Goal: Task Accomplishment & Management: Manage account settings

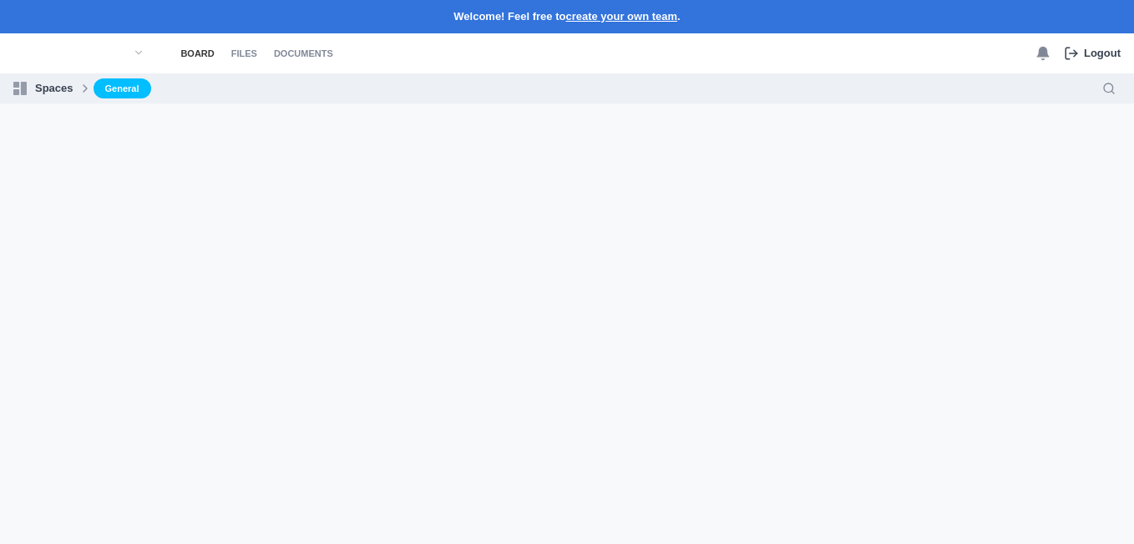
click at [209, 53] on link "Board" at bounding box center [196, 53] width 33 height 40
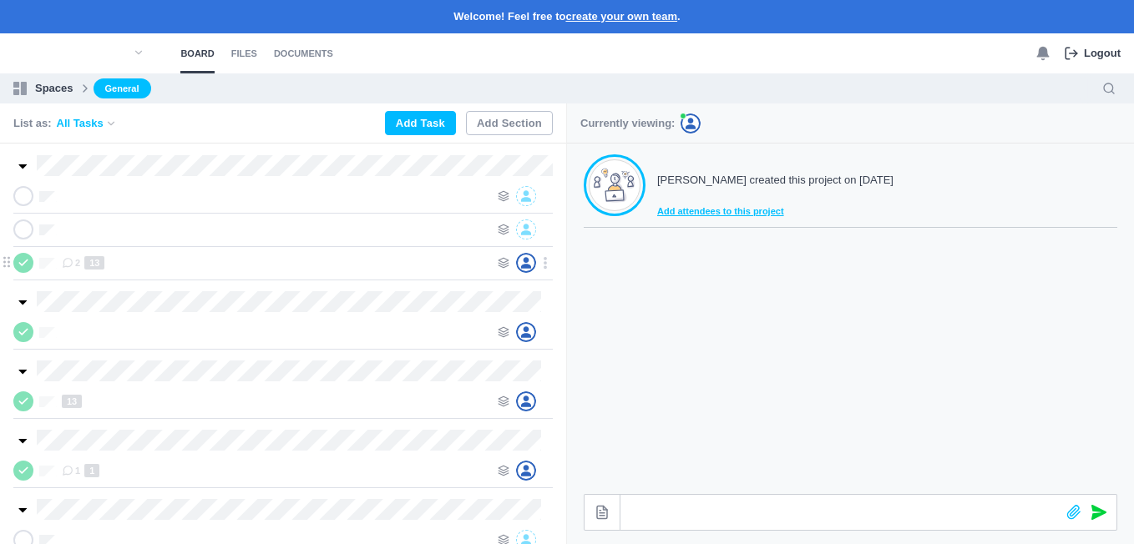
click at [122, 266] on div "2 13" at bounding box center [276, 263] width 428 height 20
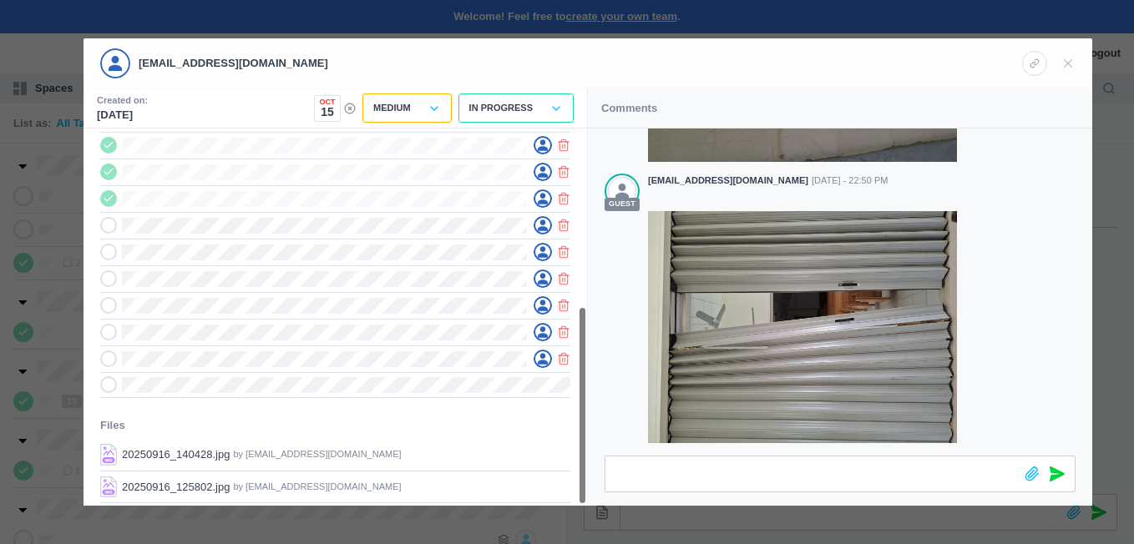
scroll to position [338, 0]
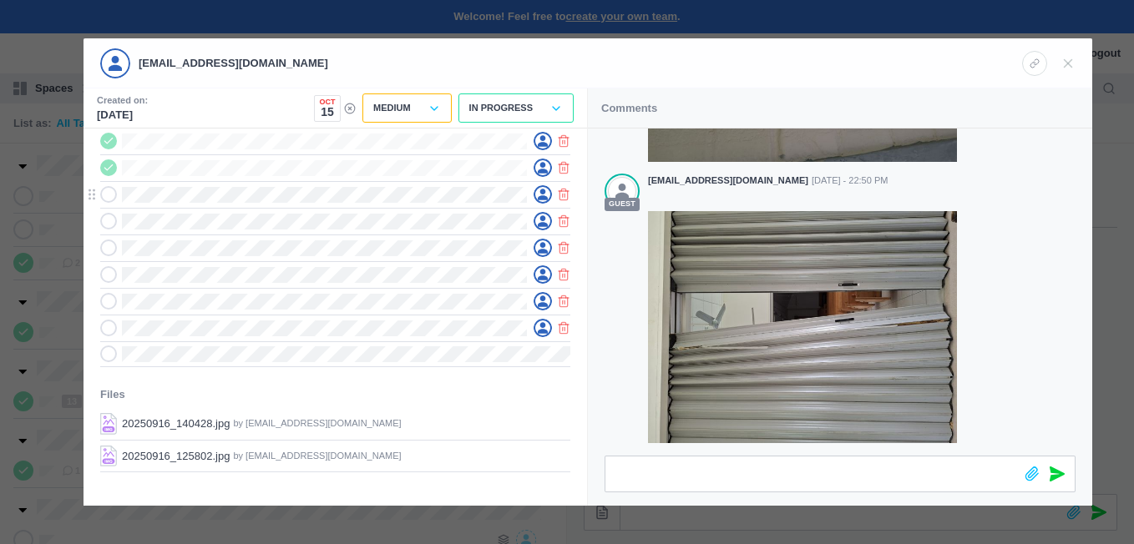
click at [113, 191] on icon at bounding box center [109, 195] width 12 height 12
click at [114, 223] on icon at bounding box center [109, 221] width 12 height 12
click at [112, 246] on use at bounding box center [108, 248] width 8 height 5
click at [106, 272] on icon at bounding box center [109, 275] width 12 height 12
click at [114, 297] on icon at bounding box center [109, 302] width 12 height 12
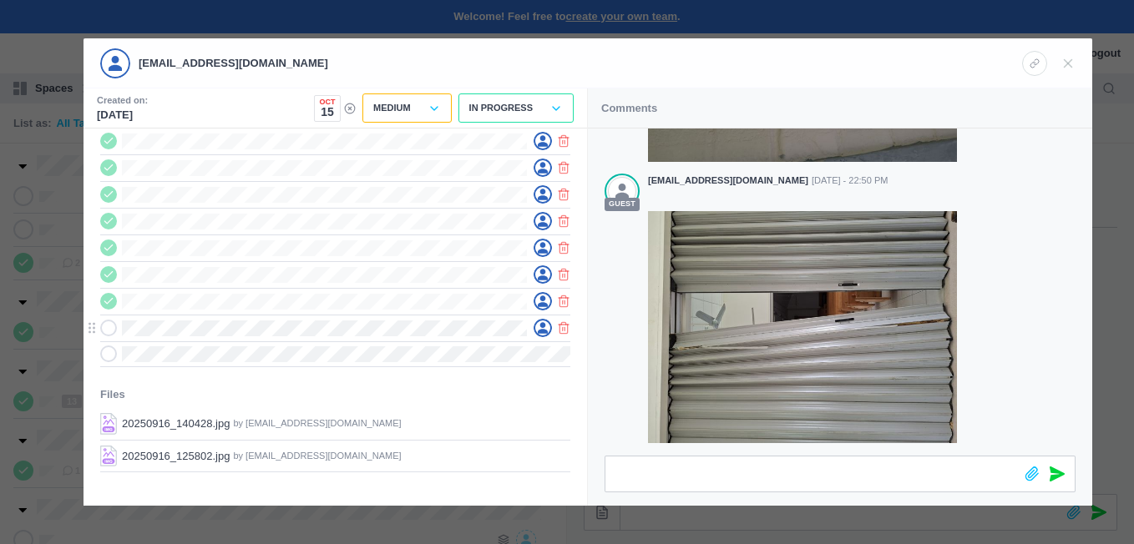
click at [109, 327] on icon at bounding box center [109, 328] width 12 height 12
click at [114, 350] on icon at bounding box center [109, 354] width 12 height 12
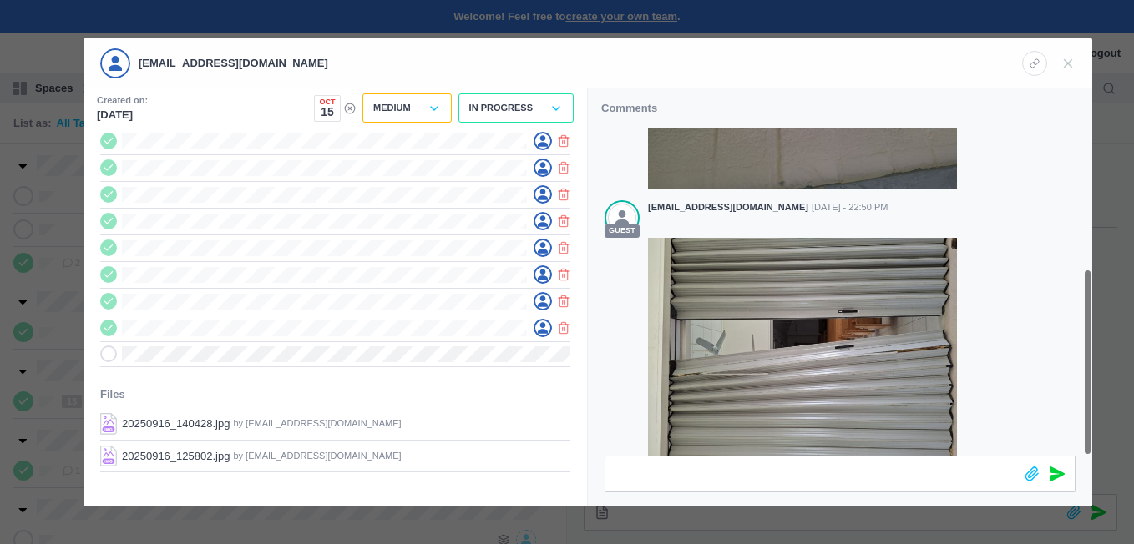
scroll to position [245, 0]
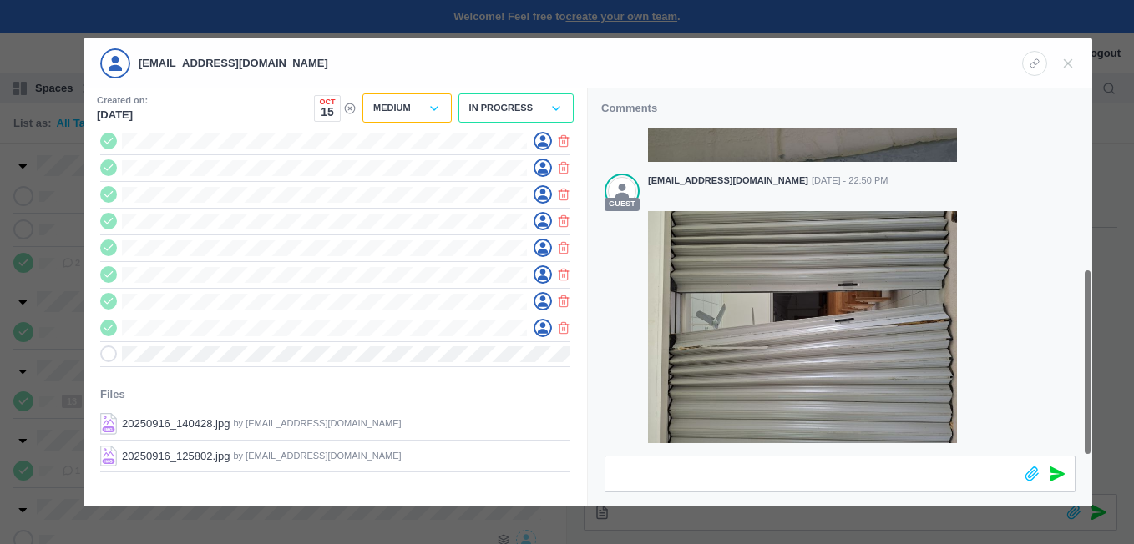
drag, startPoint x: 1087, startPoint y: 288, endPoint x: 1064, endPoint y: 363, distance: 78.7
click at [1064, 363] on div "guest [EMAIL_ADDRESS][DOMAIN_NAME] [DATE] - 22:47 PM guest [EMAIL_ADDRESS][DOMA…" at bounding box center [840, 292] width 504 height 327
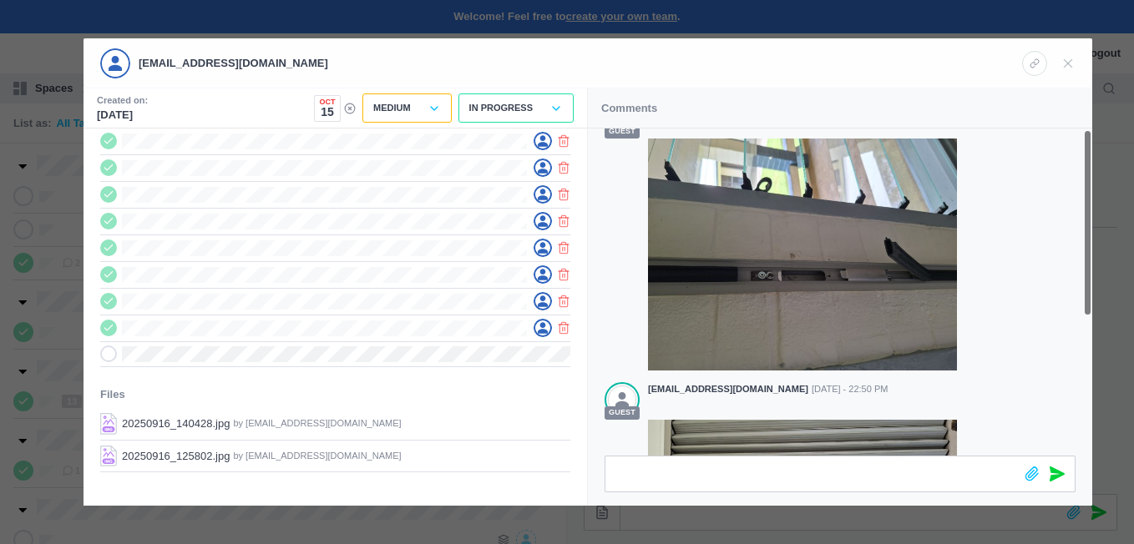
scroll to position [0, 0]
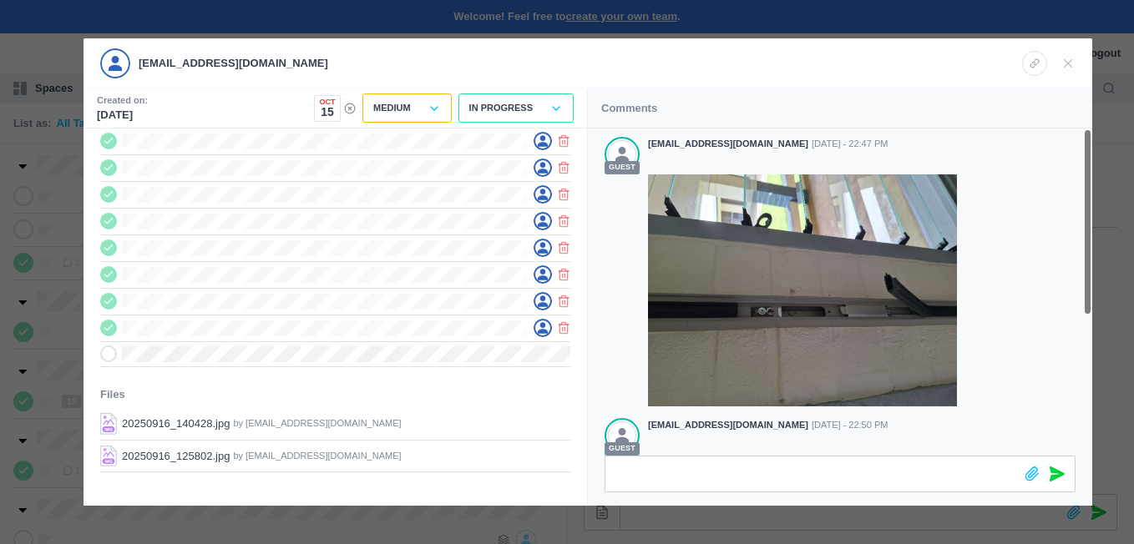
drag, startPoint x: 1088, startPoint y: 277, endPoint x: 1132, endPoint y: 109, distance: 174.4
click at [1133, 109] on html "Welcome! Feel free to create your own team . Board Files Documents 0 Logout Boa…" at bounding box center [567, 272] width 1134 height 544
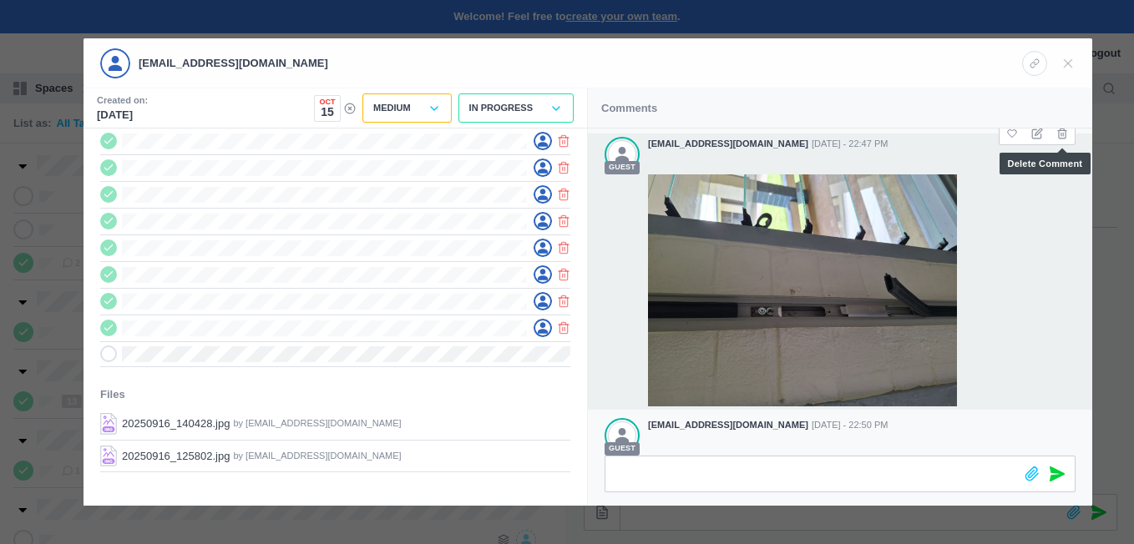
click at [1064, 134] on icon at bounding box center [1062, 134] width 12 height 12
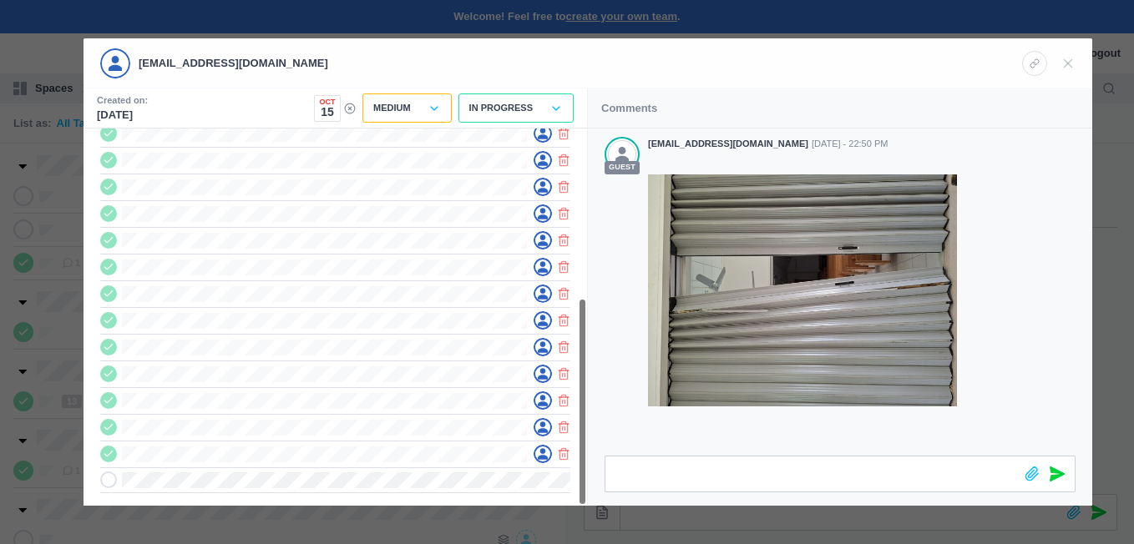
scroll to position [306, 0]
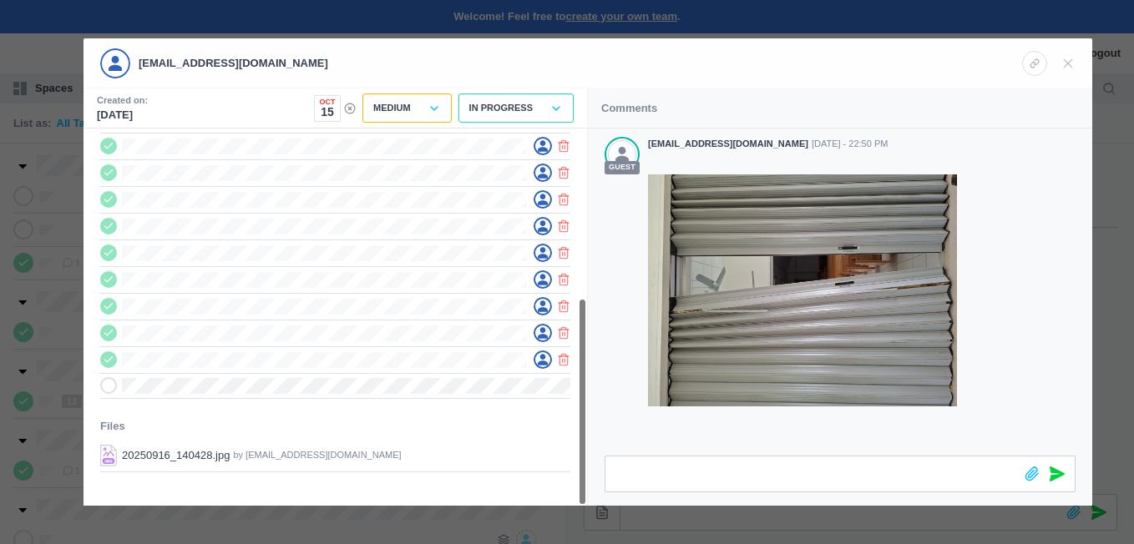
drag, startPoint x: 582, startPoint y: 305, endPoint x: 560, endPoint y: 388, distance: 86.3
click at [560, 388] on div "13 Subtasks + Add Files 20250916_140428.jpg by [EMAIL_ADDRESS][DOMAIN_NAME] Mak…" at bounding box center [336, 317] width 504 height 377
click at [1072, 63] on icon at bounding box center [1068, 63] width 15 height 15
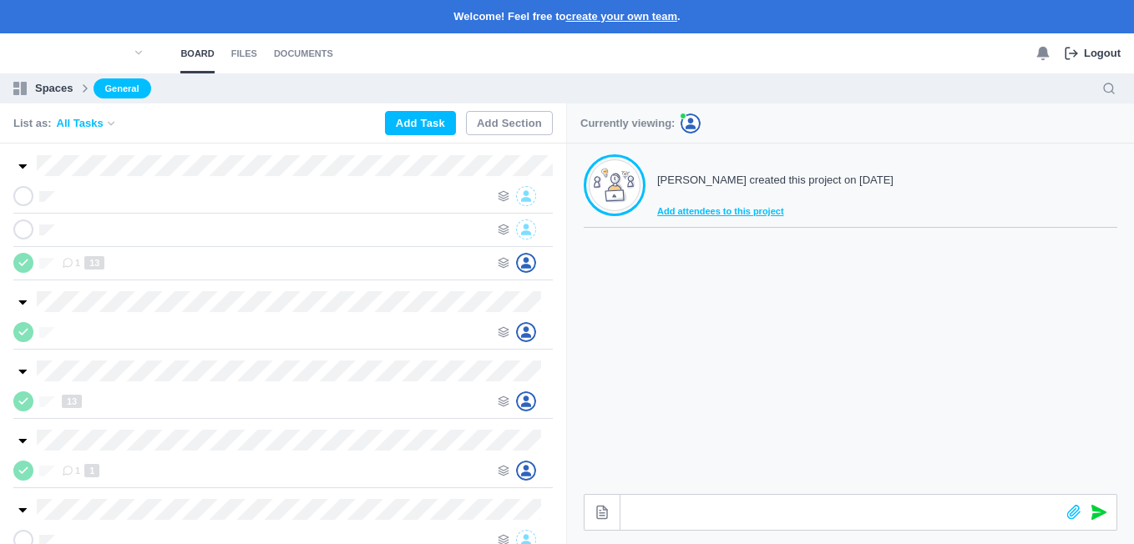
scroll to position [301, 0]
click at [250, 222] on div at bounding box center [276, 230] width 428 height 20
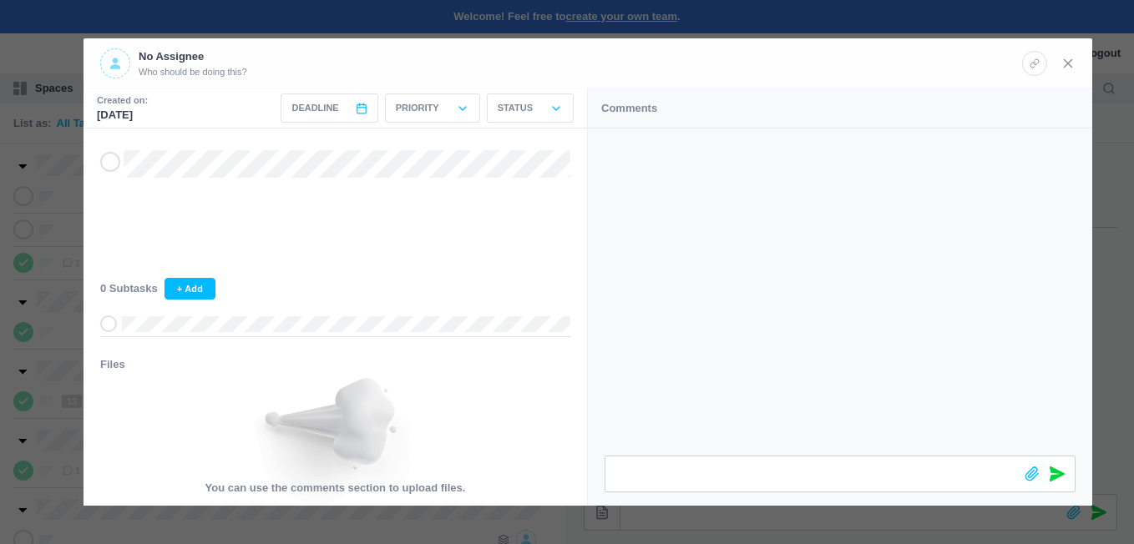
click at [1068, 65] on icon at bounding box center [1068, 63] width 15 height 15
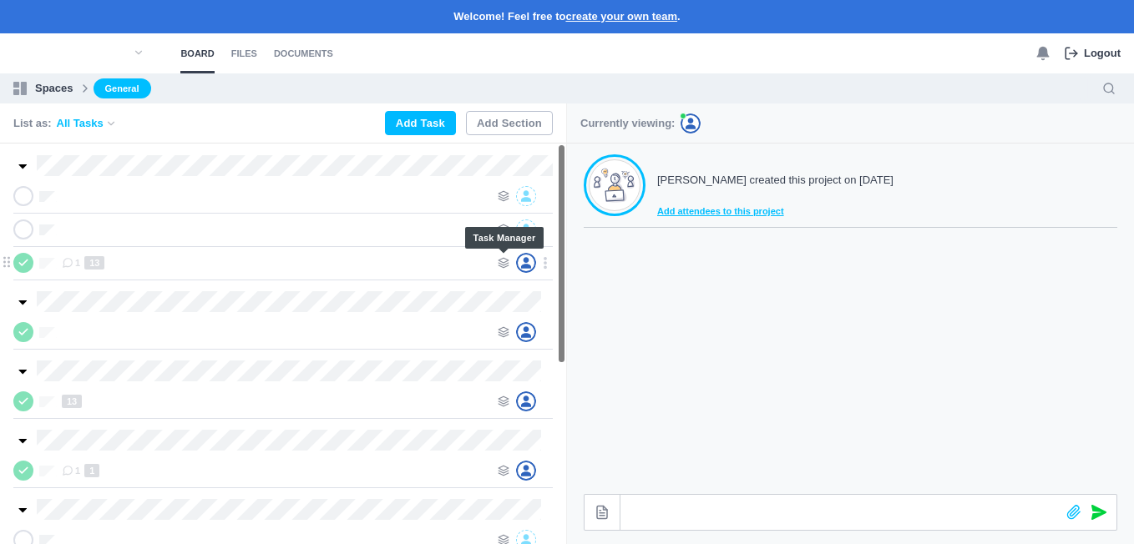
click at [501, 260] on use at bounding box center [504, 263] width 10 height 10
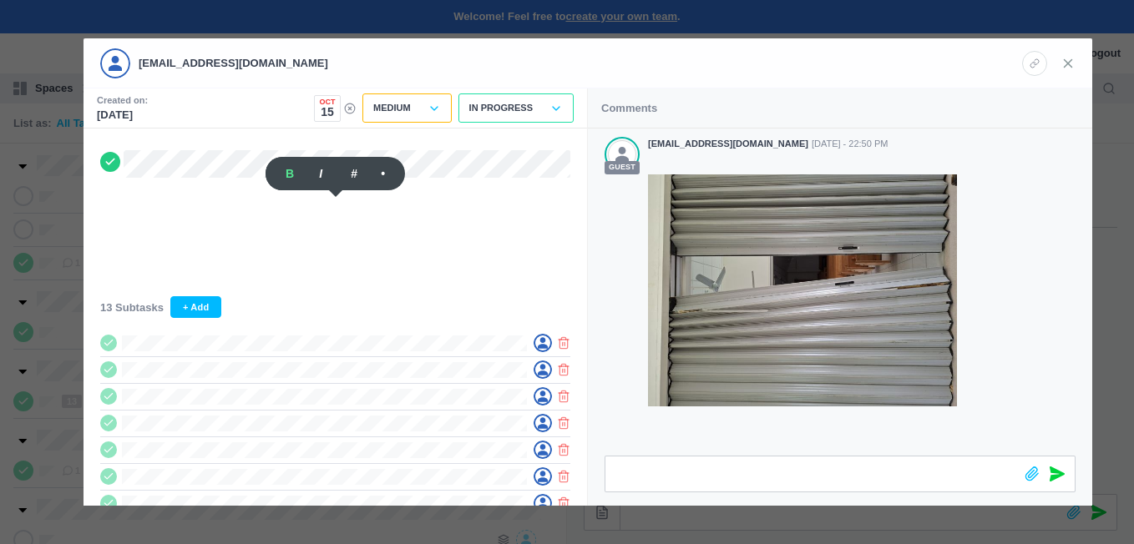
click at [1066, 66] on use at bounding box center [1069, 63] width 8 height 8
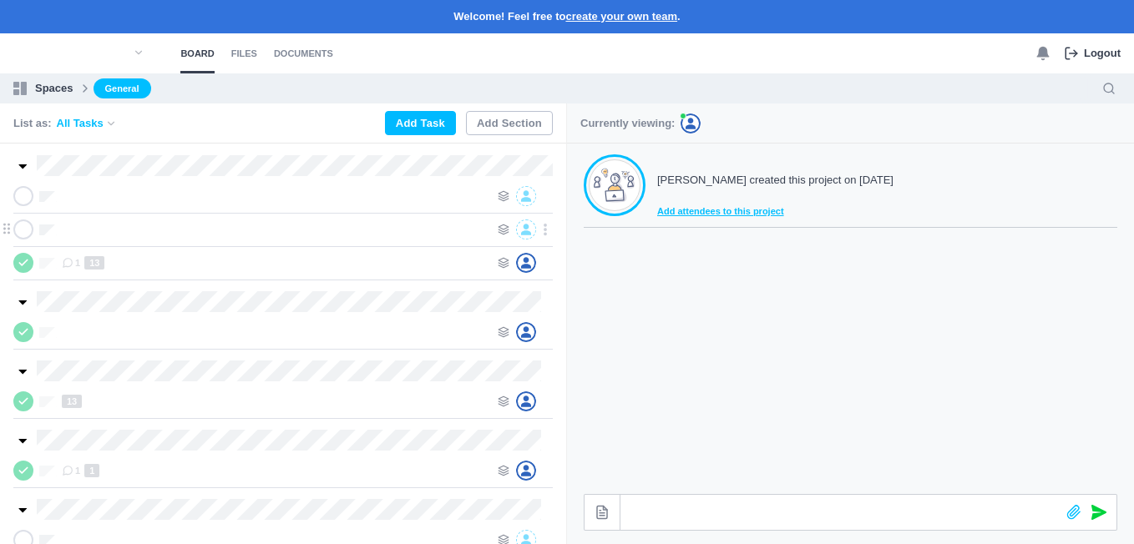
click at [60, 229] on div at bounding box center [255, 230] width 484 height 20
click at [505, 230] on icon at bounding box center [504, 230] width 12 height 12
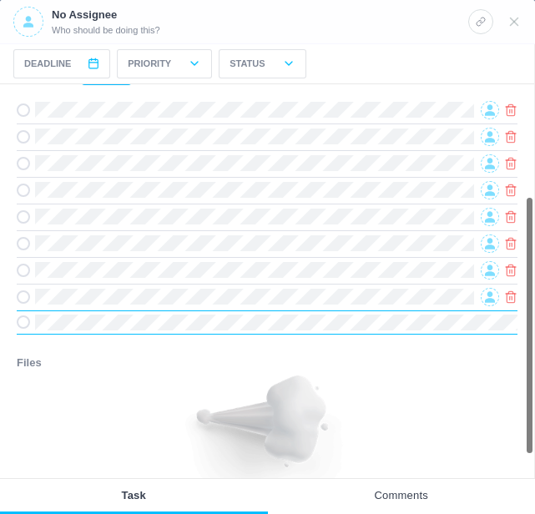
scroll to position [173, 0]
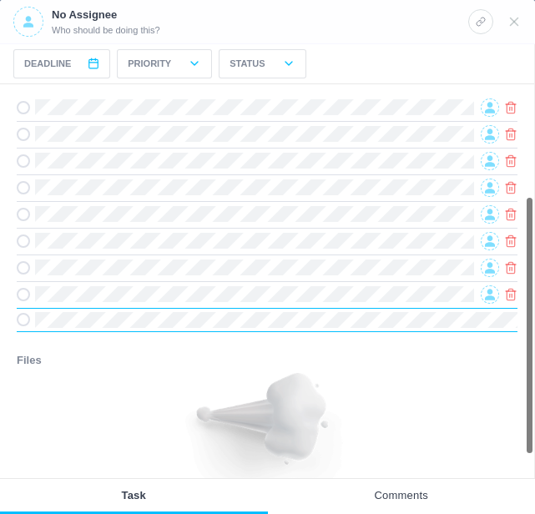
drag, startPoint x: 529, startPoint y: 225, endPoint x: 519, endPoint y: 340, distance: 114.8
click at [519, 340] on div "8 Subtasks + Add Files You can use the comments section to upload files." at bounding box center [267, 281] width 534 height 394
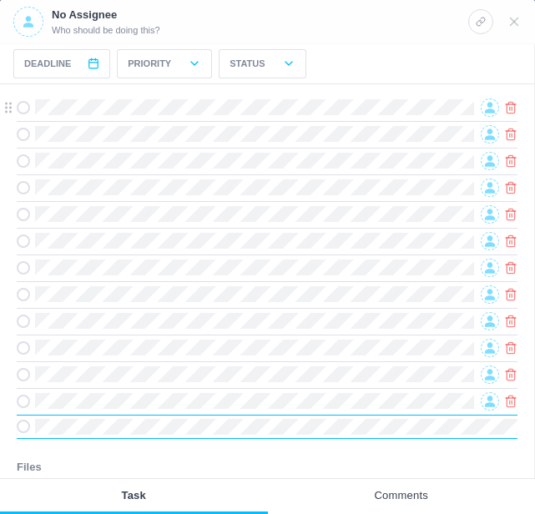
click at [490, 113] on icon at bounding box center [490, 107] width 10 height 11
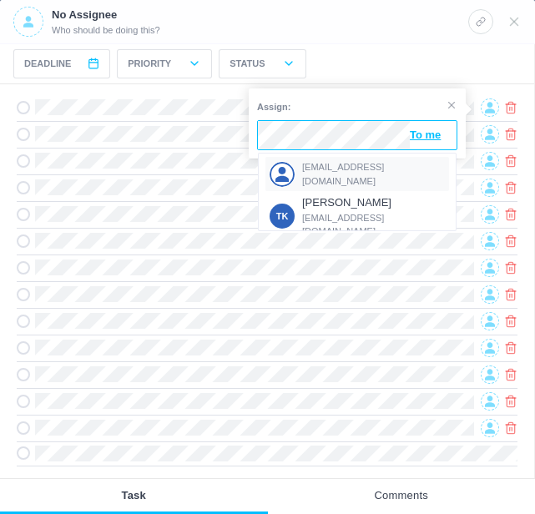
click at [322, 167] on span "[EMAIL_ADDRESS][DOMAIN_NAME]" at bounding box center [374, 174] width 144 height 28
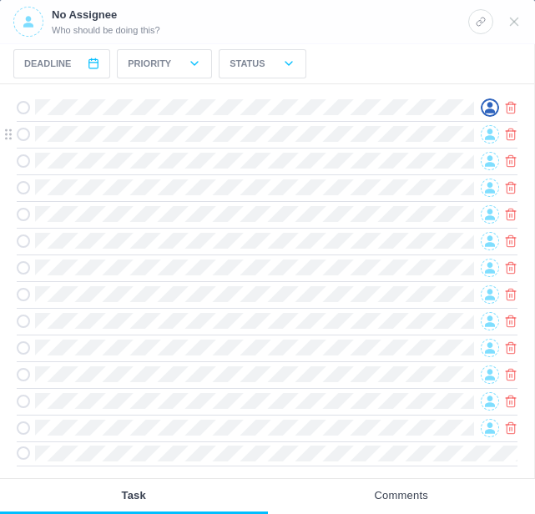
click at [489, 138] on icon at bounding box center [490, 135] width 10 height 12
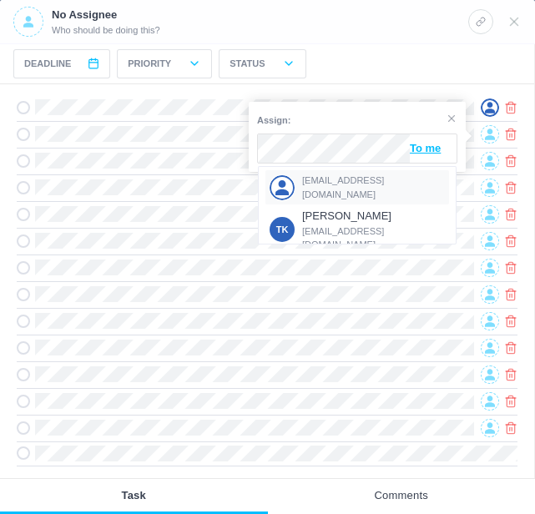
click at [342, 182] on span "[EMAIL_ADDRESS][DOMAIN_NAME]" at bounding box center [374, 188] width 144 height 28
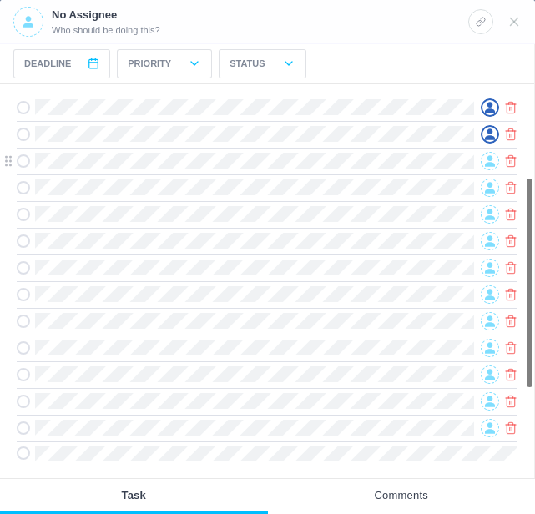
click at [486, 158] on icon at bounding box center [490, 161] width 10 height 12
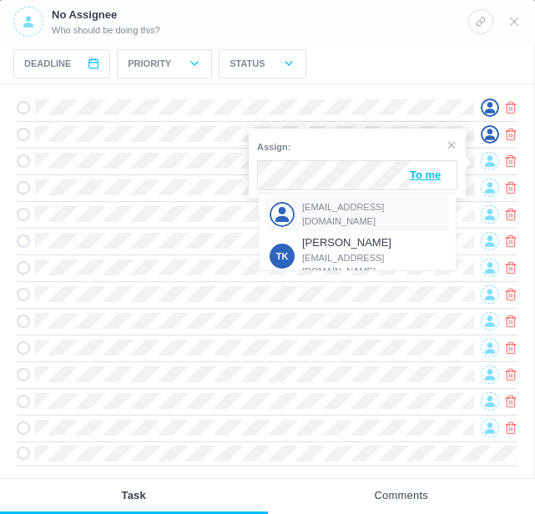
click at [318, 216] on span "[EMAIL_ADDRESS][DOMAIN_NAME]" at bounding box center [374, 214] width 144 height 28
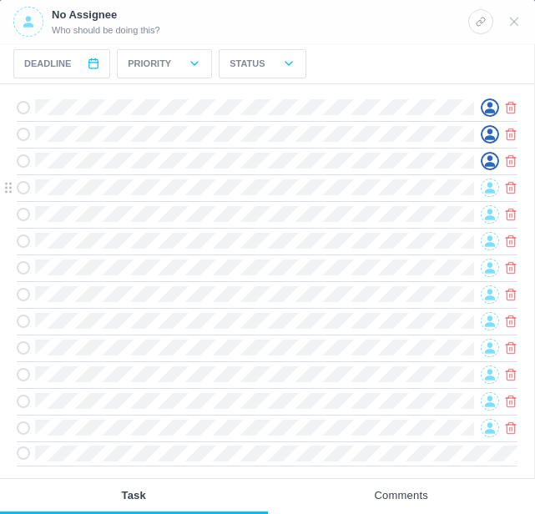
click at [488, 190] on icon at bounding box center [490, 188] width 10 height 12
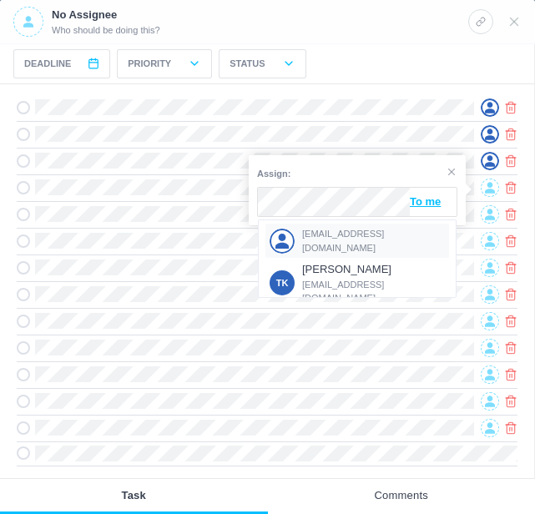
click at [320, 238] on span "[EMAIL_ADDRESS][DOMAIN_NAME]" at bounding box center [374, 241] width 144 height 28
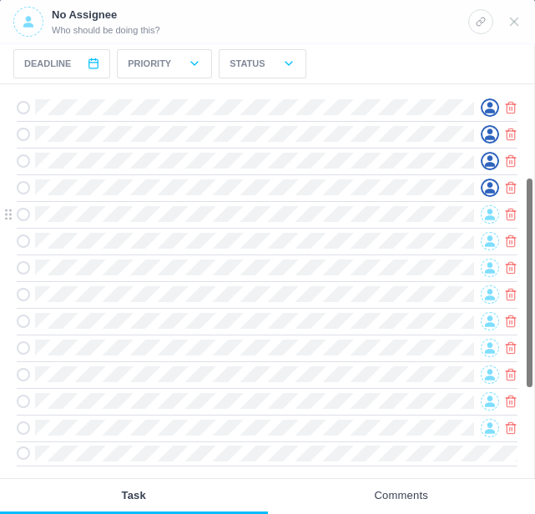
click at [489, 216] on icon at bounding box center [490, 215] width 10 height 12
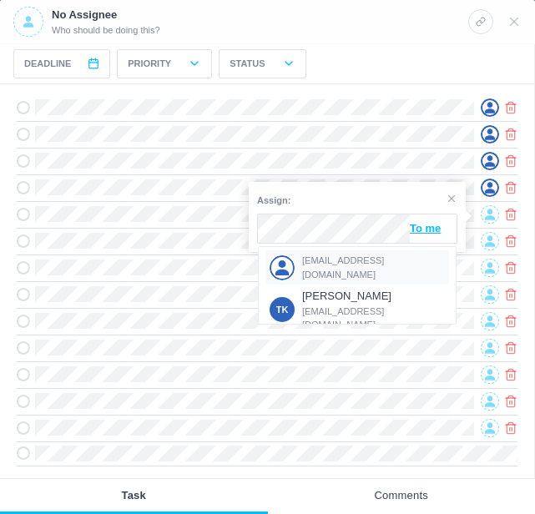
click at [323, 262] on span "[EMAIL_ADDRESS][DOMAIN_NAME]" at bounding box center [374, 268] width 144 height 28
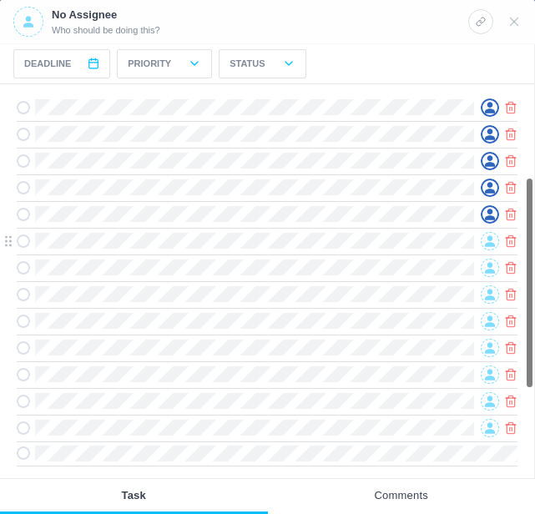
click at [486, 238] on icon at bounding box center [490, 241] width 10 height 12
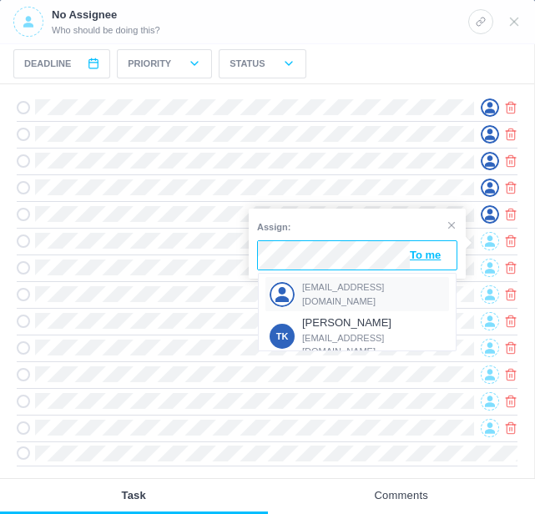
click at [331, 293] on span "[EMAIL_ADDRESS][DOMAIN_NAME]" at bounding box center [374, 295] width 144 height 28
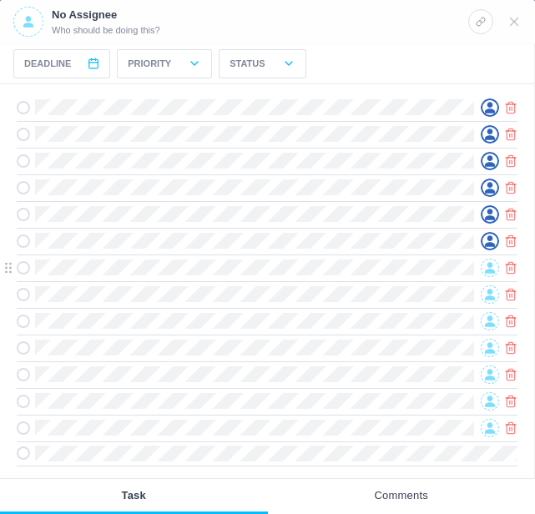
click at [491, 268] on icon at bounding box center [490, 267] width 10 height 11
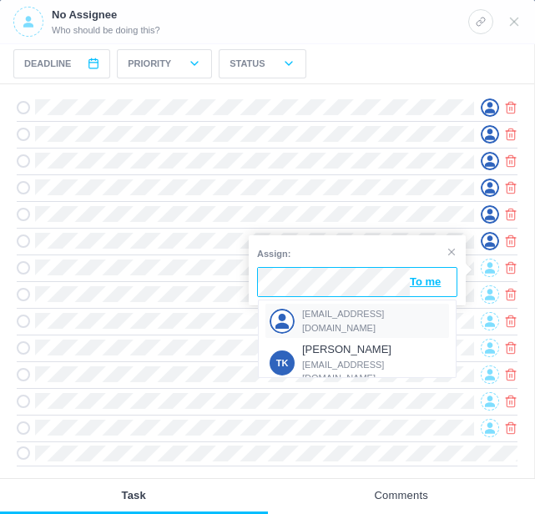
click at [325, 311] on div "[EMAIL_ADDRESS][DOMAIN_NAME]" at bounding box center [358, 321] width 184 height 34
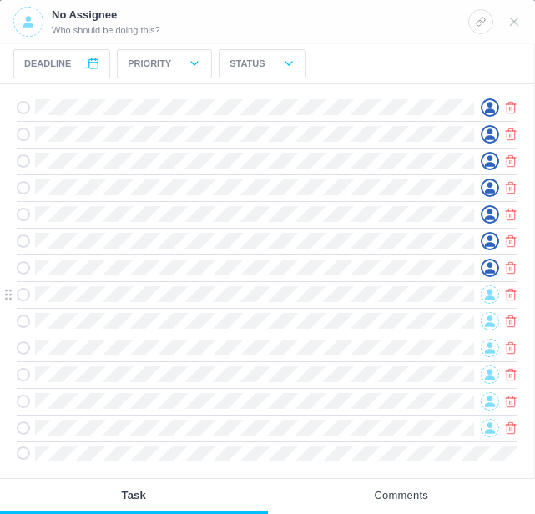
click at [482, 296] on span at bounding box center [490, 295] width 18 height 18
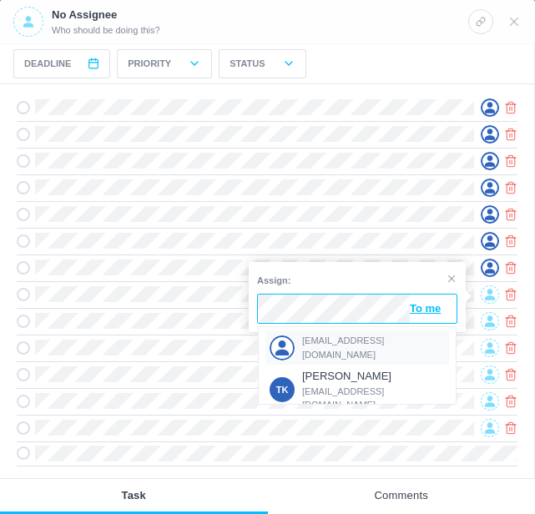
click at [328, 342] on span "[EMAIL_ADDRESS][DOMAIN_NAME]" at bounding box center [374, 348] width 144 height 28
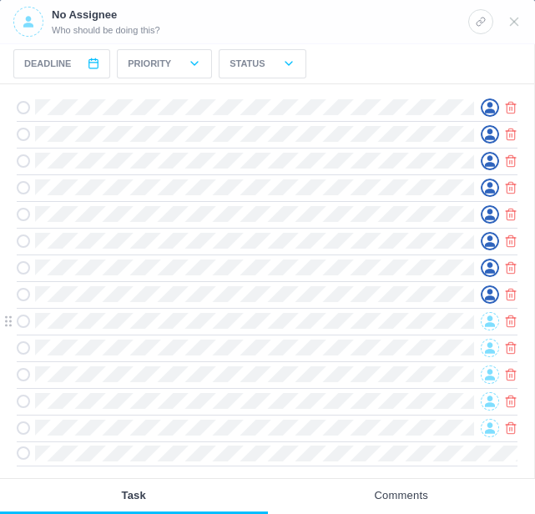
click at [486, 320] on icon at bounding box center [490, 322] width 10 height 12
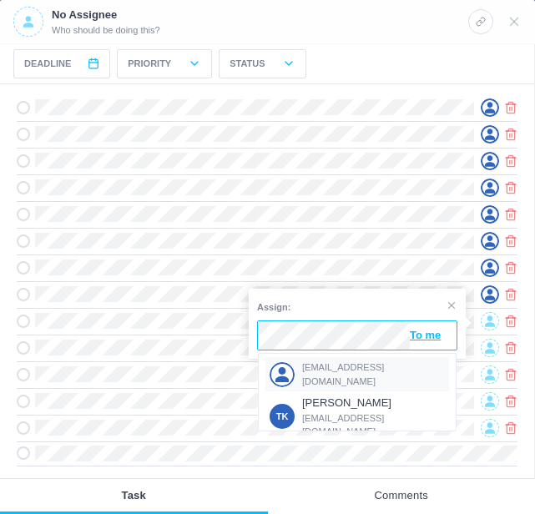
click at [327, 370] on span "[EMAIL_ADDRESS][DOMAIN_NAME]" at bounding box center [374, 375] width 144 height 28
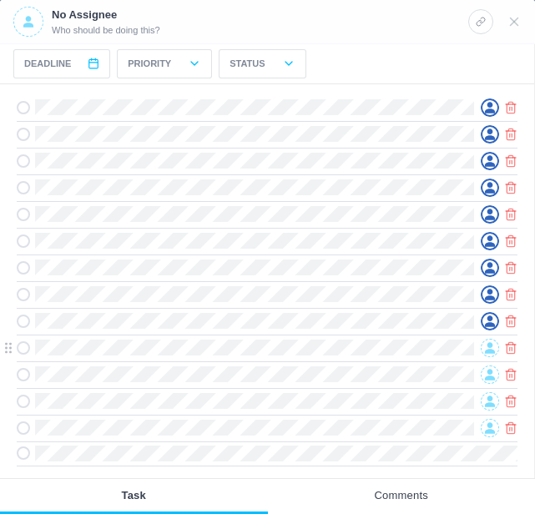
click at [489, 349] on icon at bounding box center [490, 347] width 10 height 11
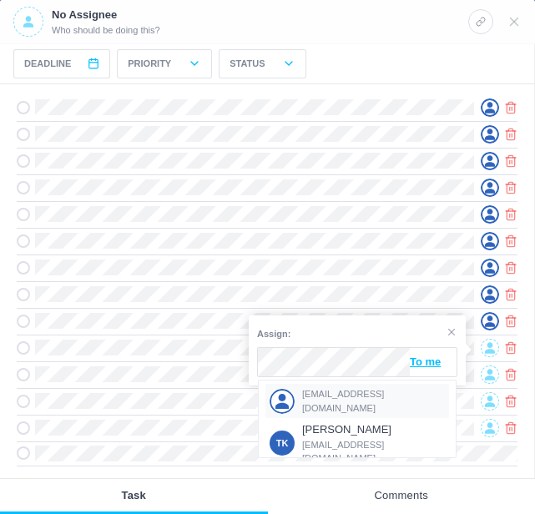
click at [329, 392] on div "[EMAIL_ADDRESS][DOMAIN_NAME]" at bounding box center [358, 401] width 184 height 34
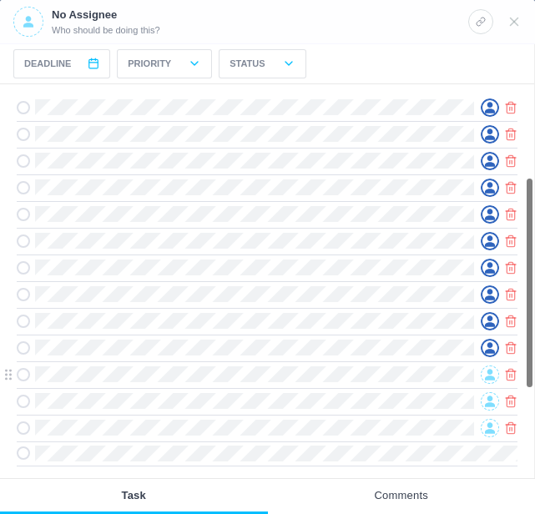
click at [490, 375] on icon at bounding box center [490, 374] width 10 height 11
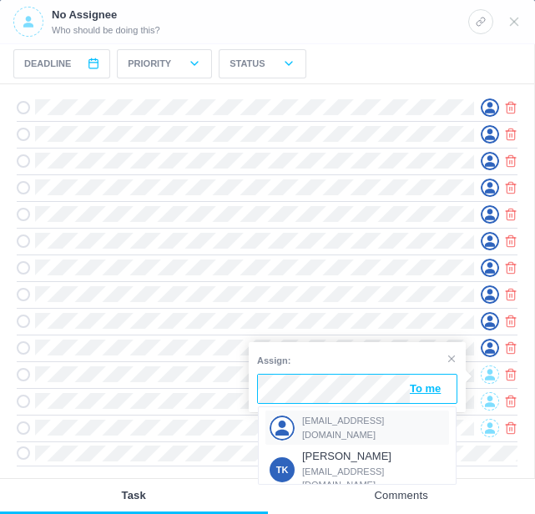
click at [334, 426] on span "[EMAIL_ADDRESS][DOMAIN_NAME]" at bounding box center [374, 428] width 144 height 28
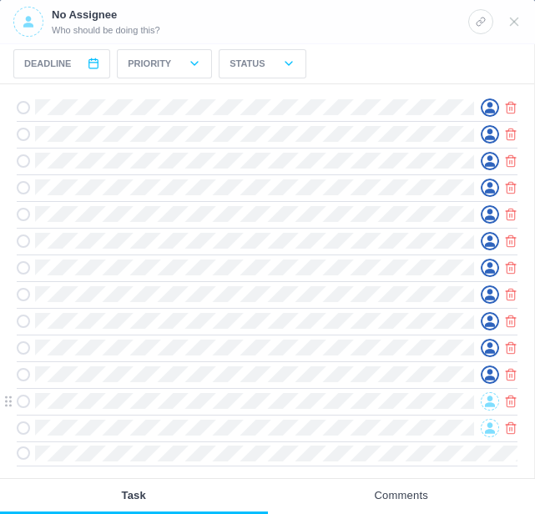
click at [492, 403] on icon at bounding box center [490, 401] width 10 height 11
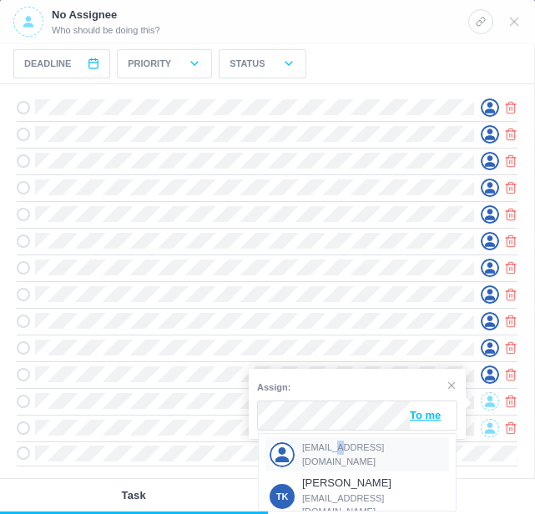
click at [332, 448] on span "[EMAIL_ADDRESS][DOMAIN_NAME]" at bounding box center [374, 455] width 144 height 28
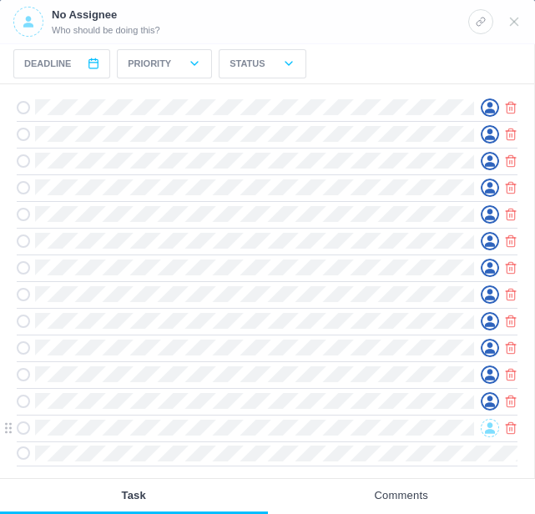
click at [490, 428] on icon at bounding box center [490, 428] width 10 height 11
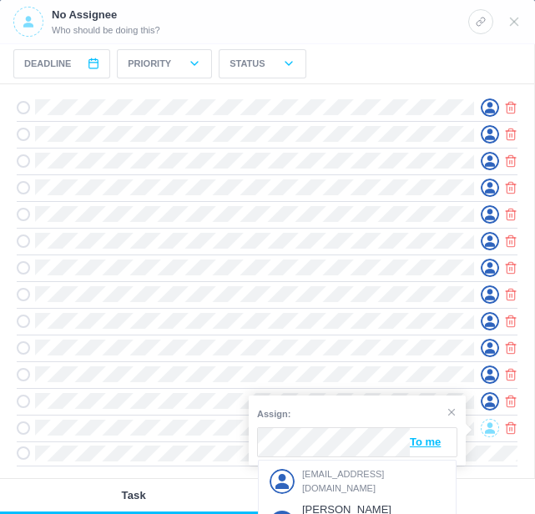
click at [334, 475] on span "[EMAIL_ADDRESS][DOMAIN_NAME]" at bounding box center [374, 482] width 144 height 28
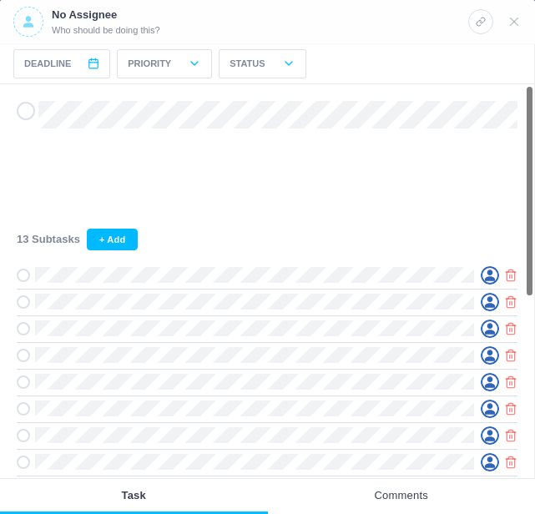
scroll to position [0, 0]
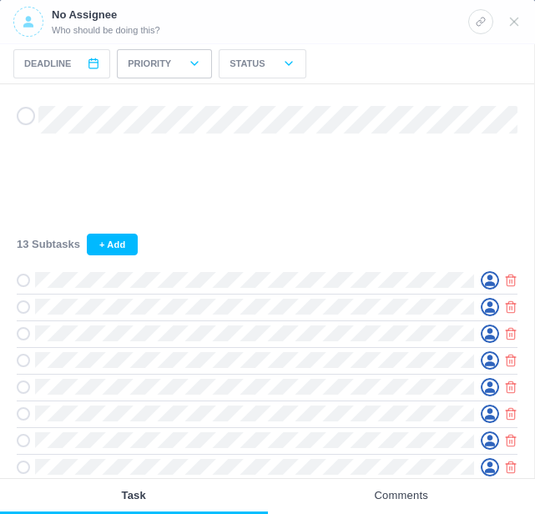
click at [189, 63] on icon at bounding box center [194, 63] width 13 height 13
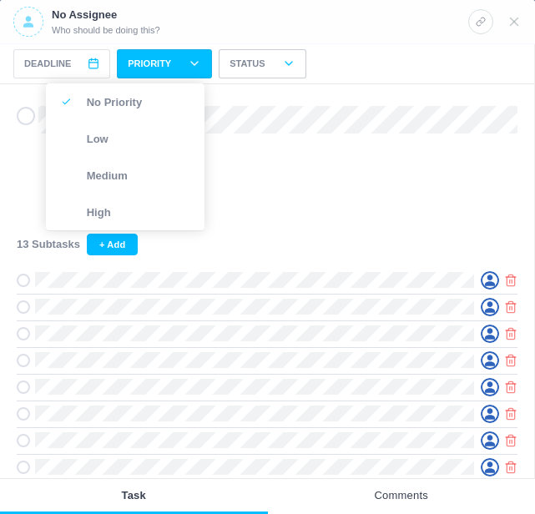
click at [282, 63] on icon at bounding box center [288, 63] width 13 height 13
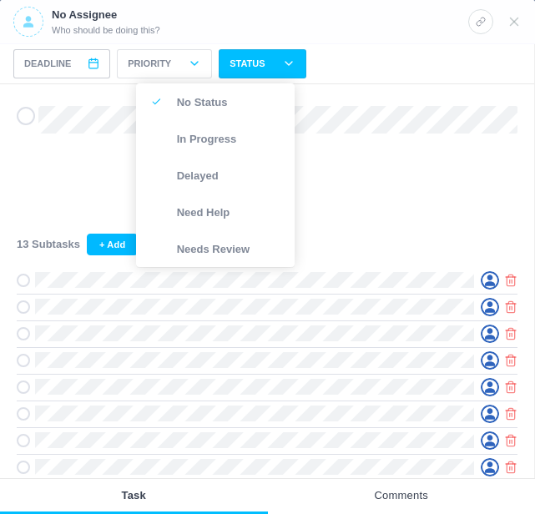
click at [64, 57] on span "Deadline" at bounding box center [47, 64] width 47 height 14
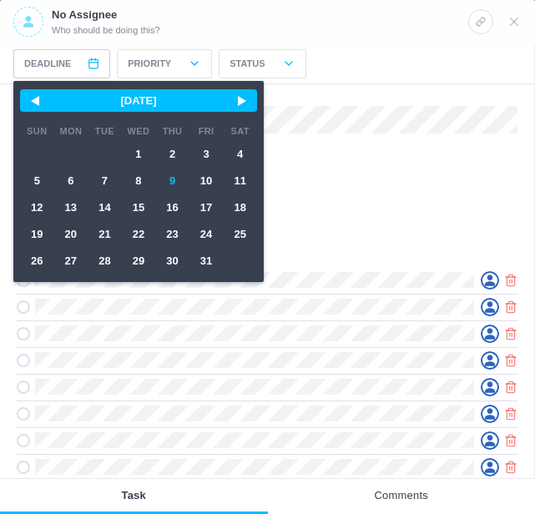
click at [53, 62] on span "Deadline" at bounding box center [47, 64] width 47 height 14
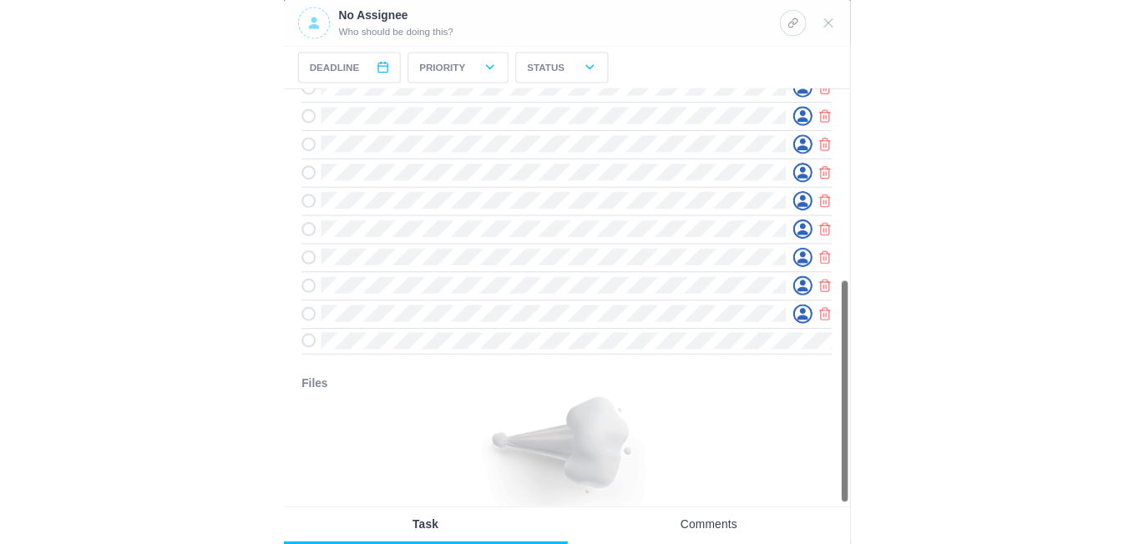
scroll to position [337, 0]
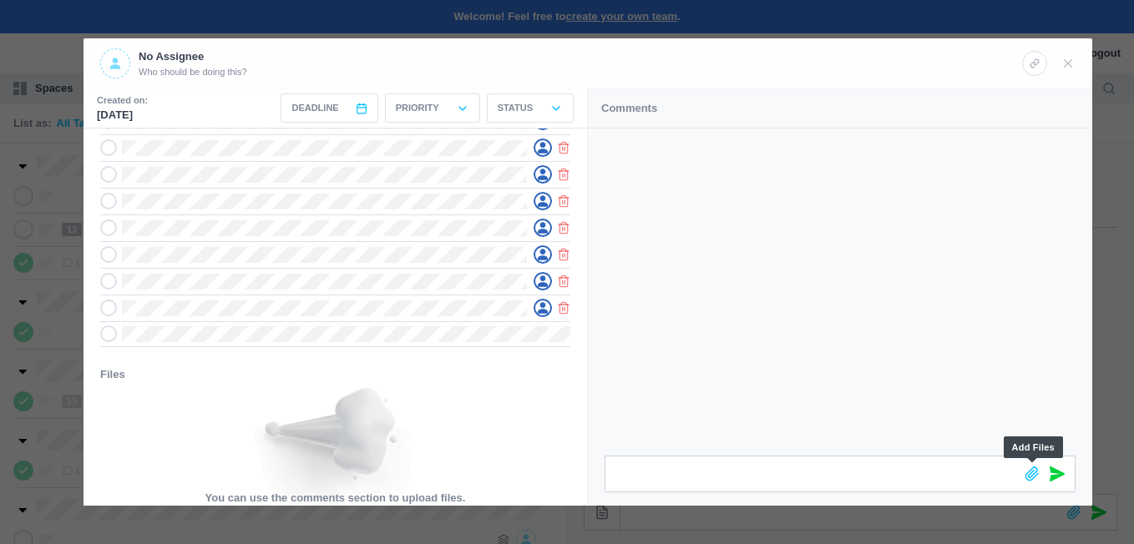
click at [1035, 468] on icon at bounding box center [1032, 474] width 13 height 13
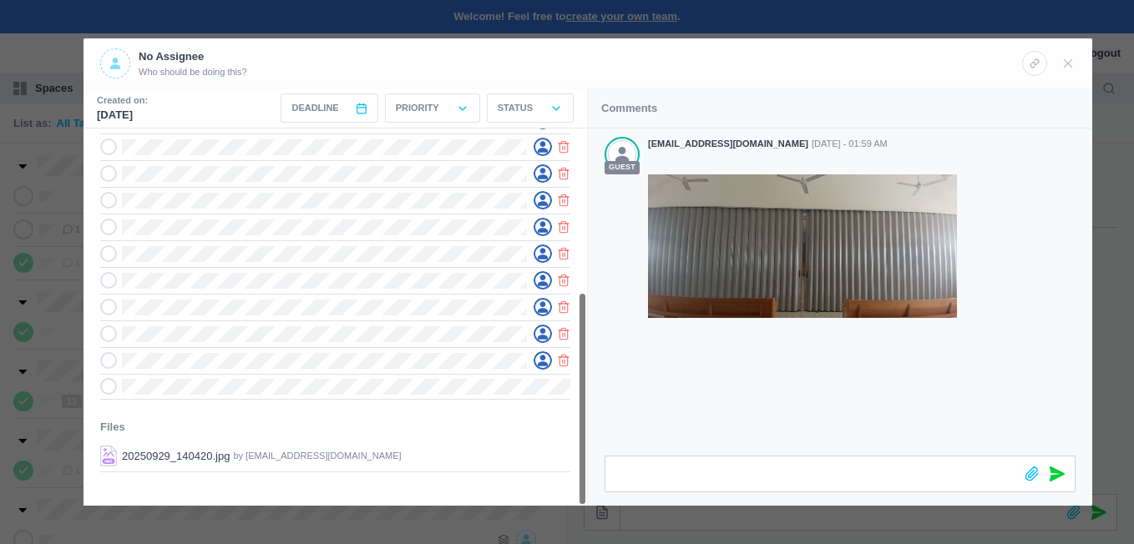
scroll to position [287, 0]
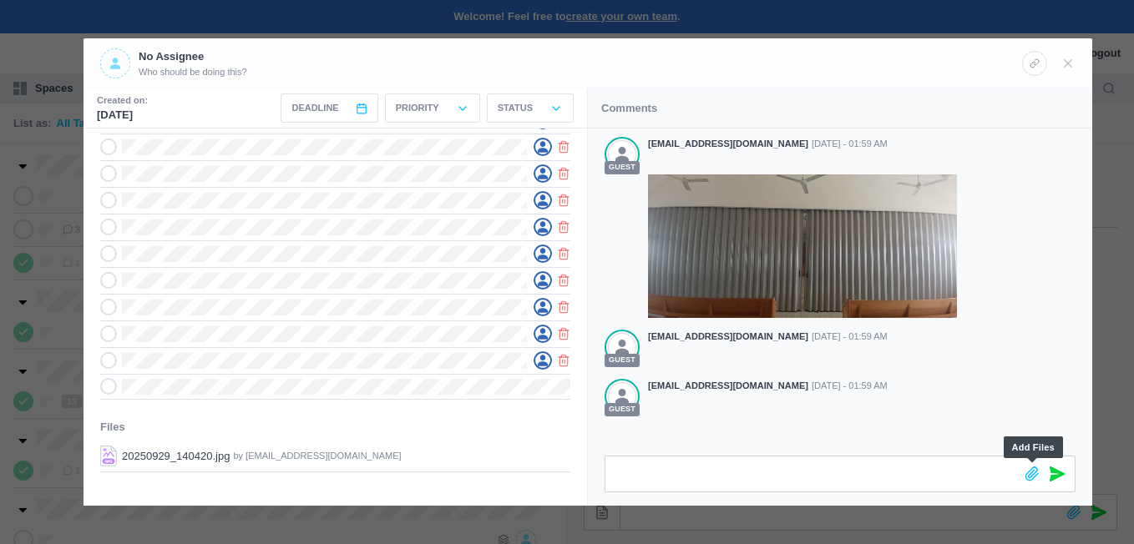
click at [1035, 478] on icon at bounding box center [1032, 474] width 15 height 15
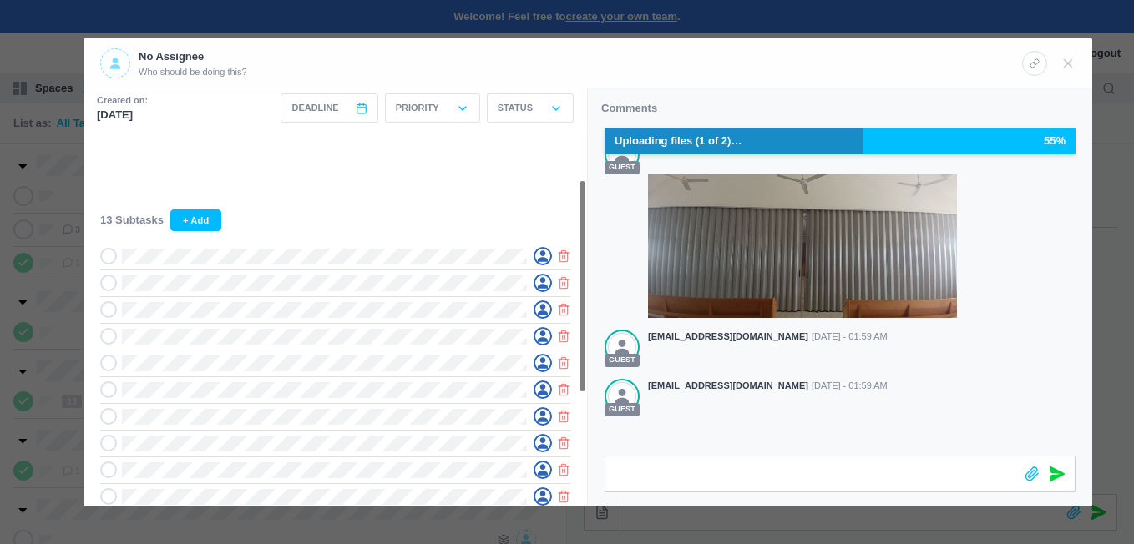
scroll to position [167, 0]
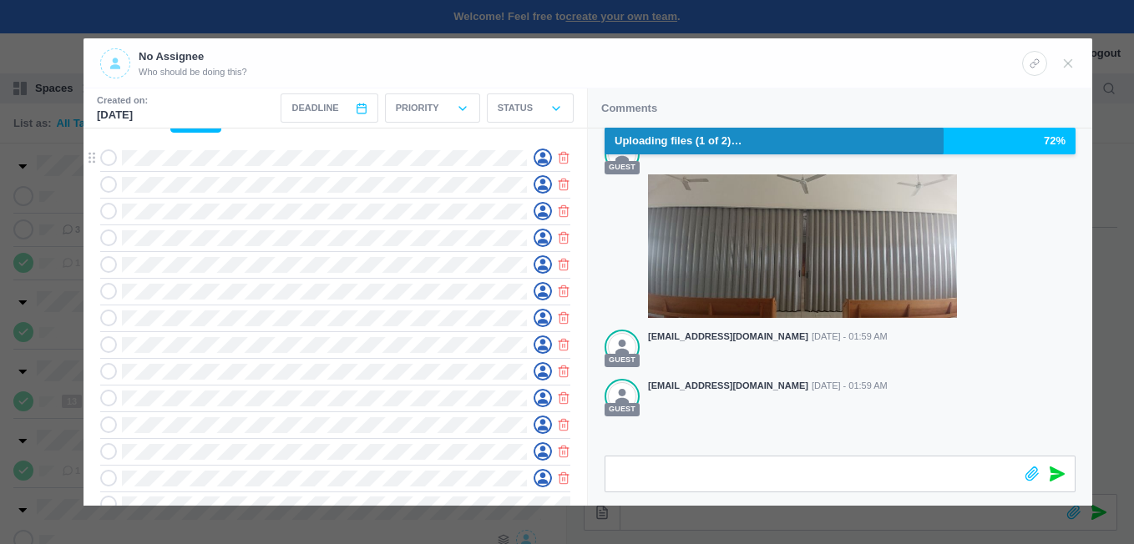
click at [109, 158] on icon at bounding box center [109, 158] width 12 height 12
click at [107, 186] on icon at bounding box center [109, 185] width 12 height 12
click at [108, 209] on icon at bounding box center [109, 211] width 12 height 12
click at [107, 239] on icon at bounding box center [109, 238] width 12 height 12
click at [112, 266] on icon at bounding box center [109, 265] width 12 height 12
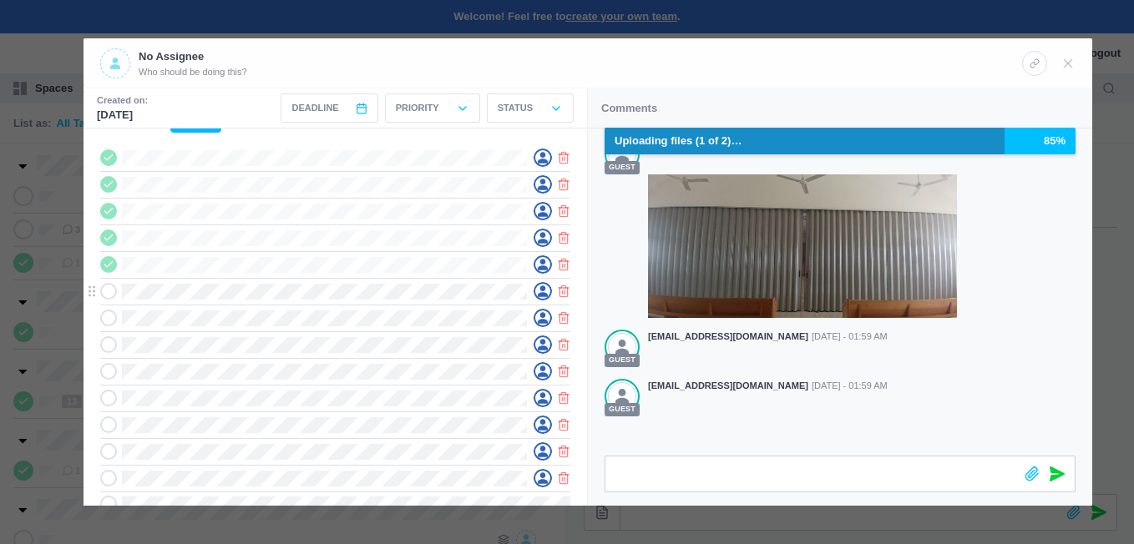
click at [109, 293] on icon at bounding box center [109, 292] width 12 height 12
click at [116, 321] on span at bounding box center [108, 318] width 17 height 17
click at [111, 344] on icon at bounding box center [109, 345] width 12 height 12
click at [111, 375] on icon at bounding box center [109, 372] width 12 height 12
click at [106, 400] on icon at bounding box center [109, 398] width 12 height 12
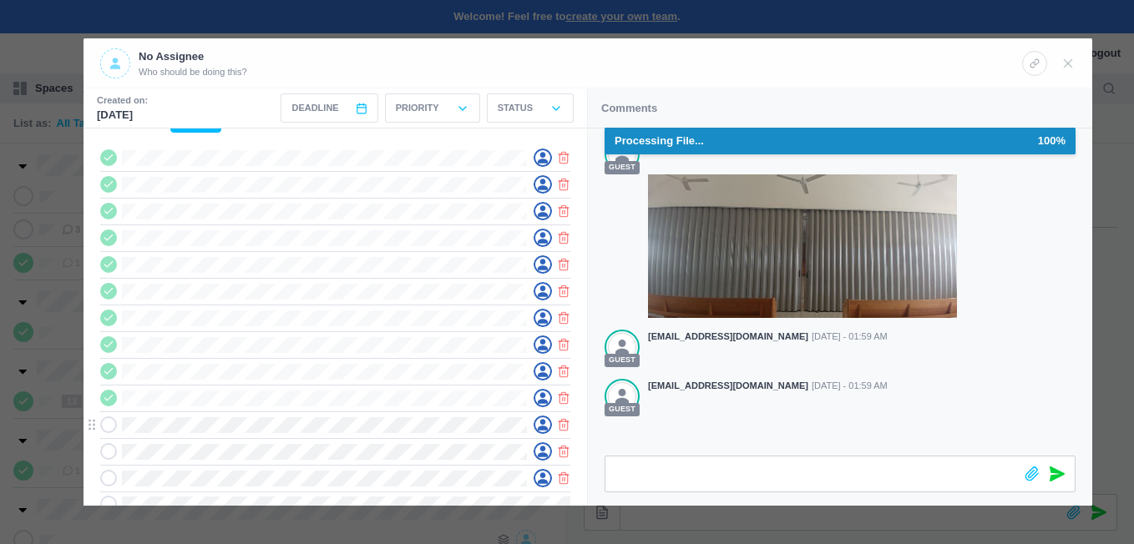
click at [110, 426] on icon at bounding box center [109, 425] width 12 height 12
click at [105, 453] on icon at bounding box center [109, 452] width 12 height 12
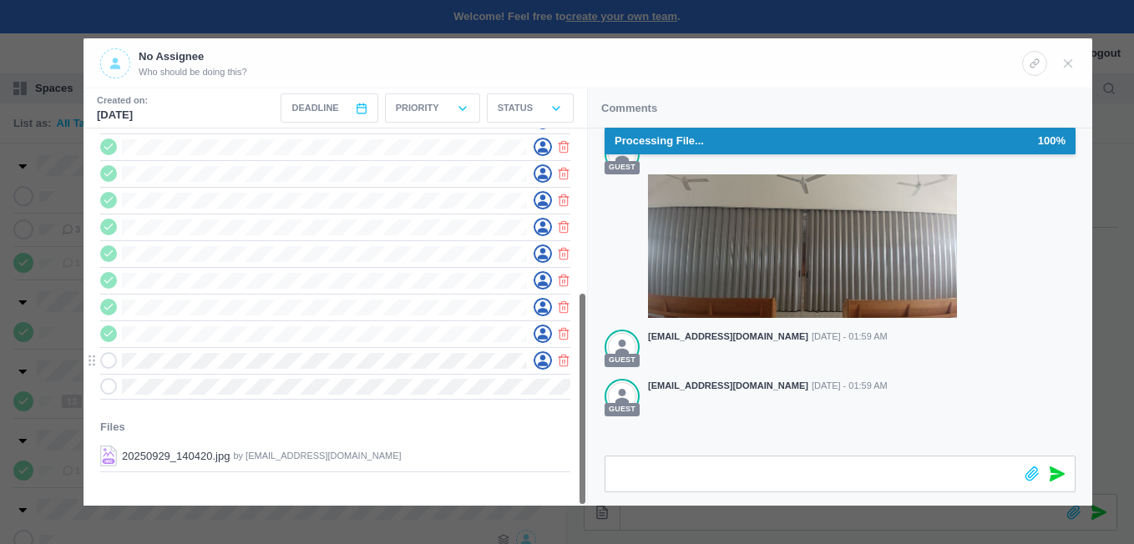
click at [114, 363] on icon at bounding box center [109, 361] width 12 height 12
click at [107, 387] on icon at bounding box center [109, 387] width 12 height 12
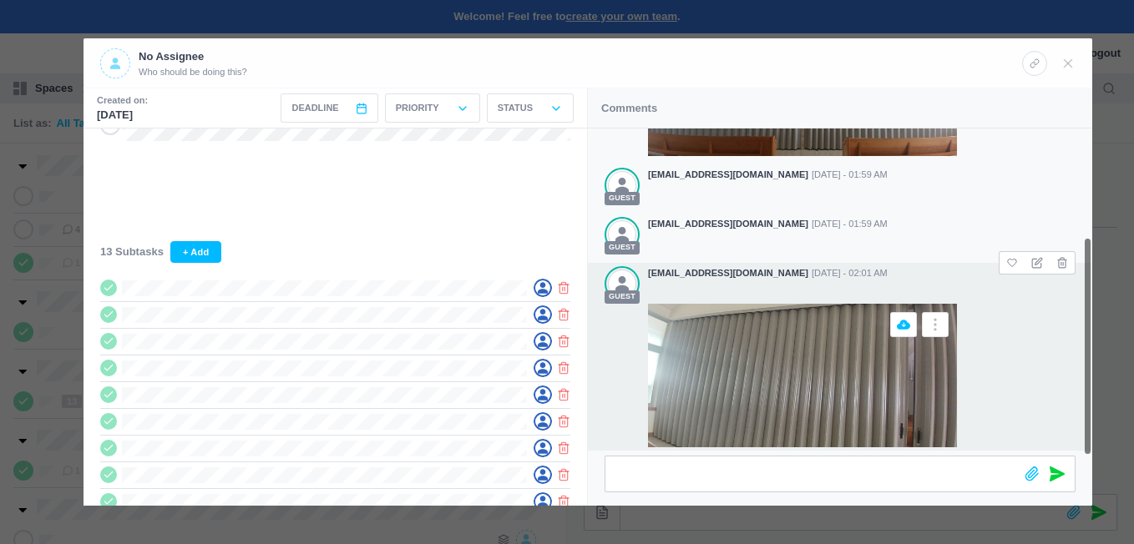
scroll to position [353, 0]
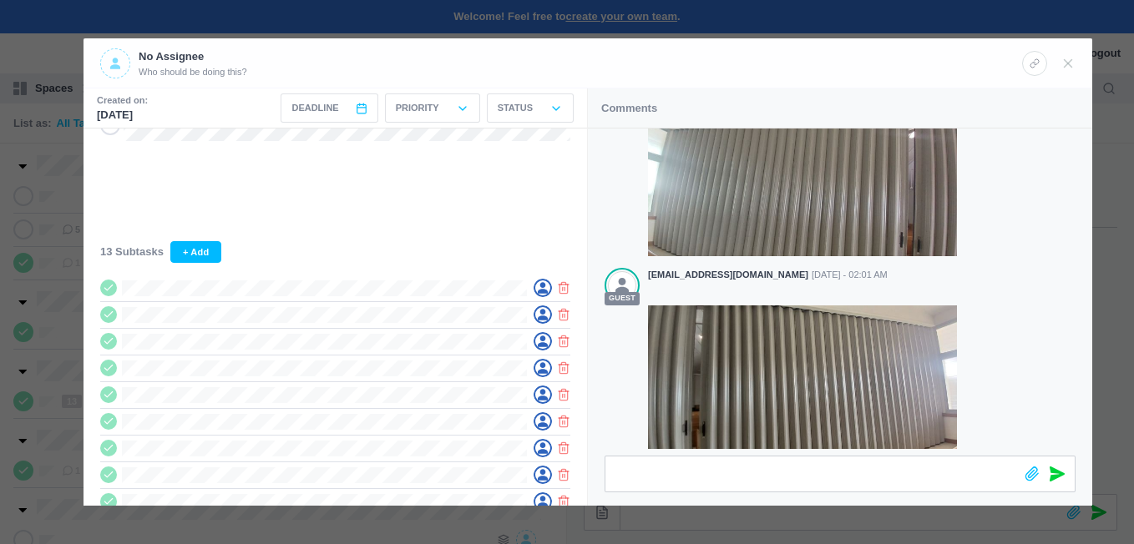
click at [806, 514] on div at bounding box center [567, 272] width 1134 height 544
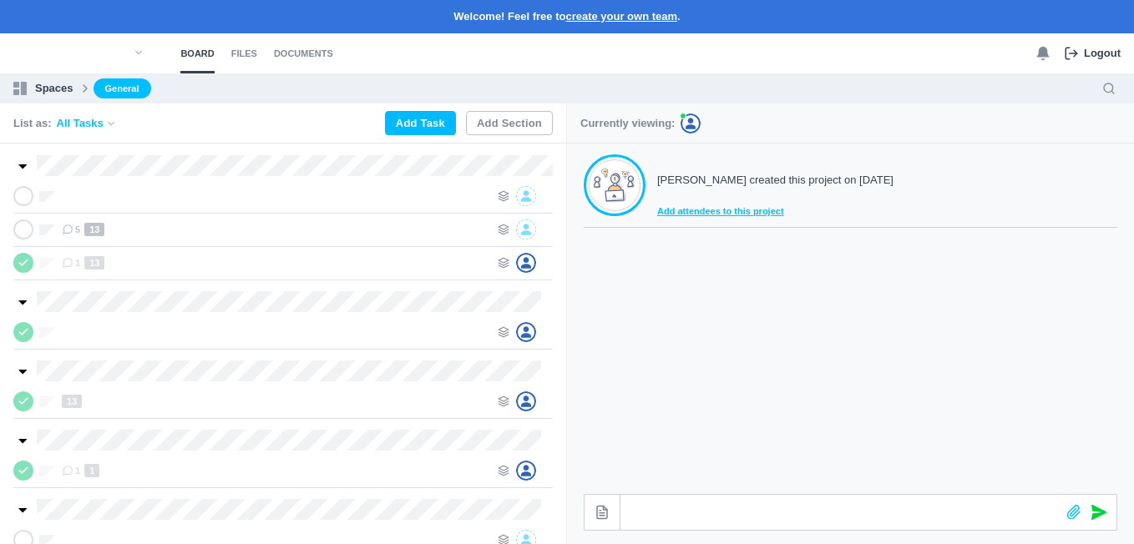
scroll to position [338, 0]
click at [22, 232] on use at bounding box center [23, 229] width 8 height 5
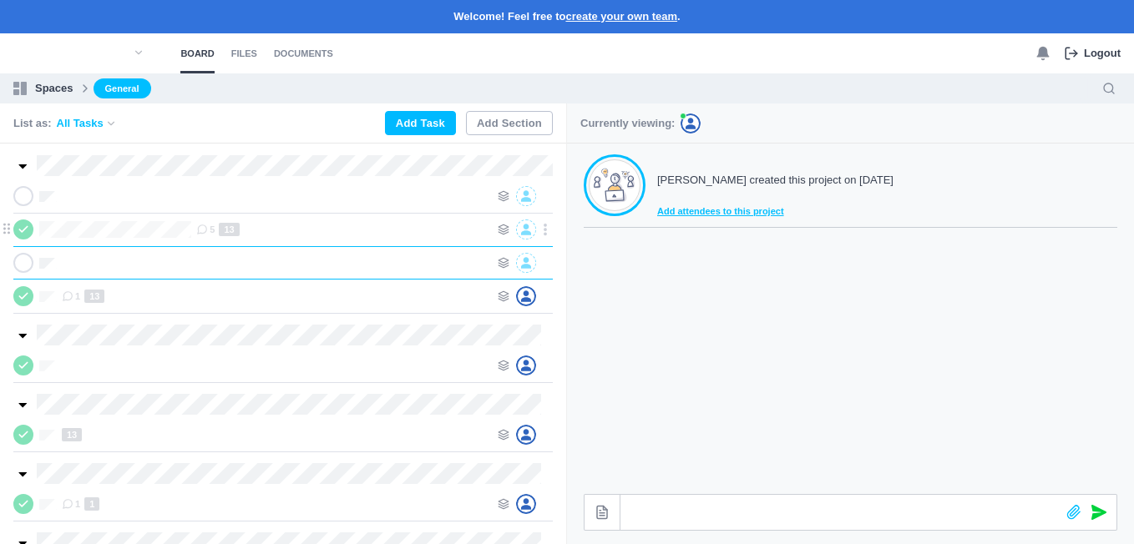
scroll to position [0, 1]
click at [91, 197] on div at bounding box center [276, 196] width 428 height 20
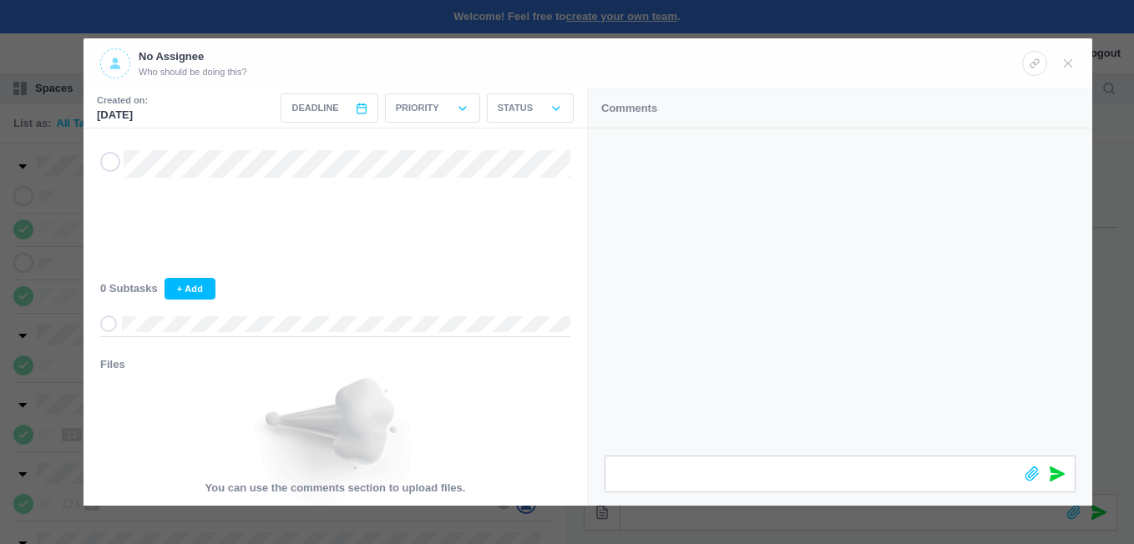
click at [68, 243] on div at bounding box center [567, 272] width 1134 height 544
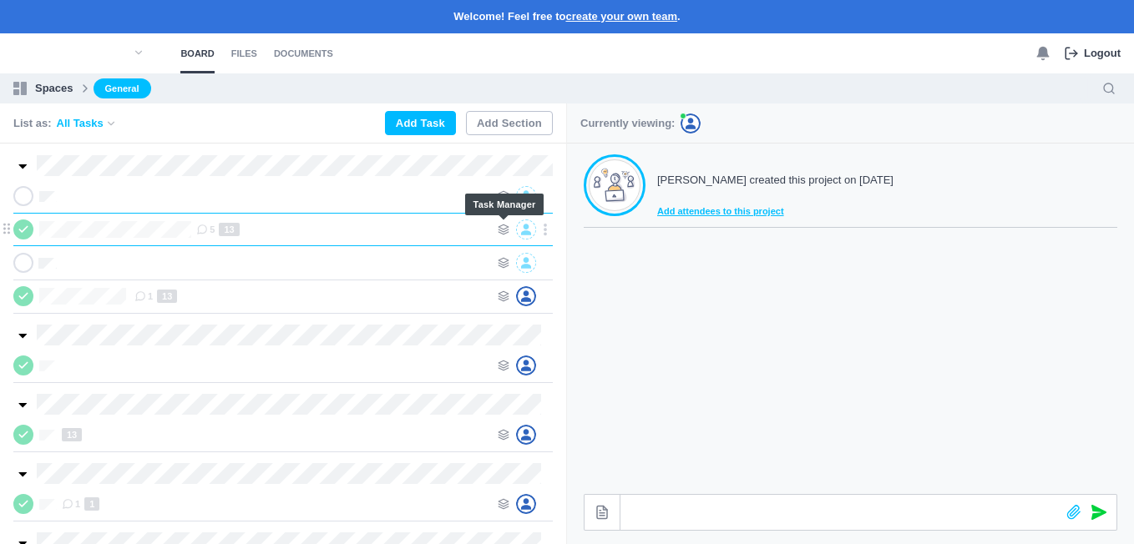
click at [498, 228] on icon at bounding box center [504, 230] width 12 height 12
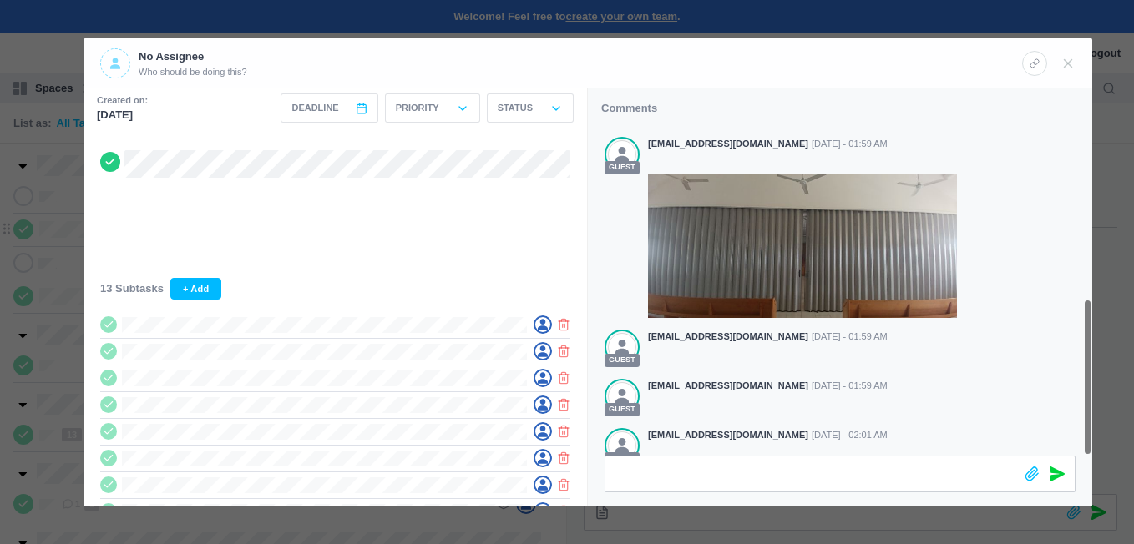
scroll to position [353, 0]
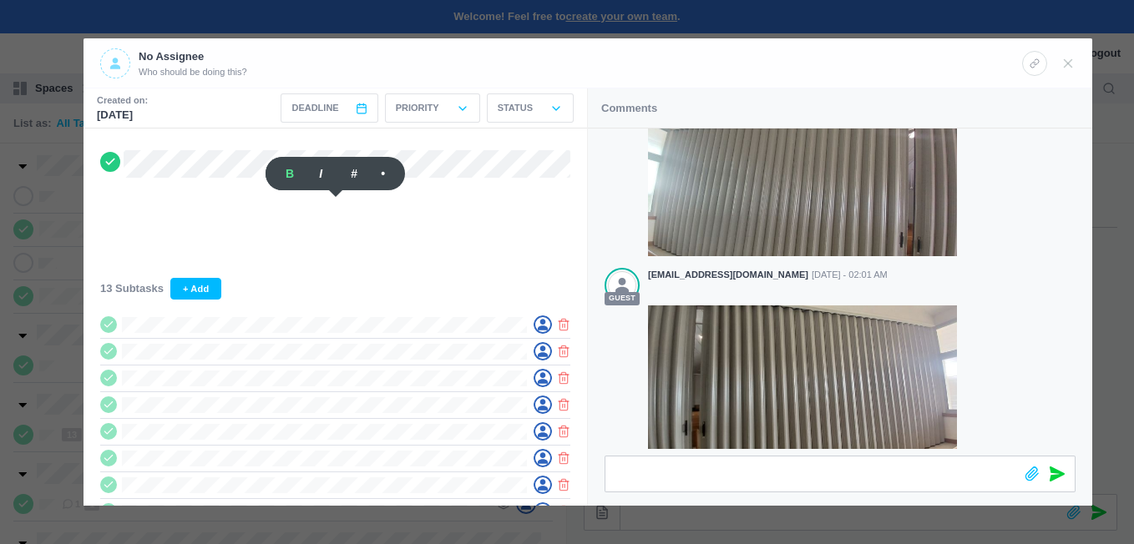
click at [56, 205] on div at bounding box center [567, 272] width 1134 height 544
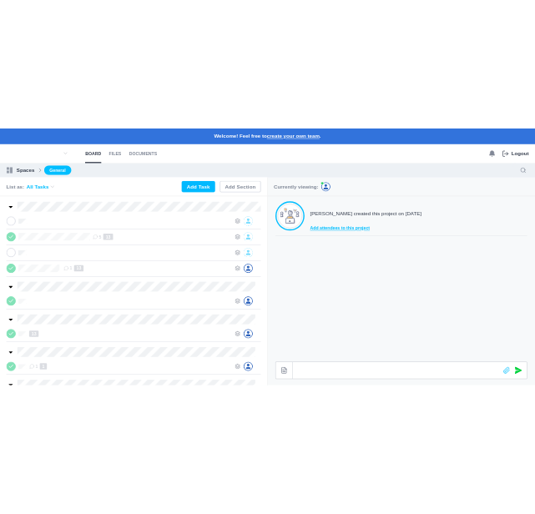
scroll to position [333, 0]
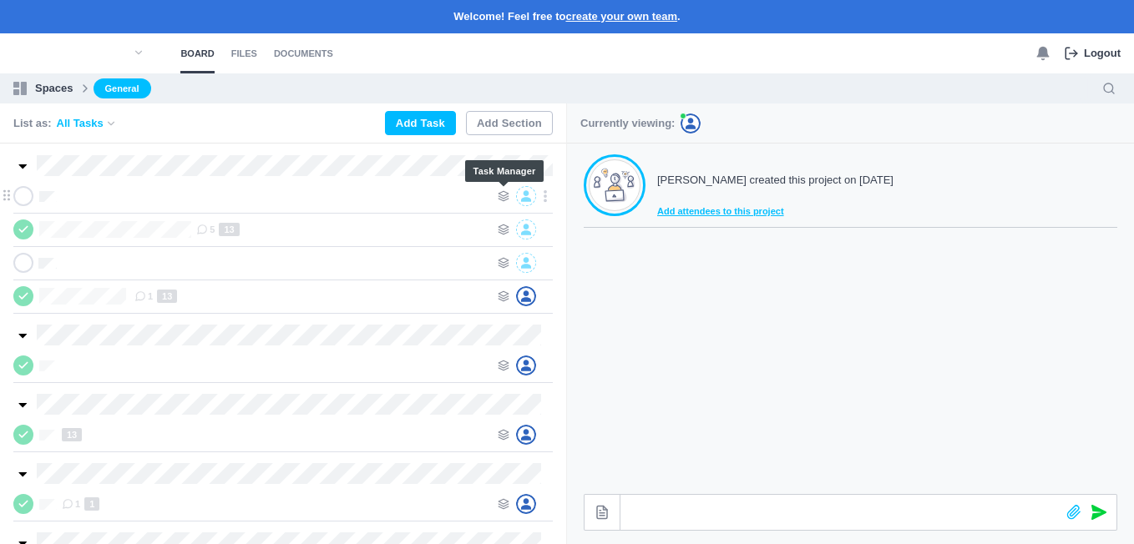
click at [500, 195] on use at bounding box center [504, 196] width 10 height 10
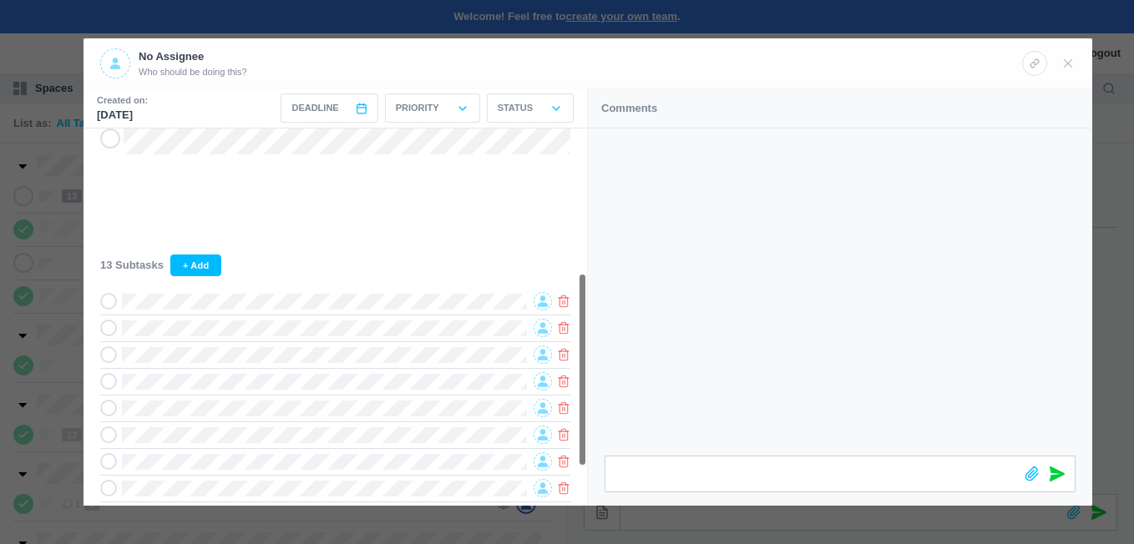
scroll to position [0, 0]
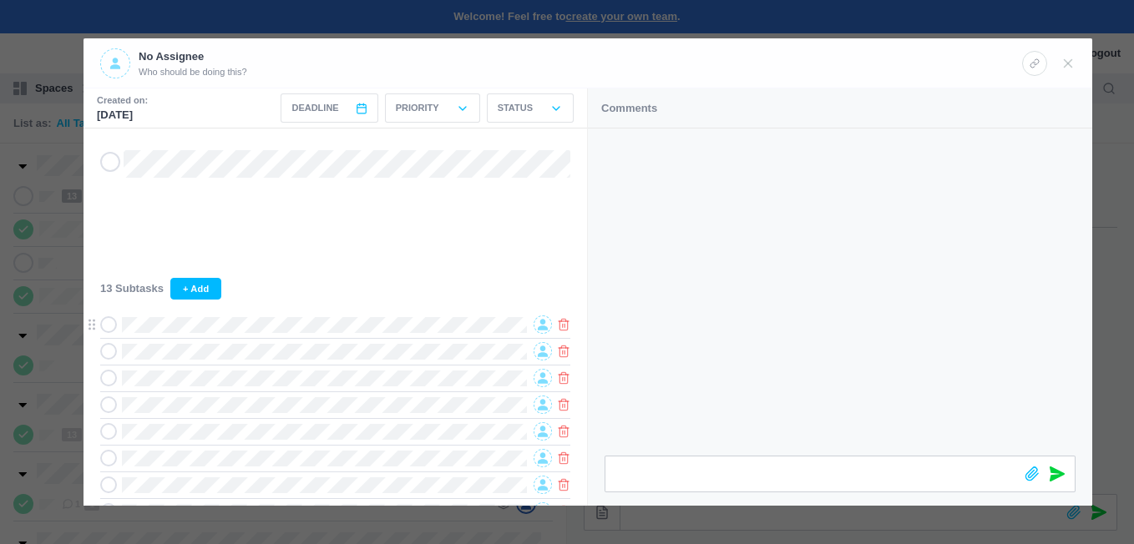
click at [107, 327] on icon at bounding box center [109, 325] width 12 height 12
click at [542, 326] on icon at bounding box center [543, 325] width 10 height 11
click at [381, 374] on span "[EMAIL_ADDRESS][DOMAIN_NAME]" at bounding box center [427, 378] width 144 height 28
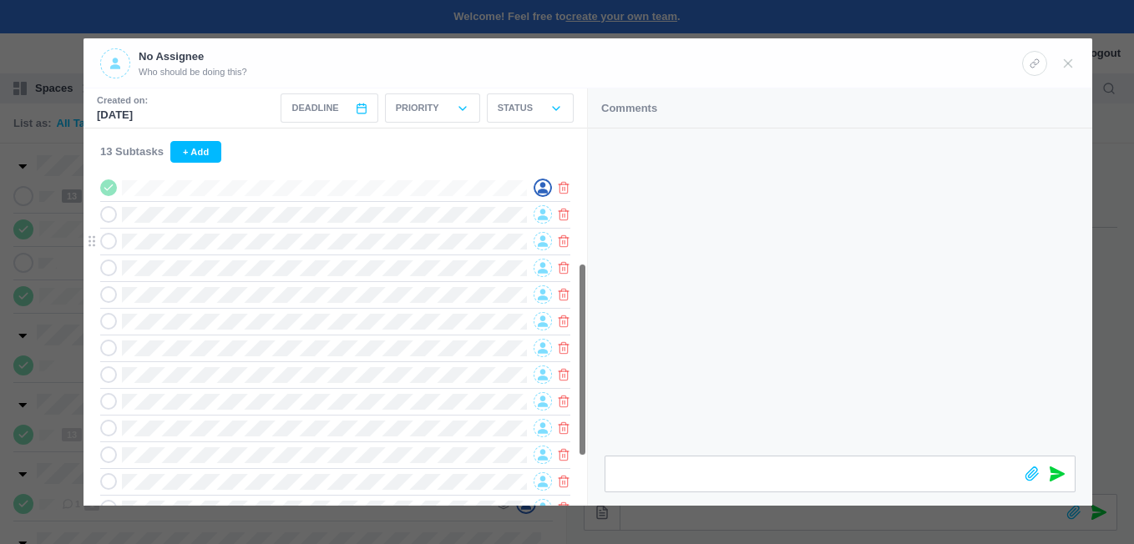
scroll to position [105, 0]
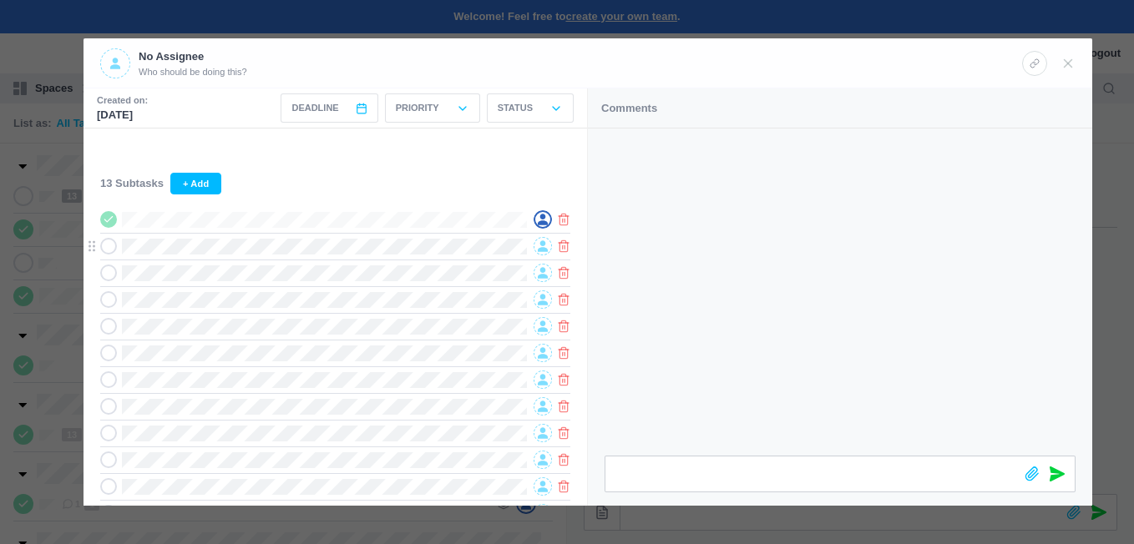
click at [546, 249] on icon at bounding box center [543, 247] width 10 height 12
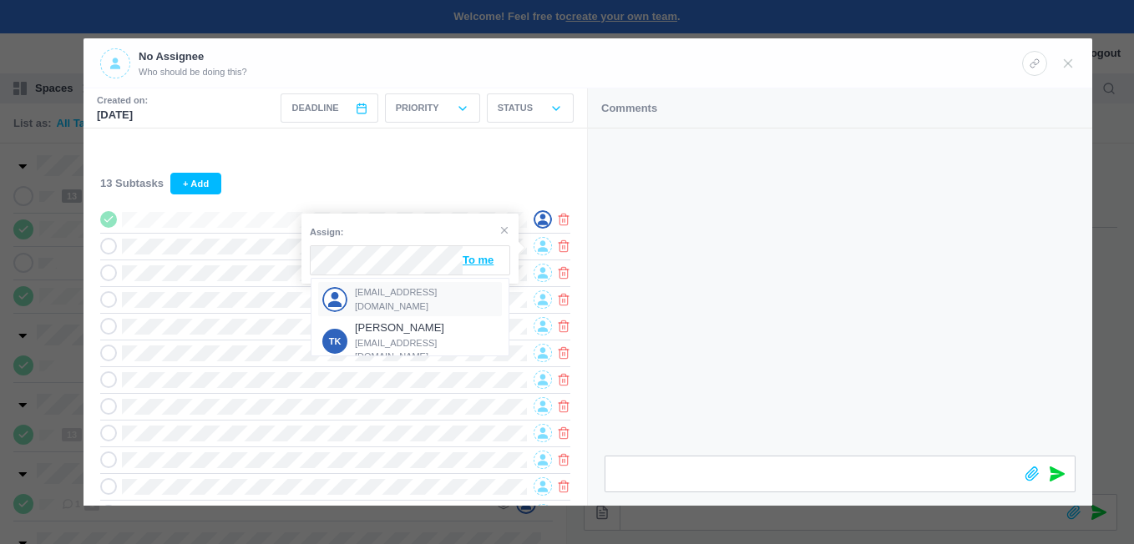
click at [372, 291] on span "[EMAIL_ADDRESS][DOMAIN_NAME]" at bounding box center [427, 300] width 144 height 28
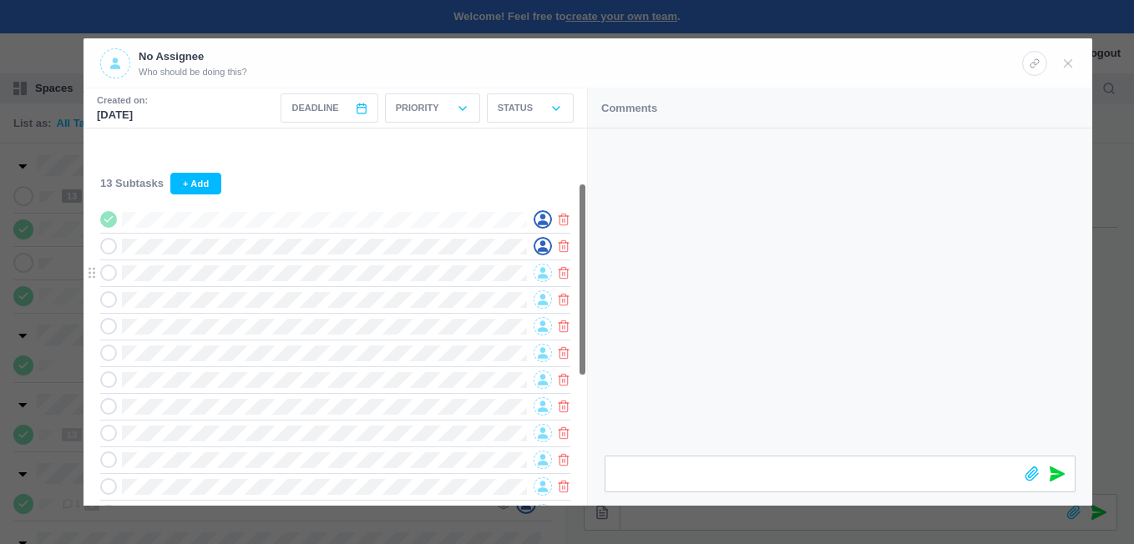
click at [543, 274] on icon at bounding box center [543, 273] width 10 height 11
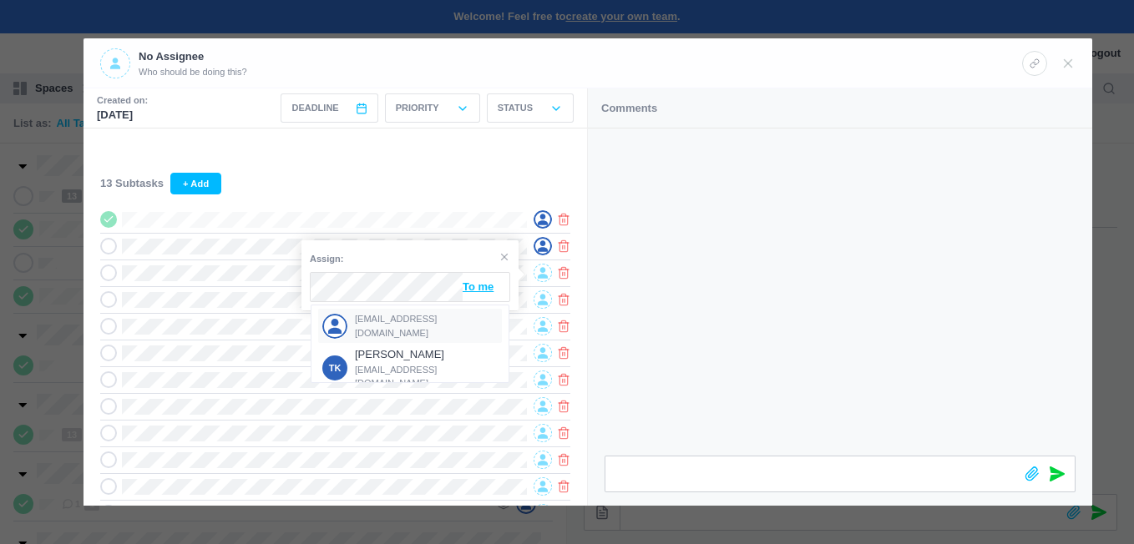
click at [372, 314] on div "[EMAIL_ADDRESS][DOMAIN_NAME]" at bounding box center [410, 326] width 184 height 34
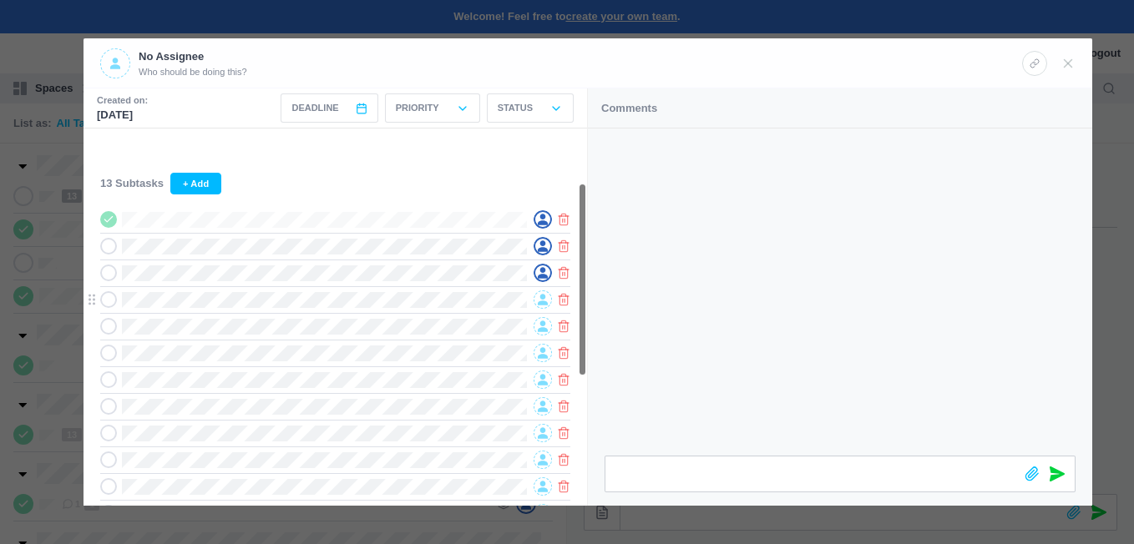
click at [544, 306] on icon at bounding box center [543, 300] width 10 height 11
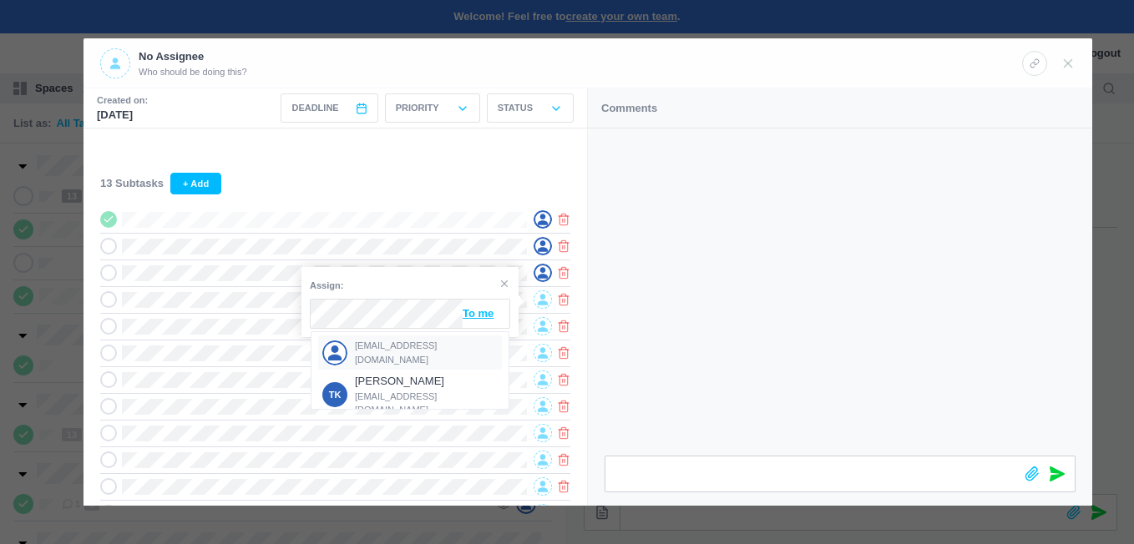
drag, startPoint x: 363, startPoint y: 352, endPoint x: 374, endPoint y: 336, distance: 19.9
click at [363, 352] on span "[EMAIL_ADDRESS][DOMAIN_NAME]" at bounding box center [427, 353] width 144 height 28
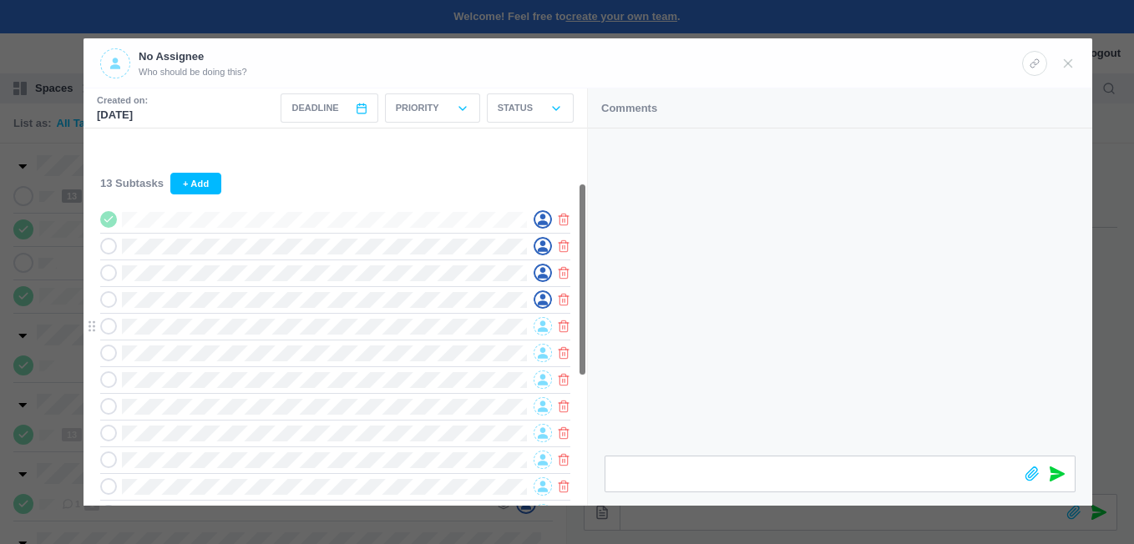
click at [543, 331] on icon at bounding box center [543, 327] width 10 height 11
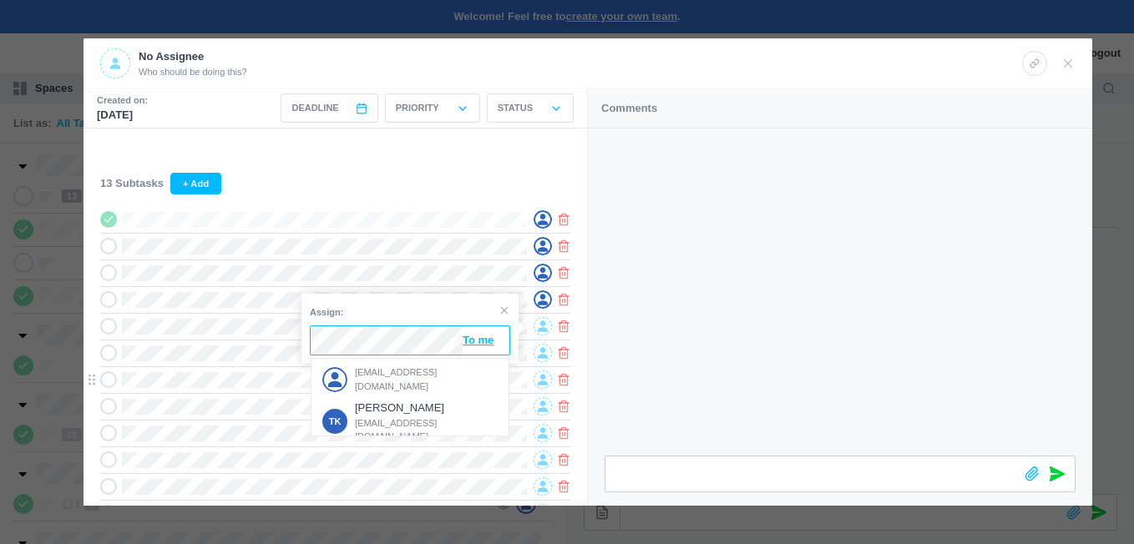
click at [370, 371] on div "[EMAIL_ADDRESS][DOMAIN_NAME]" at bounding box center [410, 379] width 184 height 34
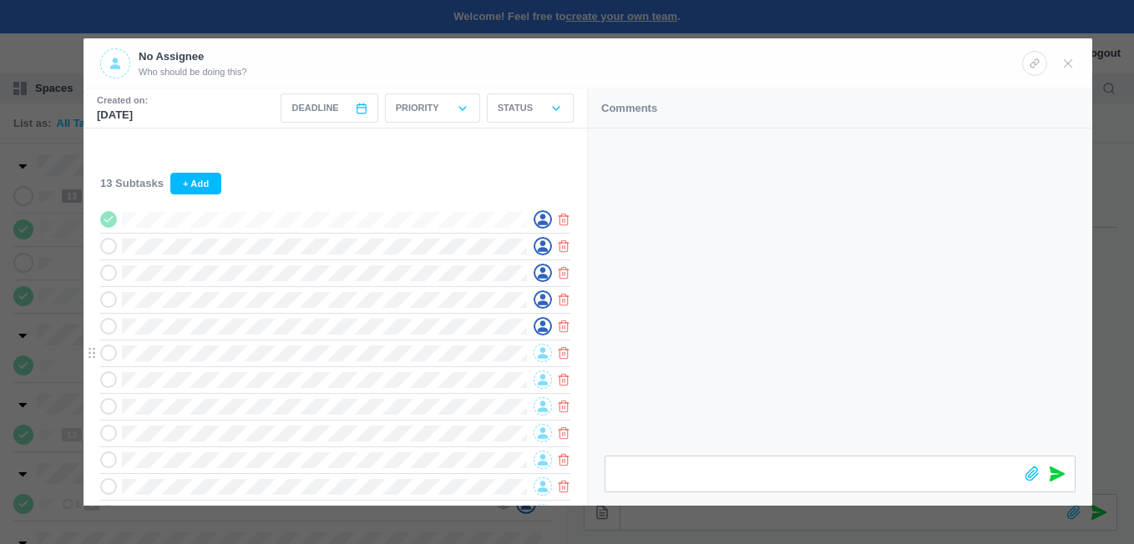
click at [536, 356] on span at bounding box center [543, 353] width 18 height 18
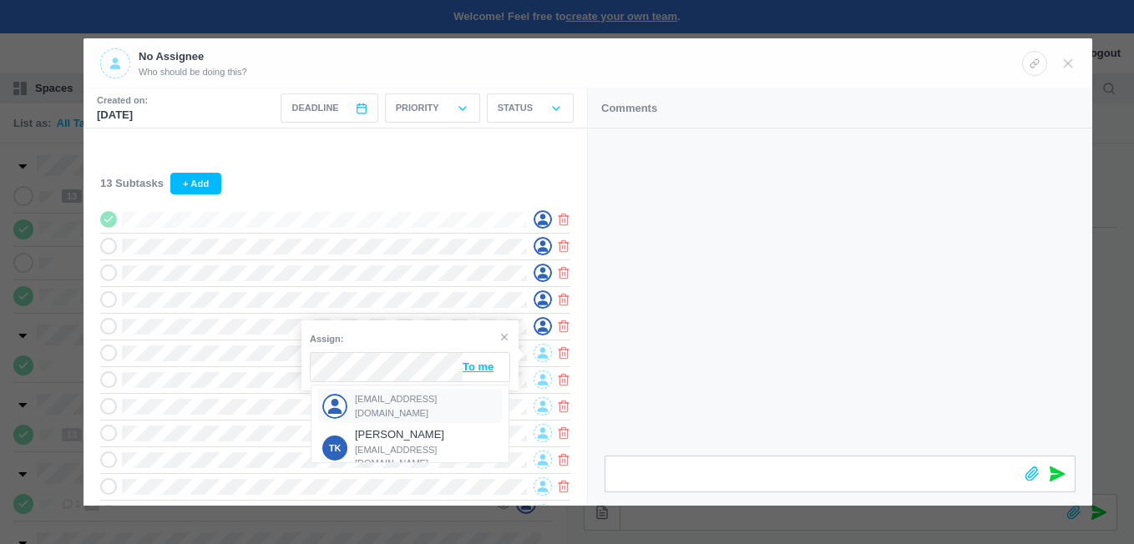
click at [385, 393] on div "[EMAIL_ADDRESS][DOMAIN_NAME]" at bounding box center [410, 406] width 184 height 34
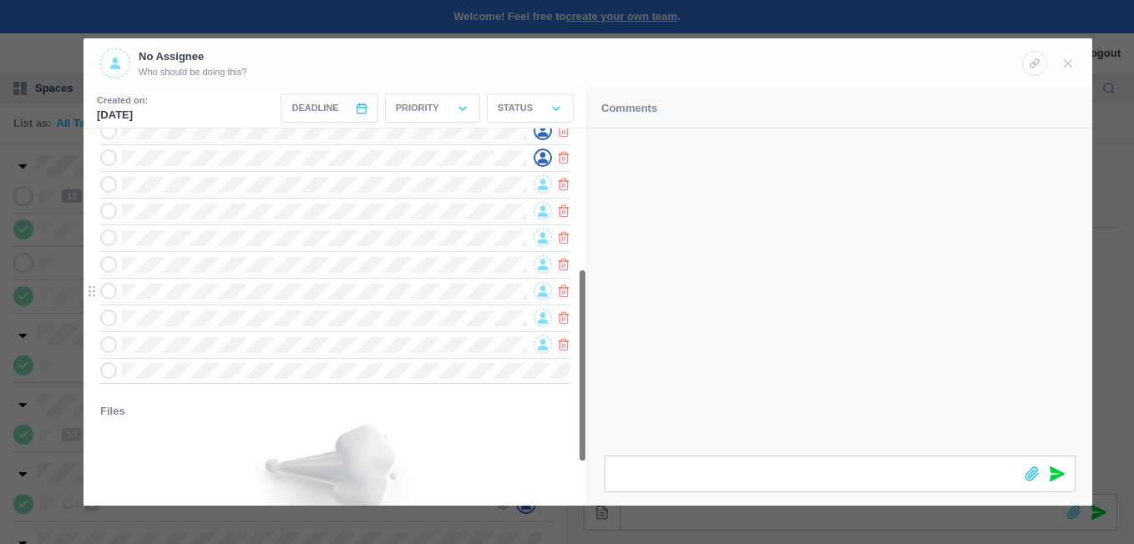
scroll to position [272, 0]
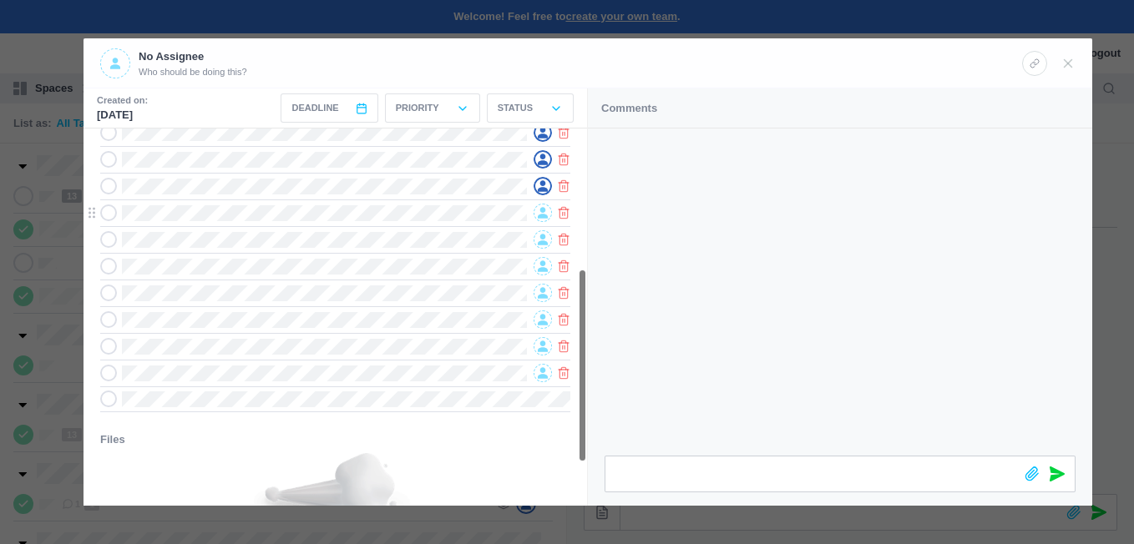
click at [544, 210] on icon at bounding box center [543, 213] width 10 height 12
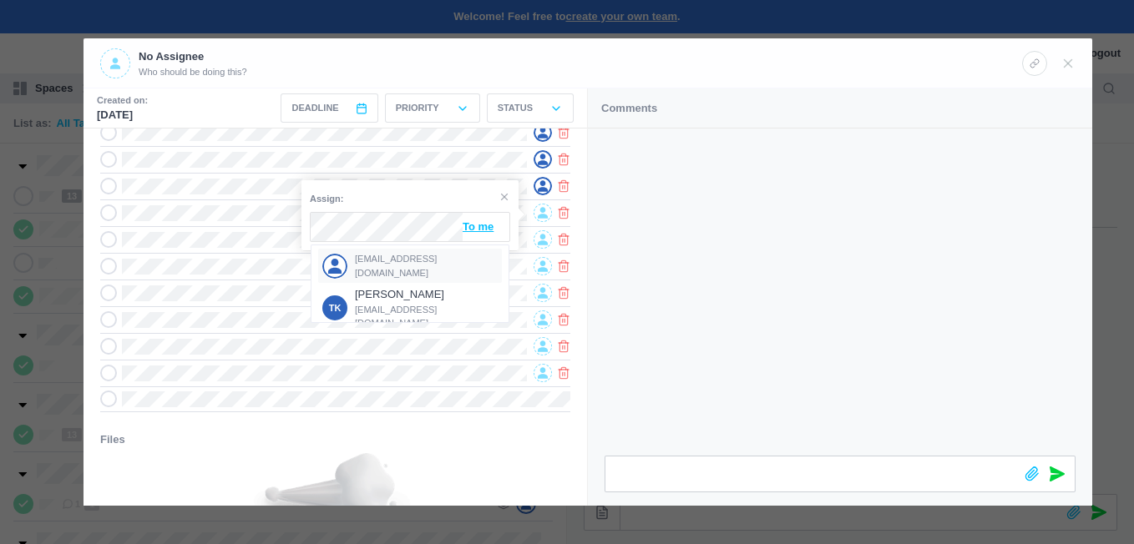
click at [369, 263] on span "[EMAIL_ADDRESS][DOMAIN_NAME]" at bounding box center [427, 266] width 144 height 28
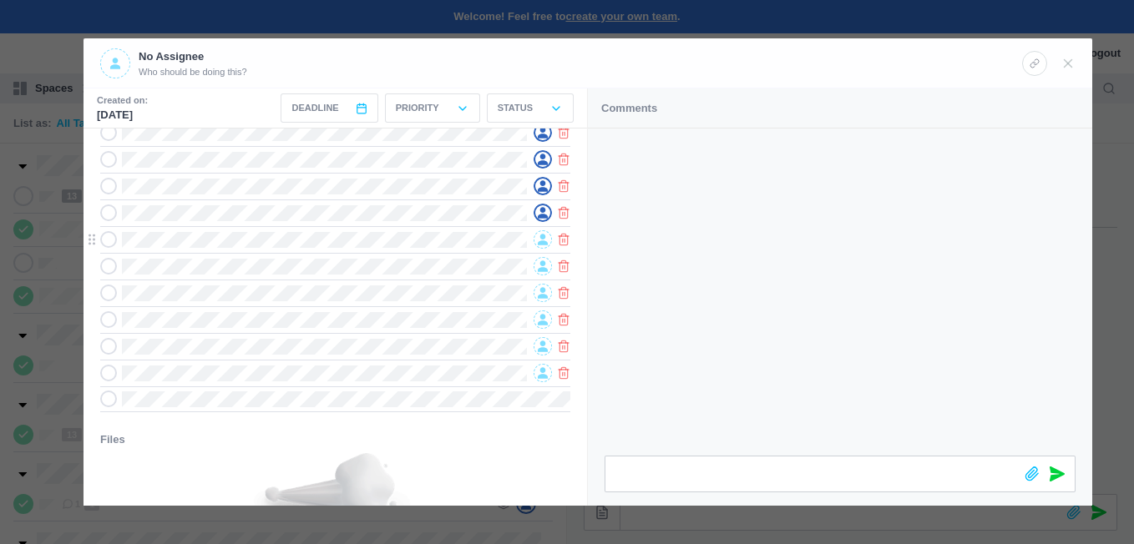
click at [541, 245] on icon at bounding box center [543, 240] width 10 height 11
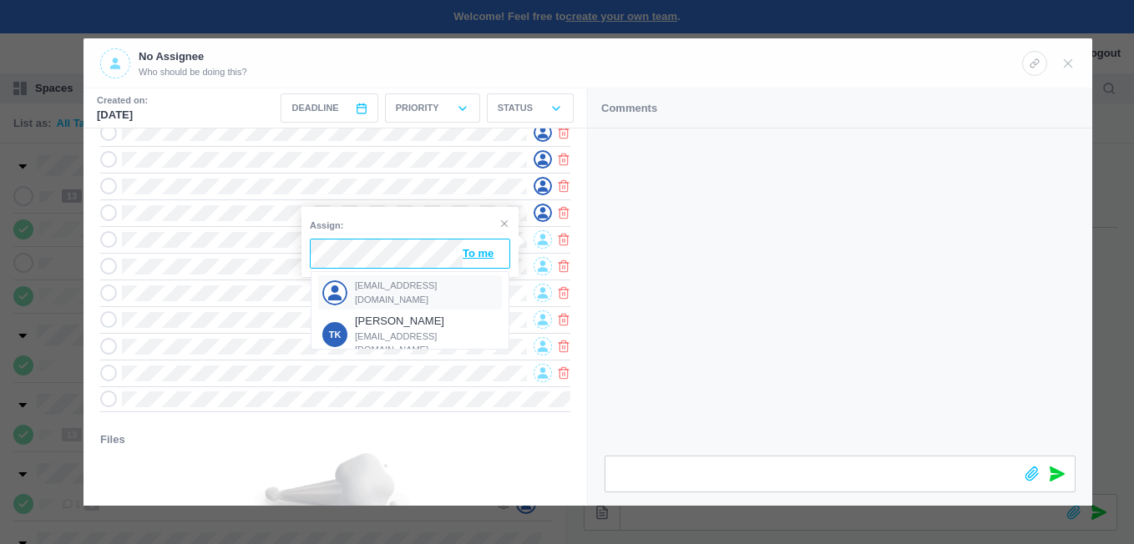
click at [368, 285] on span "[EMAIL_ADDRESS][DOMAIN_NAME]" at bounding box center [427, 293] width 144 height 28
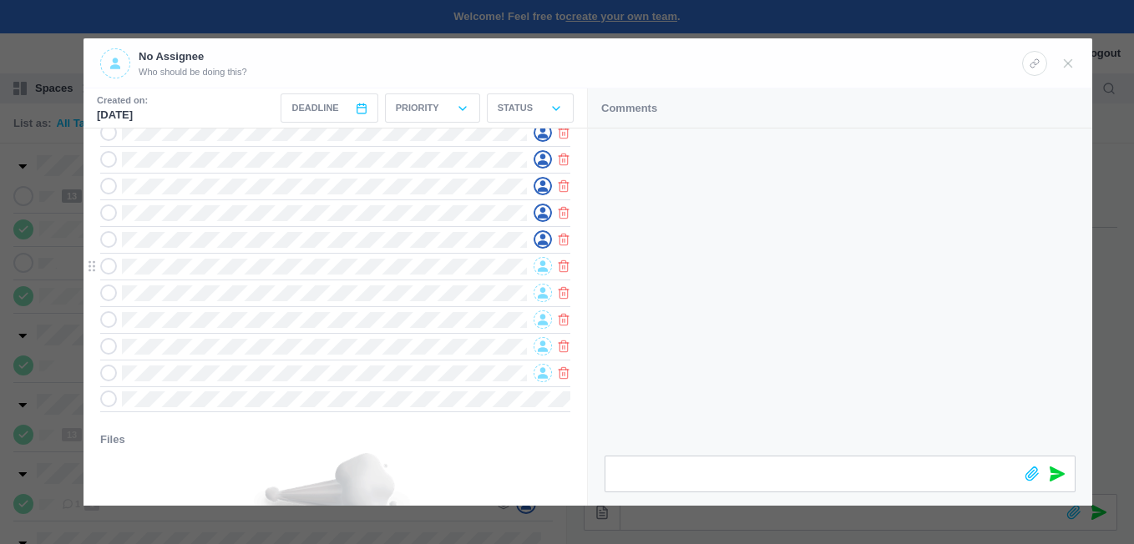
click at [541, 267] on icon at bounding box center [543, 266] width 10 height 11
click at [382, 308] on div "[EMAIL_ADDRESS][DOMAIN_NAME]" at bounding box center [410, 319] width 184 height 34
click at [544, 296] on icon at bounding box center [543, 293] width 10 height 12
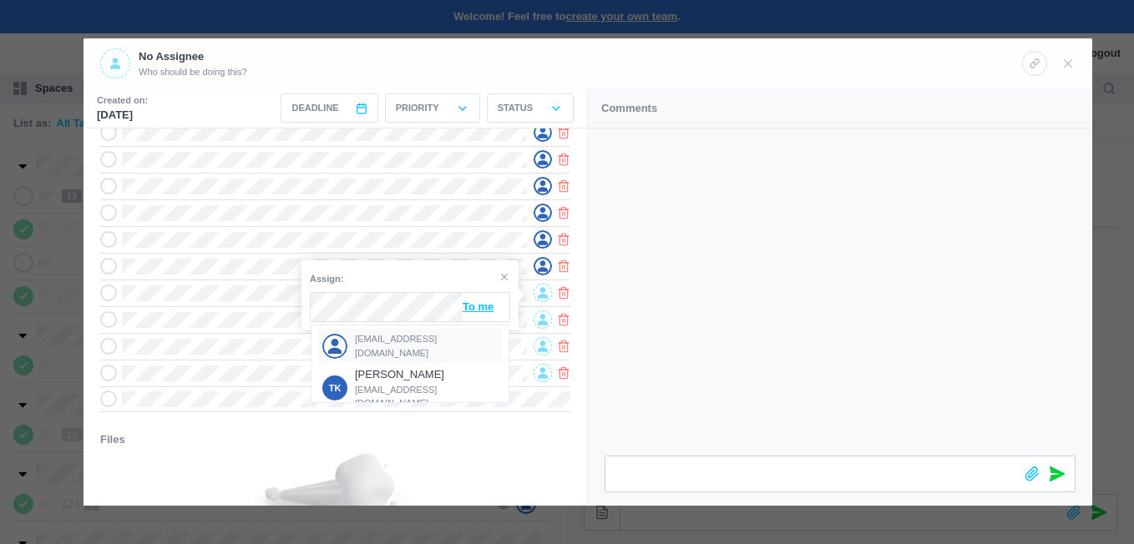
click at [372, 340] on span "[EMAIL_ADDRESS][DOMAIN_NAME]" at bounding box center [427, 346] width 144 height 28
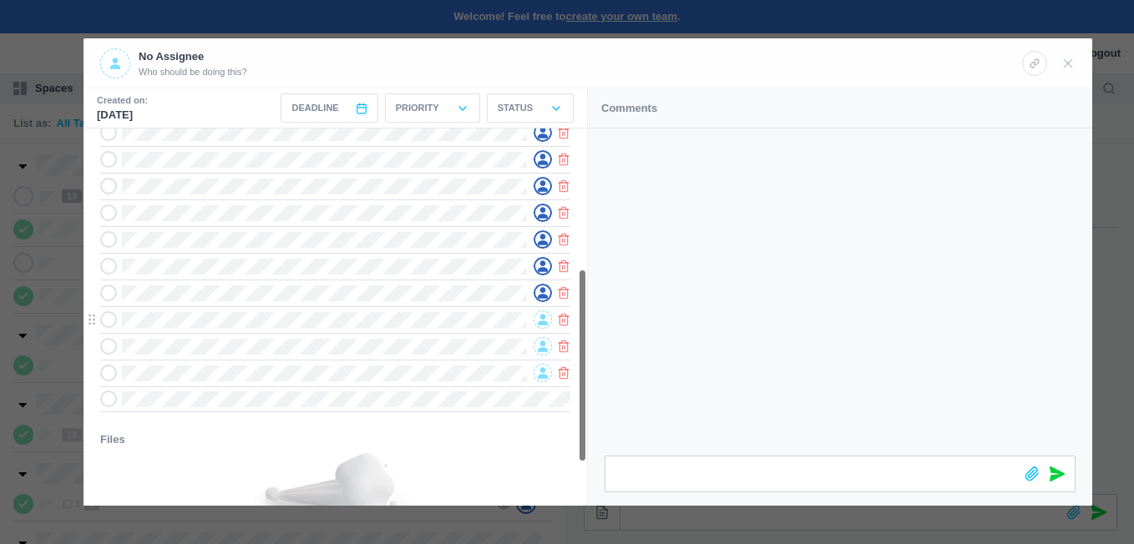
click at [538, 319] on icon at bounding box center [543, 320] width 10 height 12
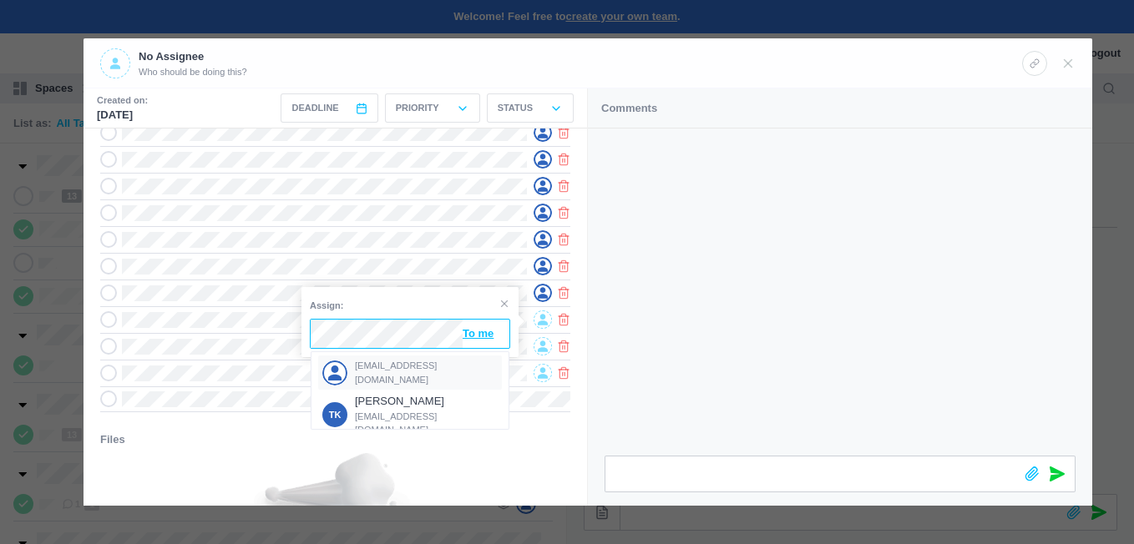
click at [389, 367] on span "[EMAIL_ADDRESS][DOMAIN_NAME]" at bounding box center [427, 373] width 144 height 28
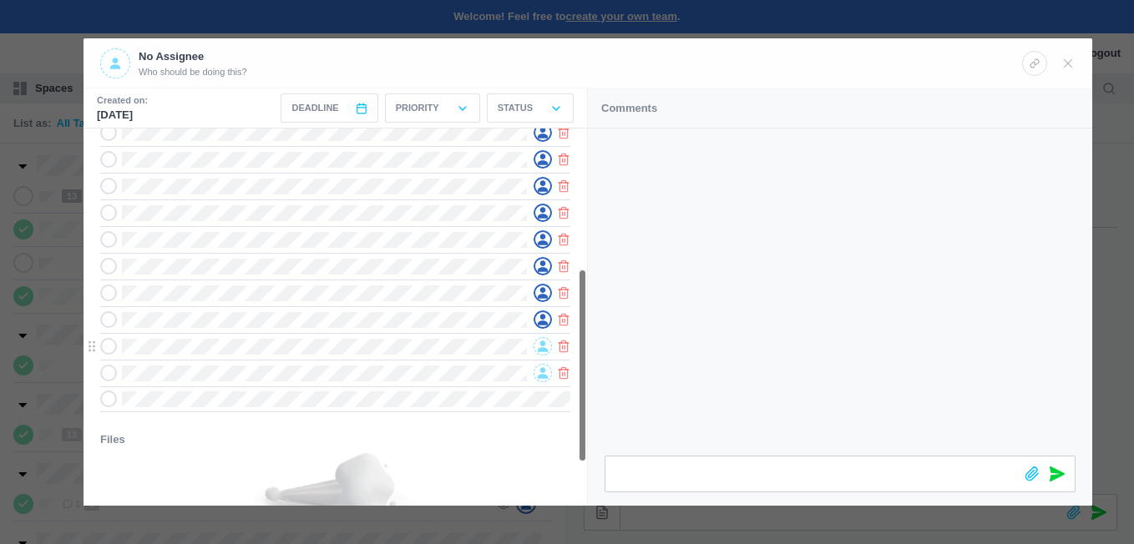
click at [546, 348] on icon at bounding box center [543, 347] width 10 height 12
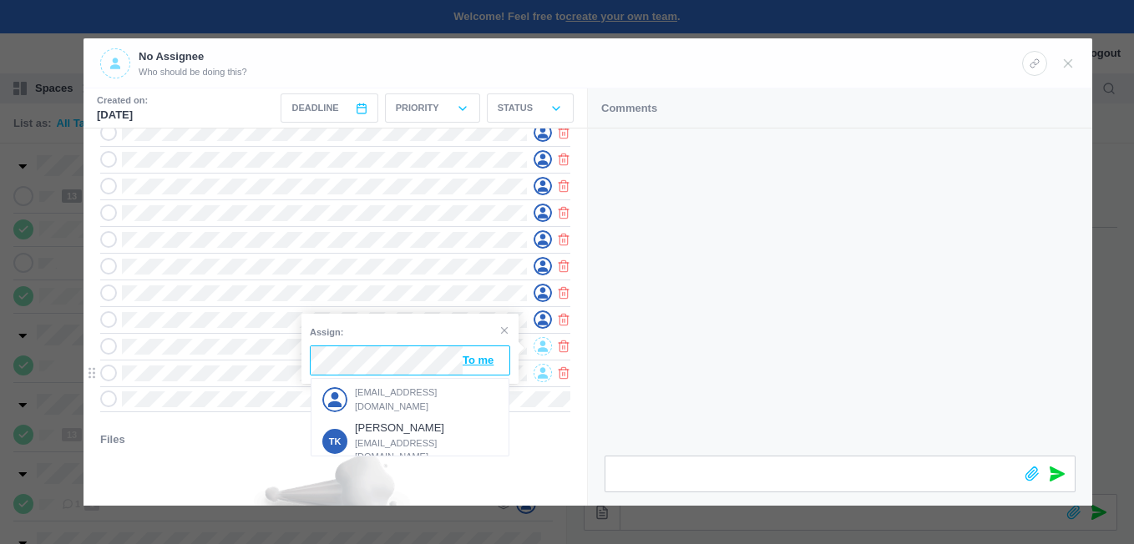
click at [406, 387] on div "[EMAIL_ADDRESS][DOMAIN_NAME]" at bounding box center [410, 399] width 184 height 34
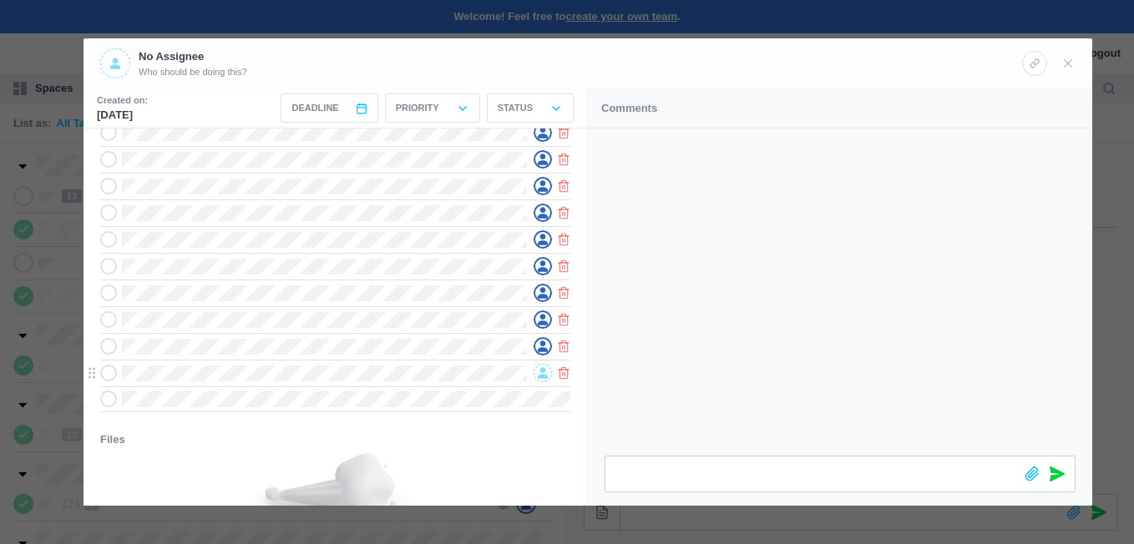
click at [542, 379] on icon at bounding box center [543, 373] width 10 height 11
click at [400, 415] on div "[EMAIL_ADDRESS][DOMAIN_NAME]" at bounding box center [410, 426] width 184 height 34
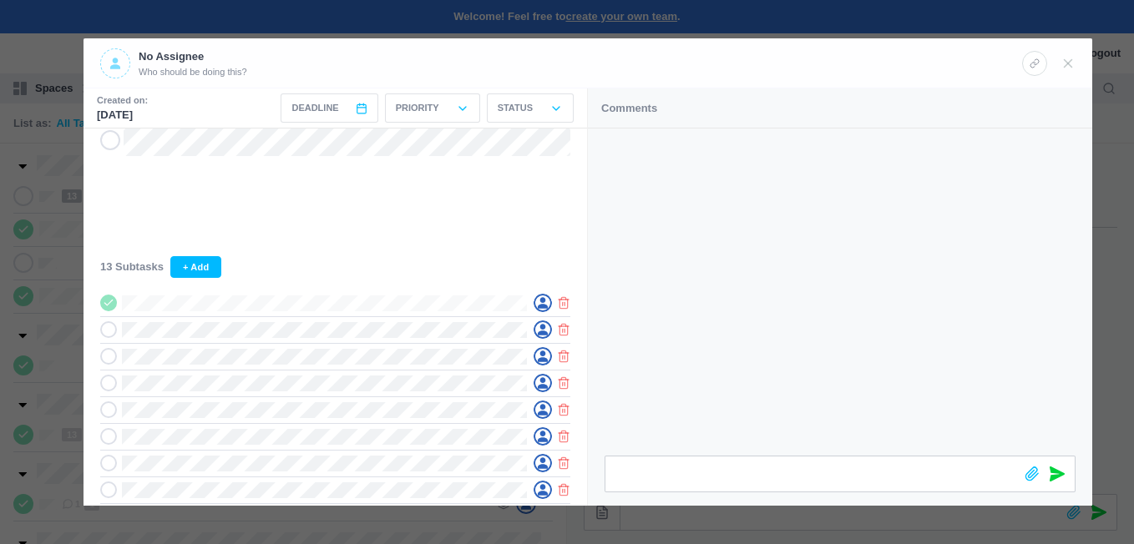
scroll to position [0, 0]
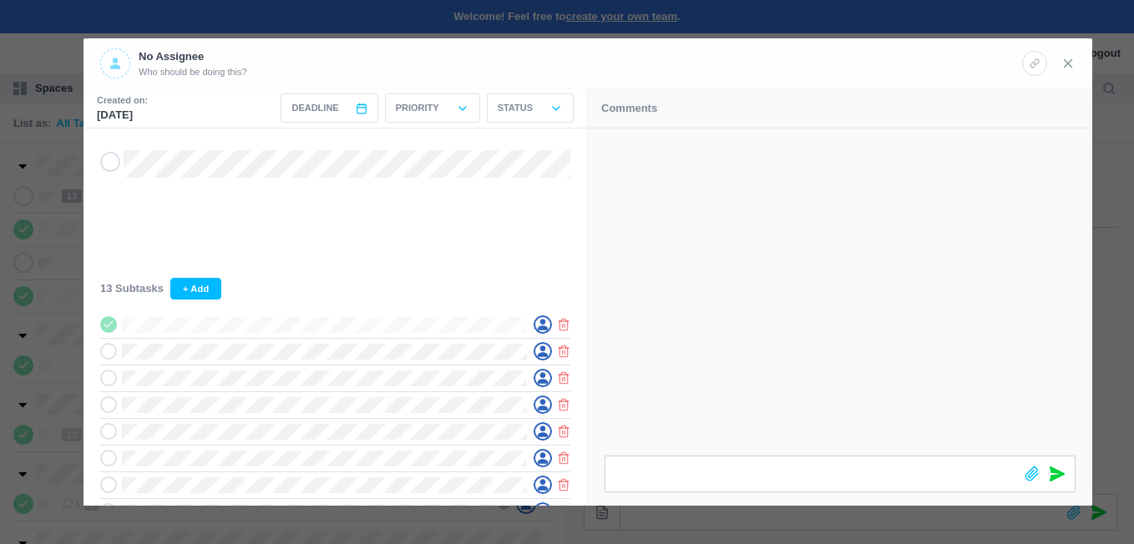
click at [1066, 63] on icon at bounding box center [1068, 63] width 15 height 15
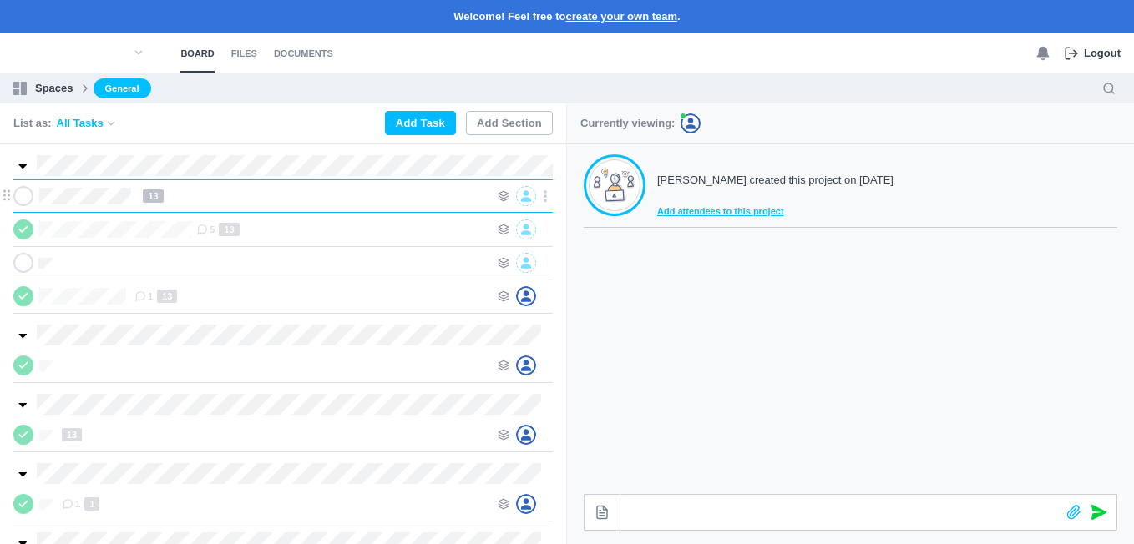
click at [24, 192] on icon at bounding box center [23, 196] width 13 height 12
click at [57, 271] on div at bounding box center [255, 263] width 484 height 20
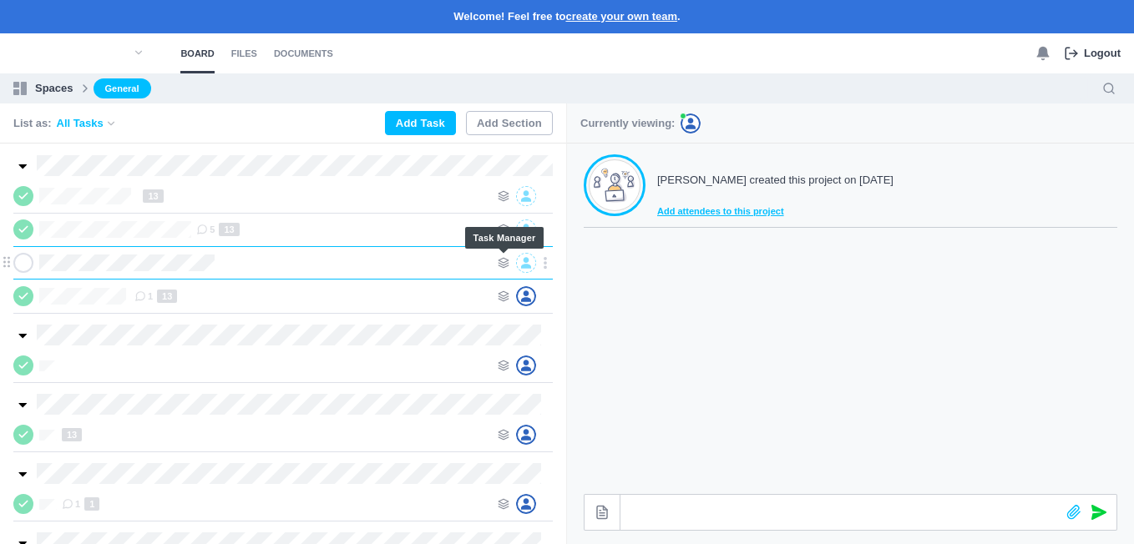
click at [501, 258] on icon at bounding box center [504, 263] width 12 height 12
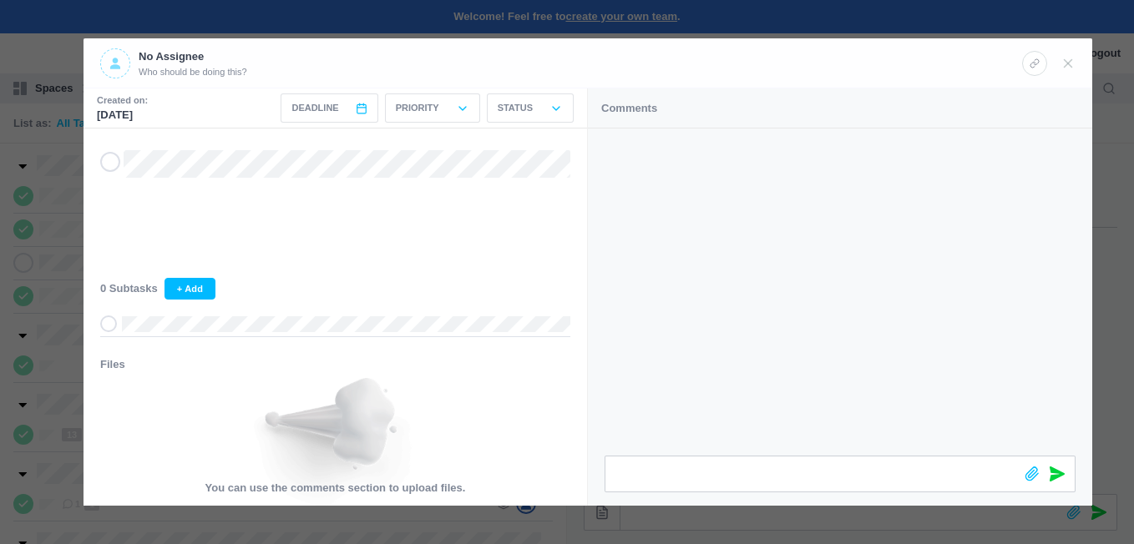
click at [69, 175] on div at bounding box center [567, 272] width 1134 height 544
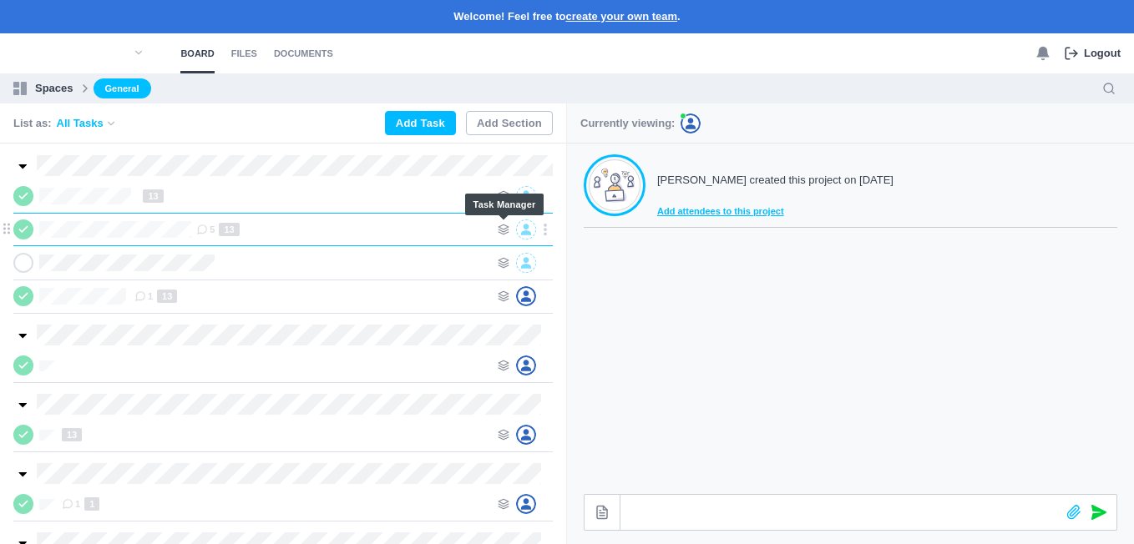
click at [502, 225] on use at bounding box center [504, 230] width 10 height 10
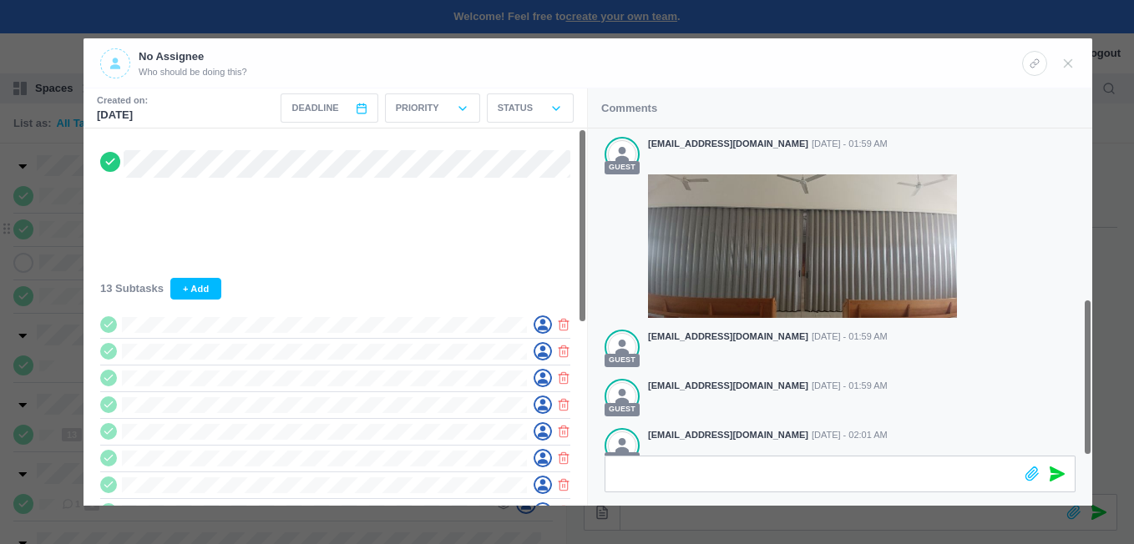
scroll to position [353, 0]
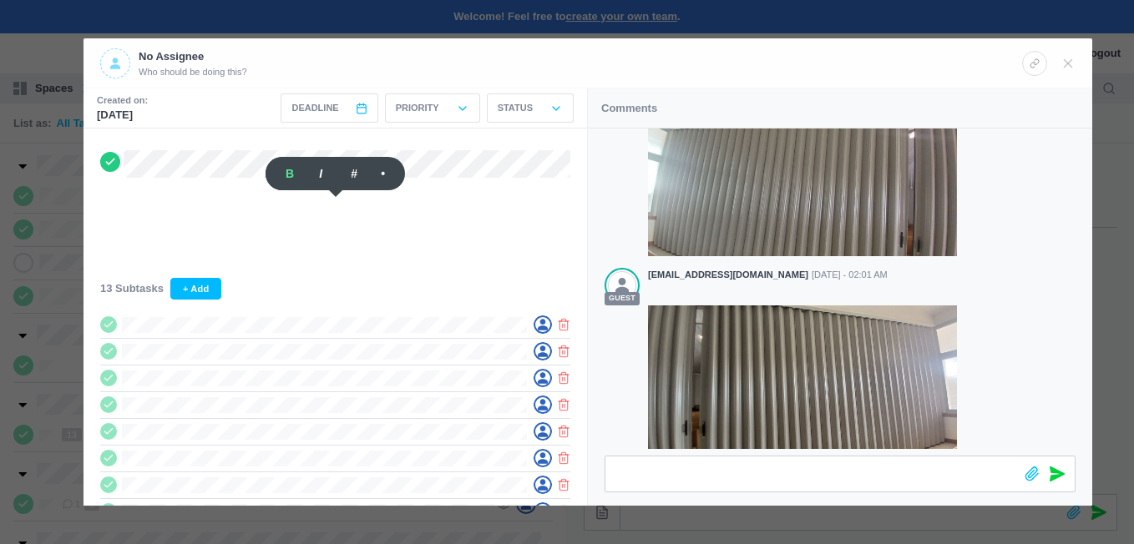
click at [58, 98] on div at bounding box center [567, 272] width 1134 height 544
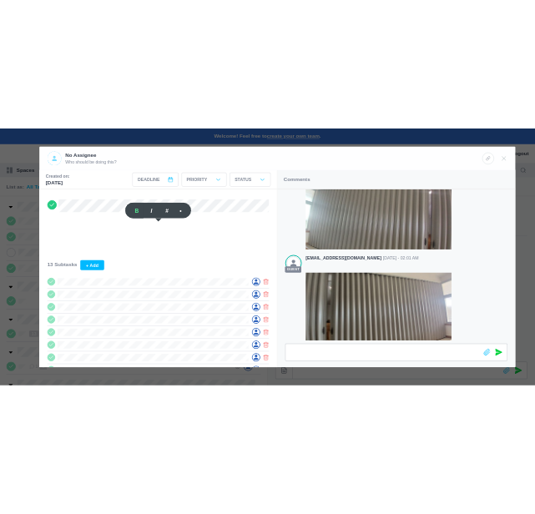
scroll to position [333, 0]
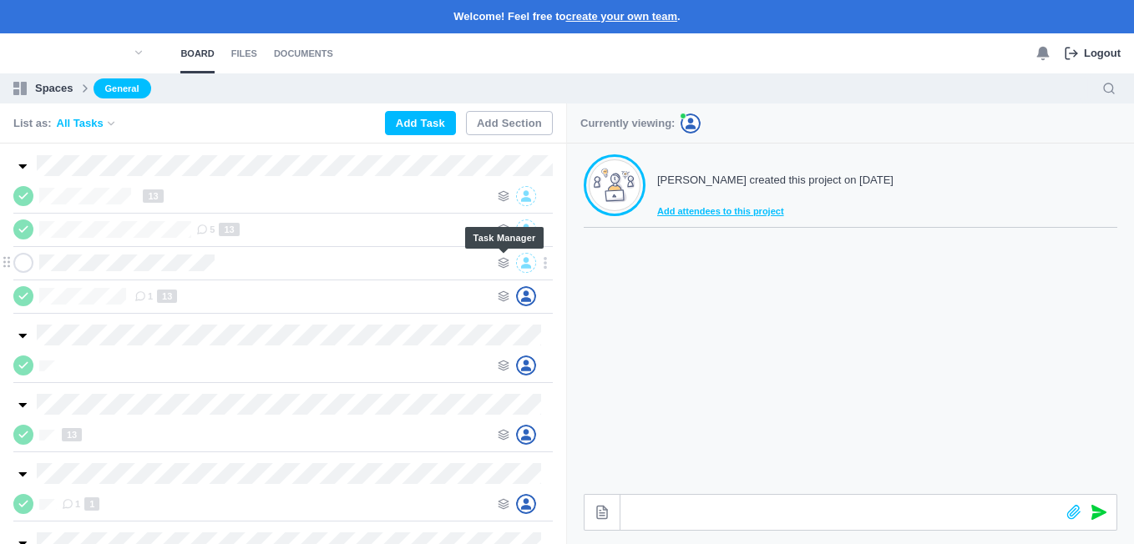
click at [501, 260] on use at bounding box center [504, 263] width 10 height 10
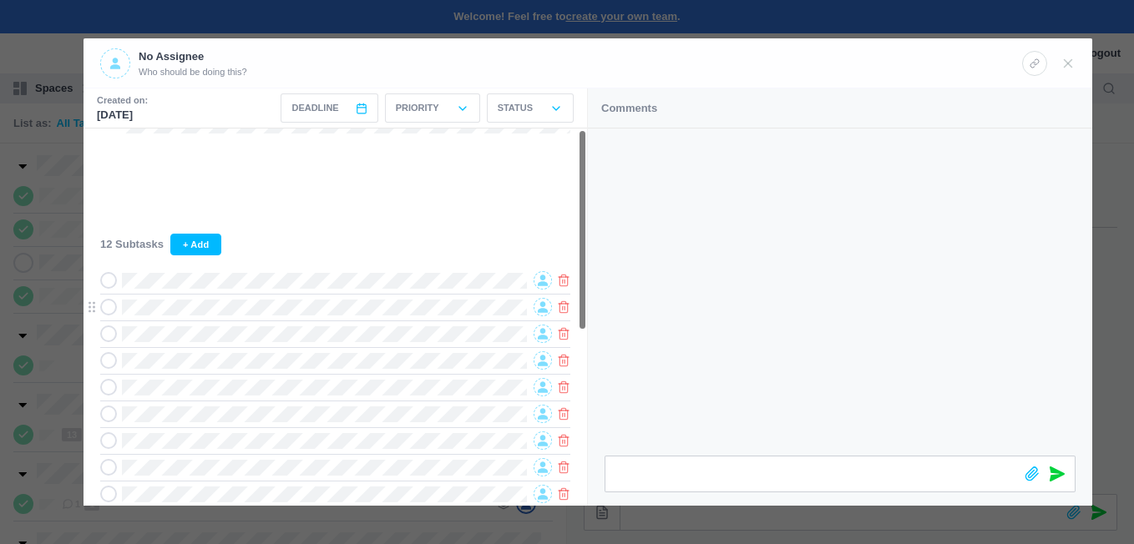
scroll to position [0, 0]
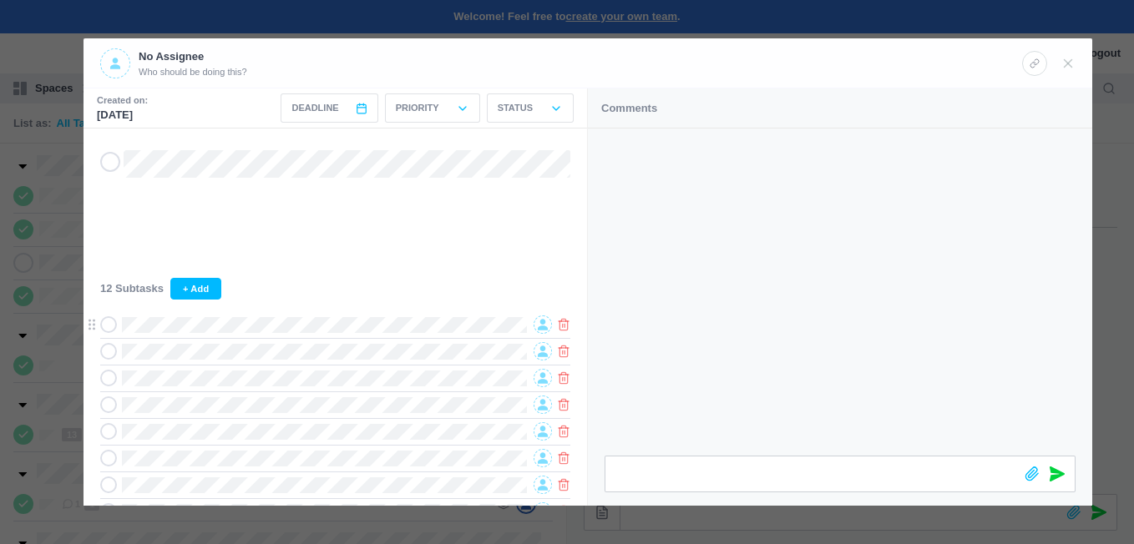
click at [543, 327] on icon at bounding box center [543, 325] width 10 height 11
click at [371, 374] on span "[EMAIL_ADDRESS][DOMAIN_NAME]" at bounding box center [427, 378] width 144 height 28
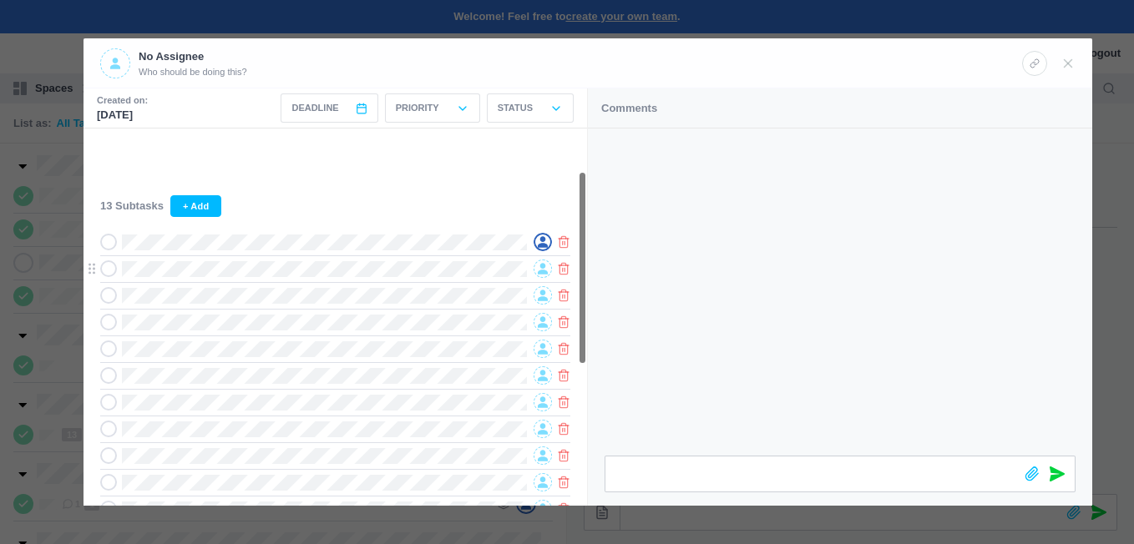
scroll to position [84, 0]
click at [542, 272] on icon at bounding box center [543, 268] width 10 height 11
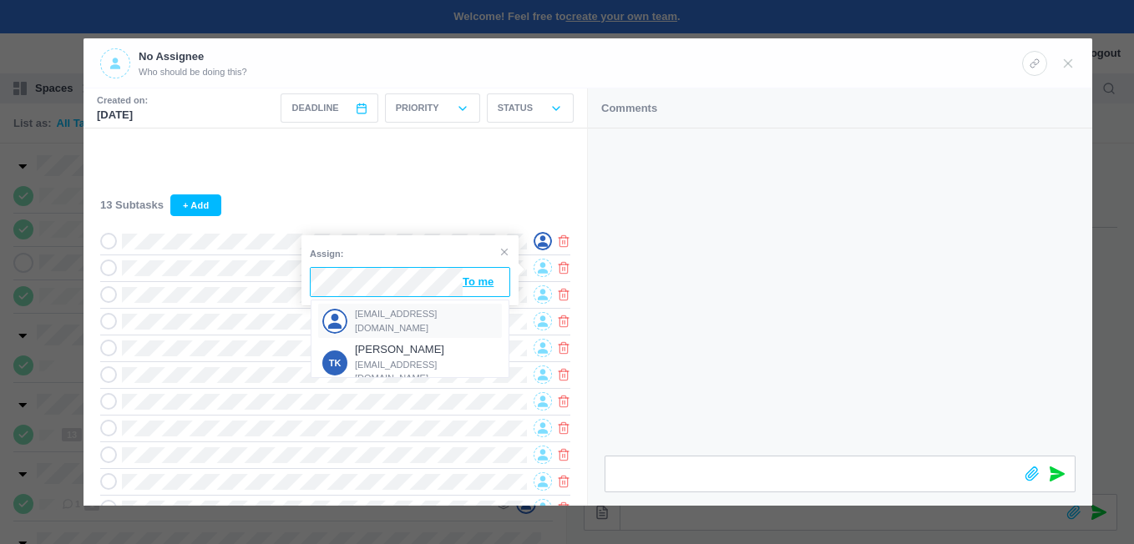
click at [368, 316] on span "[EMAIL_ADDRESS][DOMAIN_NAME]" at bounding box center [427, 321] width 144 height 28
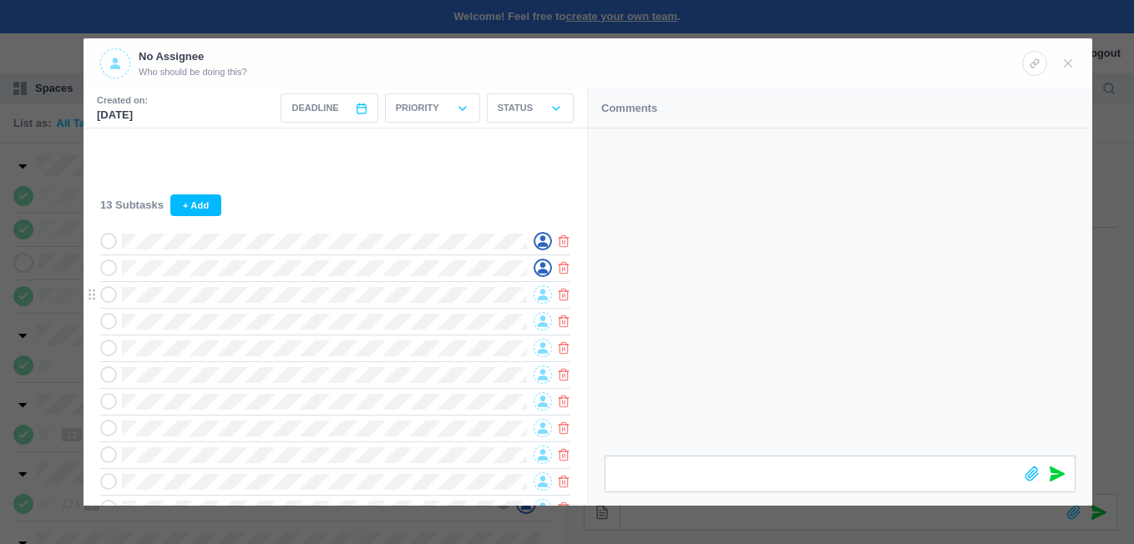
click at [537, 298] on span at bounding box center [543, 295] width 18 height 18
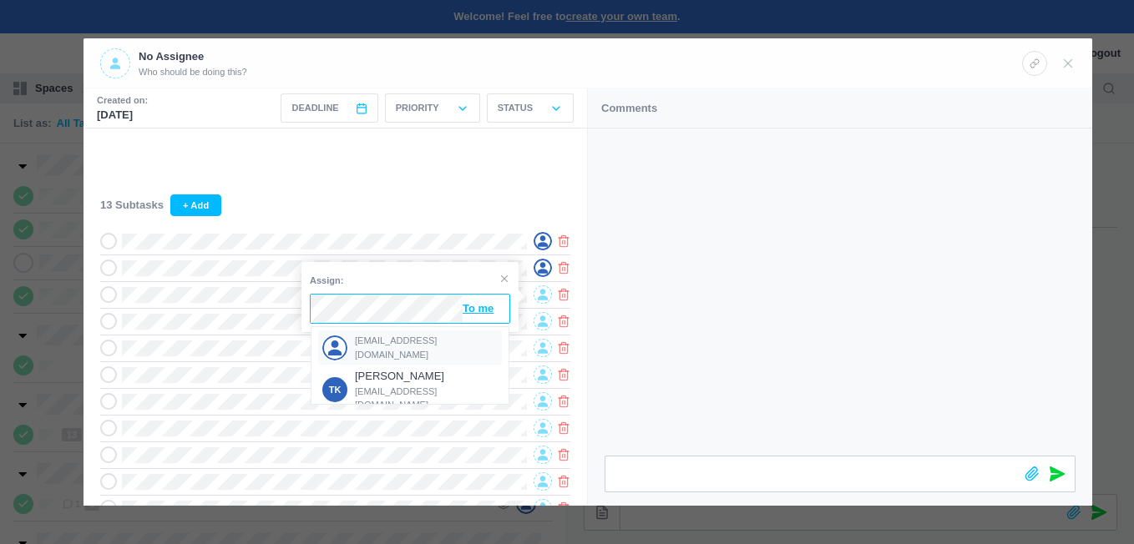
click at [376, 344] on span "[EMAIL_ADDRESS][DOMAIN_NAME]" at bounding box center [427, 348] width 144 height 28
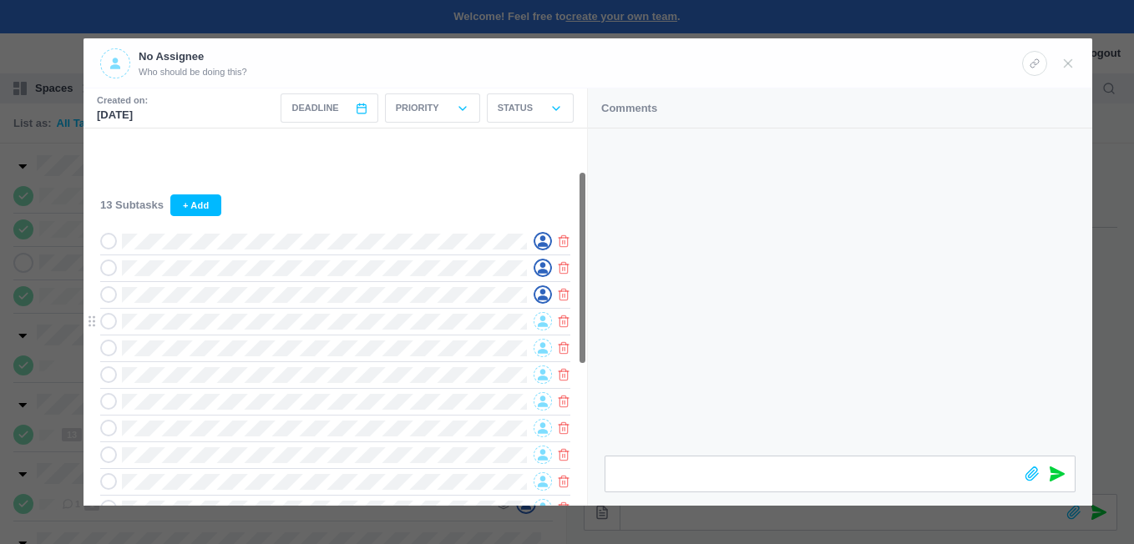
click at [544, 327] on icon at bounding box center [543, 321] width 10 height 11
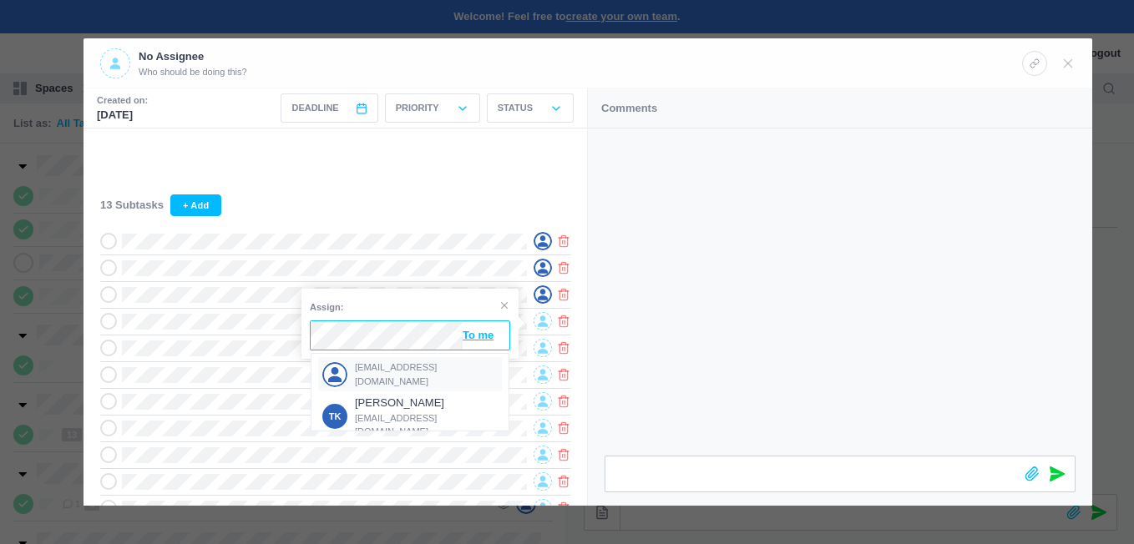
click at [398, 365] on div "[EMAIL_ADDRESS][DOMAIN_NAME]" at bounding box center [410, 374] width 184 height 34
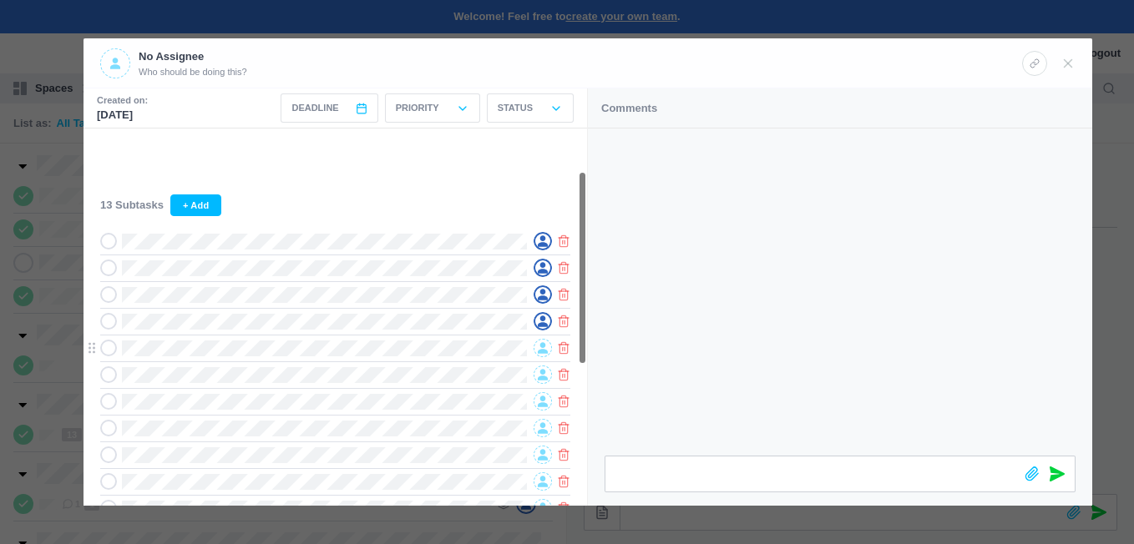
click at [540, 347] on icon at bounding box center [543, 348] width 10 height 11
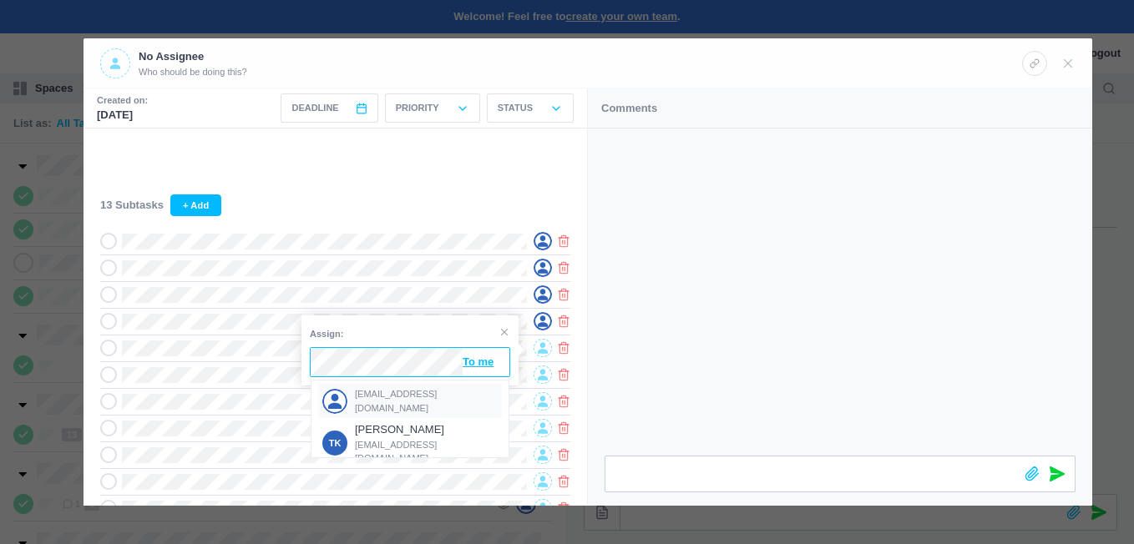
click at [366, 396] on span "[EMAIL_ADDRESS][DOMAIN_NAME]" at bounding box center [427, 401] width 144 height 28
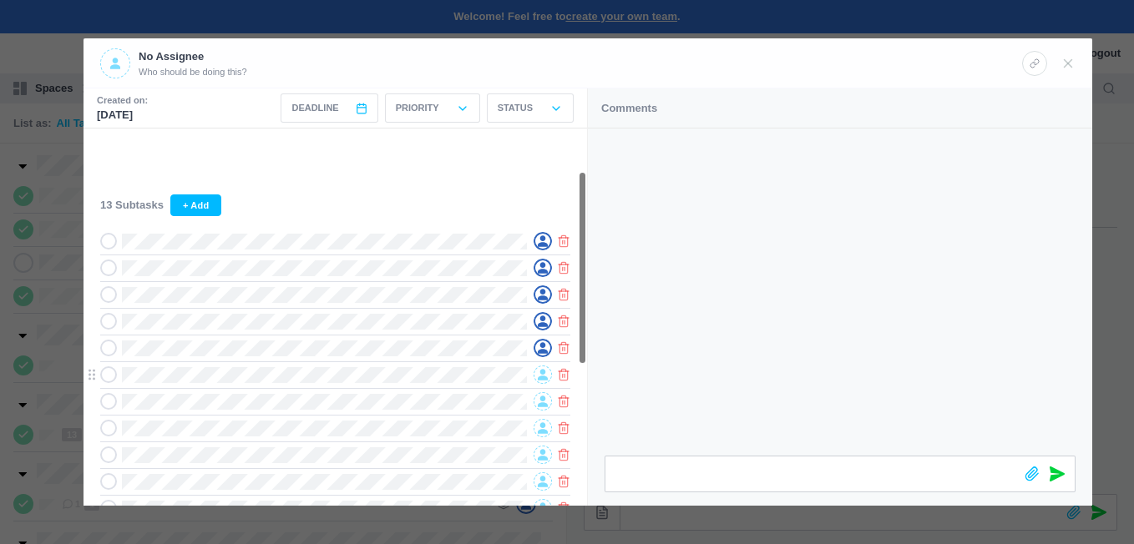
click at [546, 367] on div at bounding box center [335, 375] width 470 height 27
click at [541, 375] on icon at bounding box center [543, 375] width 10 height 11
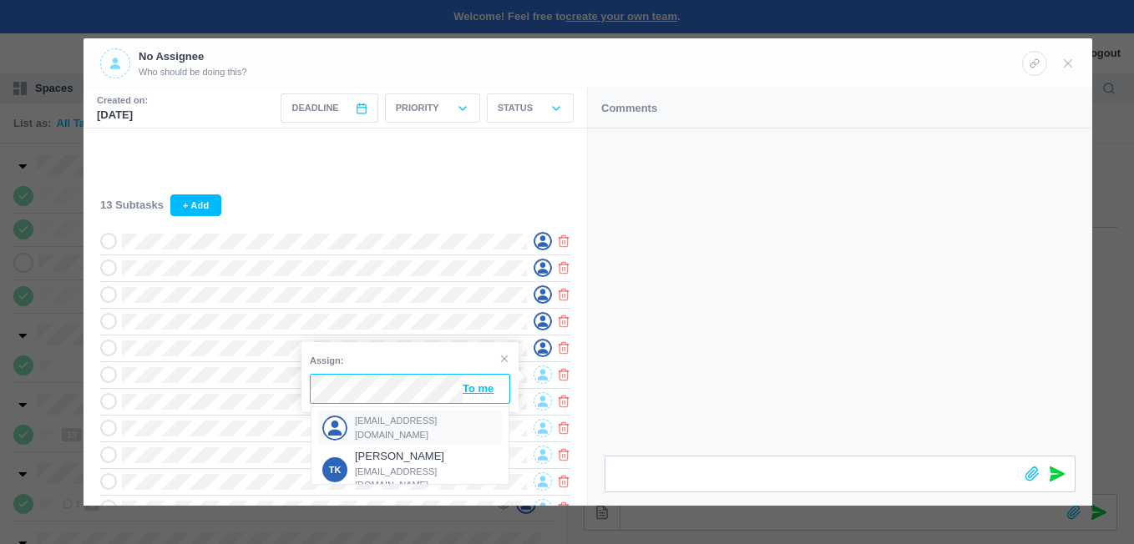
click at [382, 423] on span "[EMAIL_ADDRESS][DOMAIN_NAME]" at bounding box center [427, 428] width 144 height 28
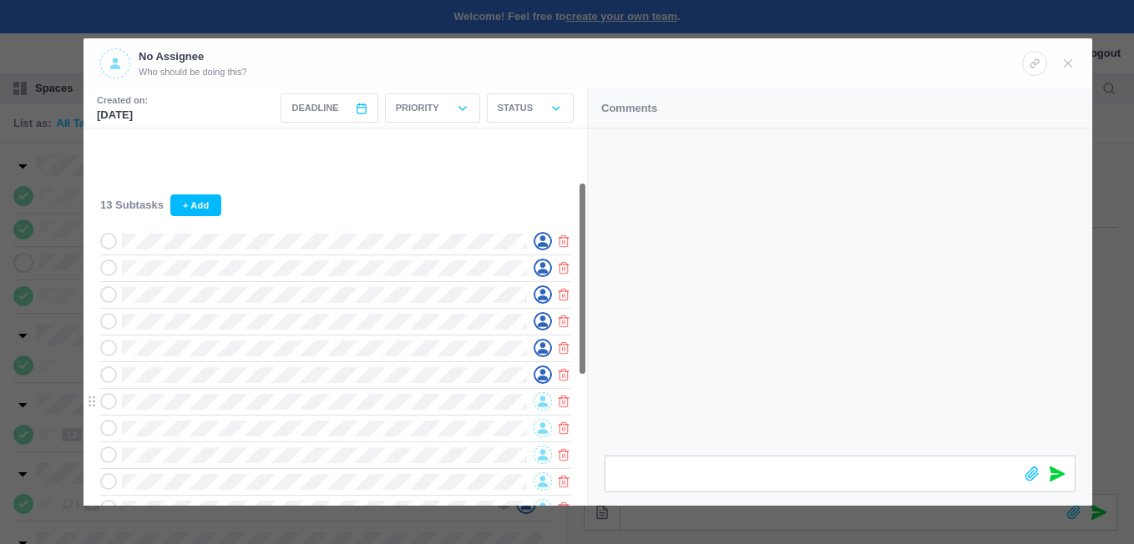
scroll to position [167, 0]
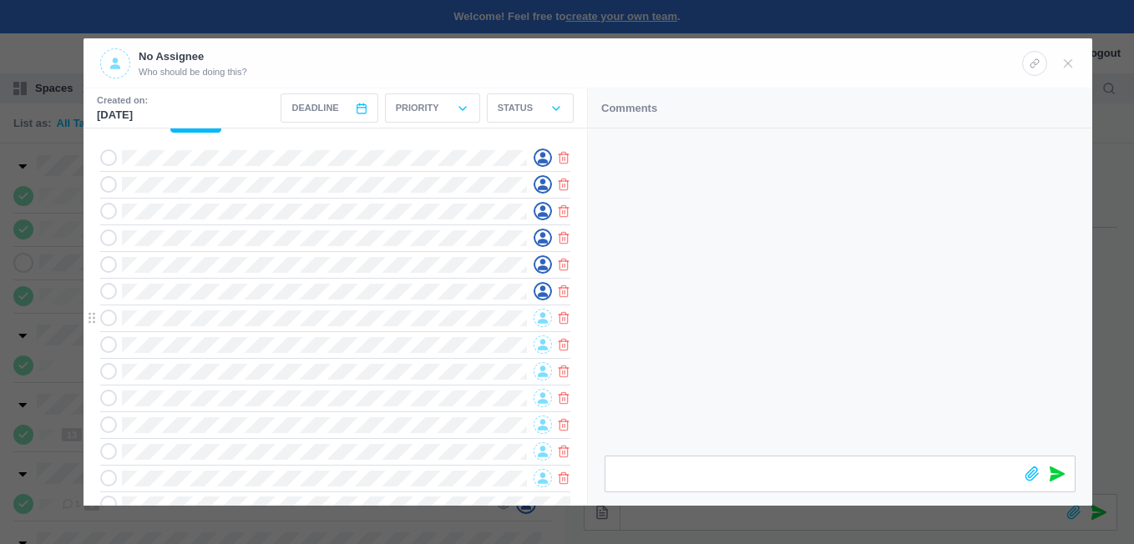
click at [542, 318] on icon at bounding box center [543, 318] width 10 height 11
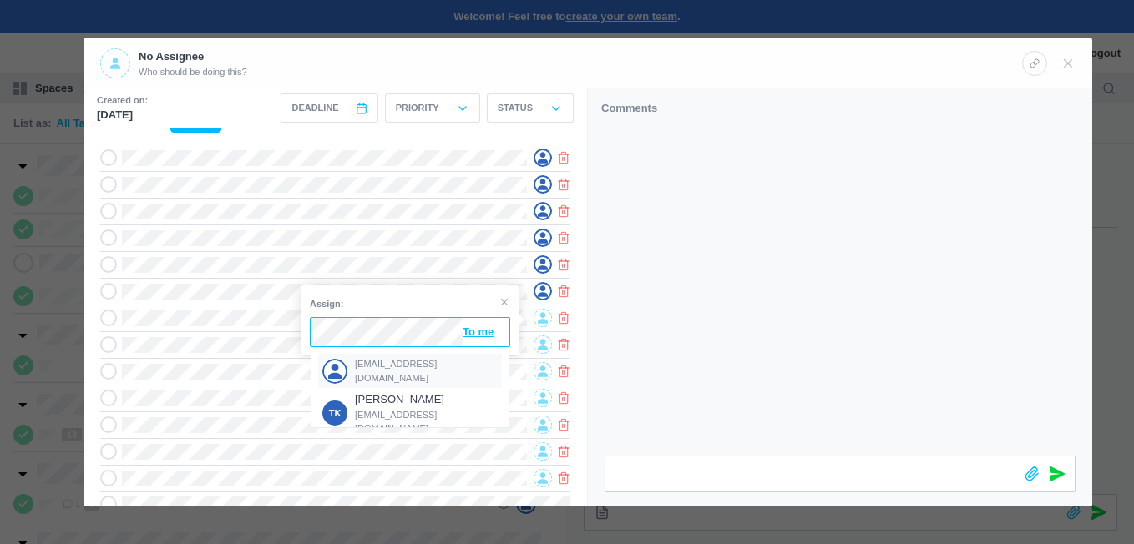
click at [373, 371] on span "[EMAIL_ADDRESS][DOMAIN_NAME]" at bounding box center [427, 371] width 144 height 28
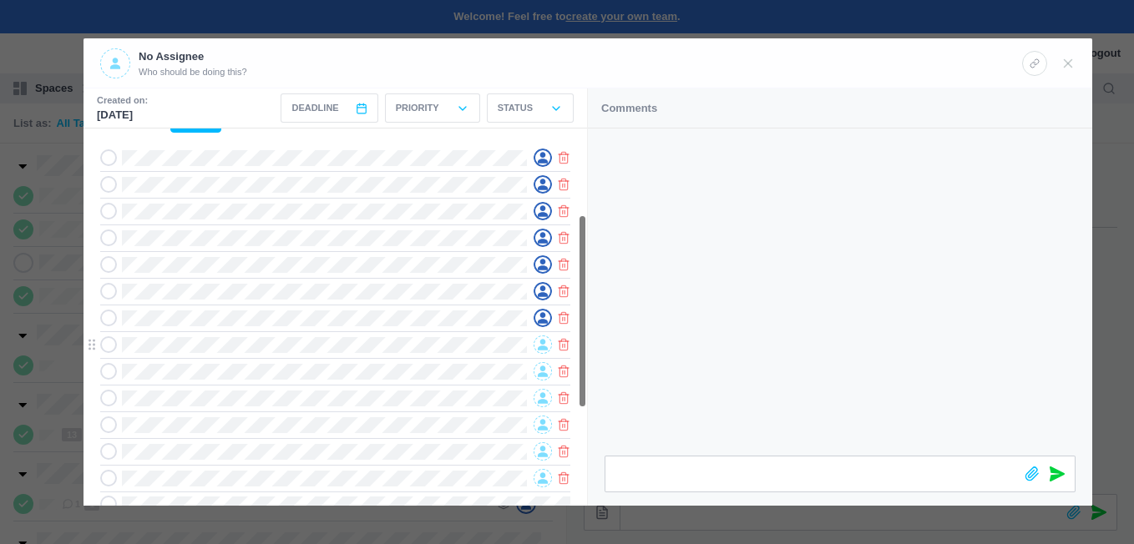
click at [542, 349] on icon at bounding box center [543, 345] width 10 height 11
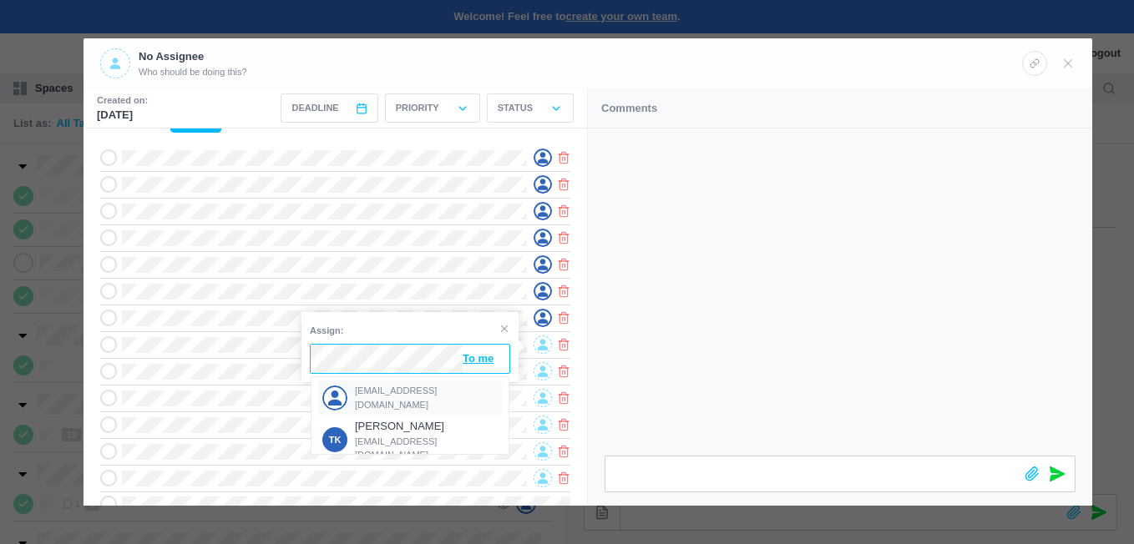
click at [362, 392] on span "[EMAIL_ADDRESS][DOMAIN_NAME]" at bounding box center [427, 398] width 144 height 28
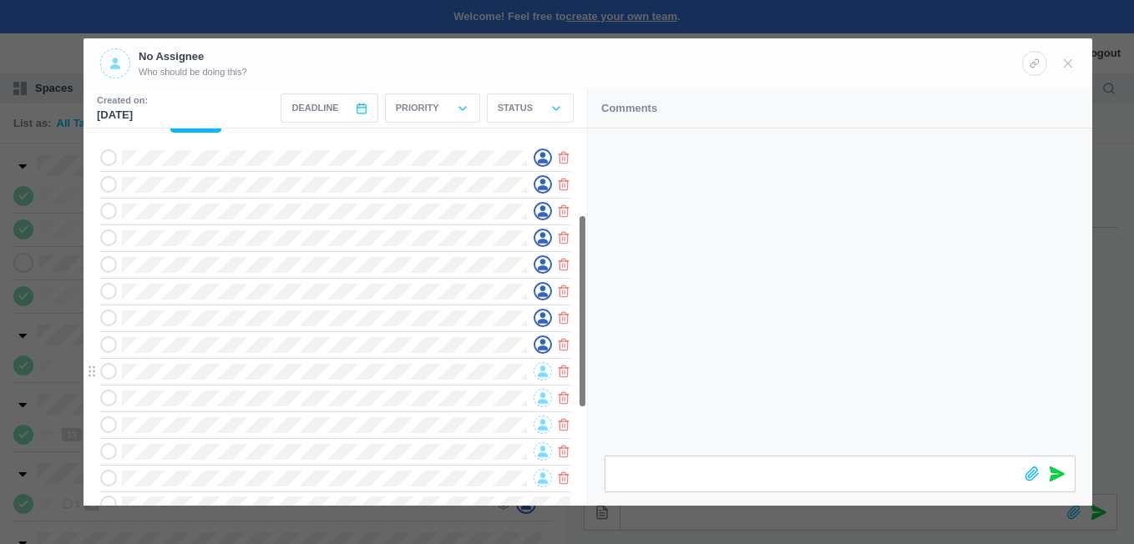
click at [545, 368] on icon at bounding box center [543, 372] width 10 height 12
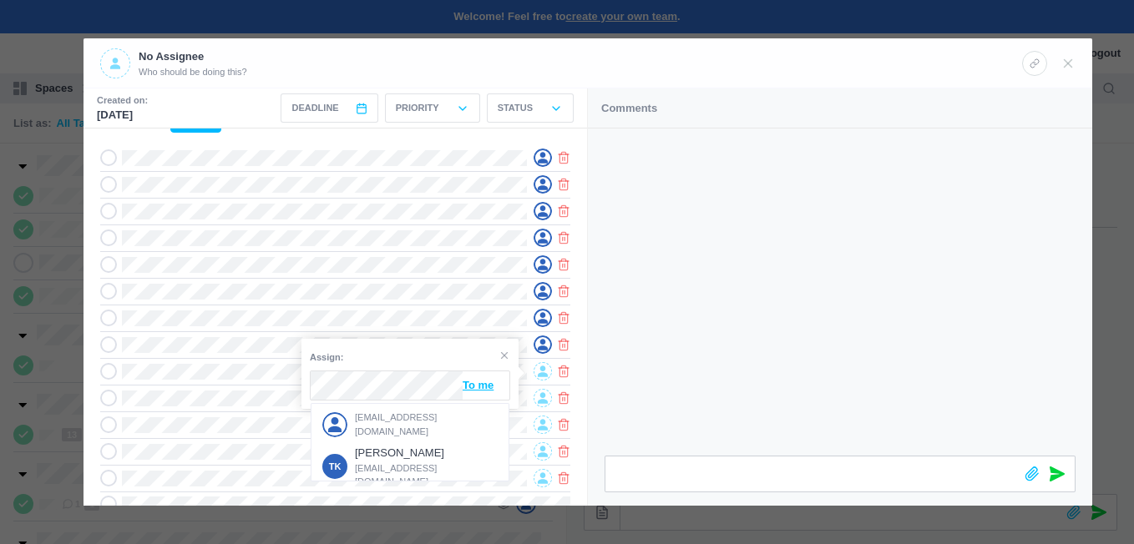
drag, startPoint x: 392, startPoint y: 413, endPoint x: 395, endPoint y: 403, distance: 11.1
click at [392, 413] on div "[EMAIL_ADDRESS][DOMAIN_NAME]" at bounding box center [410, 425] width 184 height 34
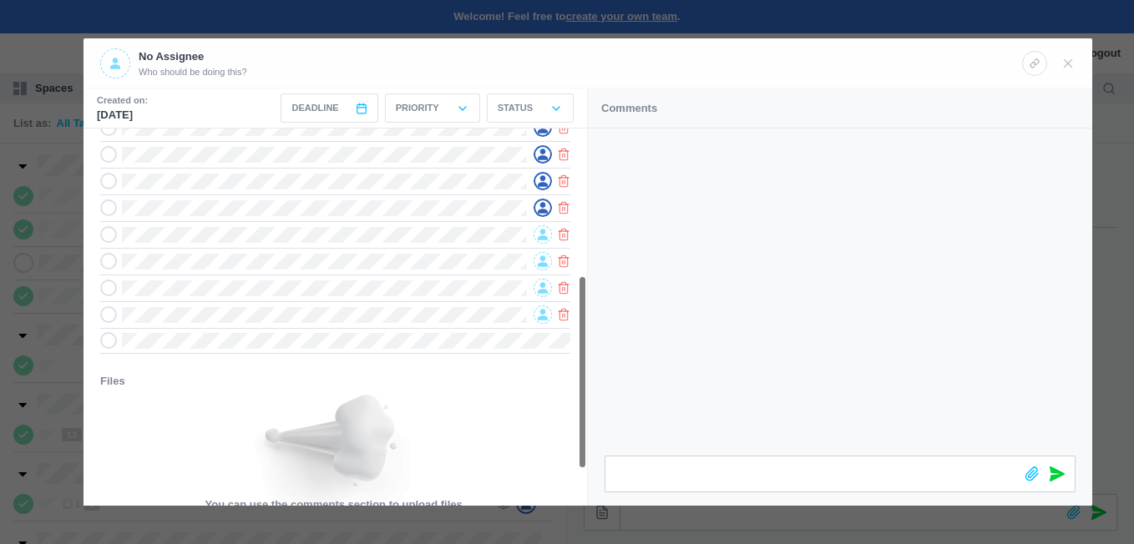
scroll to position [356, 0]
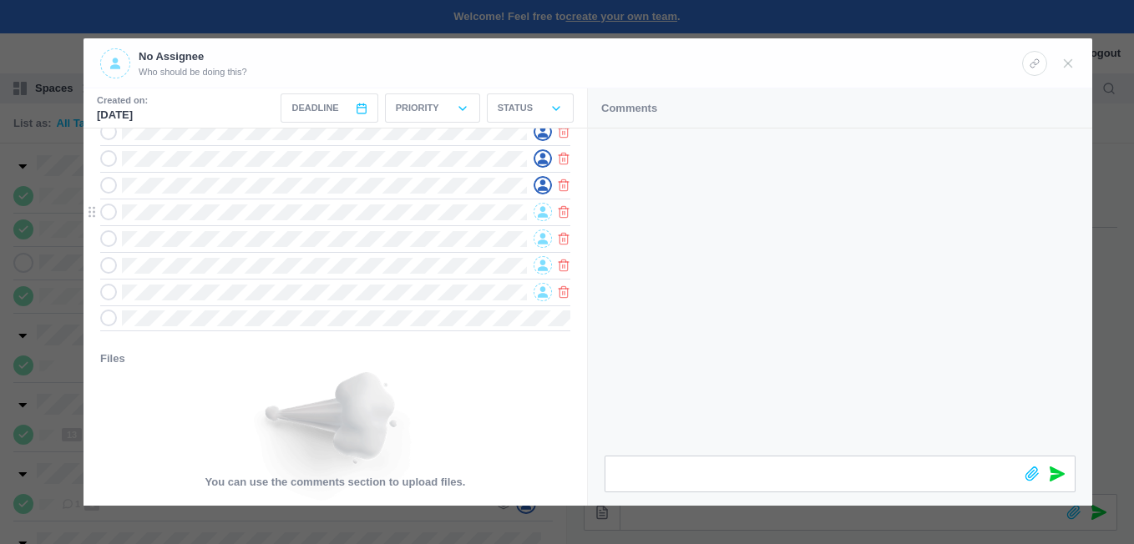
drag, startPoint x: 547, startPoint y: 211, endPoint x: 533, endPoint y: 211, distance: 14.2
click at [545, 211] on icon at bounding box center [543, 212] width 10 height 12
click at [364, 256] on span "[EMAIL_ADDRESS][DOMAIN_NAME]" at bounding box center [427, 263] width 144 height 28
click at [540, 238] on icon at bounding box center [543, 239] width 10 height 12
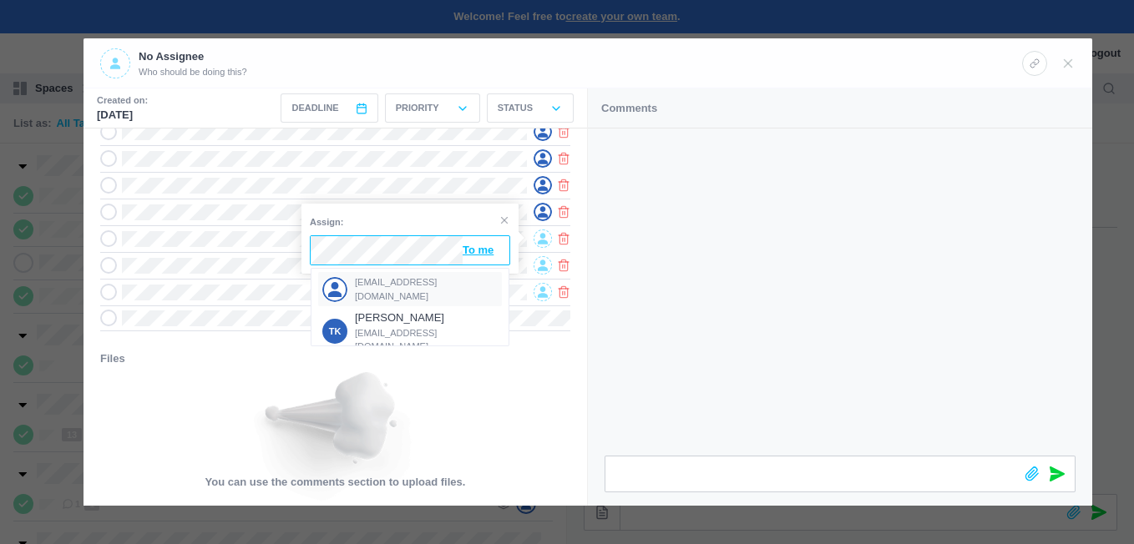
click at [375, 281] on span "[EMAIL_ADDRESS][DOMAIN_NAME]" at bounding box center [427, 290] width 144 height 28
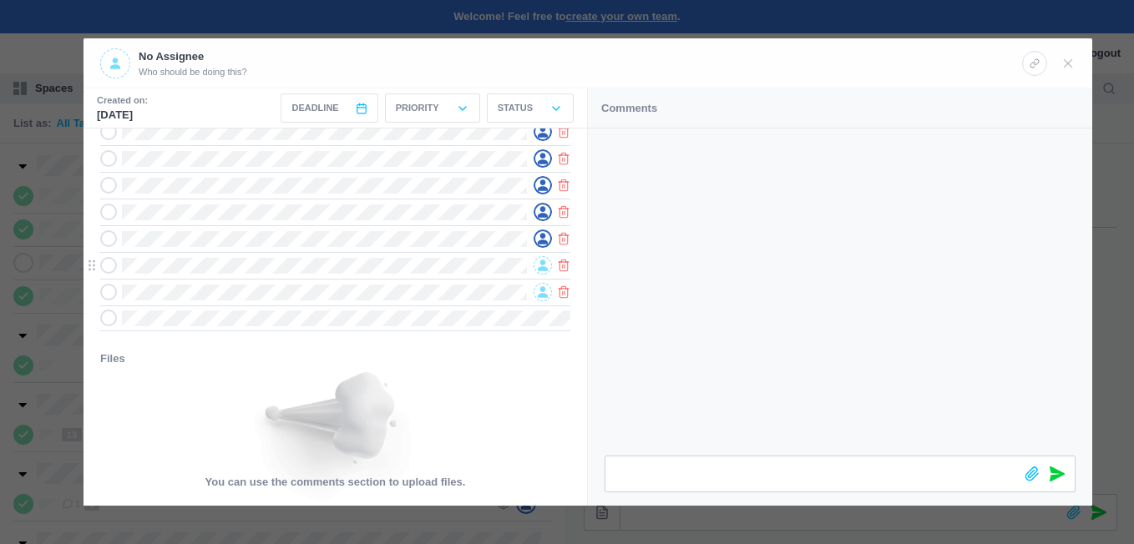
click at [538, 267] on icon at bounding box center [543, 266] width 10 height 12
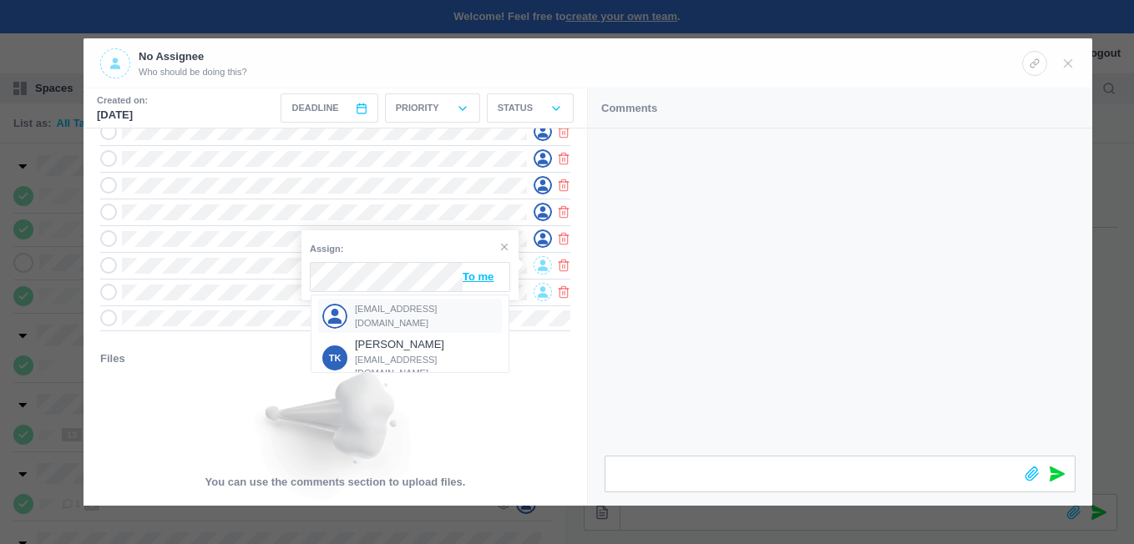
click at [381, 309] on span "[EMAIL_ADDRESS][DOMAIN_NAME]" at bounding box center [427, 316] width 144 height 28
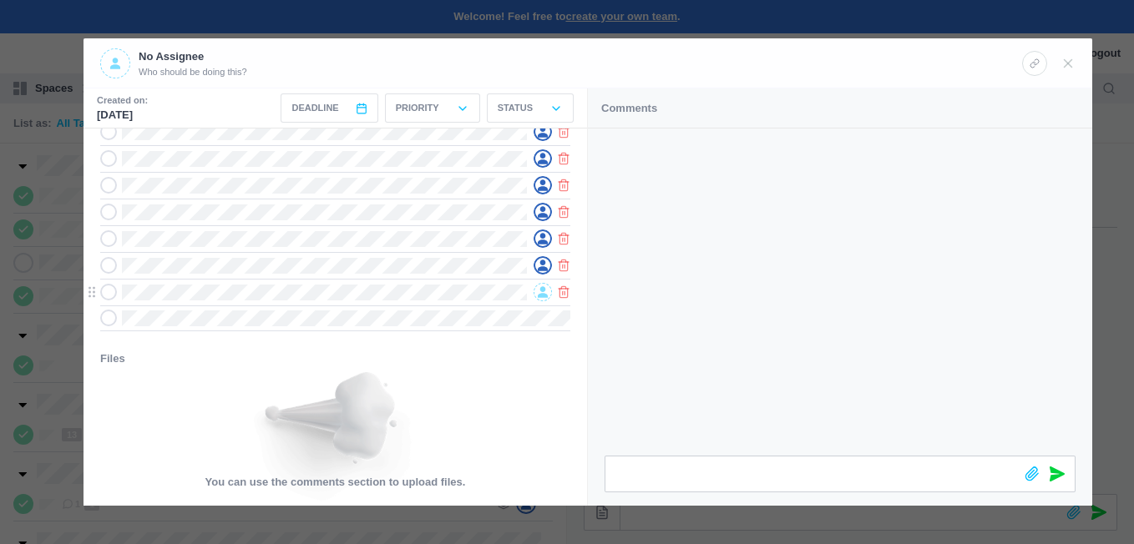
click at [536, 291] on span at bounding box center [543, 292] width 18 height 18
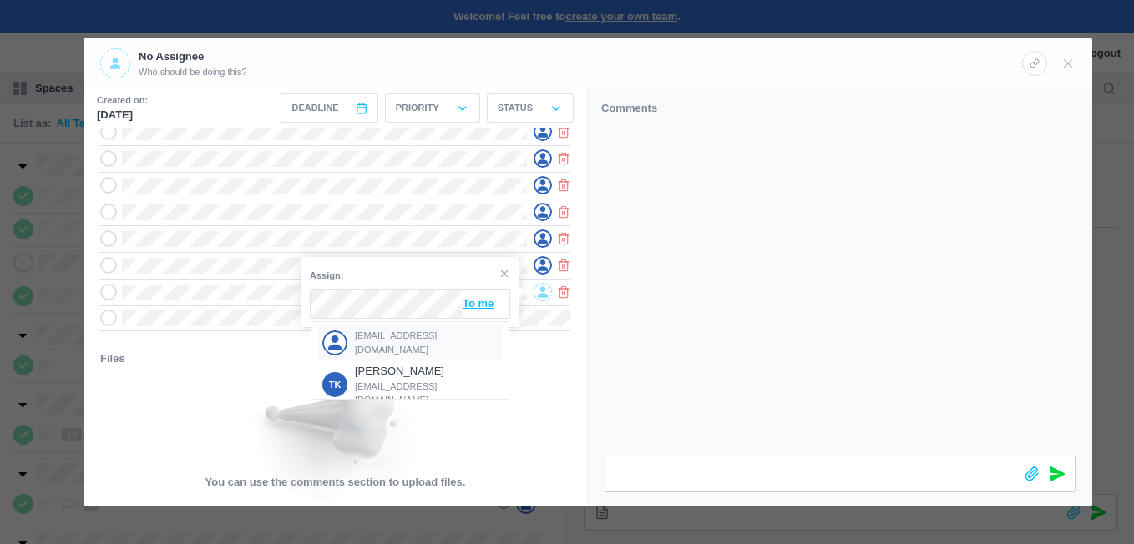
click at [364, 336] on span "[EMAIL_ADDRESS][DOMAIN_NAME]" at bounding box center [427, 343] width 144 height 28
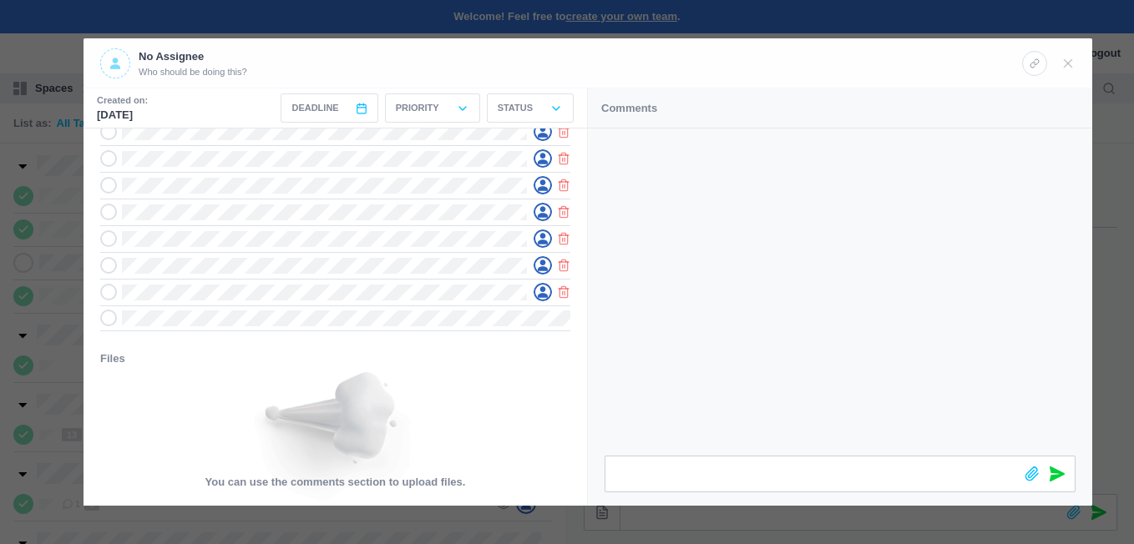
click at [122, 69] on span at bounding box center [115, 63] width 30 height 30
click at [222, 94] on div "Assign: To me" at bounding box center [247, 63] width 217 height 70
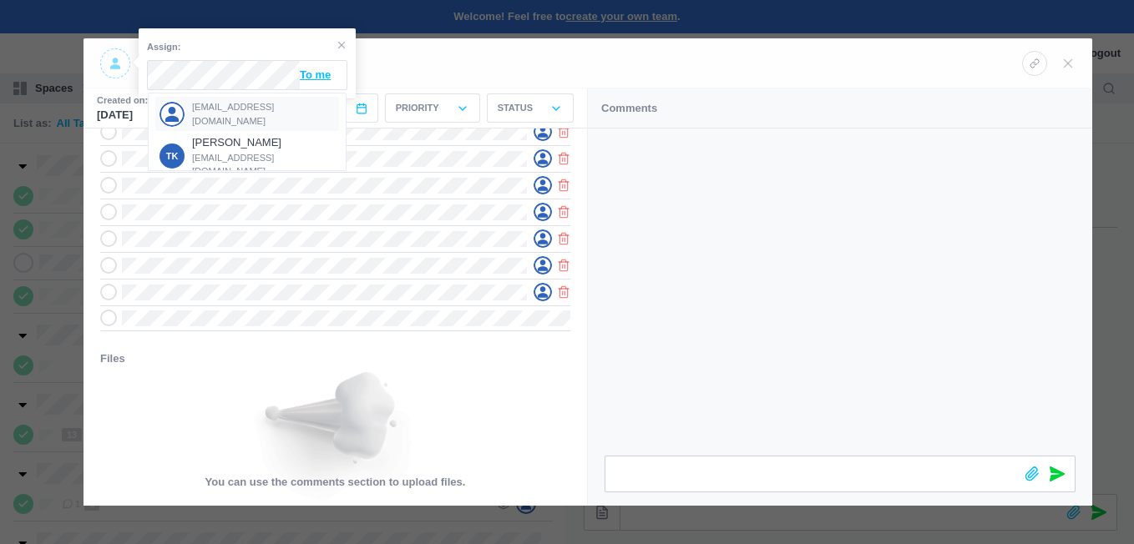
click at [225, 104] on div "[EMAIL_ADDRESS][DOMAIN_NAME]" at bounding box center [247, 114] width 184 height 34
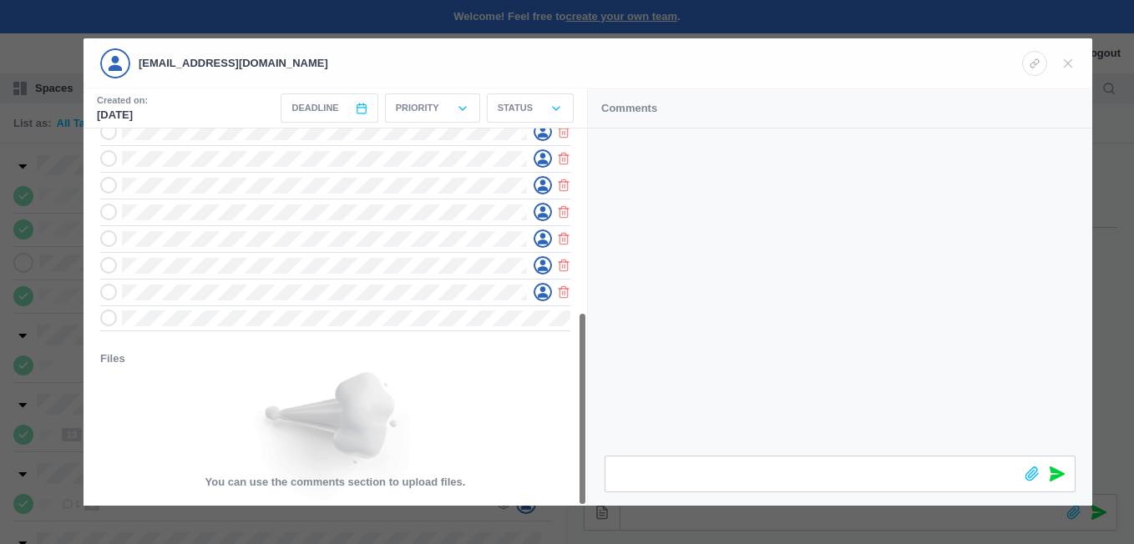
drag, startPoint x: 586, startPoint y: 329, endPoint x: 598, endPoint y: 233, distance: 96.7
click at [600, 234] on section "Created on: [DATE] Deadline < [DATE] > Sun Mon Tue Wed Thu Fri Sat 1 2 3 4 5 6 …" at bounding box center [588, 298] width 1009 height 418
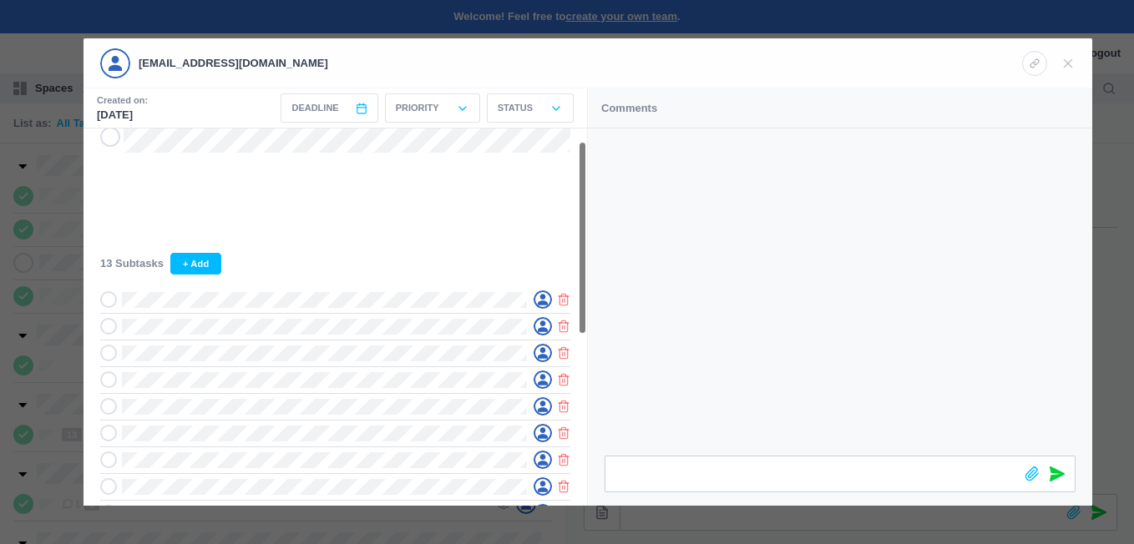
scroll to position [19, 0]
drag, startPoint x: 583, startPoint y: 327, endPoint x: 580, endPoint y: 153, distance: 173.7
click at [580, 153] on section "13 Subtasks + Add Files You can use the comments section to upload files." at bounding box center [336, 317] width 504 height 377
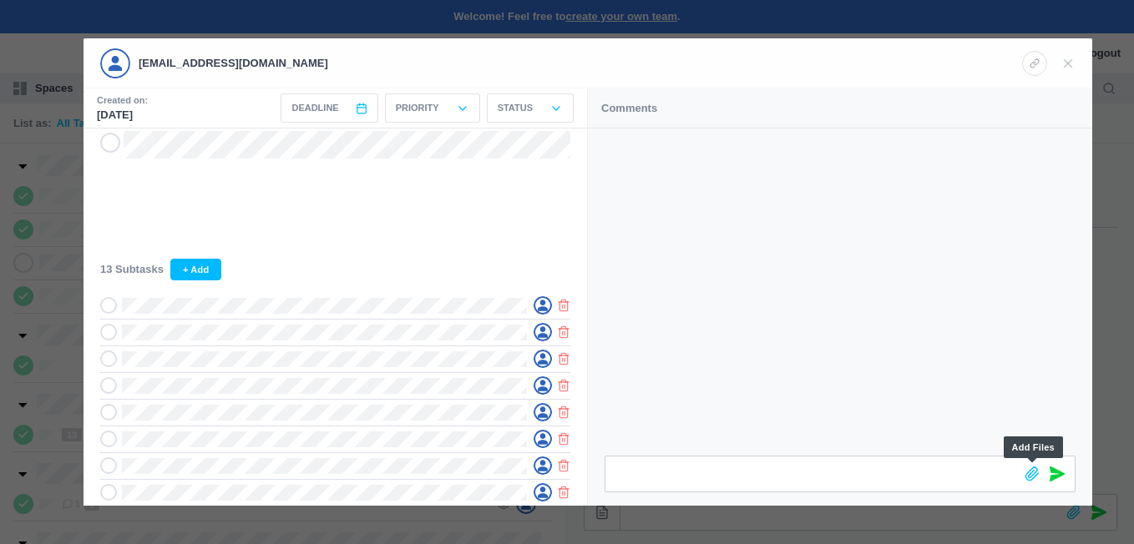
click at [1027, 473] on icon at bounding box center [1032, 474] width 15 height 15
click at [1056, 428] on span at bounding box center [1057, 436] width 15 height 35
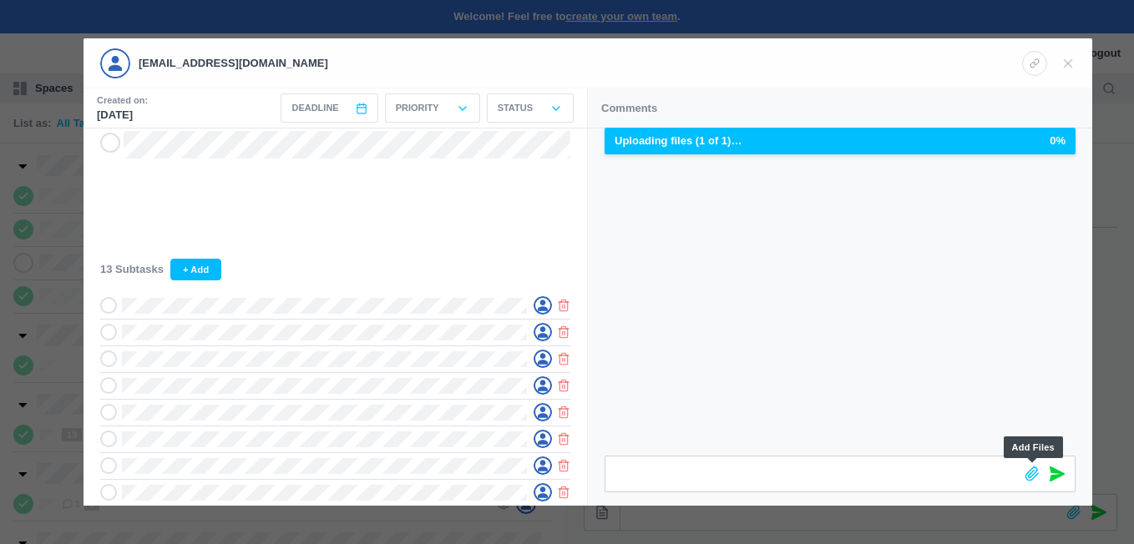
click at [1027, 471] on icon at bounding box center [1032, 474] width 15 height 15
click at [1061, 431] on icon at bounding box center [1057, 436] width 15 height 15
click at [843, 311] on div at bounding box center [840, 292] width 504 height 327
click at [847, 322] on div at bounding box center [840, 292] width 504 height 327
click at [823, 149] on div "Uploading files (1 of 1)… 0%" at bounding box center [840, 141] width 471 height 27
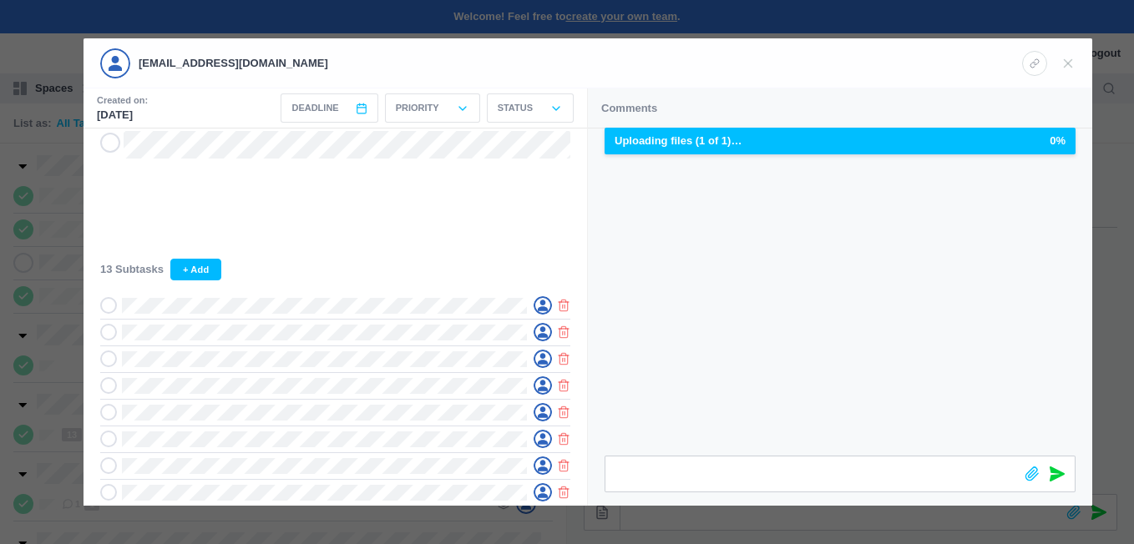
click at [931, 418] on div at bounding box center [840, 292] width 504 height 327
click at [930, 417] on div at bounding box center [840, 292] width 504 height 327
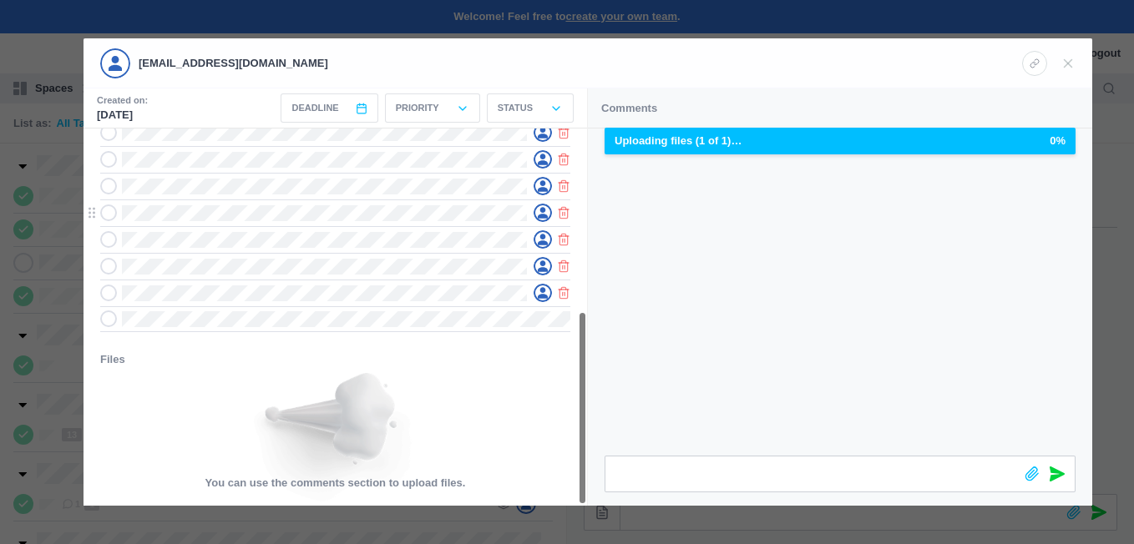
scroll to position [356, 0]
click at [722, 144] on p "Uploading files (1 of 1)…" at bounding box center [678, 141] width 127 height 17
click at [777, 257] on div at bounding box center [840, 292] width 504 height 327
click at [1072, 61] on icon at bounding box center [1068, 63] width 15 height 15
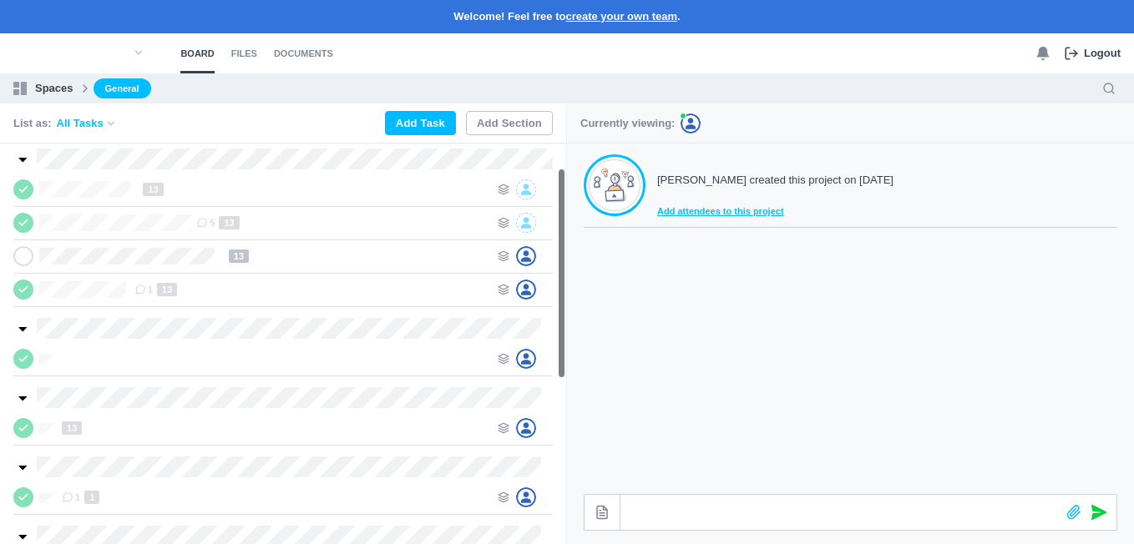
scroll to position [0, 0]
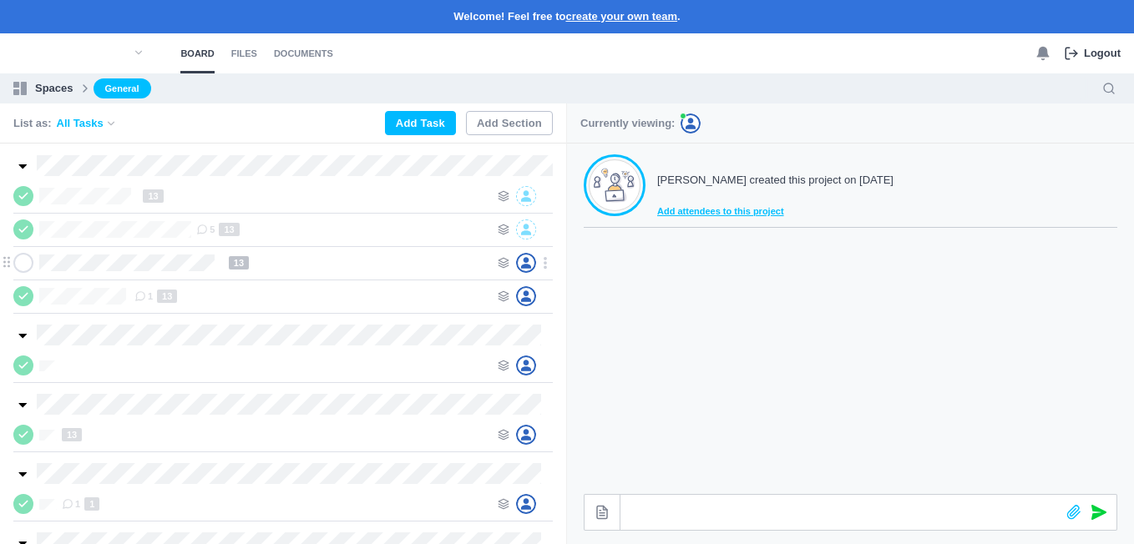
click at [28, 258] on icon at bounding box center [23, 263] width 13 height 12
click at [528, 226] on icon at bounding box center [526, 229] width 10 height 11
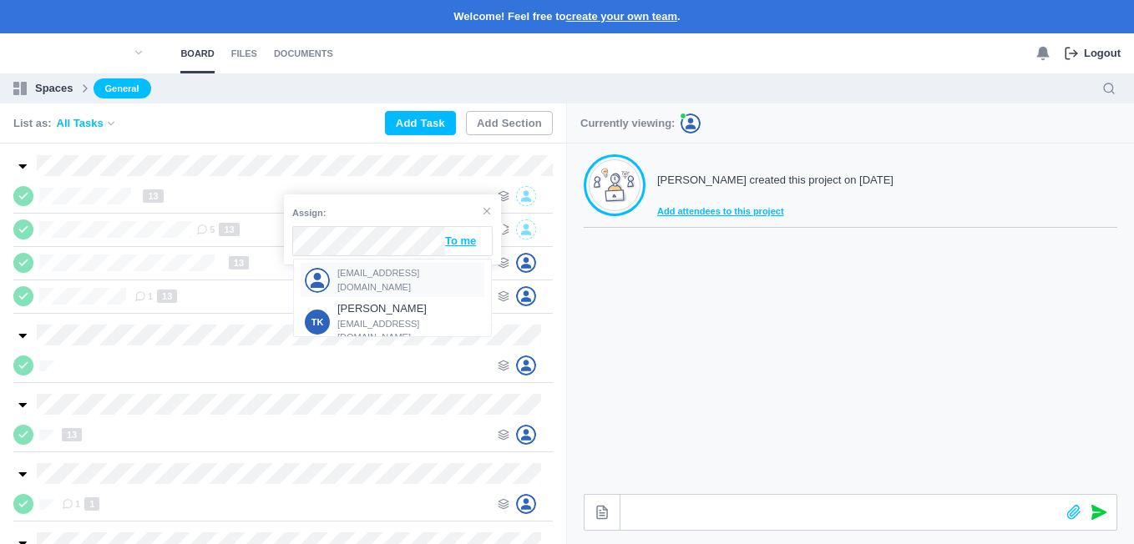
click at [365, 273] on span "[EMAIL_ADDRESS][DOMAIN_NAME]" at bounding box center [409, 280] width 144 height 28
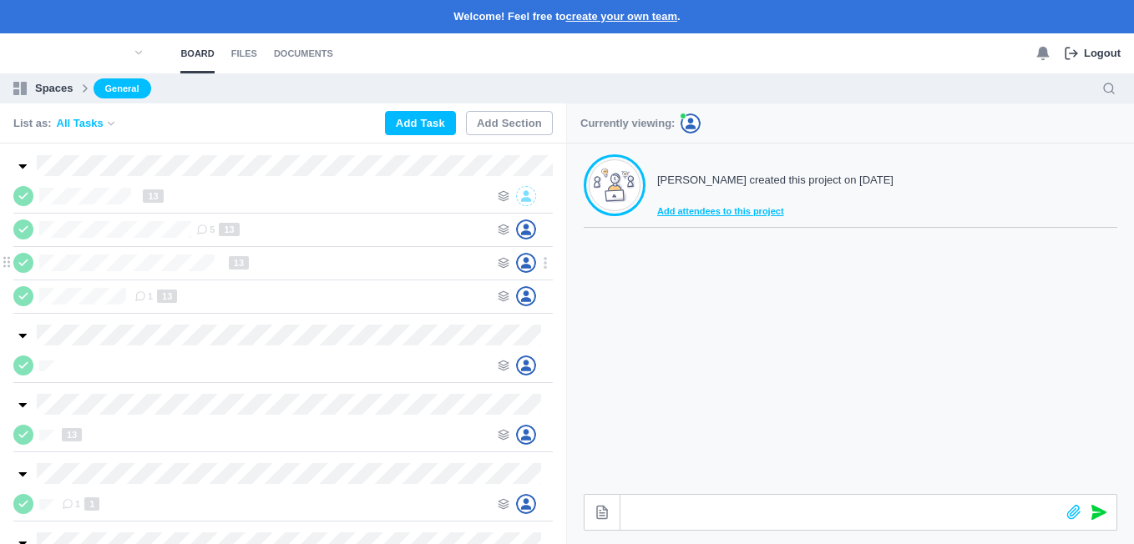
click at [529, 264] on icon at bounding box center [526, 263] width 10 height 12
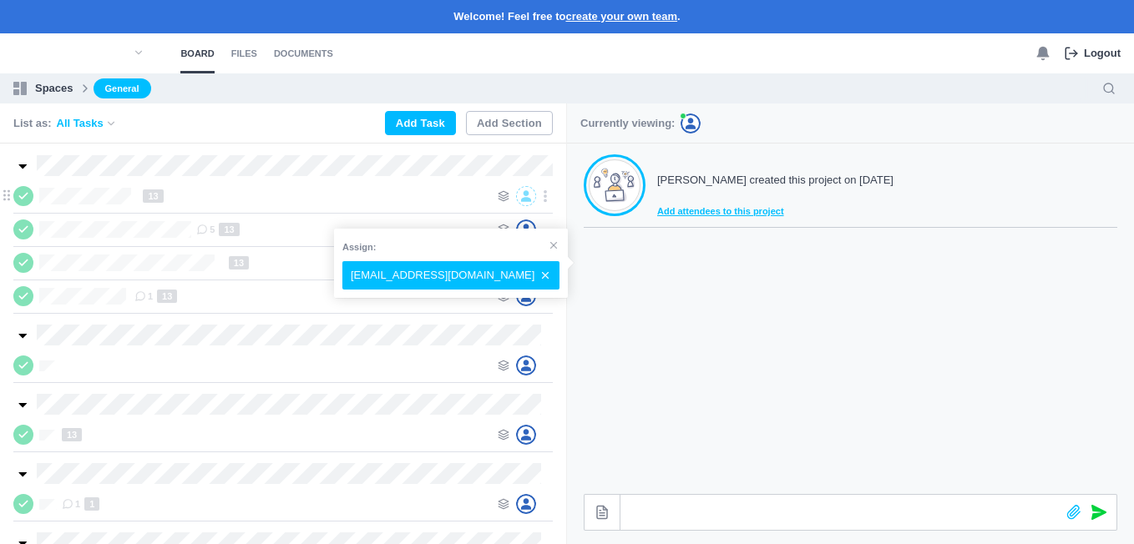
click at [524, 191] on icon at bounding box center [526, 196] width 10 height 12
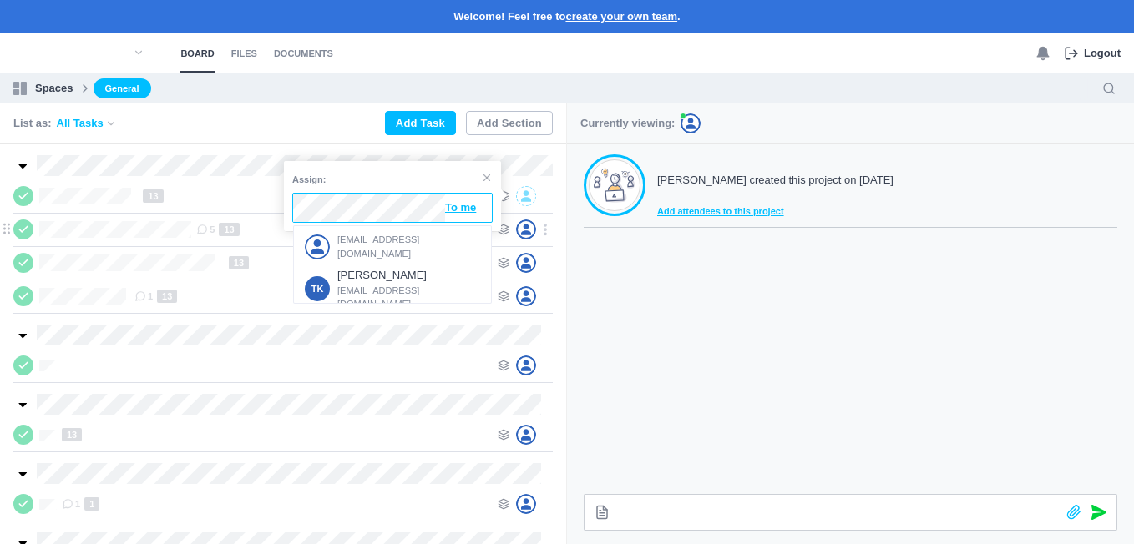
click at [346, 242] on span "[EMAIL_ADDRESS][DOMAIN_NAME]" at bounding box center [409, 247] width 144 height 28
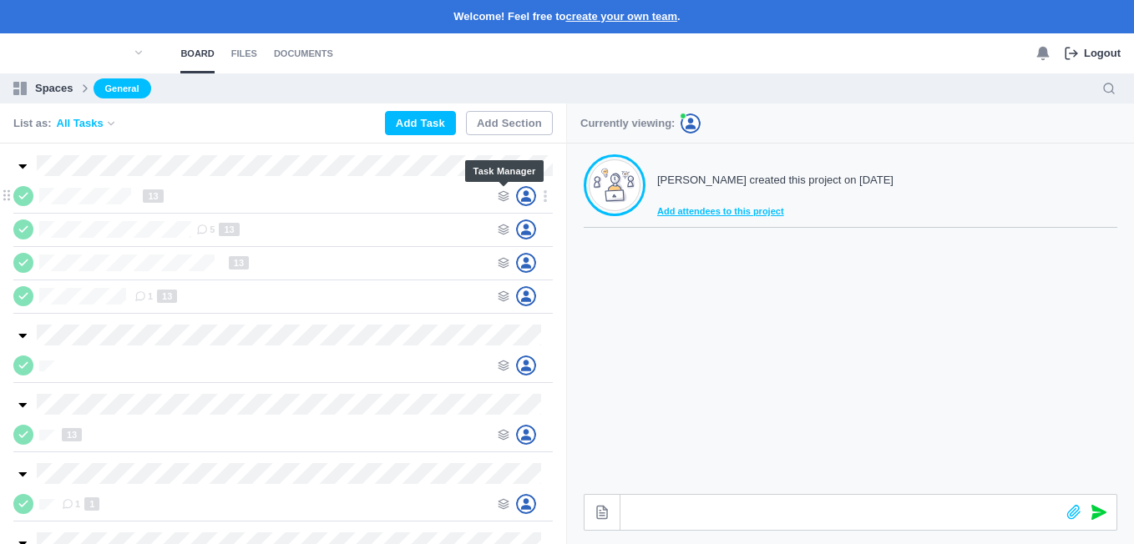
click at [500, 195] on icon at bounding box center [504, 196] width 12 height 12
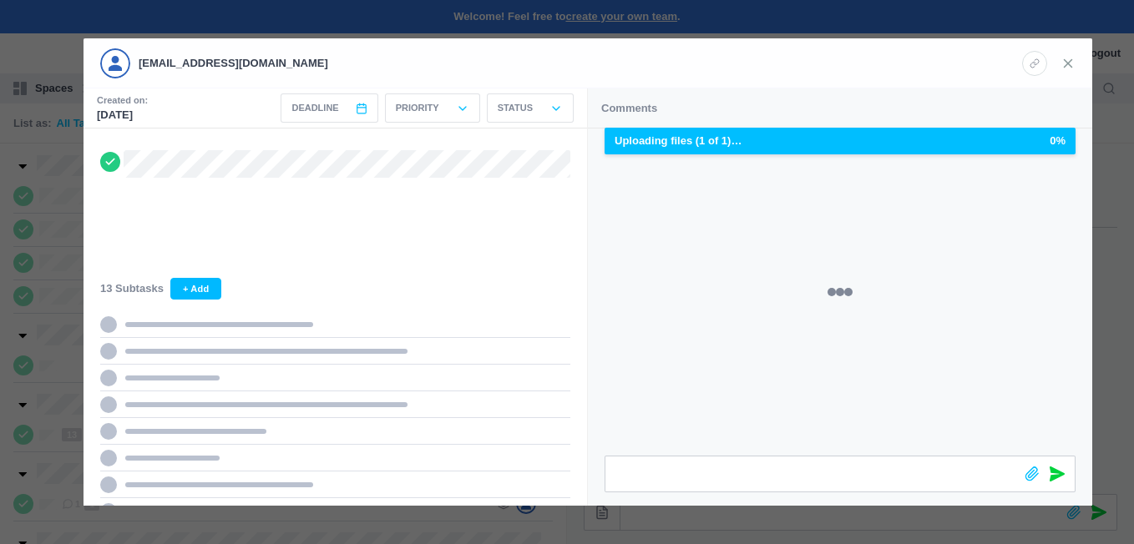
click at [1070, 61] on use at bounding box center [1069, 63] width 8 height 8
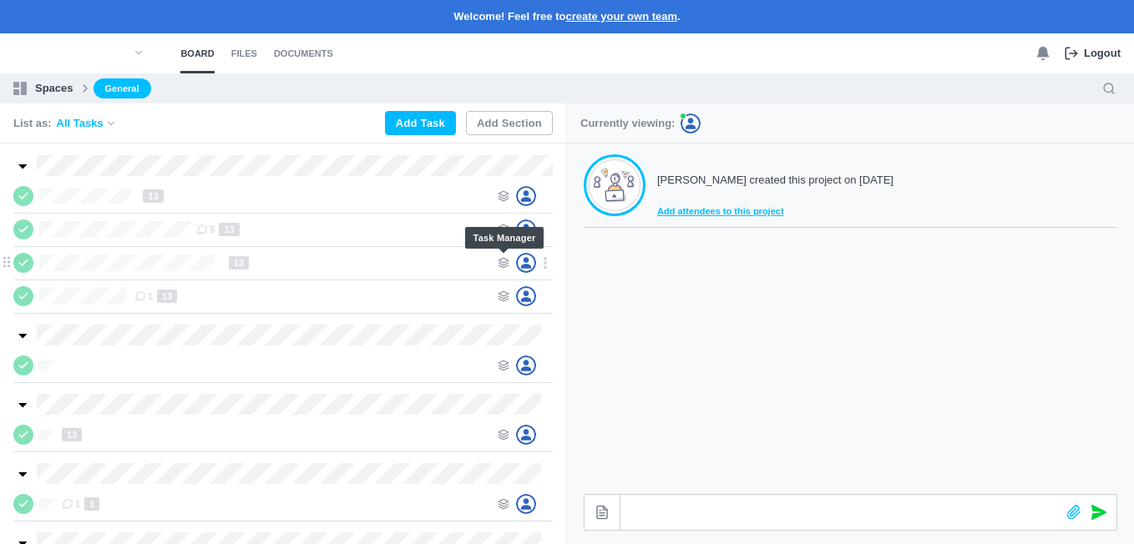
click at [508, 261] on use at bounding box center [504, 263] width 10 height 10
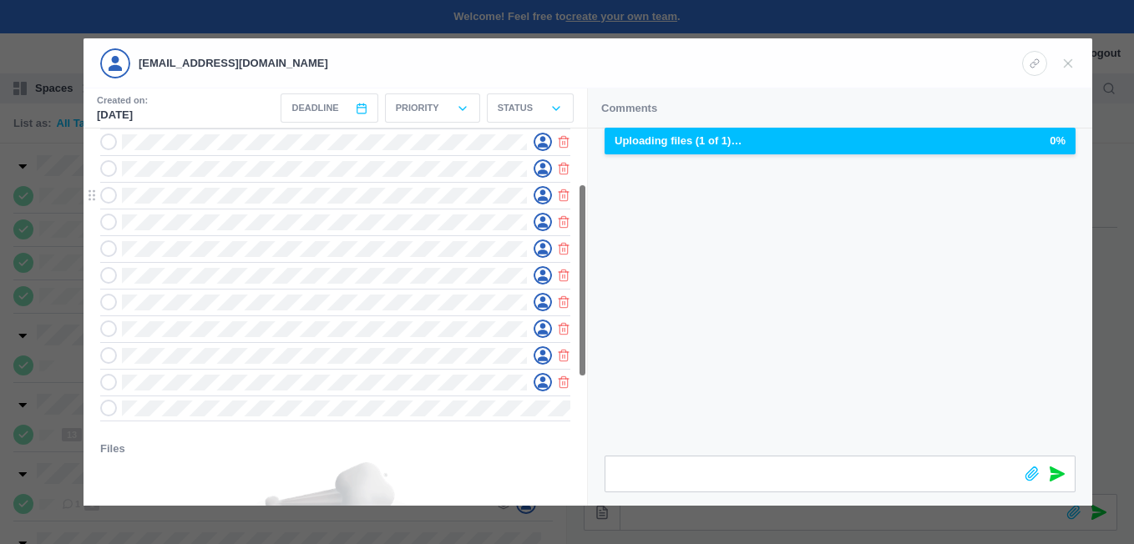
scroll to position [105, 0]
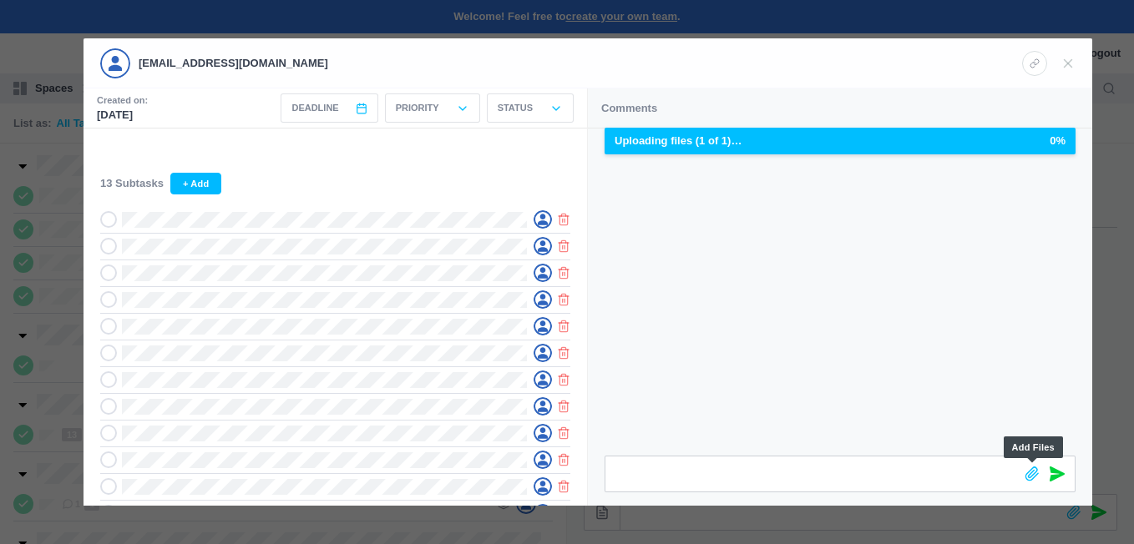
click at [1031, 467] on icon at bounding box center [1032, 474] width 15 height 15
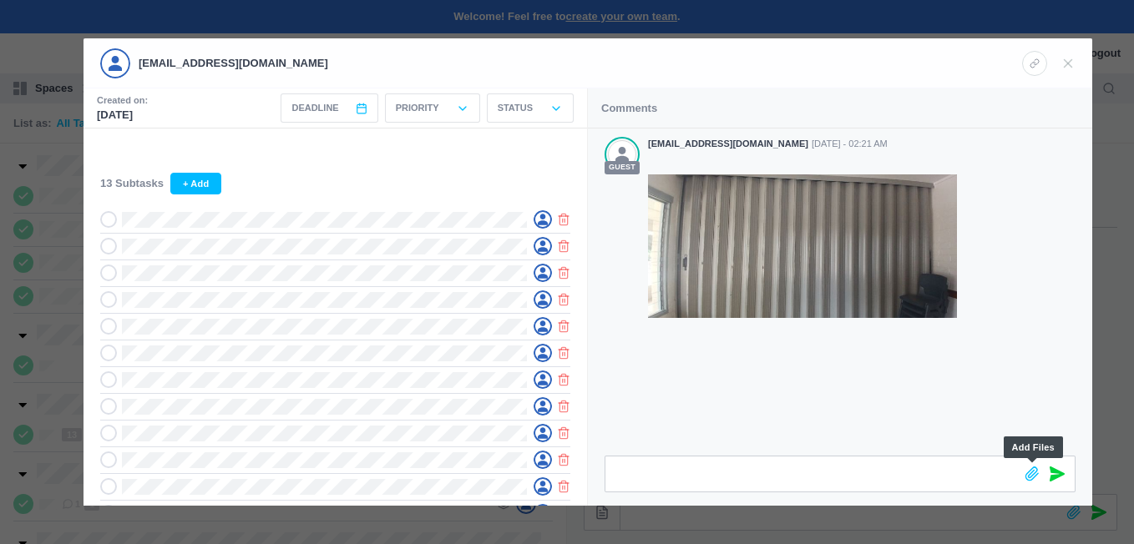
click at [1030, 473] on icon at bounding box center [1032, 474] width 15 height 15
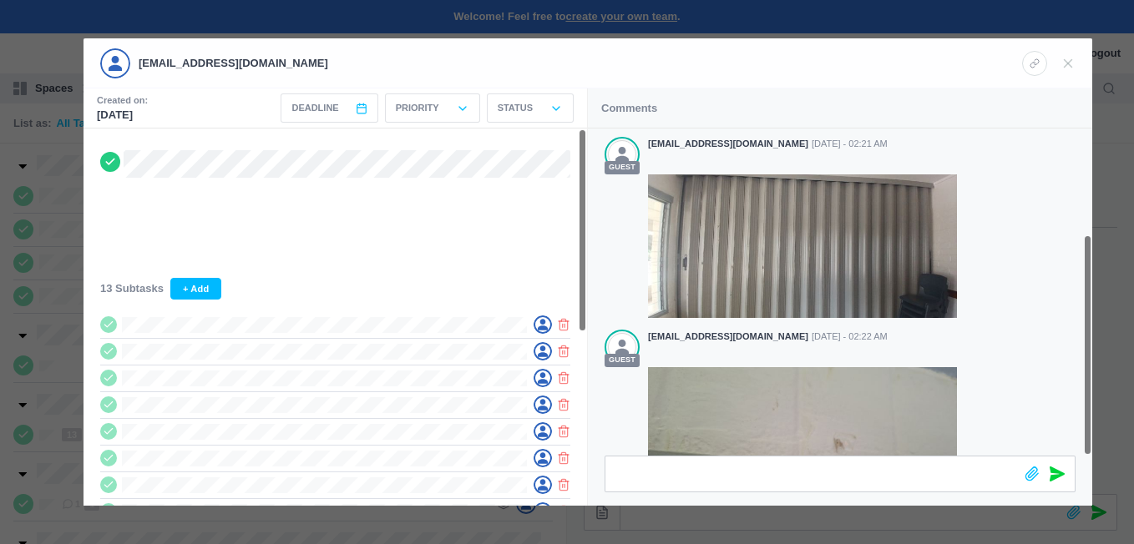
scroll to position [156, 0]
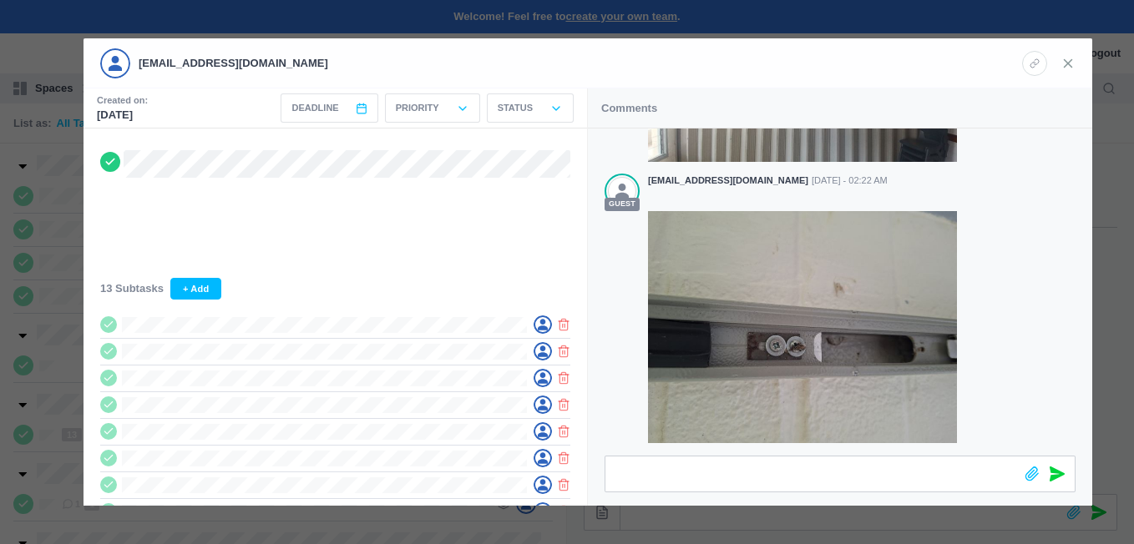
click at [1061, 58] on icon at bounding box center [1068, 63] width 15 height 15
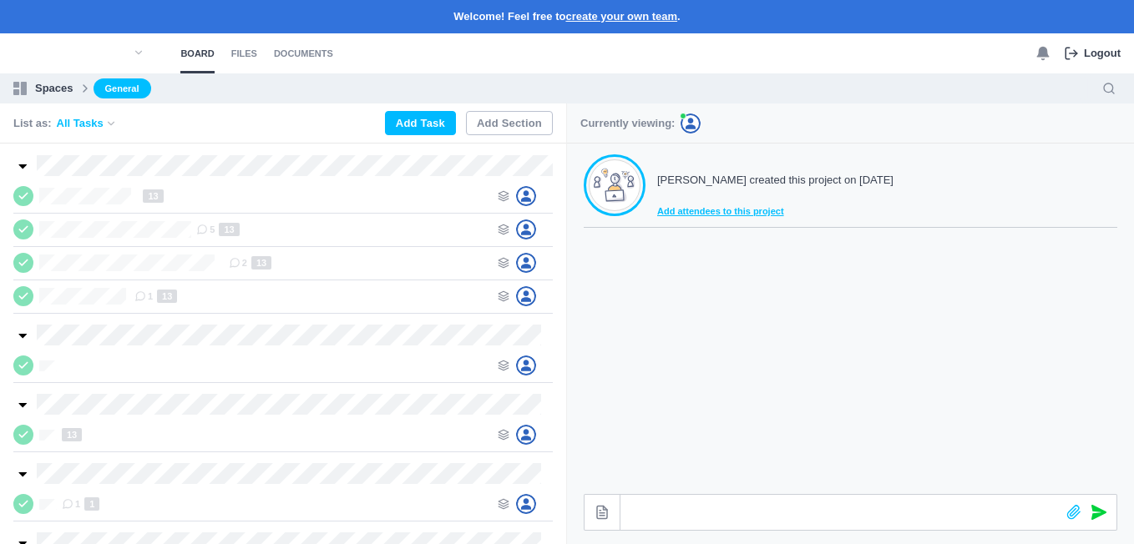
scroll to position [141, 0]
click at [499, 191] on icon at bounding box center [504, 196] width 12 height 12
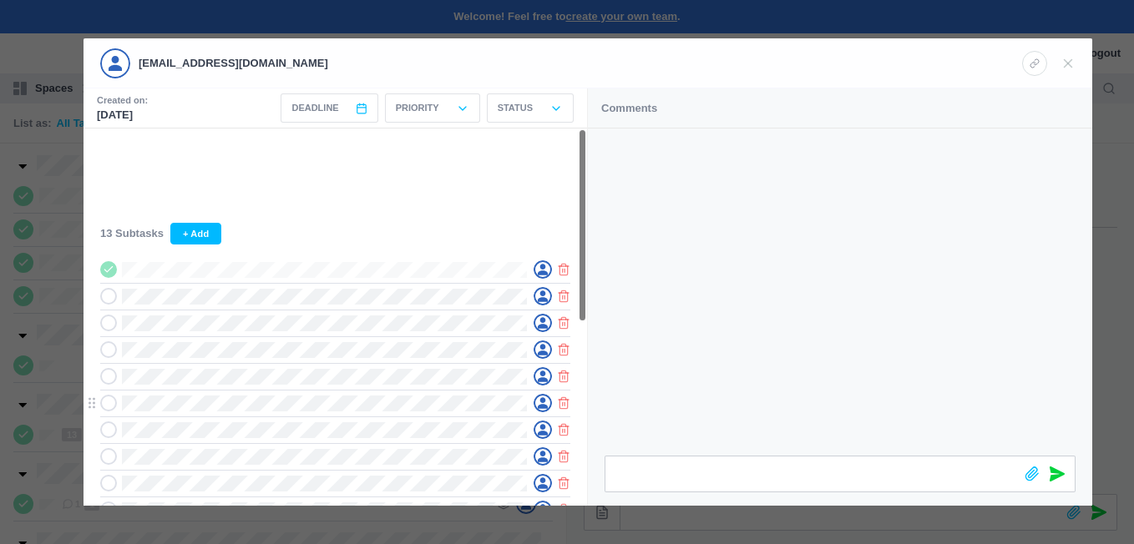
scroll to position [84, 0]
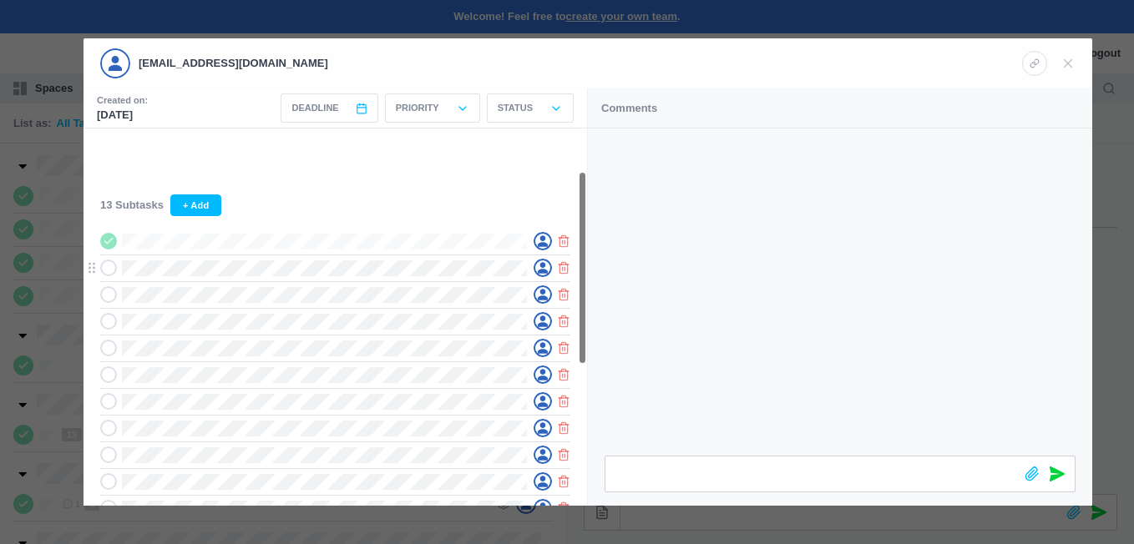
click at [114, 272] on icon at bounding box center [109, 268] width 12 height 12
click at [114, 300] on icon at bounding box center [109, 295] width 12 height 12
click at [109, 316] on span at bounding box center [108, 321] width 17 height 17
click at [109, 342] on div at bounding box center [335, 348] width 470 height 27
click at [107, 354] on icon at bounding box center [109, 348] width 12 height 12
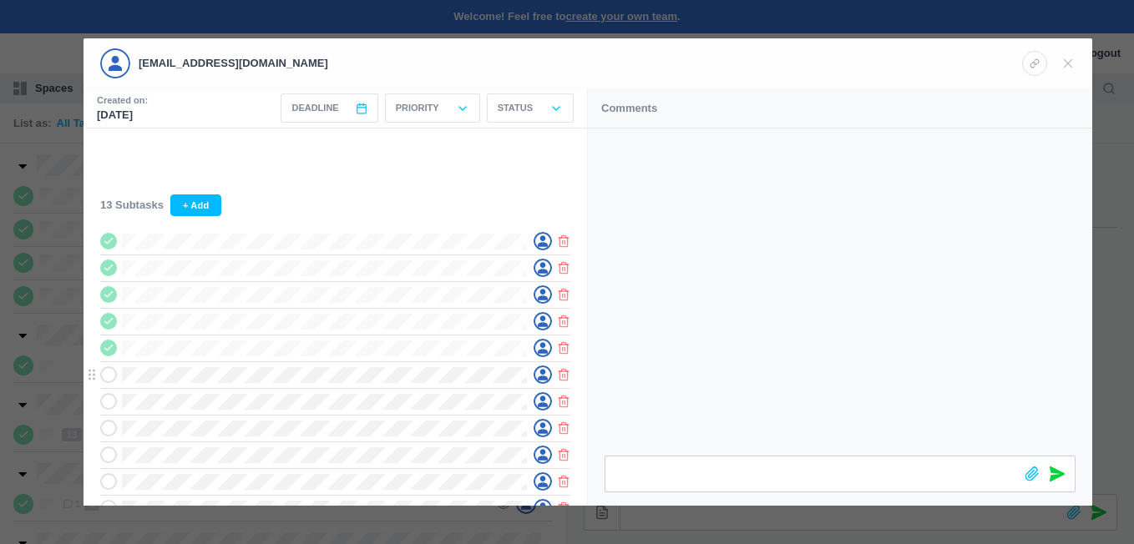
click at [106, 377] on icon at bounding box center [109, 375] width 12 height 12
click at [114, 402] on span at bounding box center [108, 401] width 17 height 17
click at [106, 431] on icon at bounding box center [109, 429] width 12 height 12
click at [112, 456] on use at bounding box center [108, 455] width 8 height 5
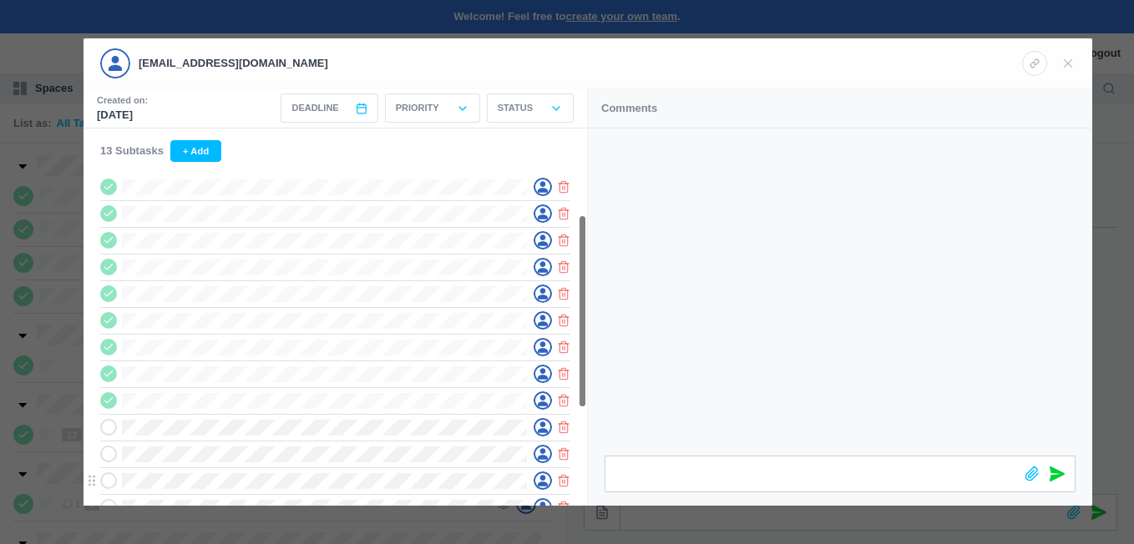
scroll to position [167, 0]
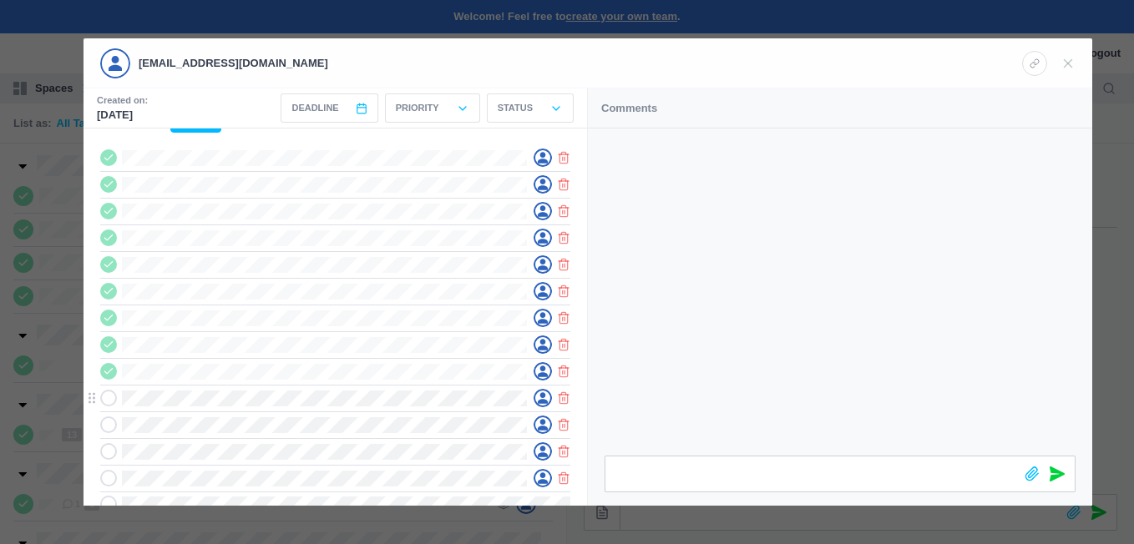
click at [114, 402] on span at bounding box center [108, 398] width 17 height 17
click at [114, 422] on div at bounding box center [313, 425] width 427 height 17
click at [108, 426] on icon at bounding box center [109, 425] width 12 height 12
click at [109, 448] on span at bounding box center [108, 451] width 17 height 17
click at [112, 479] on use at bounding box center [108, 478] width 8 height 5
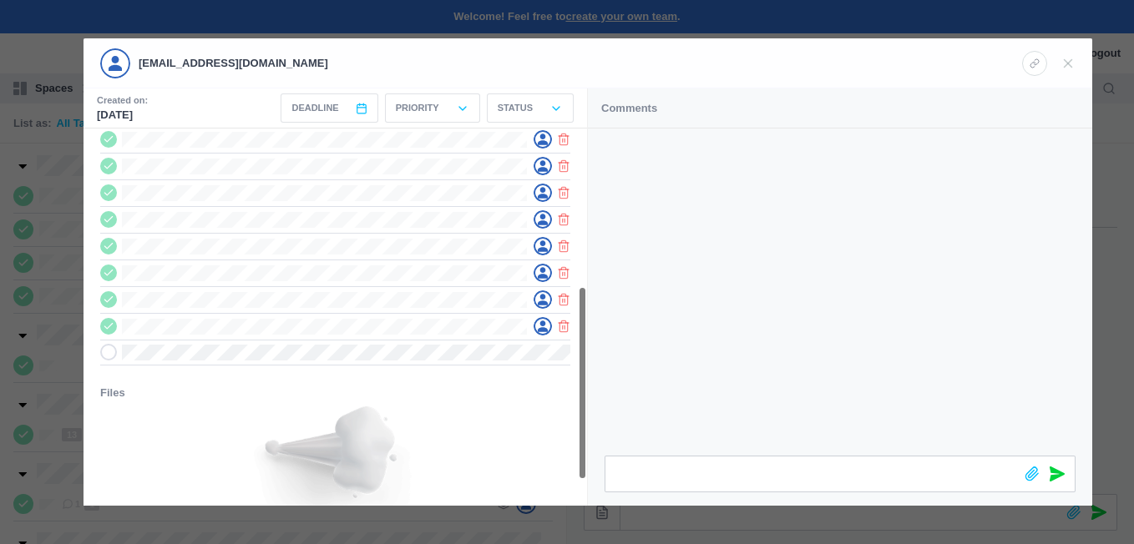
scroll to position [334, 0]
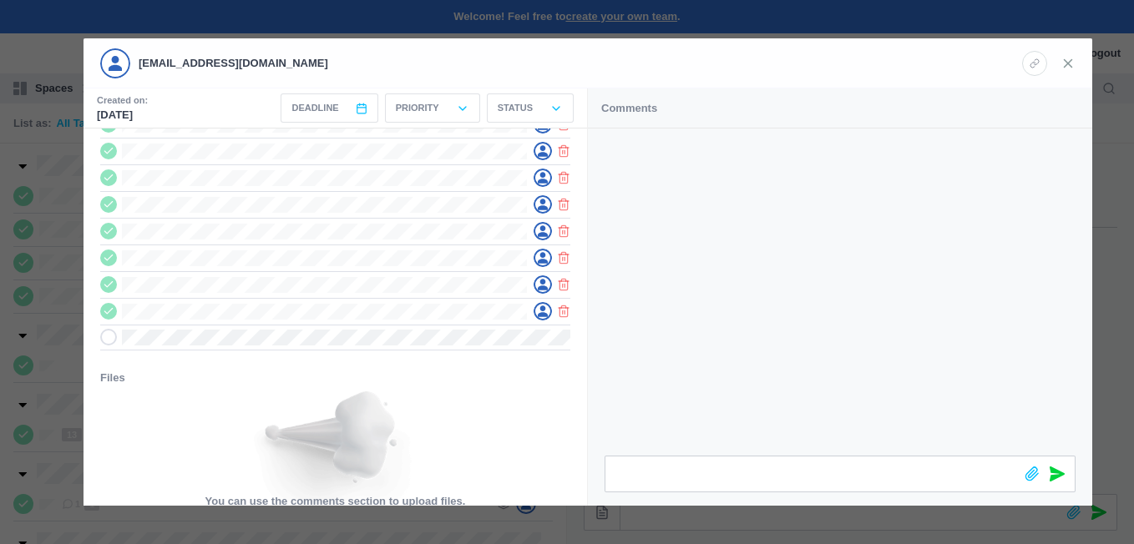
click at [1071, 66] on use at bounding box center [1069, 63] width 8 height 8
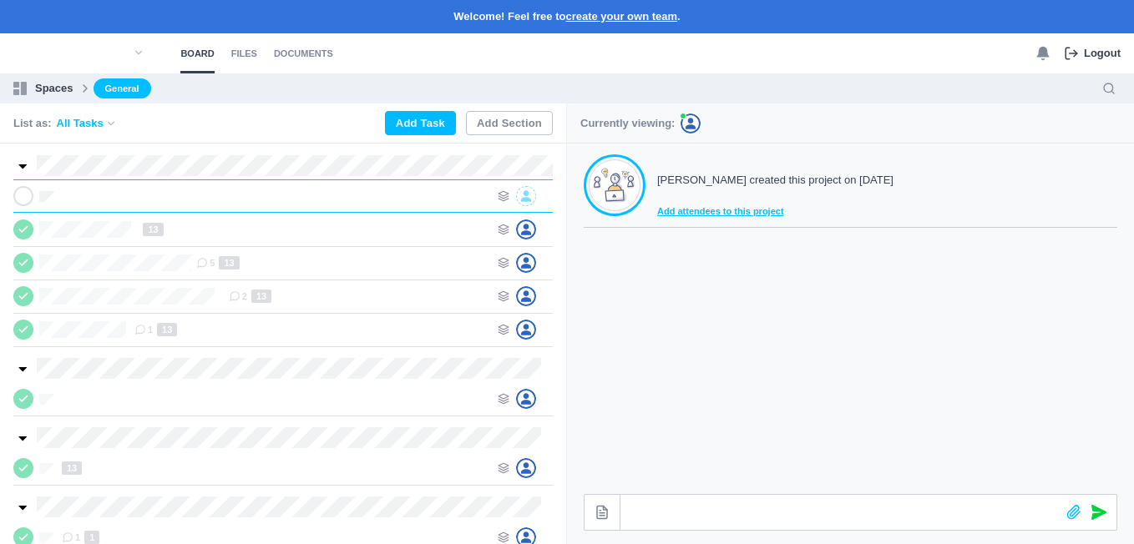
scroll to position [0, 1]
click at [498, 291] on icon at bounding box center [504, 297] width 12 height 12
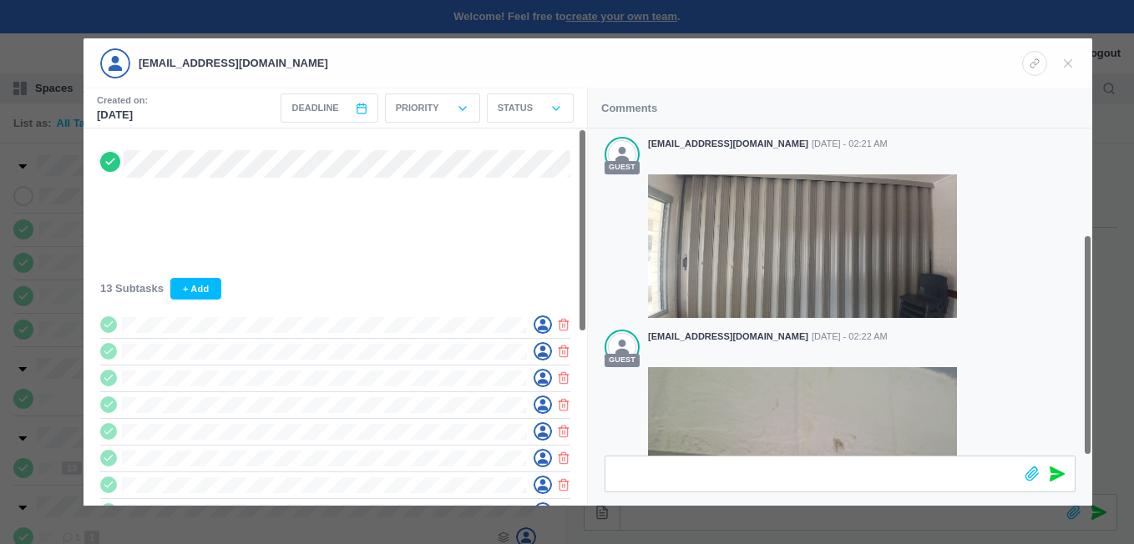
scroll to position [156, 0]
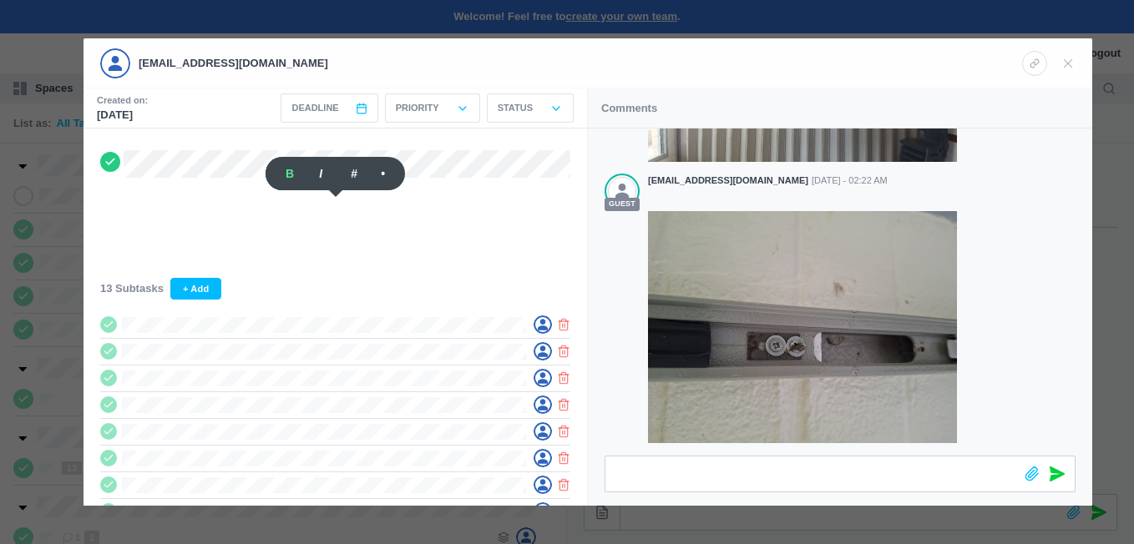
click at [51, 146] on div at bounding box center [567, 272] width 1134 height 544
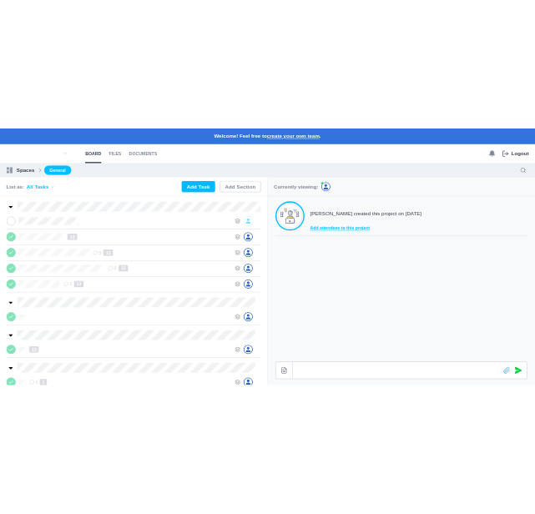
scroll to position [136, 0]
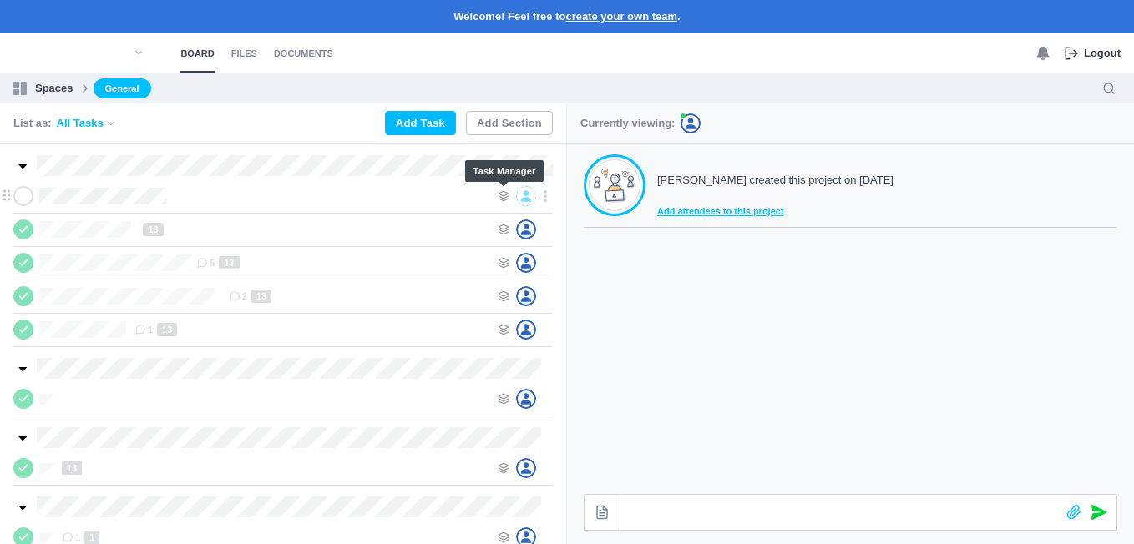
click at [500, 196] on icon at bounding box center [504, 196] width 12 height 12
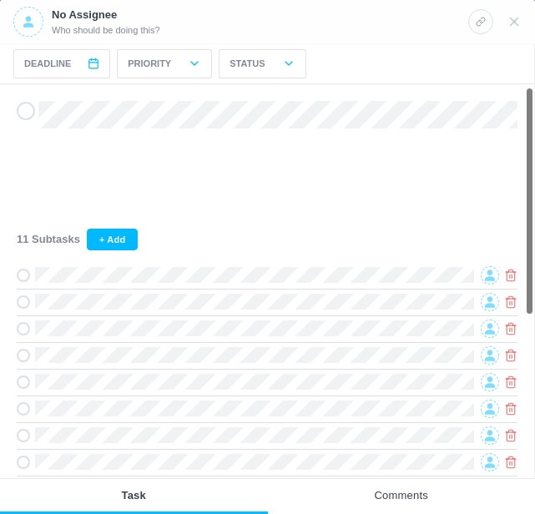
scroll to position [0, 0]
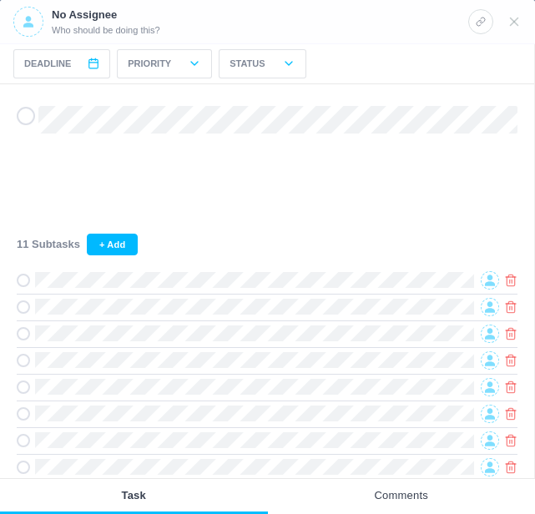
click at [28, 24] on icon at bounding box center [28, 21] width 10 height 11
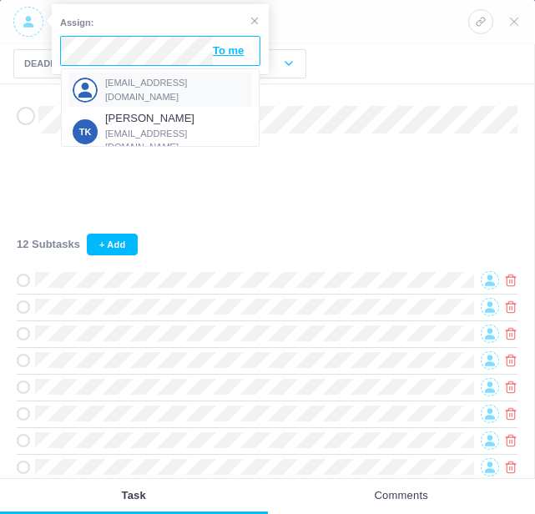
click at [149, 88] on span "[EMAIL_ADDRESS][DOMAIN_NAME]" at bounding box center [177, 90] width 144 height 28
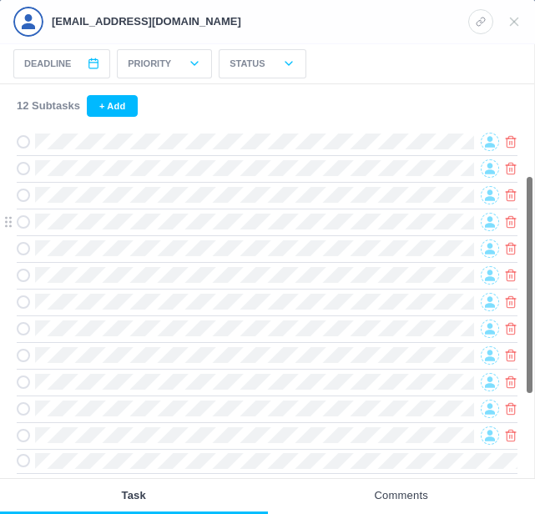
scroll to position [167, 0]
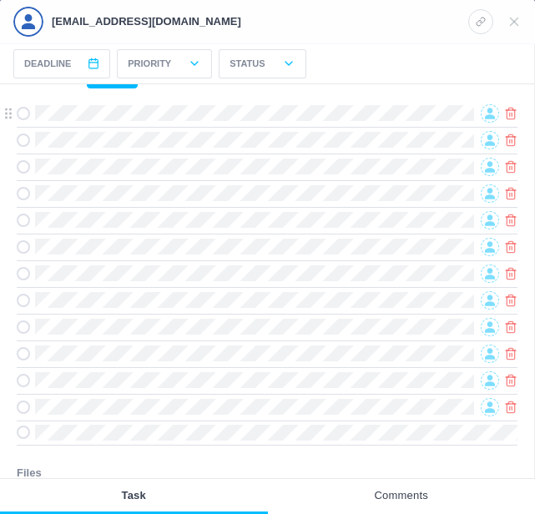
click at [489, 118] on icon at bounding box center [490, 113] width 10 height 11
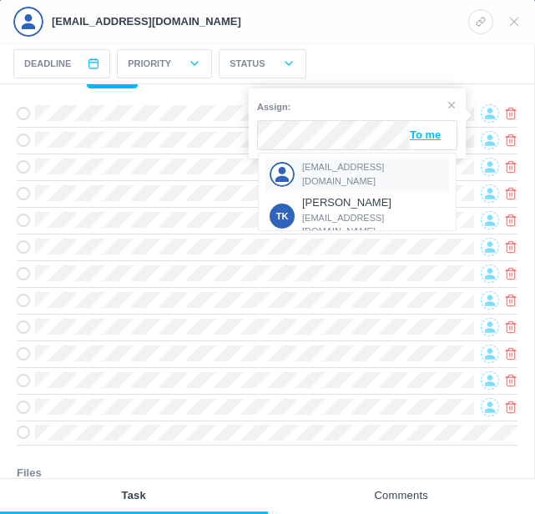
click at [336, 172] on span "[EMAIL_ADDRESS][DOMAIN_NAME]" at bounding box center [374, 174] width 144 height 28
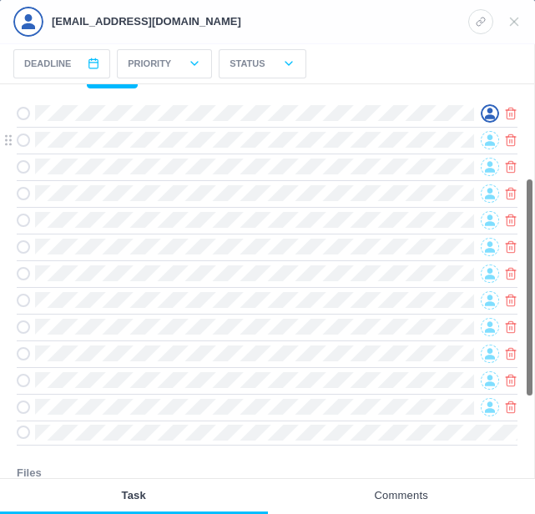
click at [491, 145] on icon at bounding box center [490, 139] width 10 height 11
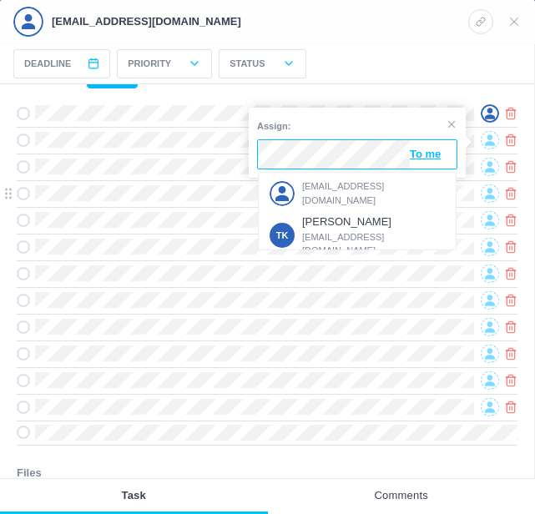
click at [352, 185] on div "[EMAIL_ADDRESS][DOMAIN_NAME]" at bounding box center [358, 193] width 184 height 34
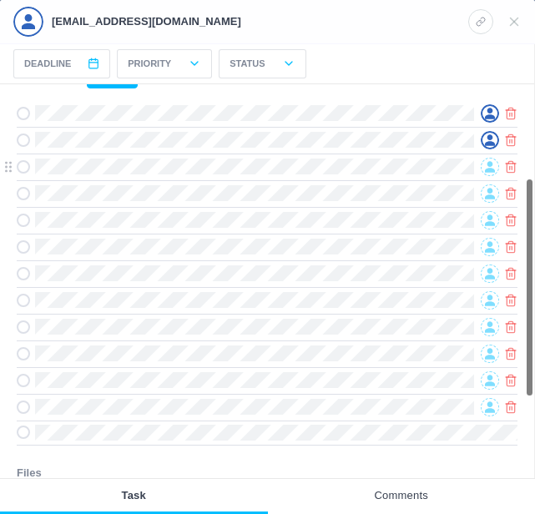
click at [496, 169] on span at bounding box center [490, 167] width 18 height 18
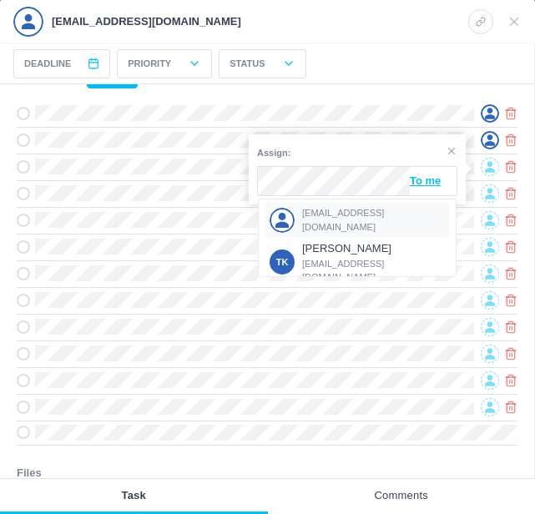
click at [320, 213] on span "[EMAIL_ADDRESS][DOMAIN_NAME]" at bounding box center [374, 220] width 144 height 28
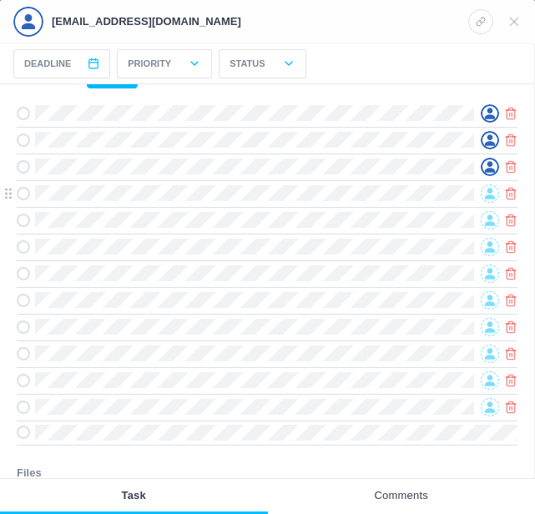
click at [491, 192] on icon at bounding box center [490, 193] width 10 height 11
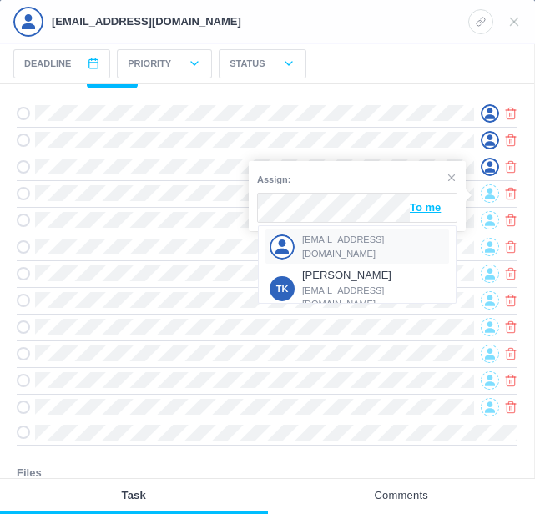
click at [306, 238] on div "[EMAIL_ADDRESS][DOMAIN_NAME]" at bounding box center [358, 247] width 184 height 34
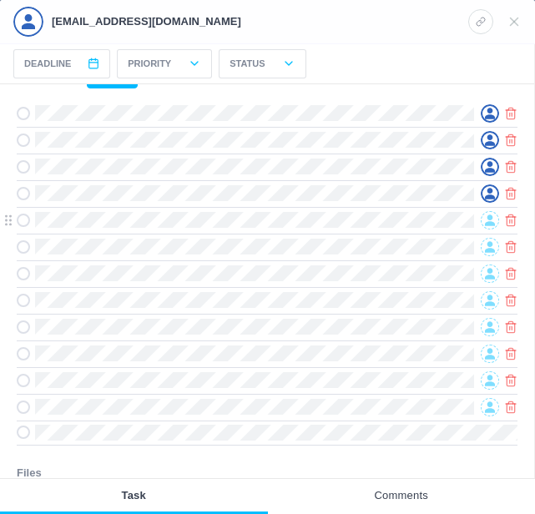
click at [485, 220] on icon at bounding box center [490, 221] width 10 height 12
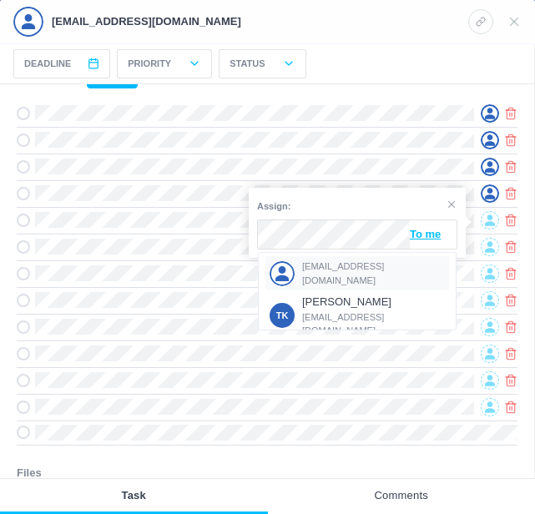
click at [332, 266] on span "[EMAIL_ADDRESS][DOMAIN_NAME]" at bounding box center [374, 274] width 144 height 28
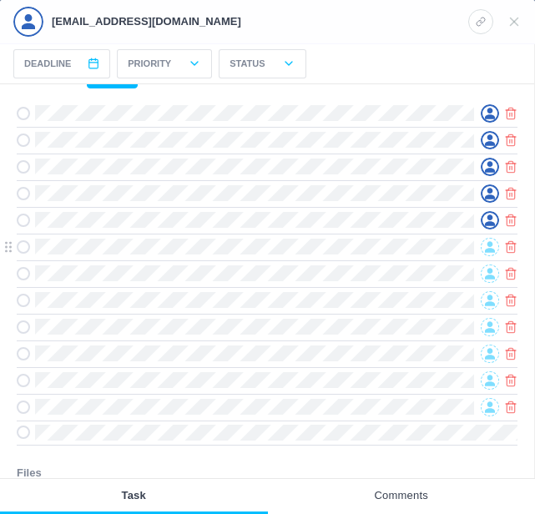
click at [488, 247] on icon at bounding box center [490, 246] width 10 height 11
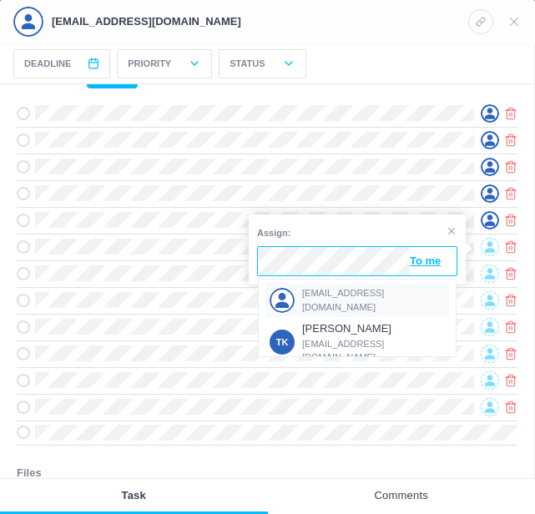
click at [315, 295] on span "[EMAIL_ADDRESS][DOMAIN_NAME]" at bounding box center [374, 300] width 144 height 28
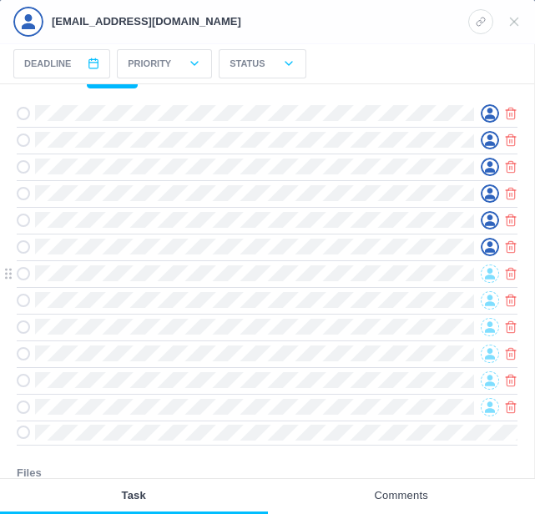
click at [490, 277] on icon at bounding box center [490, 274] width 10 height 12
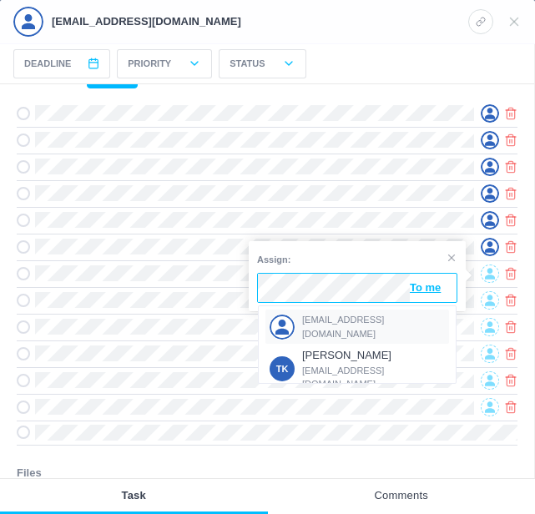
click at [325, 323] on span "[EMAIL_ADDRESS][DOMAIN_NAME]" at bounding box center [374, 327] width 144 height 28
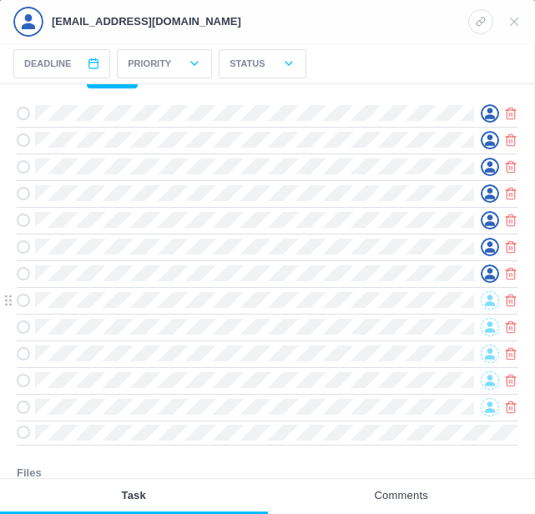
click at [488, 306] on icon at bounding box center [490, 300] width 10 height 11
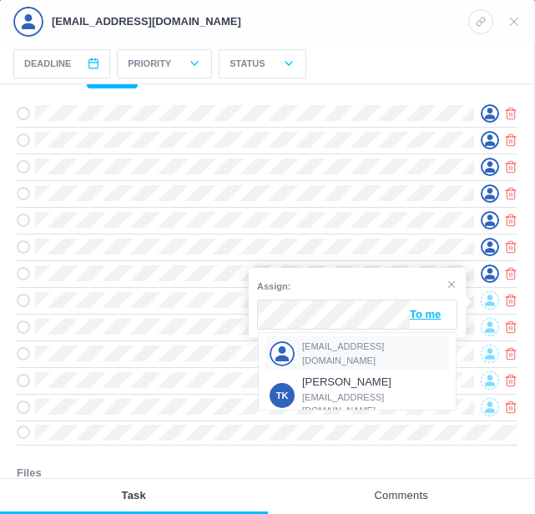
click at [311, 345] on div "[EMAIL_ADDRESS][DOMAIN_NAME]" at bounding box center [358, 354] width 184 height 34
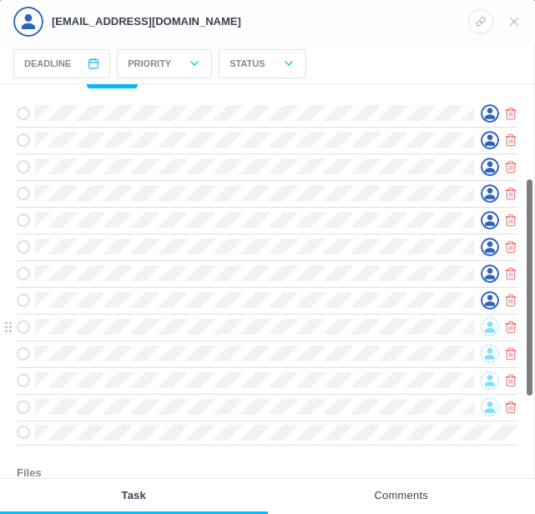
click at [494, 330] on icon at bounding box center [490, 328] width 10 height 12
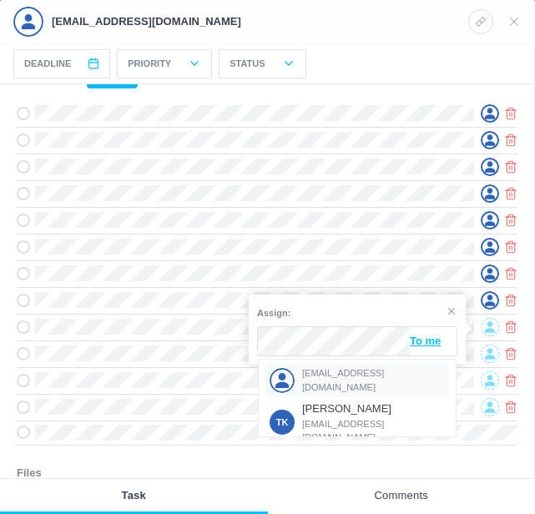
click at [311, 373] on span "[EMAIL_ADDRESS][DOMAIN_NAME]" at bounding box center [374, 381] width 144 height 28
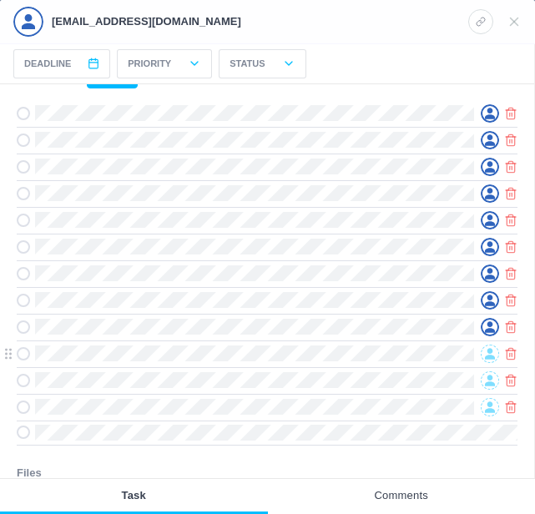
click at [492, 357] on icon at bounding box center [490, 354] width 10 height 12
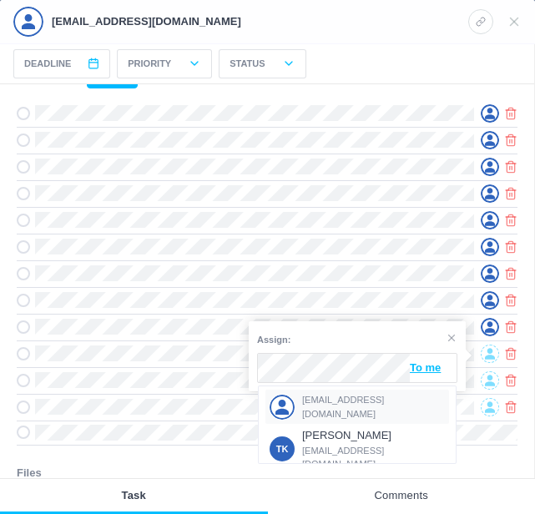
click at [320, 398] on div "[EMAIL_ADDRESS][DOMAIN_NAME]" at bounding box center [358, 407] width 184 height 34
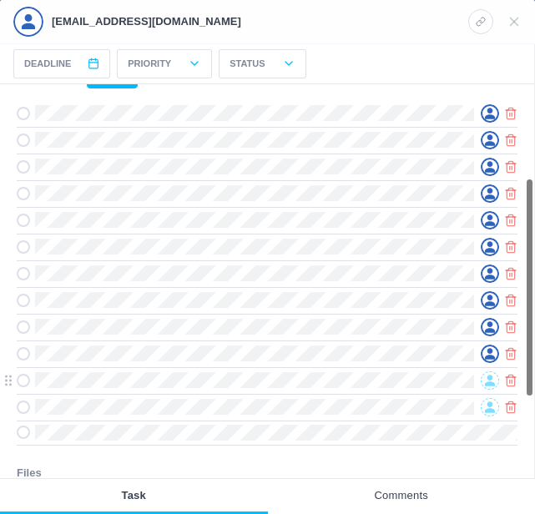
click at [489, 386] on icon at bounding box center [490, 380] width 10 height 11
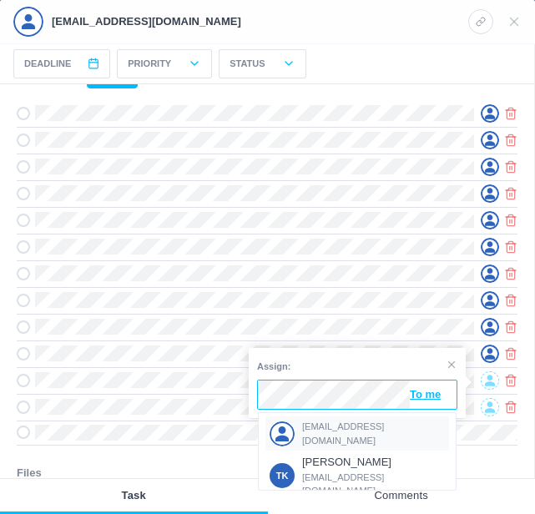
click at [316, 424] on div "[EMAIL_ADDRESS][DOMAIN_NAME]" at bounding box center [358, 434] width 184 height 34
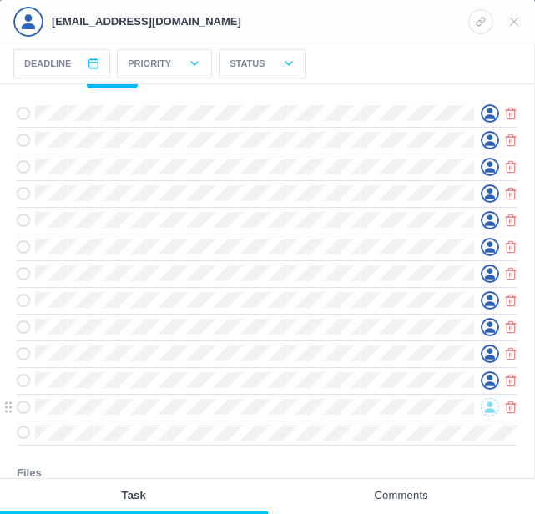
click at [489, 409] on icon at bounding box center [490, 407] width 10 height 11
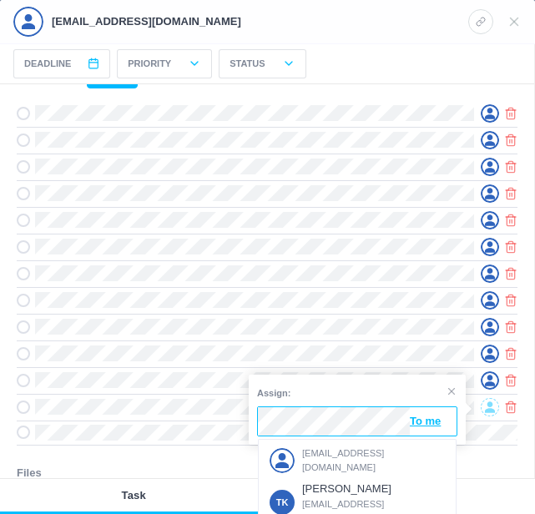
click at [332, 453] on span "[EMAIL_ADDRESS][DOMAIN_NAME]" at bounding box center [374, 461] width 144 height 28
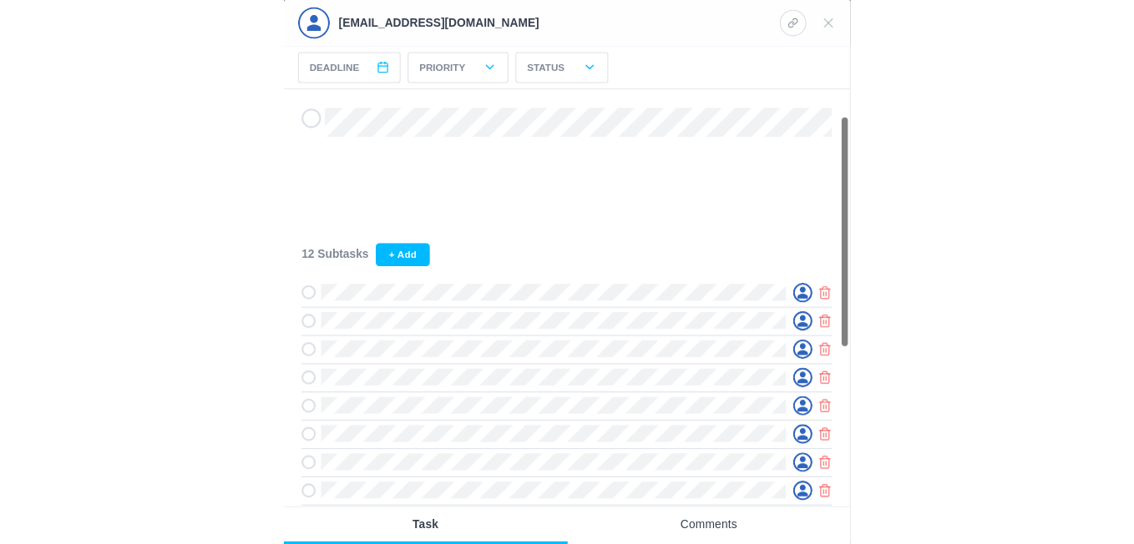
scroll to position [0, 0]
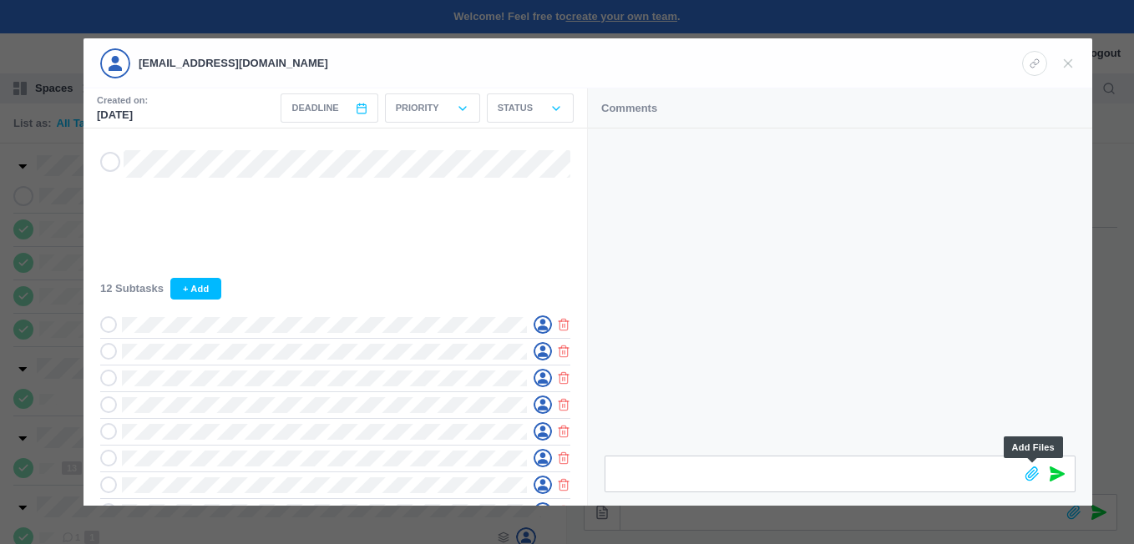
click at [1029, 475] on icon at bounding box center [1032, 474] width 13 height 13
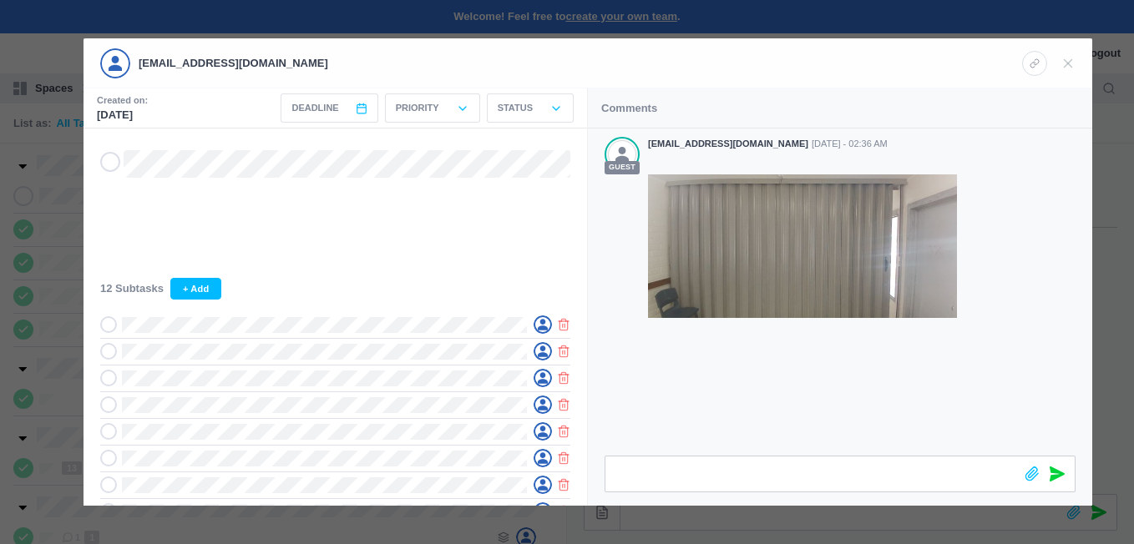
click at [1079, 63] on header "[EMAIL_ADDRESS][DOMAIN_NAME]" at bounding box center [588, 63] width 1009 height 50
drag, startPoint x: 1074, startPoint y: 59, endPoint x: 1064, endPoint y: 72, distance: 16.0
click at [1075, 61] on icon at bounding box center [1068, 63] width 15 height 15
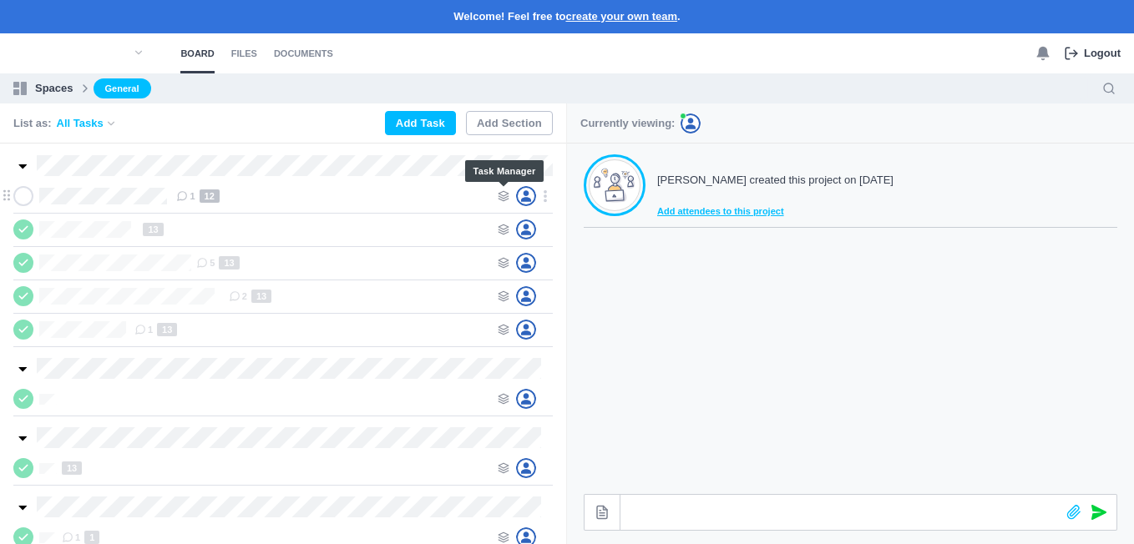
click at [507, 196] on icon at bounding box center [504, 196] width 12 height 12
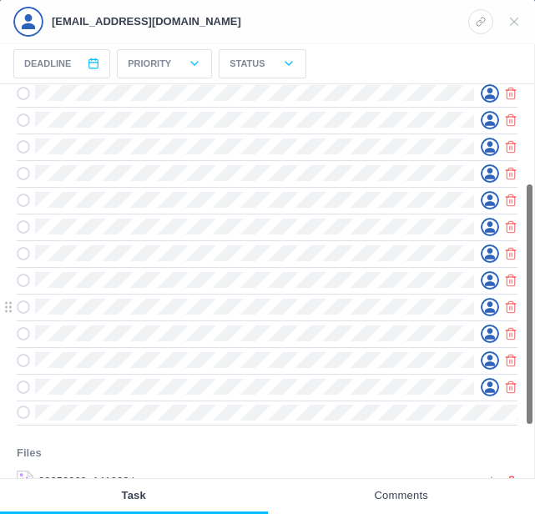
scroll to position [160, 0]
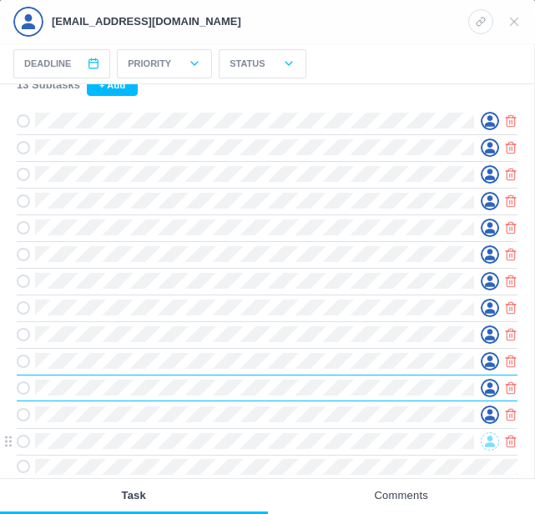
click at [492, 447] on icon at bounding box center [490, 441] width 10 height 11
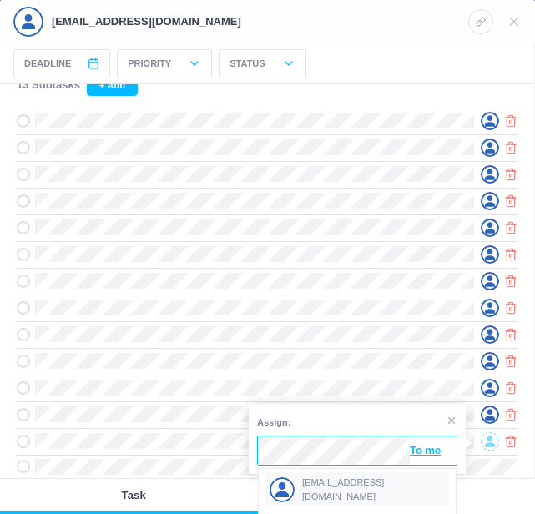
click at [328, 486] on span "[EMAIL_ADDRESS][DOMAIN_NAME]" at bounding box center [374, 490] width 144 height 28
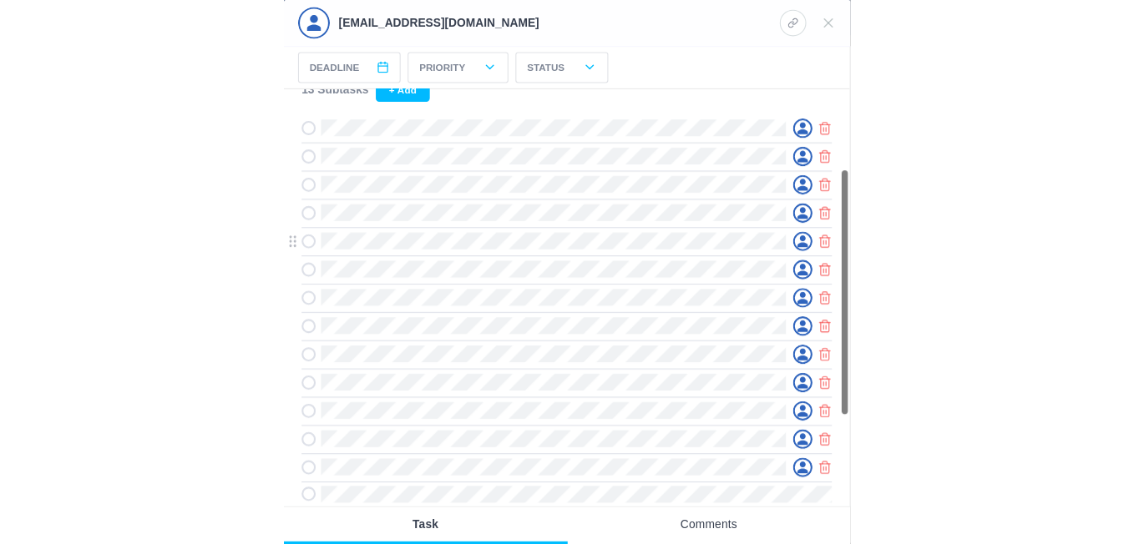
scroll to position [0, 0]
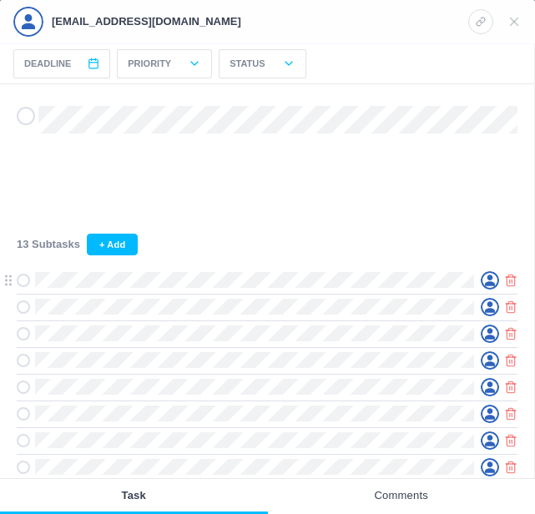
click at [28, 283] on span at bounding box center [23, 280] width 13 height 13
click at [28, 311] on span at bounding box center [23, 307] width 13 height 13
click at [23, 336] on icon at bounding box center [23, 334] width 5 height 4
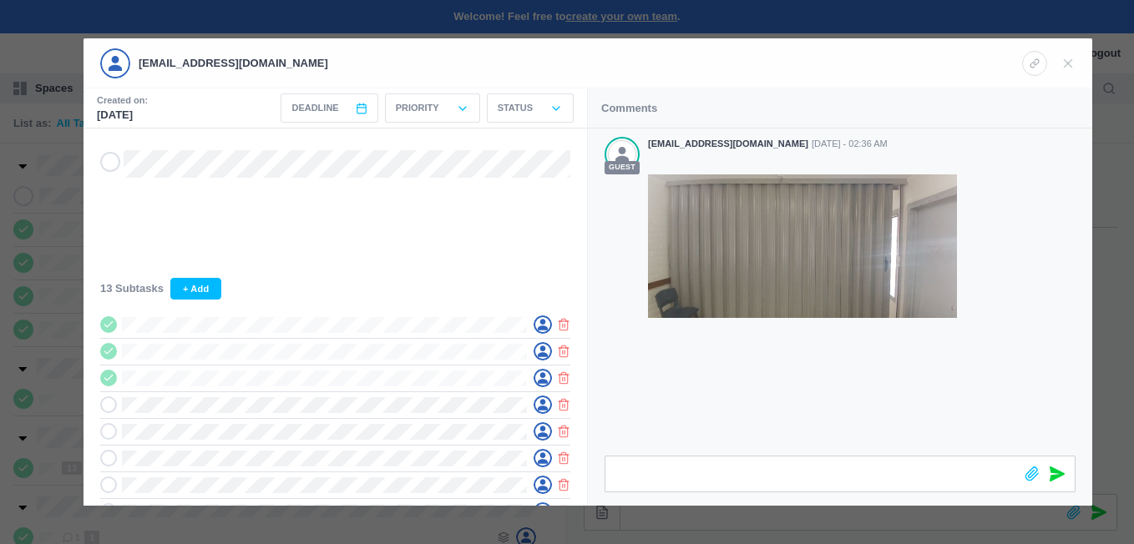
click at [1106, 181] on div at bounding box center [567, 272] width 1134 height 544
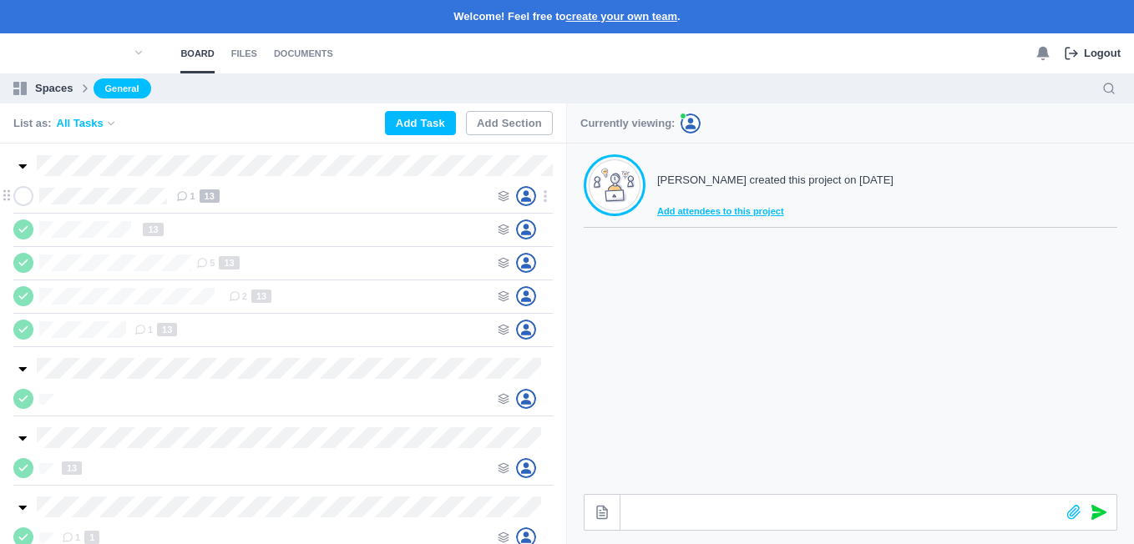
click at [28, 191] on icon at bounding box center [23, 196] width 13 height 12
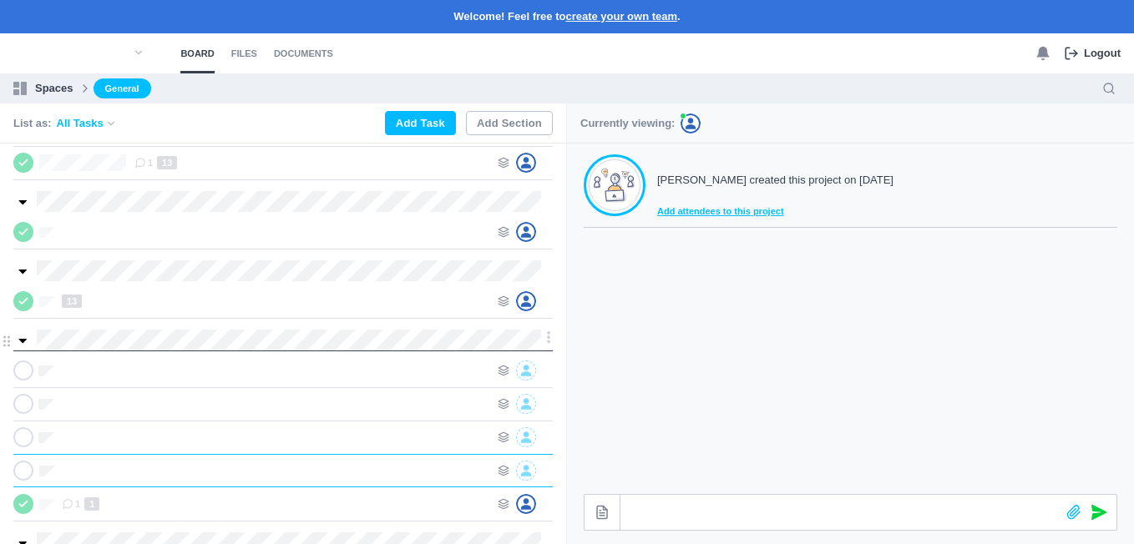
scroll to position [0, 1]
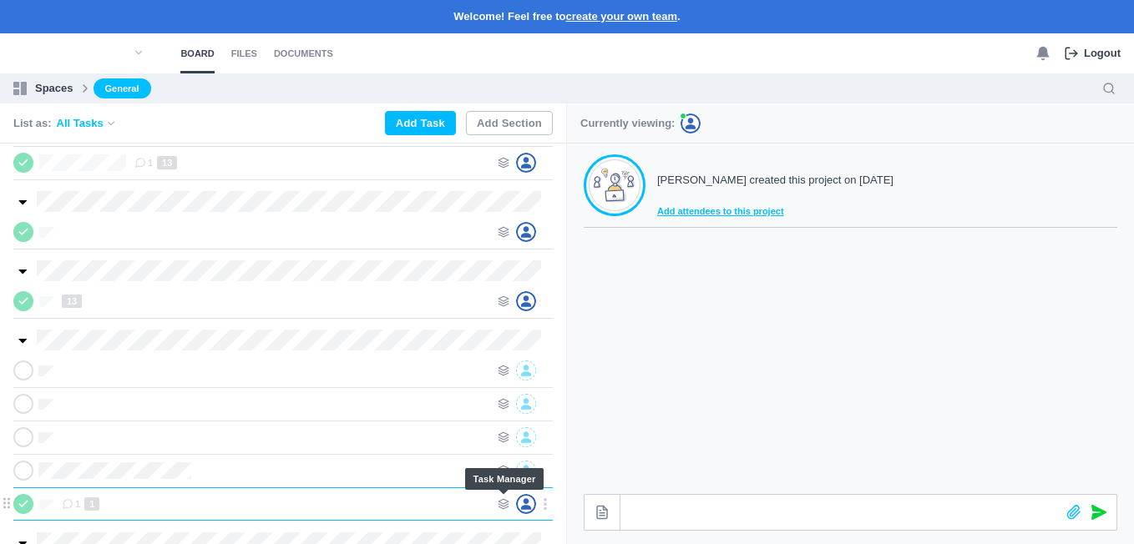
click at [500, 501] on icon at bounding box center [504, 505] width 12 height 12
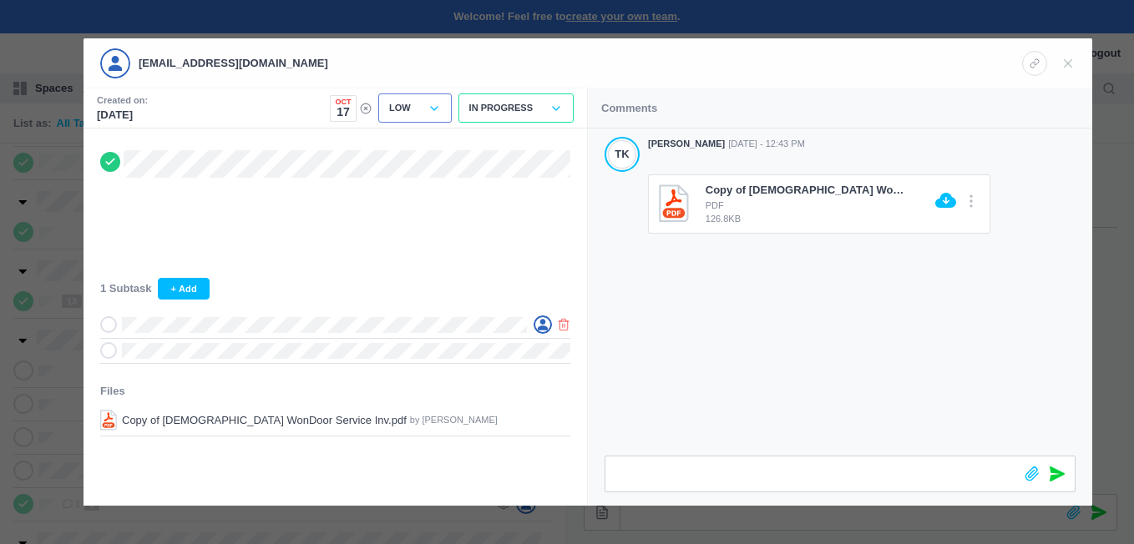
click at [36, 392] on div at bounding box center [567, 272] width 1134 height 544
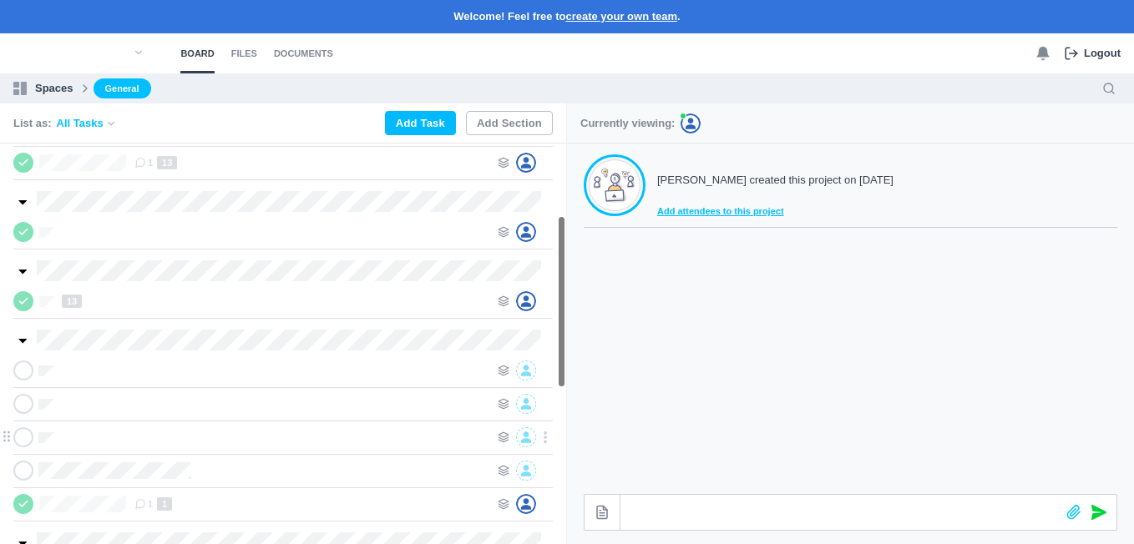
click at [102, 438] on div at bounding box center [276, 438] width 428 height 20
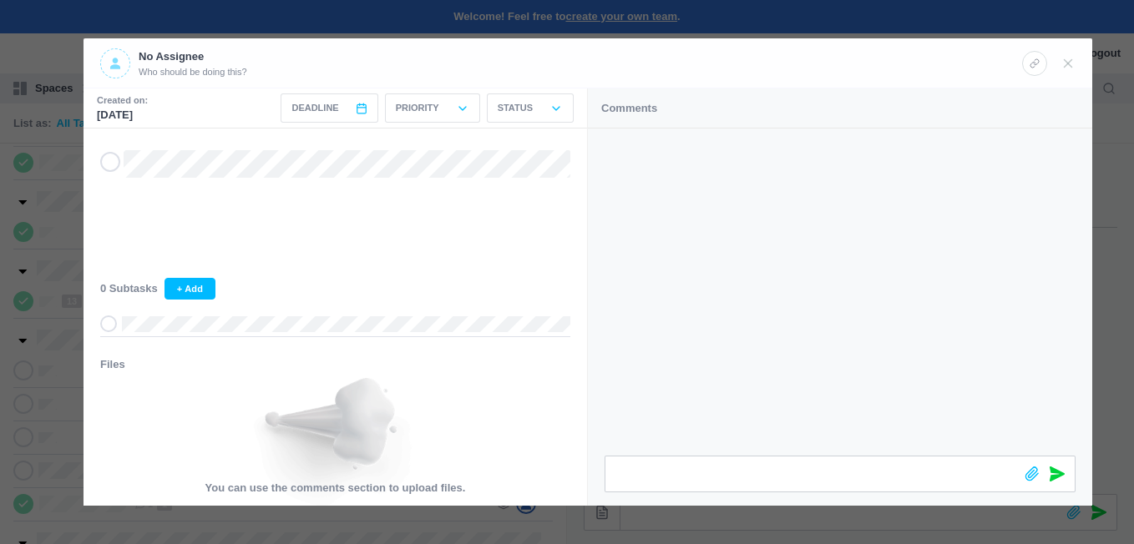
click at [44, 436] on div at bounding box center [567, 272] width 1134 height 544
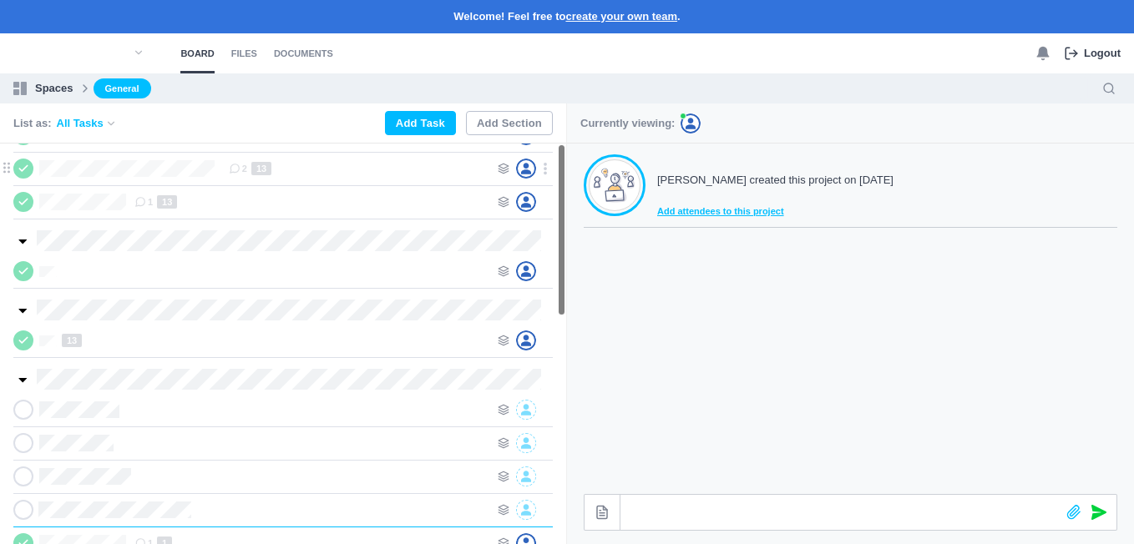
scroll to position [0, 0]
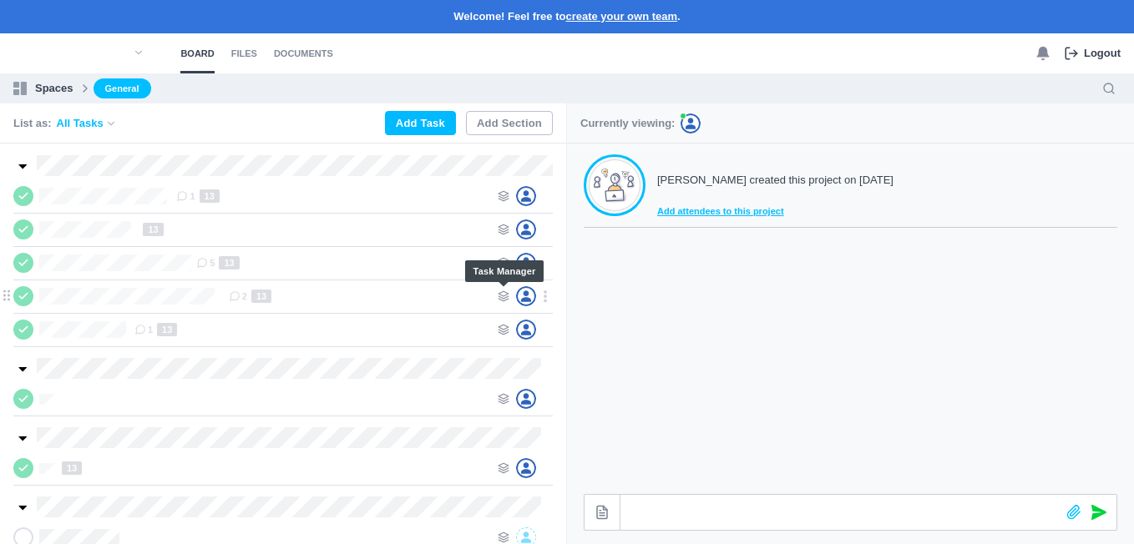
click at [502, 297] on icon at bounding box center [504, 297] width 12 height 12
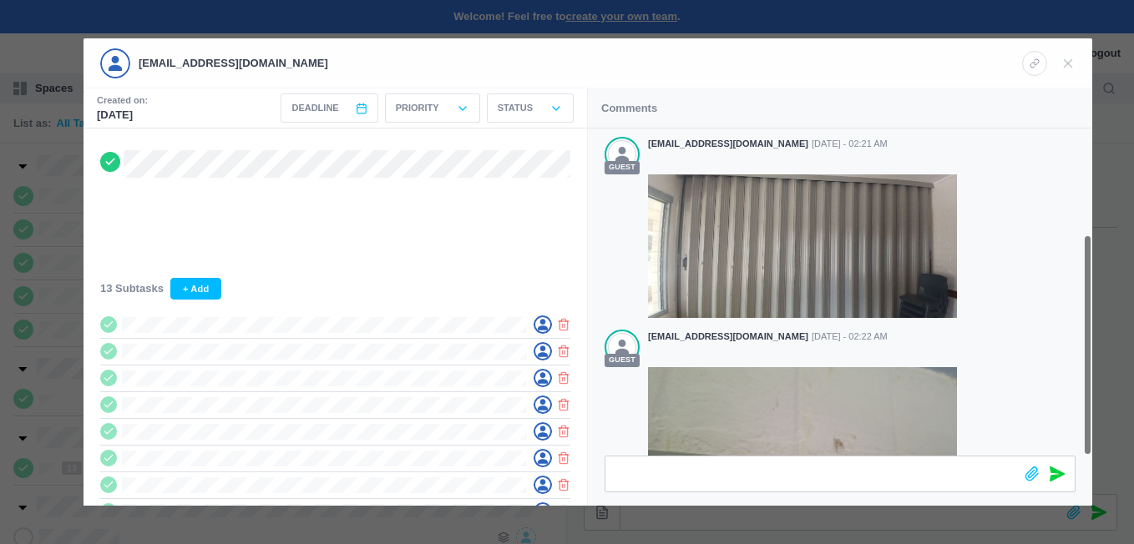
scroll to position [156, 0]
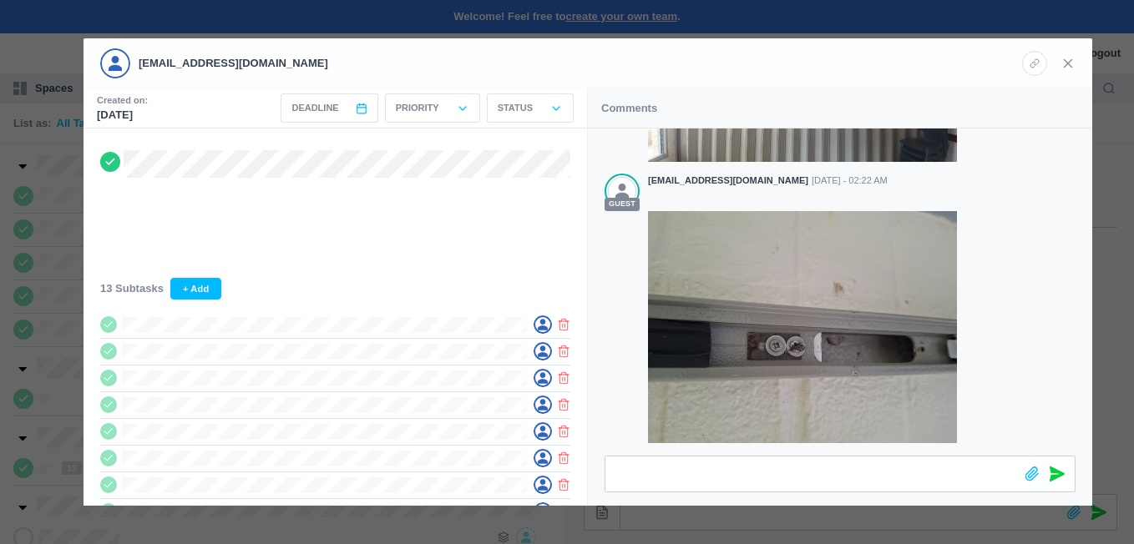
click at [1069, 60] on icon at bounding box center [1068, 63] width 15 height 15
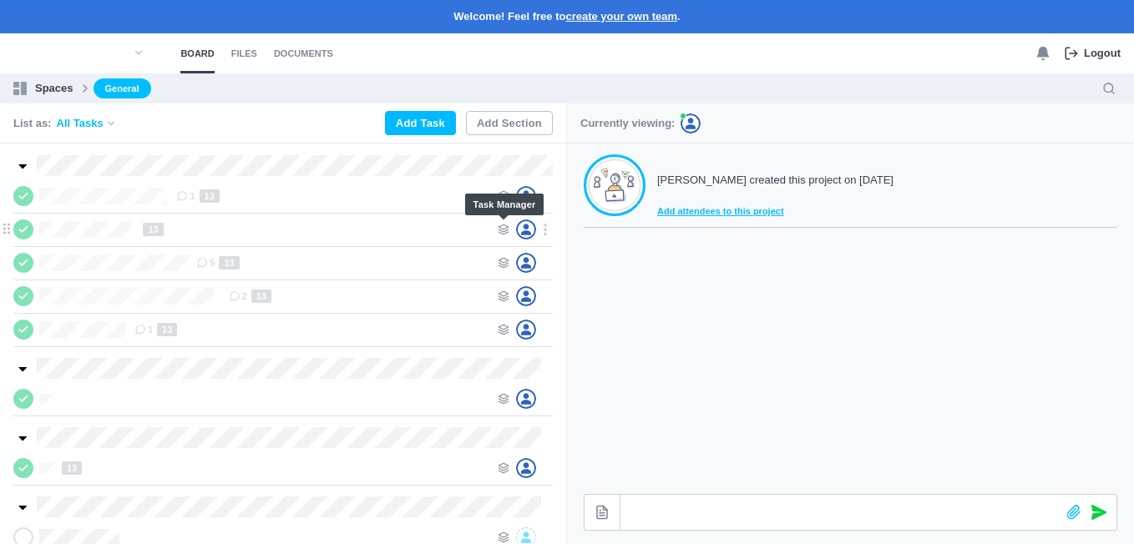
click at [499, 229] on icon at bounding box center [504, 230] width 12 height 12
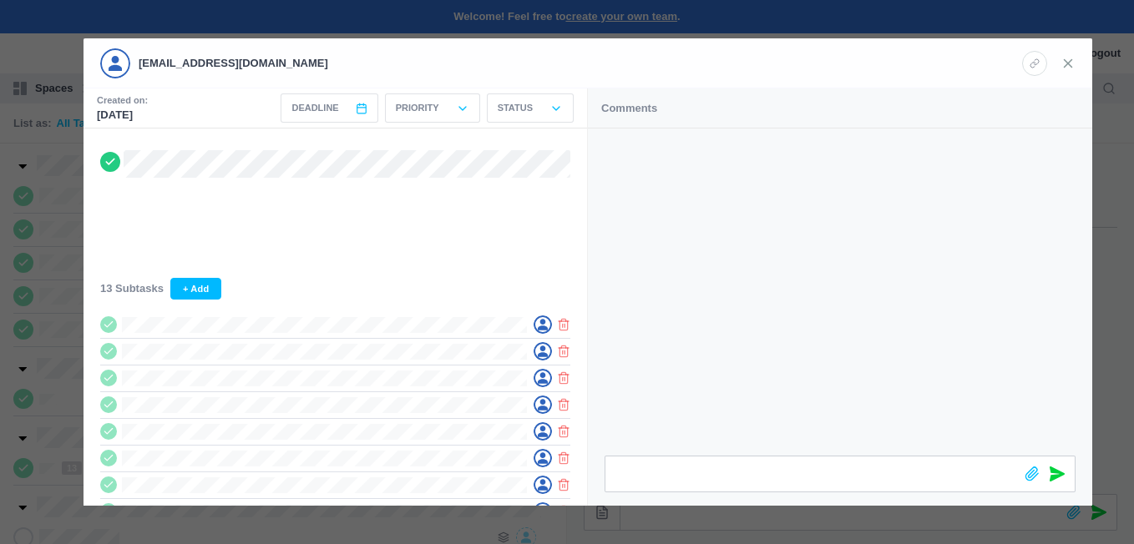
click at [1065, 58] on icon at bounding box center [1068, 63] width 15 height 15
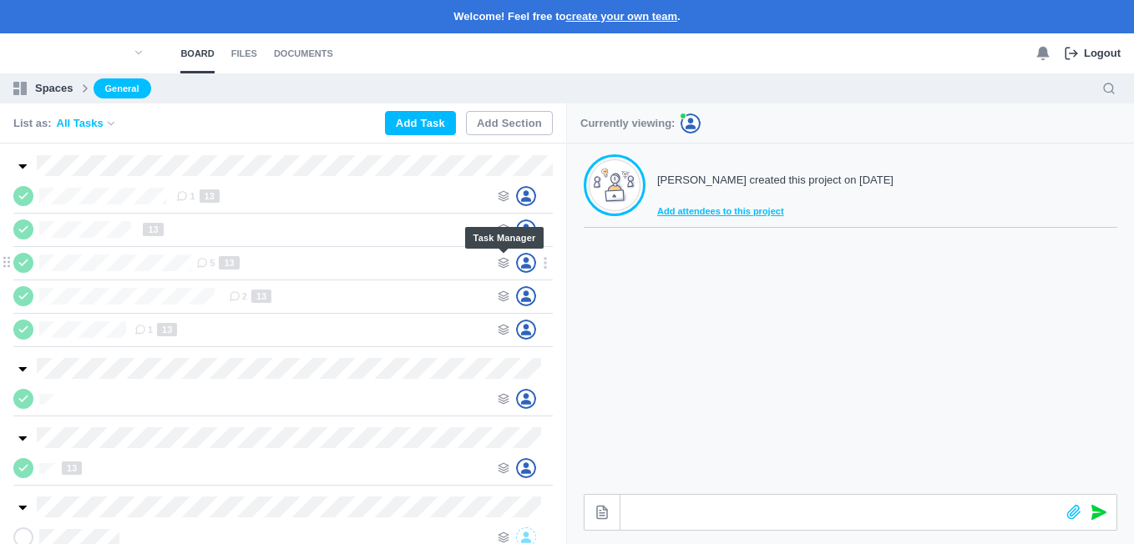
click at [501, 260] on use at bounding box center [504, 263] width 10 height 10
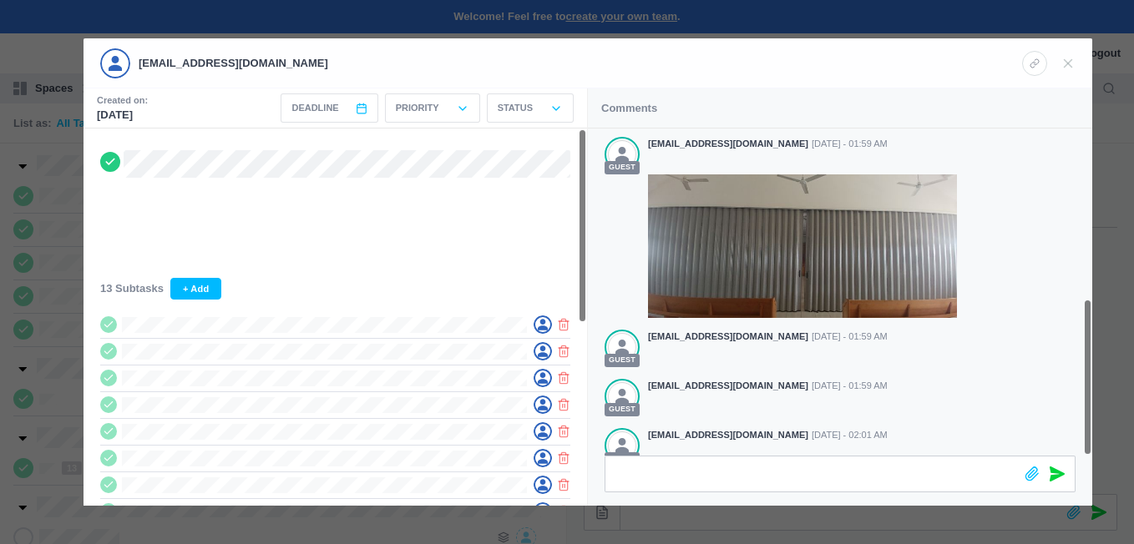
scroll to position [353, 0]
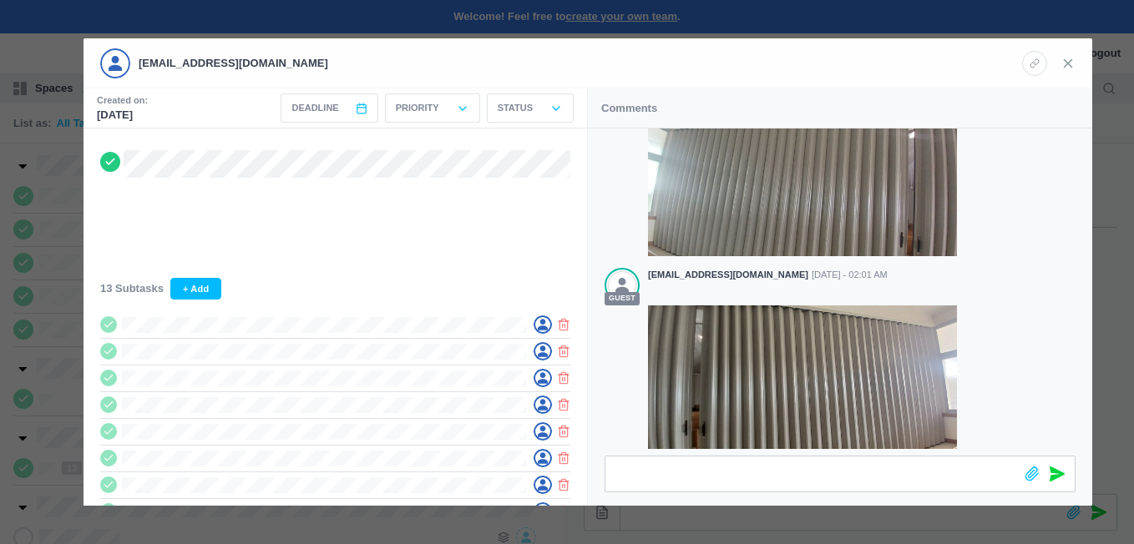
click at [1072, 65] on icon at bounding box center [1068, 63] width 15 height 15
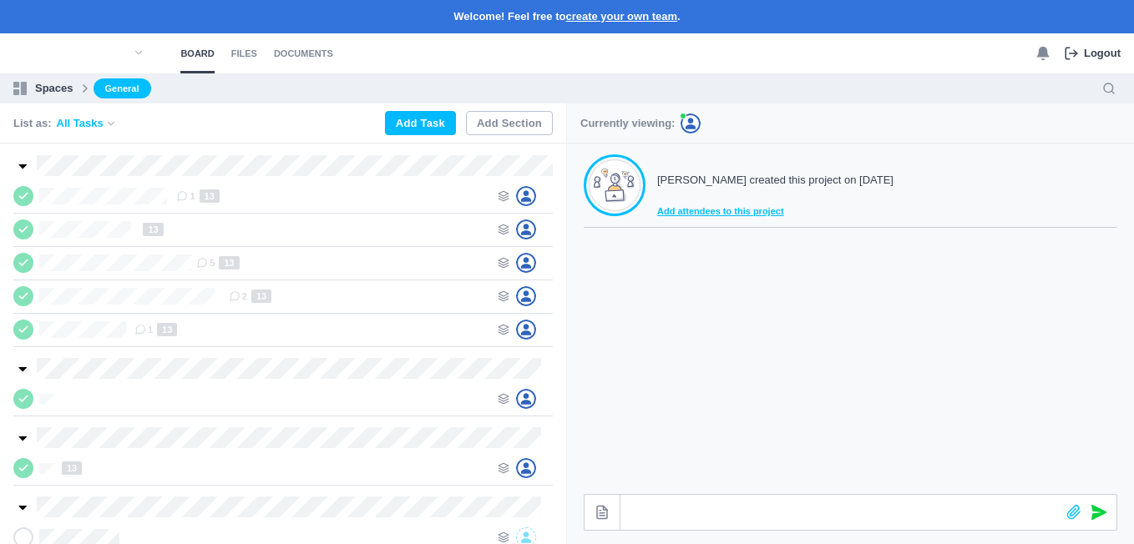
scroll to position [333, 0]
click at [501, 332] on use at bounding box center [504, 330] width 10 height 10
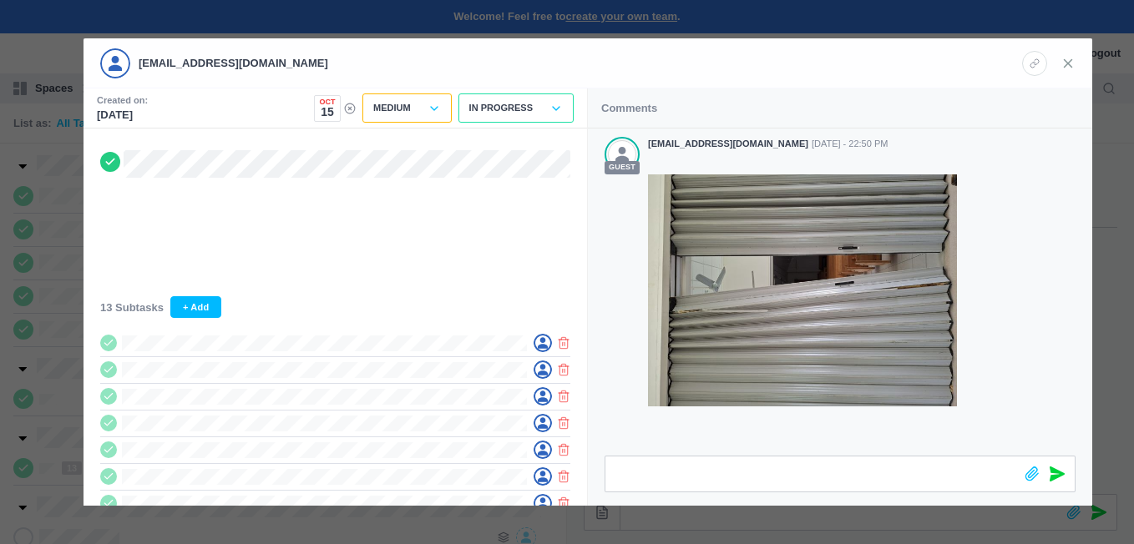
click at [1063, 58] on icon at bounding box center [1068, 63] width 15 height 15
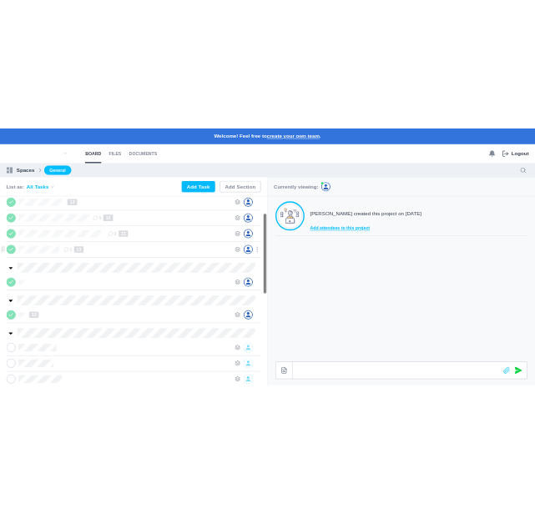
scroll to position [84, 0]
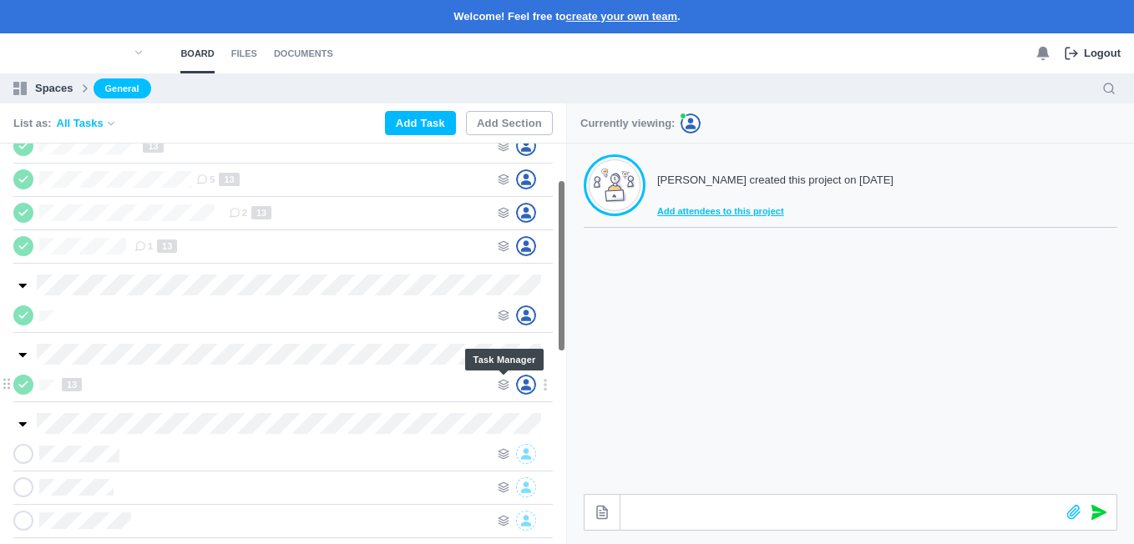
click at [506, 384] on use at bounding box center [504, 385] width 10 height 10
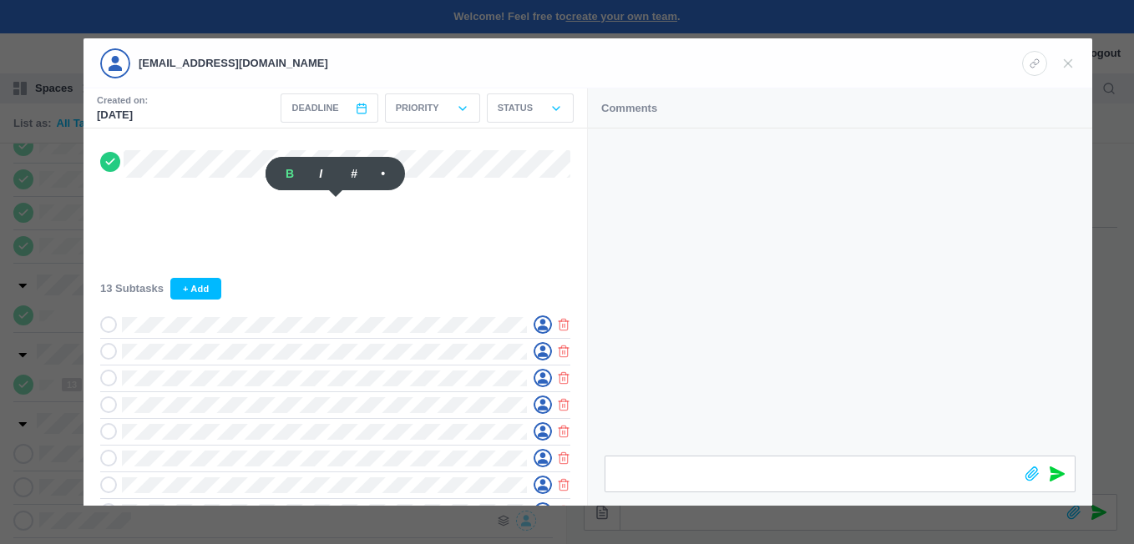
click at [53, 380] on div at bounding box center [567, 272] width 1134 height 544
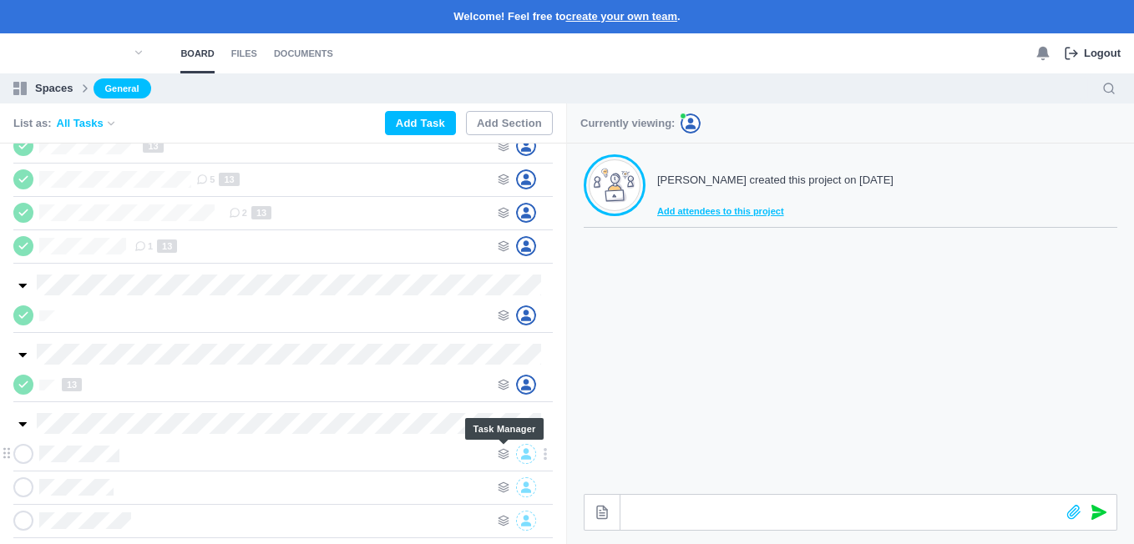
click at [502, 456] on use at bounding box center [504, 454] width 10 height 10
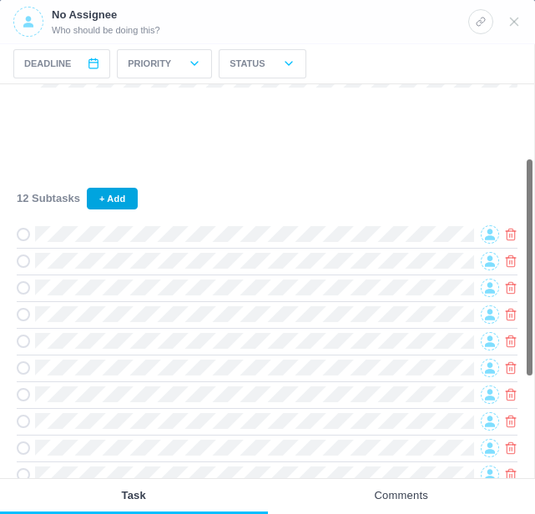
scroll to position [40, 0]
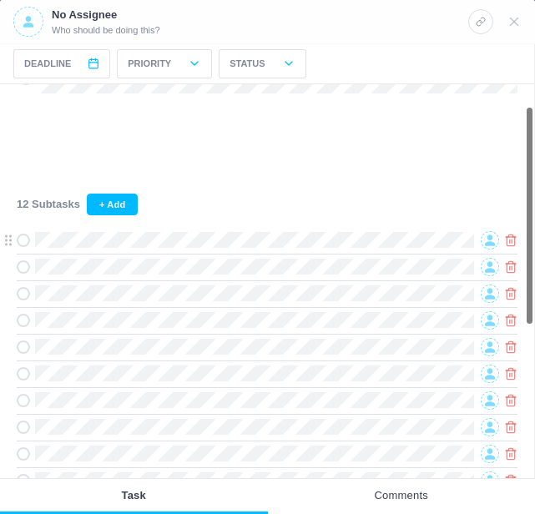
click at [494, 235] on span at bounding box center [490, 240] width 18 height 18
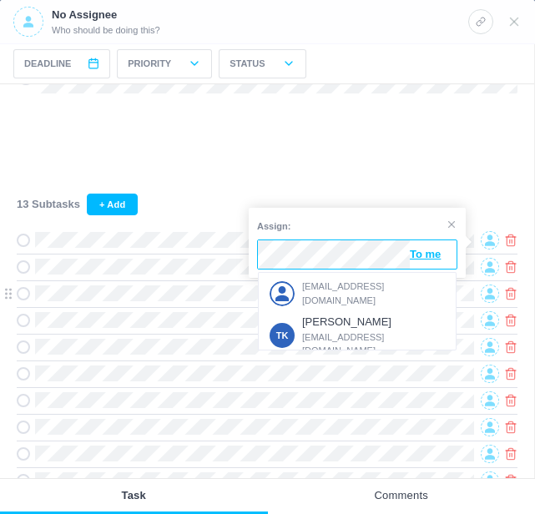
click at [349, 285] on div "[EMAIL_ADDRESS][DOMAIN_NAME]" at bounding box center [358, 293] width 184 height 34
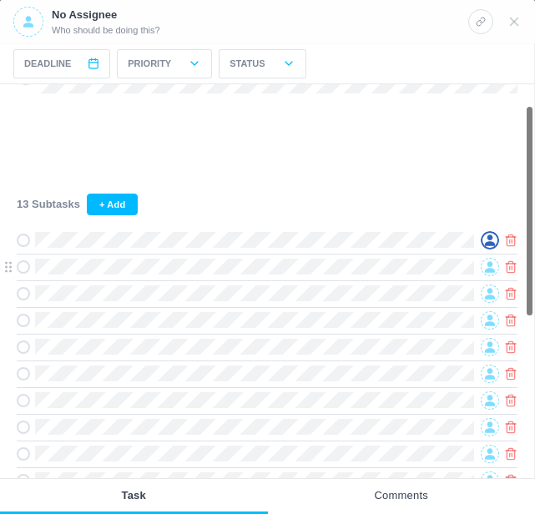
click at [484, 262] on span at bounding box center [490, 267] width 18 height 18
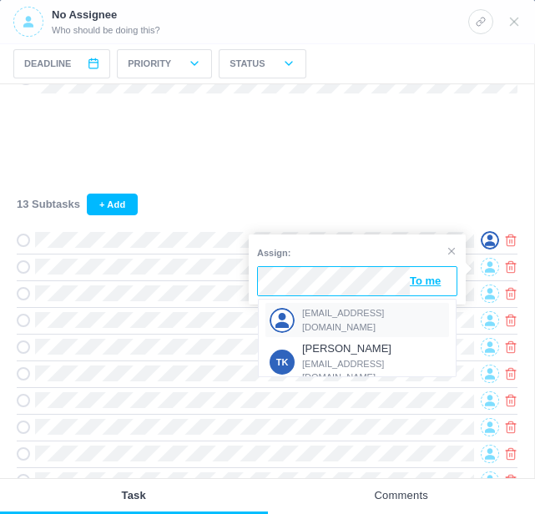
click at [311, 316] on span "[EMAIL_ADDRESS][DOMAIN_NAME]" at bounding box center [374, 320] width 144 height 28
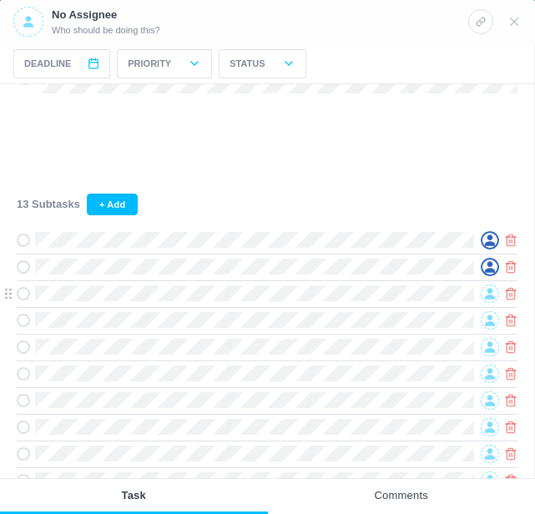
click at [491, 296] on icon at bounding box center [490, 294] width 10 height 12
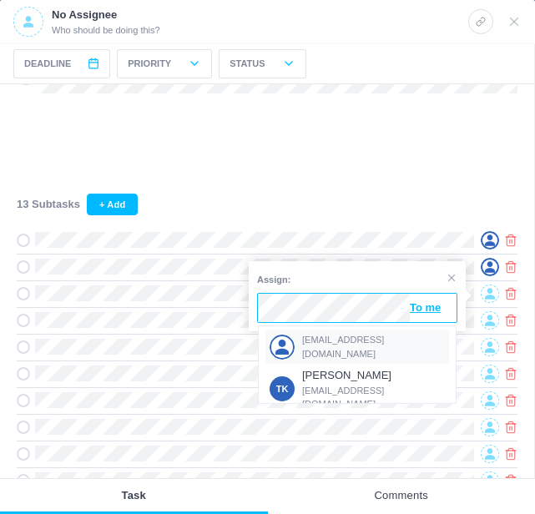
click at [334, 346] on span "[EMAIL_ADDRESS][DOMAIN_NAME]" at bounding box center [374, 347] width 144 height 28
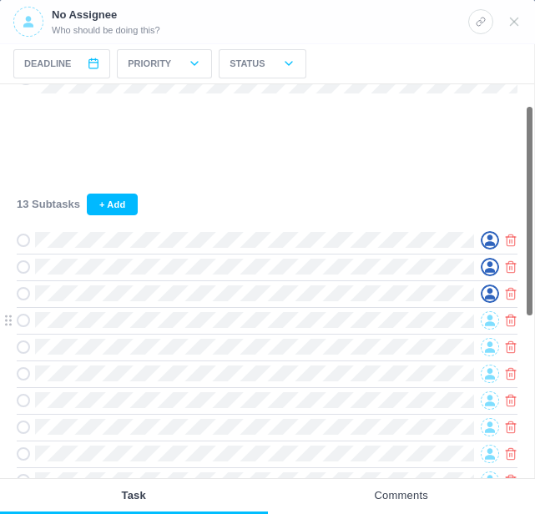
click at [484, 316] on span at bounding box center [490, 320] width 18 height 18
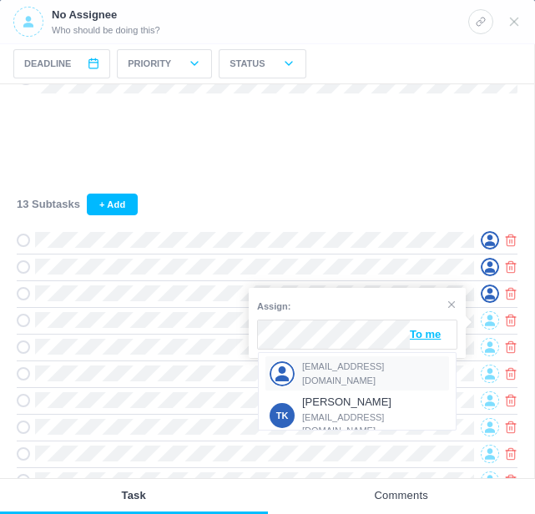
click at [331, 371] on span "[EMAIL_ADDRESS][DOMAIN_NAME]" at bounding box center [374, 374] width 144 height 28
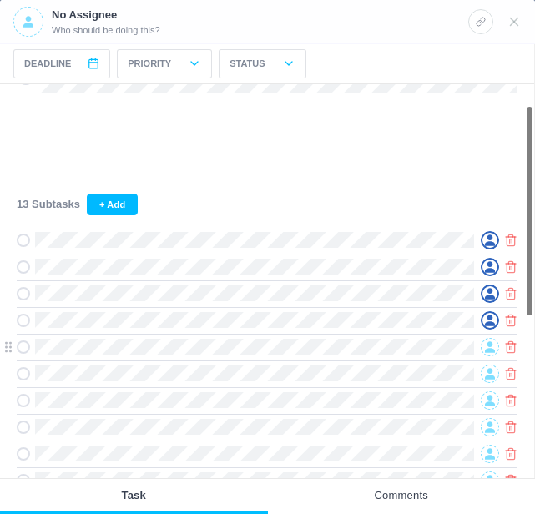
click at [487, 346] on icon at bounding box center [490, 348] width 10 height 12
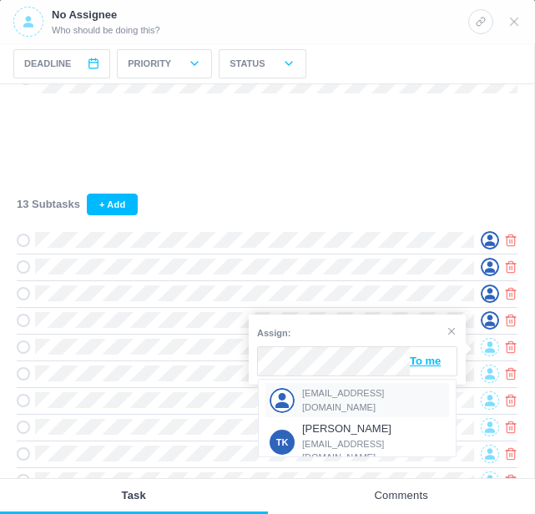
click at [309, 397] on span "[EMAIL_ADDRESS][DOMAIN_NAME]" at bounding box center [374, 401] width 144 height 28
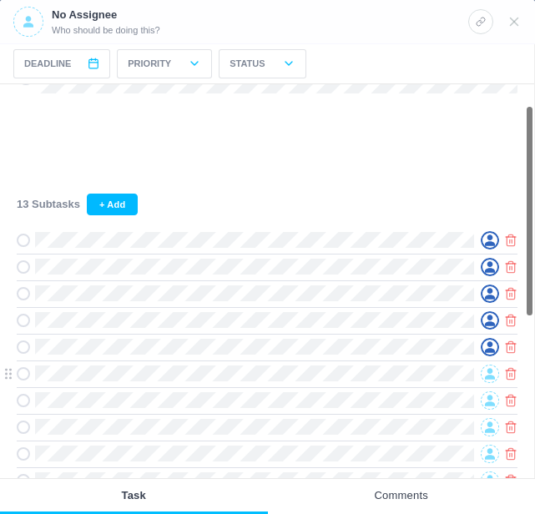
click at [488, 374] on icon at bounding box center [490, 373] width 10 height 11
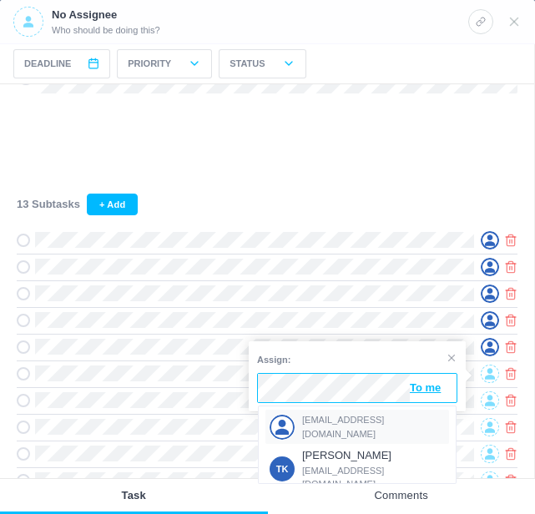
click at [333, 422] on span "[EMAIL_ADDRESS][DOMAIN_NAME]" at bounding box center [374, 427] width 144 height 28
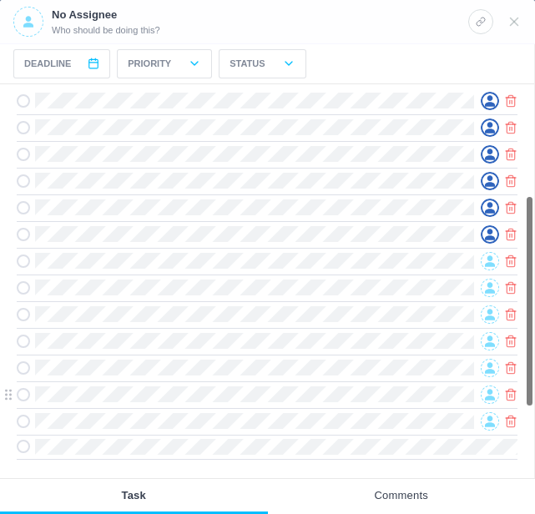
scroll to position [207, 0]
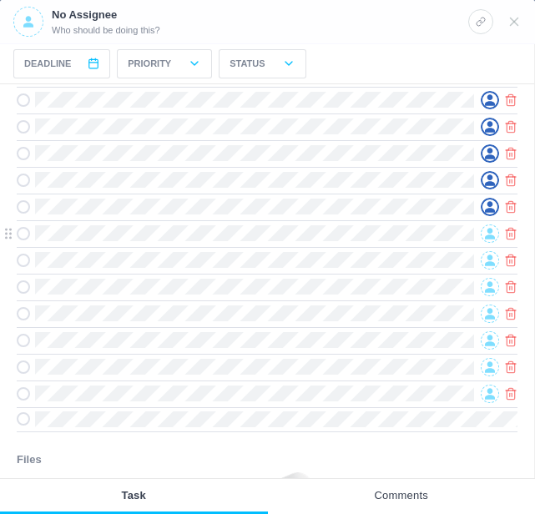
click at [487, 238] on icon at bounding box center [490, 234] width 10 height 12
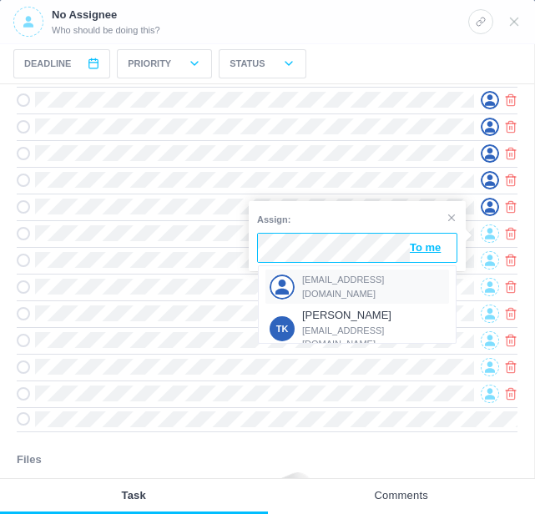
click at [311, 275] on div "[EMAIL_ADDRESS][DOMAIN_NAME]" at bounding box center [358, 287] width 184 height 34
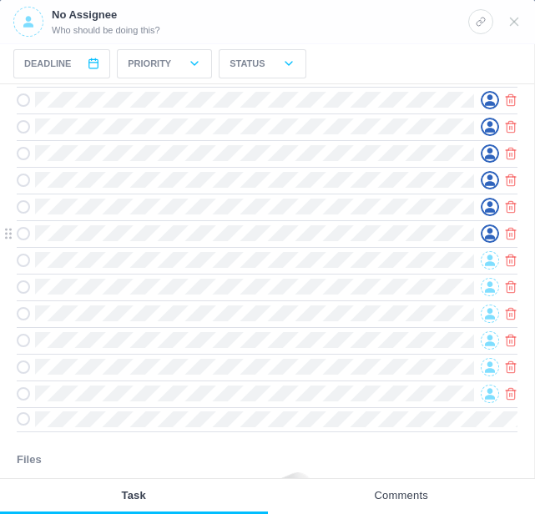
click at [483, 237] on div at bounding box center [490, 234] width 18 height 18
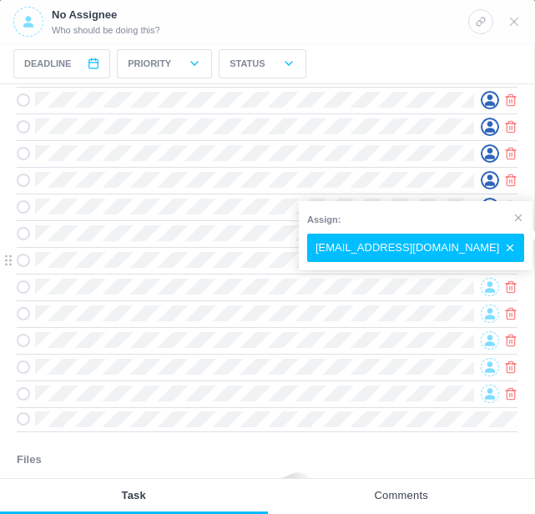
click at [489, 264] on icon at bounding box center [490, 261] width 10 height 12
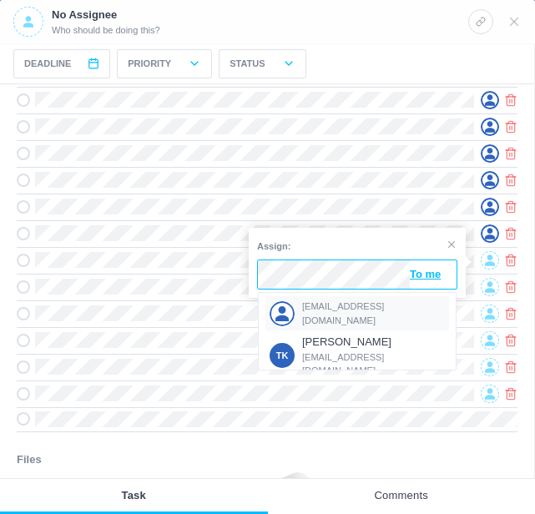
click at [334, 322] on div "[EMAIL_ADDRESS][DOMAIN_NAME]" at bounding box center [358, 313] width 184 height 34
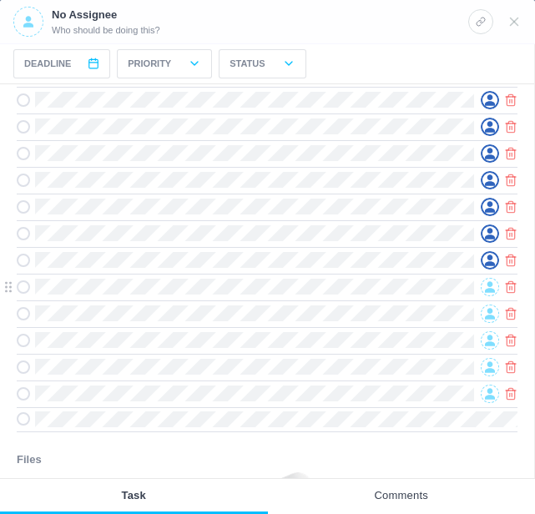
click at [484, 288] on span at bounding box center [490, 287] width 18 height 18
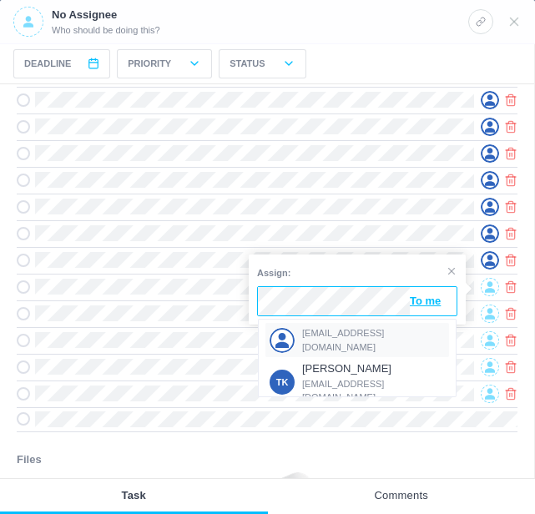
click at [313, 330] on div "[EMAIL_ADDRESS][DOMAIN_NAME]" at bounding box center [358, 340] width 184 height 34
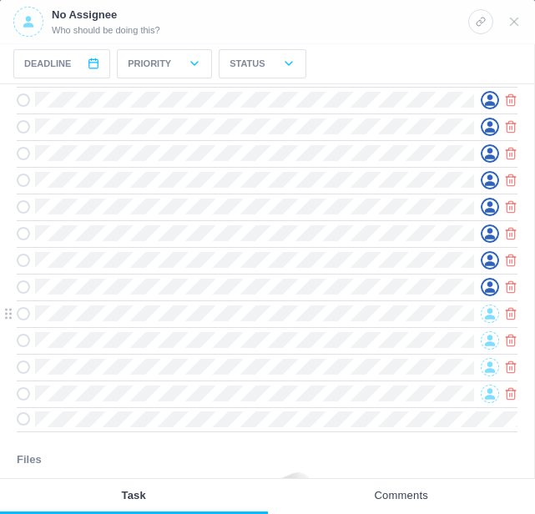
click at [489, 311] on icon at bounding box center [490, 313] width 10 height 11
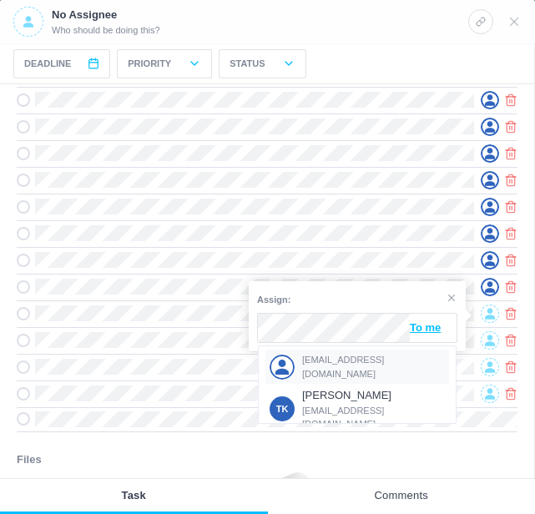
click at [340, 362] on span "[EMAIL_ADDRESS][DOMAIN_NAME]" at bounding box center [374, 367] width 144 height 28
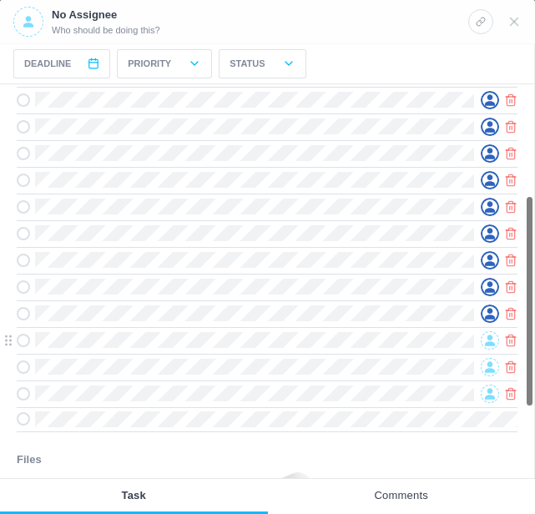
click at [487, 341] on icon at bounding box center [490, 341] width 10 height 12
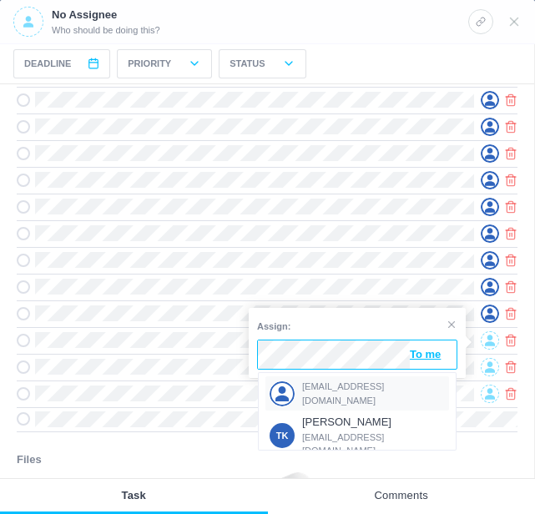
click at [335, 387] on span "[EMAIL_ADDRESS][DOMAIN_NAME]" at bounding box center [374, 394] width 144 height 28
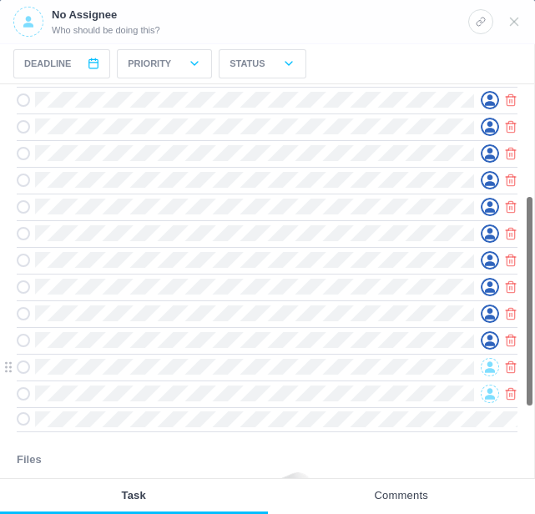
click at [484, 364] on span at bounding box center [490, 367] width 18 height 18
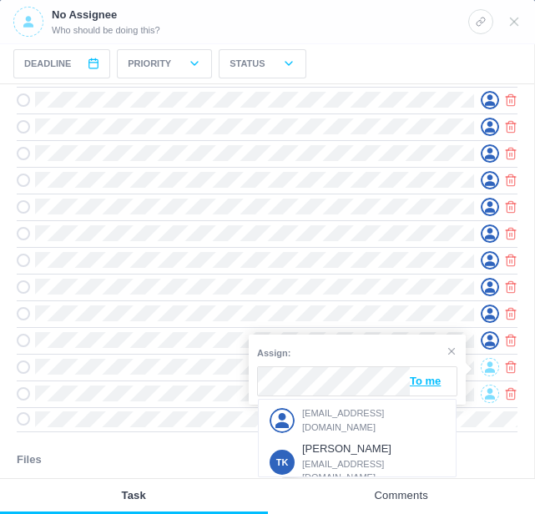
click at [352, 413] on span "[EMAIL_ADDRESS][DOMAIN_NAME]" at bounding box center [374, 421] width 144 height 28
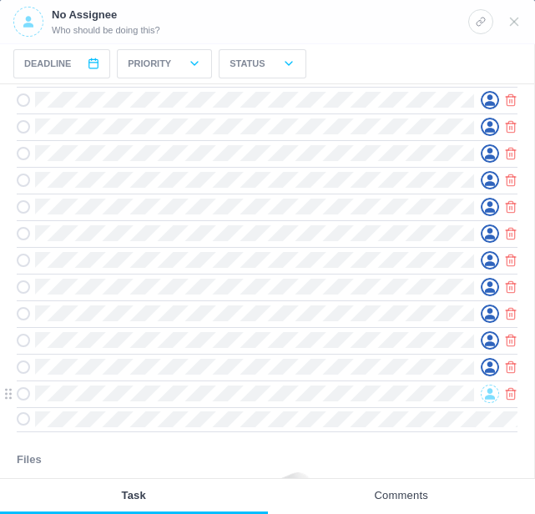
click at [489, 394] on icon at bounding box center [490, 393] width 10 height 11
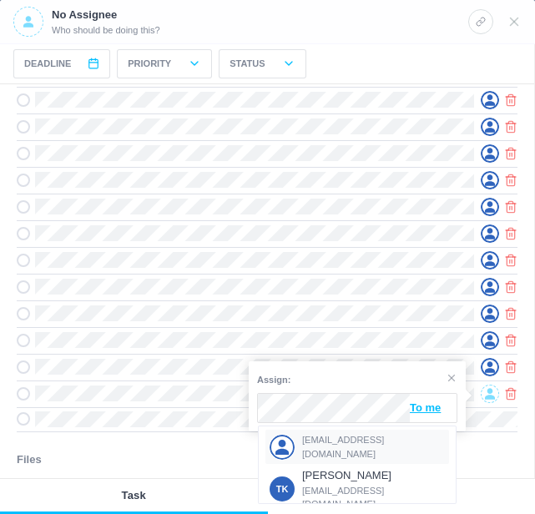
click at [336, 440] on span "[EMAIL_ADDRESS][DOMAIN_NAME]" at bounding box center [374, 447] width 144 height 28
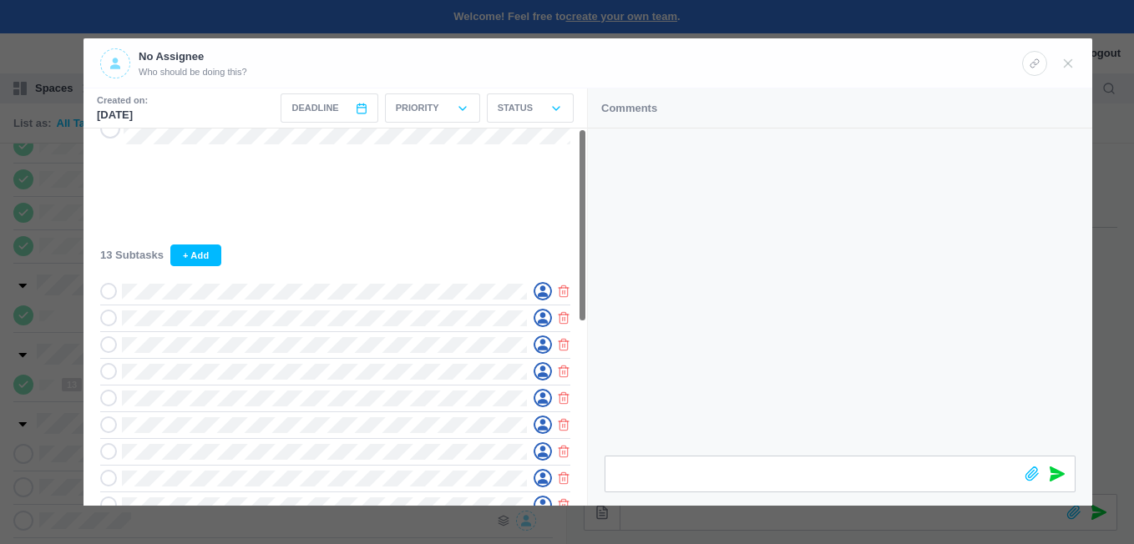
scroll to position [0, 0]
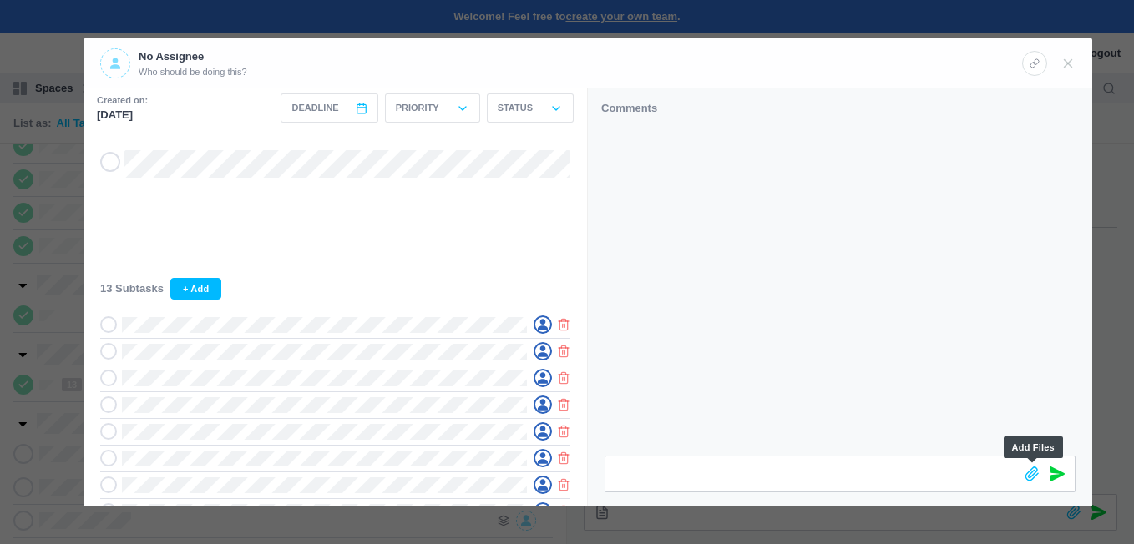
click at [1025, 472] on icon at bounding box center [1032, 474] width 15 height 15
click at [121, 59] on span at bounding box center [115, 63] width 30 height 30
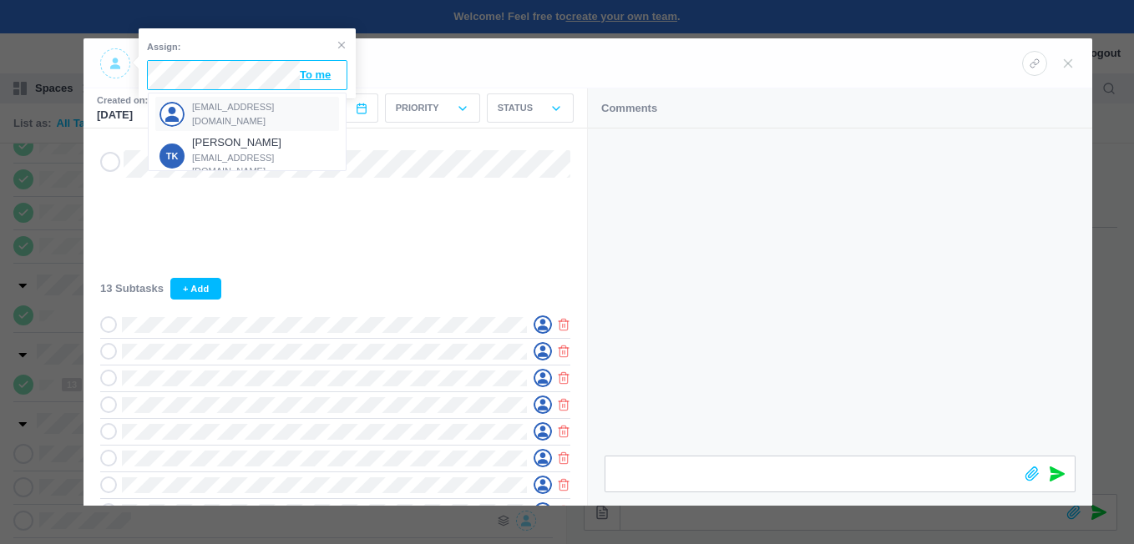
click at [226, 112] on span "[EMAIL_ADDRESS][DOMAIN_NAME]" at bounding box center [264, 114] width 144 height 28
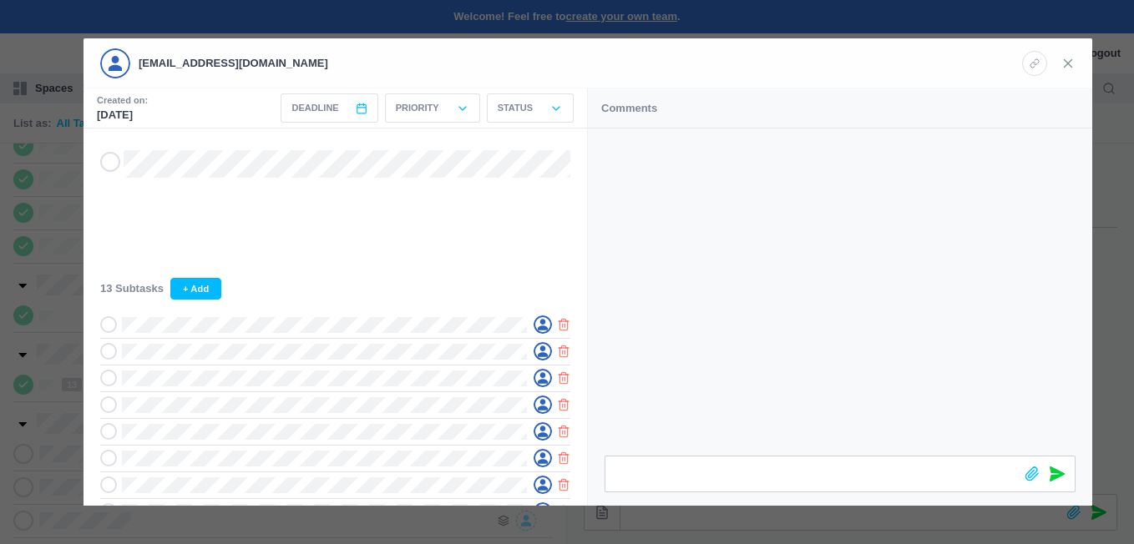
click at [1067, 56] on icon at bounding box center [1068, 63] width 15 height 15
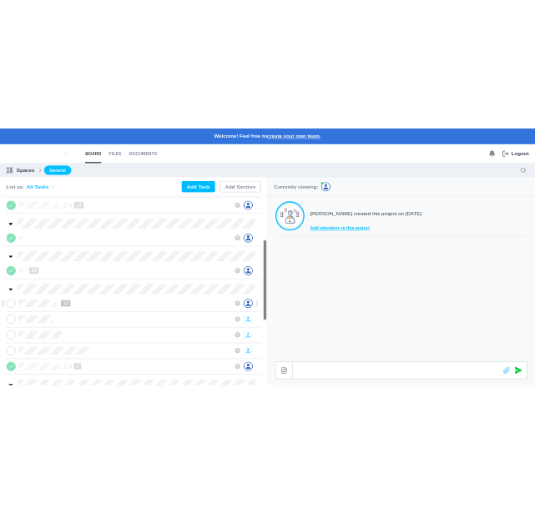
scroll to position [251, 0]
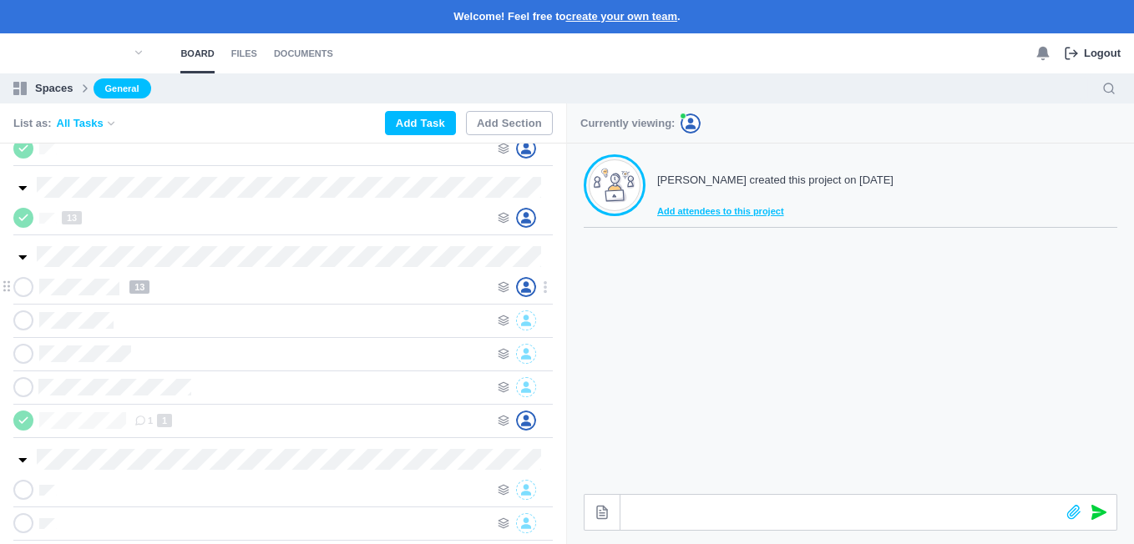
click at [226, 290] on div "13" at bounding box center [309, 287] width 360 height 20
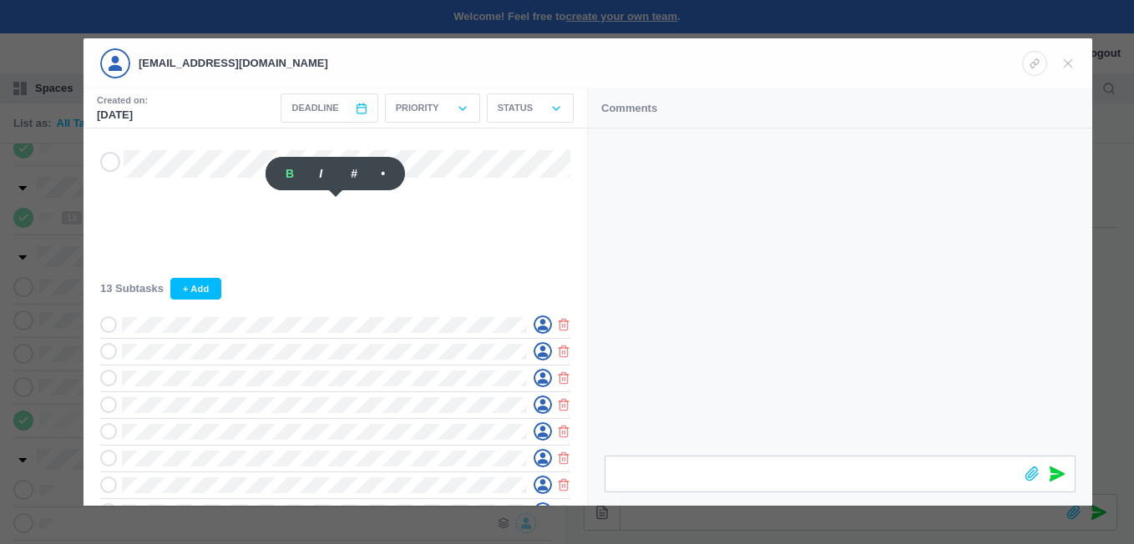
click at [527, 520] on div at bounding box center [567, 272] width 1134 height 544
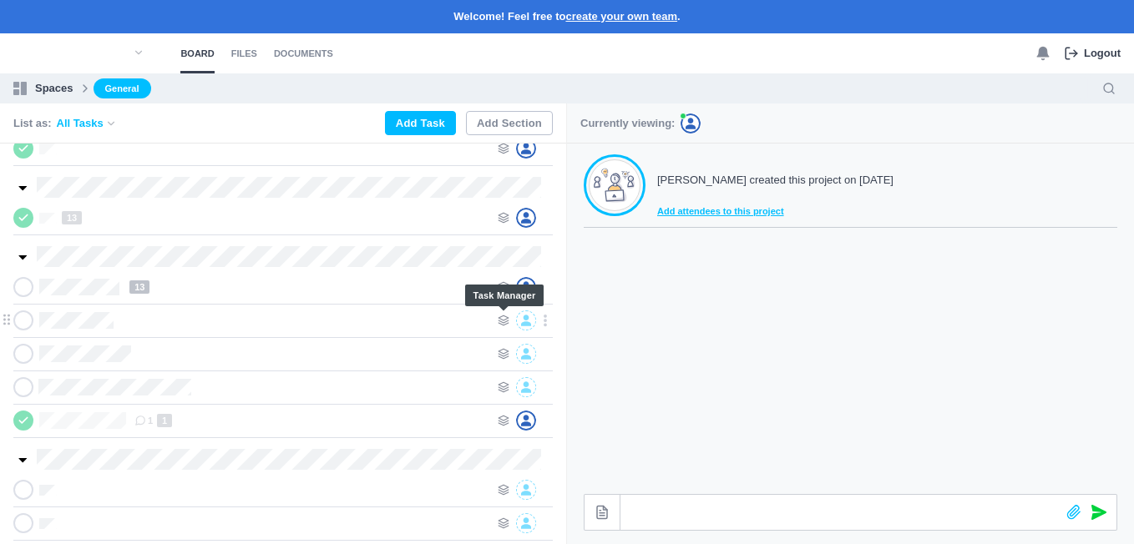
click at [498, 317] on icon at bounding box center [504, 321] width 12 height 12
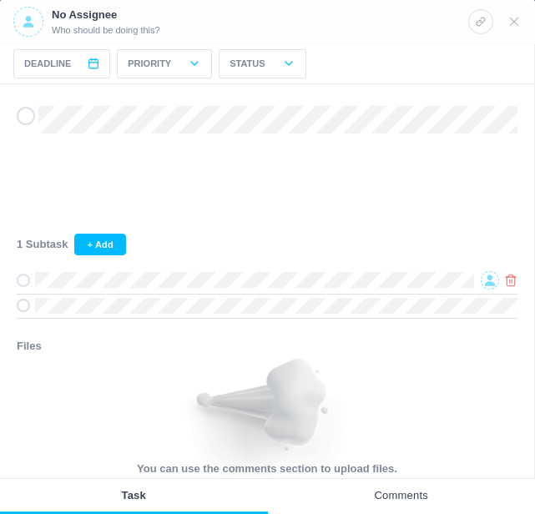
drag, startPoint x: 36, startPoint y: 317, endPoint x: 408, endPoint y: 365, distance: 375.5
click at [408, 365] on div "You can use the comments section to upload files." at bounding box center [267, 418] width 501 height 119
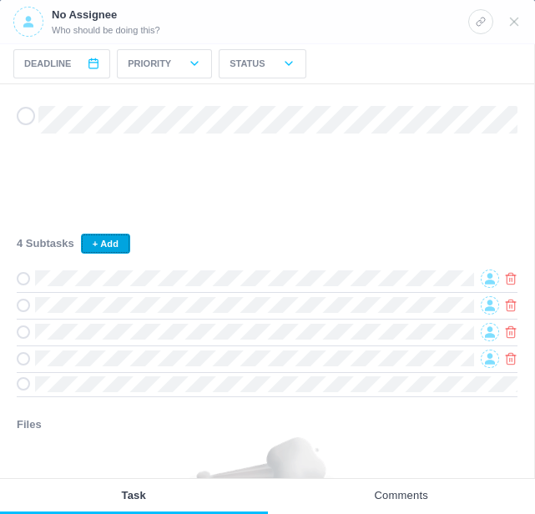
click at [119, 246] on button "+ Add" at bounding box center [105, 244] width 49 height 20
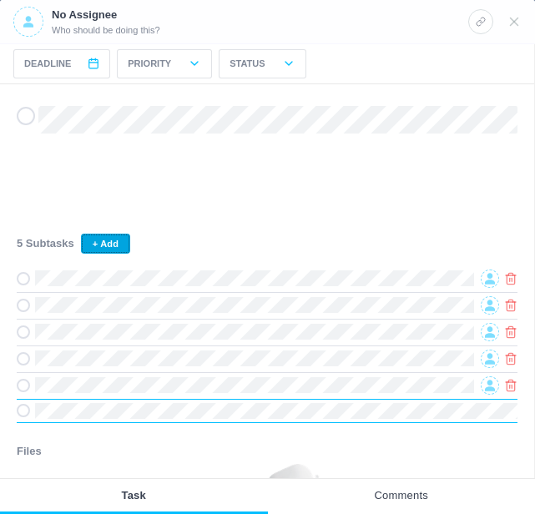
click at [119, 246] on button "+ Add" at bounding box center [105, 244] width 49 height 20
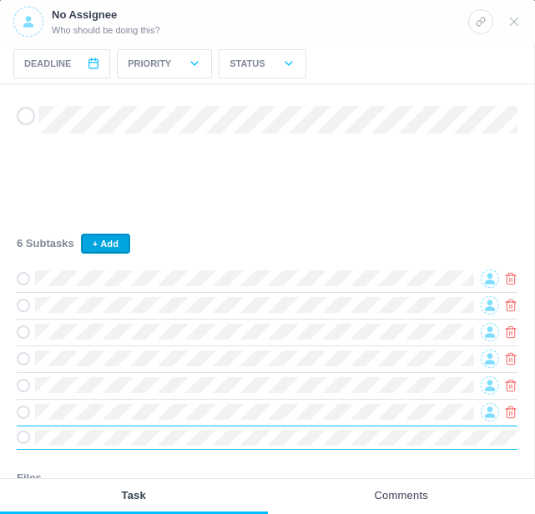
click at [119, 251] on button "+ Add" at bounding box center [105, 244] width 49 height 20
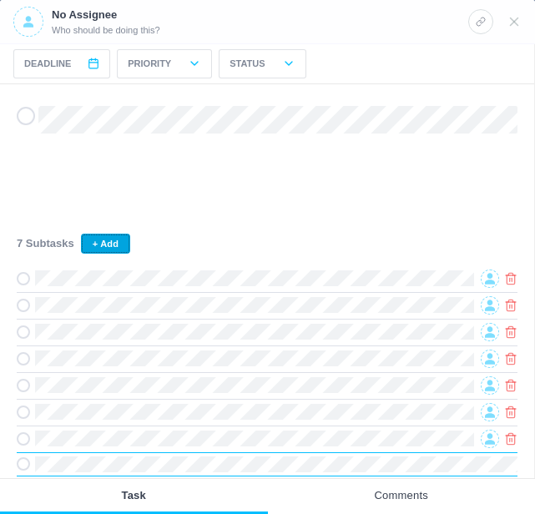
click at [114, 247] on button "+ Add" at bounding box center [105, 244] width 49 height 20
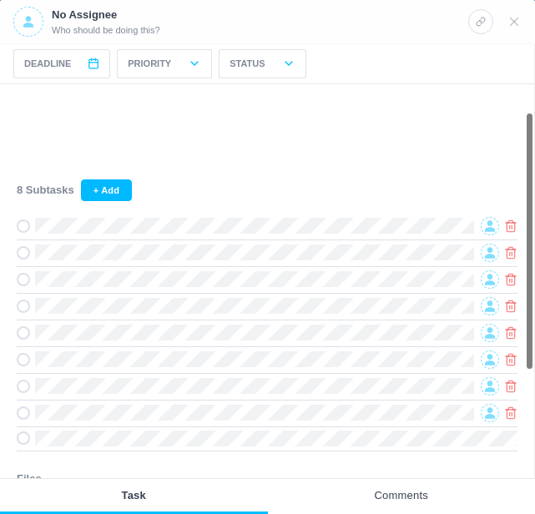
scroll to position [84, 0]
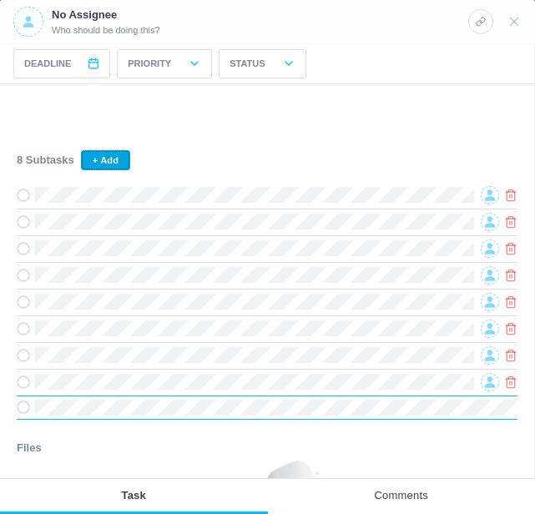
click at [104, 154] on button "+ Add" at bounding box center [105, 160] width 49 height 20
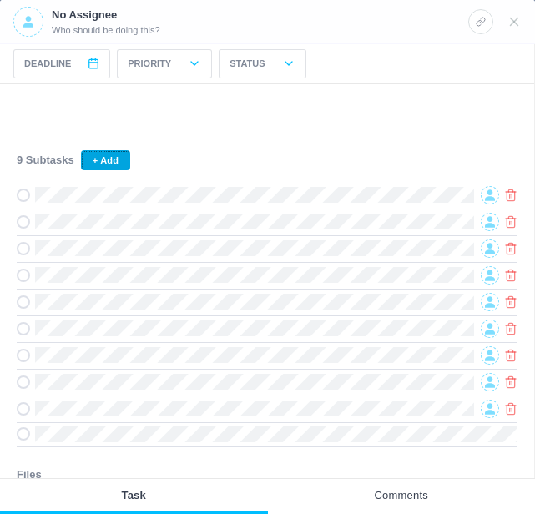
click at [99, 168] on button "+ Add" at bounding box center [105, 160] width 49 height 20
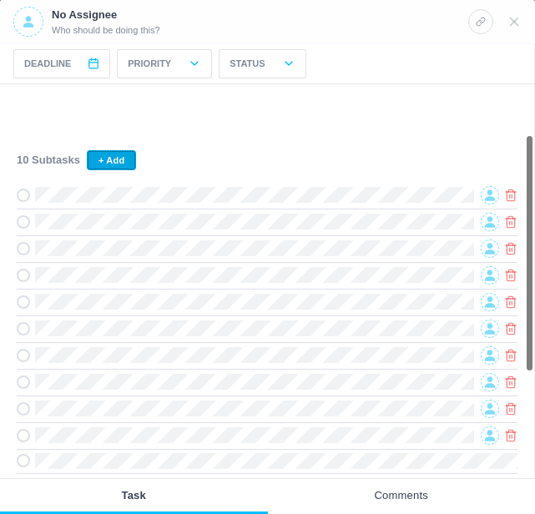
click at [106, 160] on button "+ Add" at bounding box center [111, 160] width 49 height 20
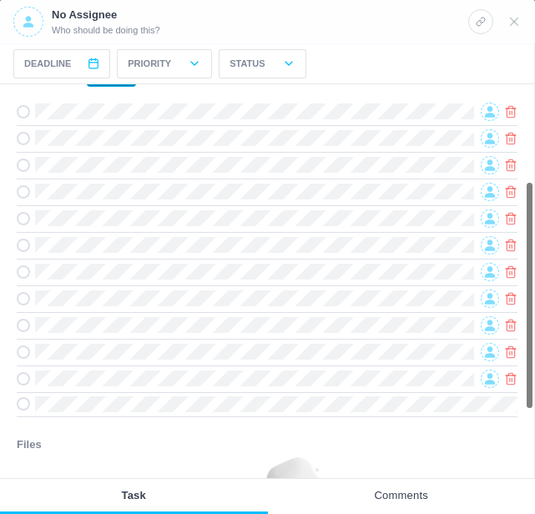
scroll to position [166, 0]
click at [114, 90] on div "11 Subtasks + Add" at bounding box center [267, 243] width 534 height 350
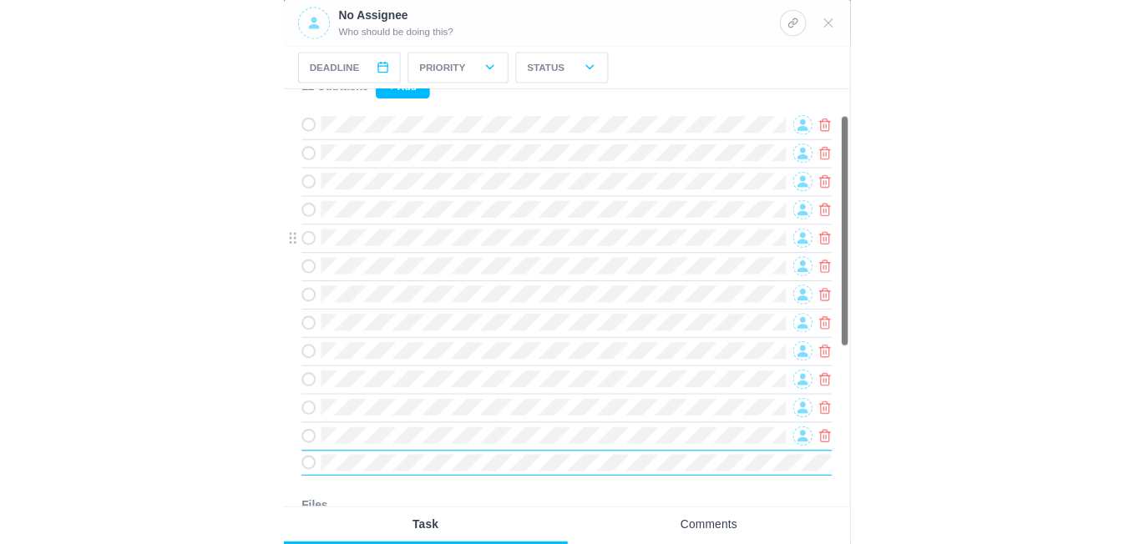
scroll to position [167, 0]
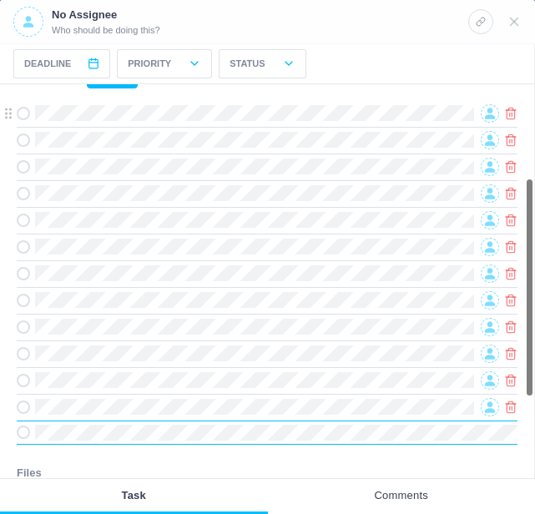
click at [486, 117] on icon at bounding box center [490, 114] width 10 height 12
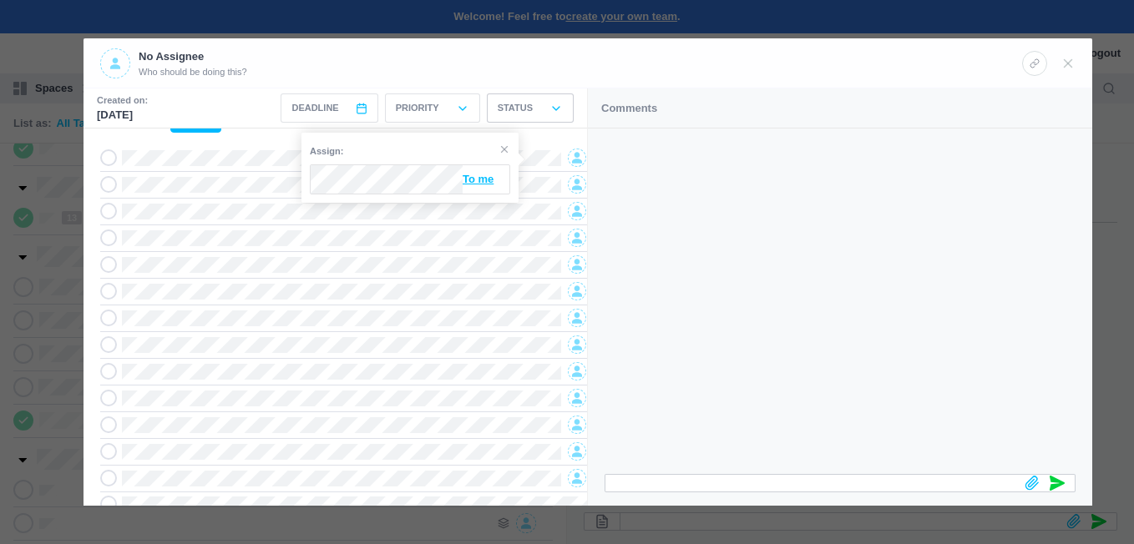
scroll to position [281, 0]
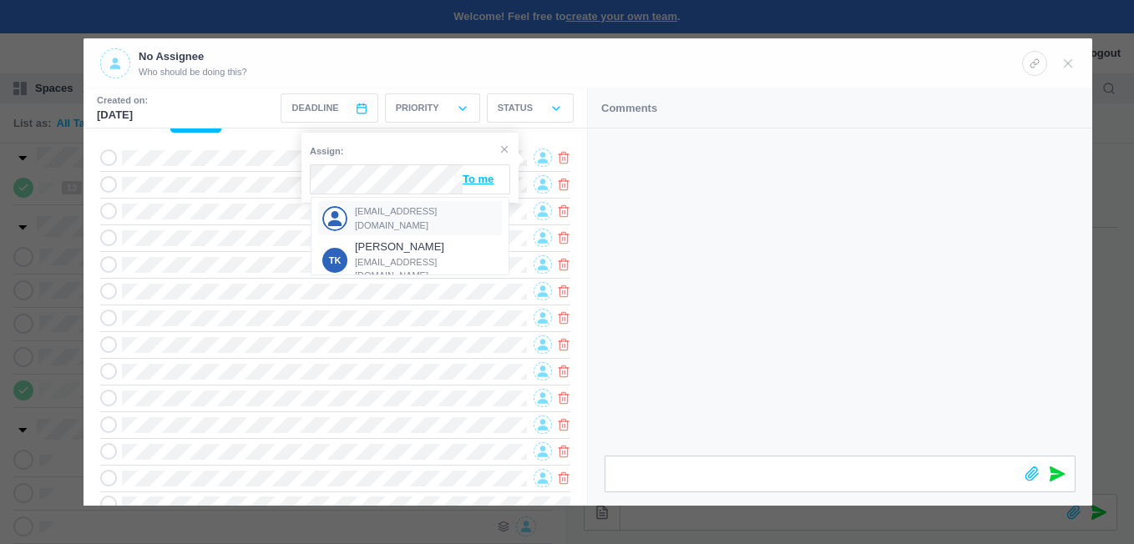
click at [379, 210] on span "[EMAIL_ADDRESS][DOMAIN_NAME]" at bounding box center [427, 219] width 144 height 28
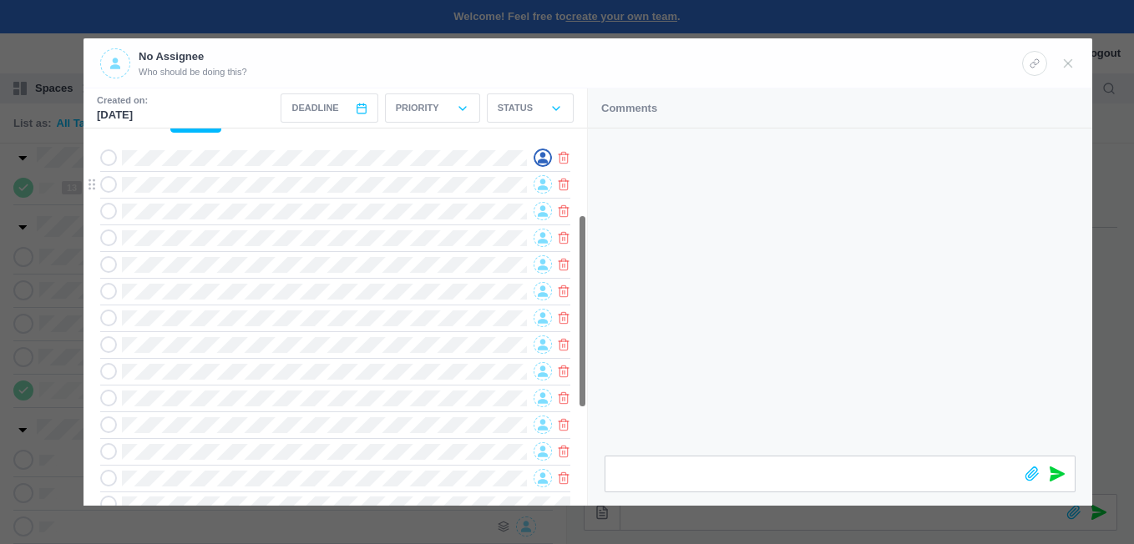
click at [544, 186] on icon at bounding box center [543, 185] width 10 height 11
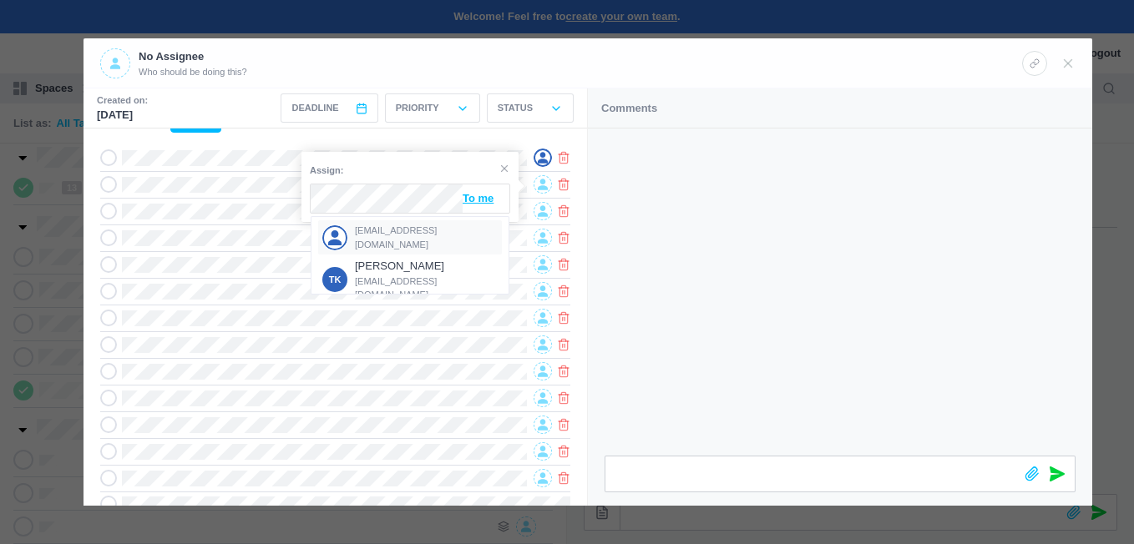
click at [371, 227] on div "[EMAIL_ADDRESS][DOMAIN_NAME]" at bounding box center [410, 237] width 184 height 34
click at [537, 214] on span at bounding box center [543, 211] width 18 height 18
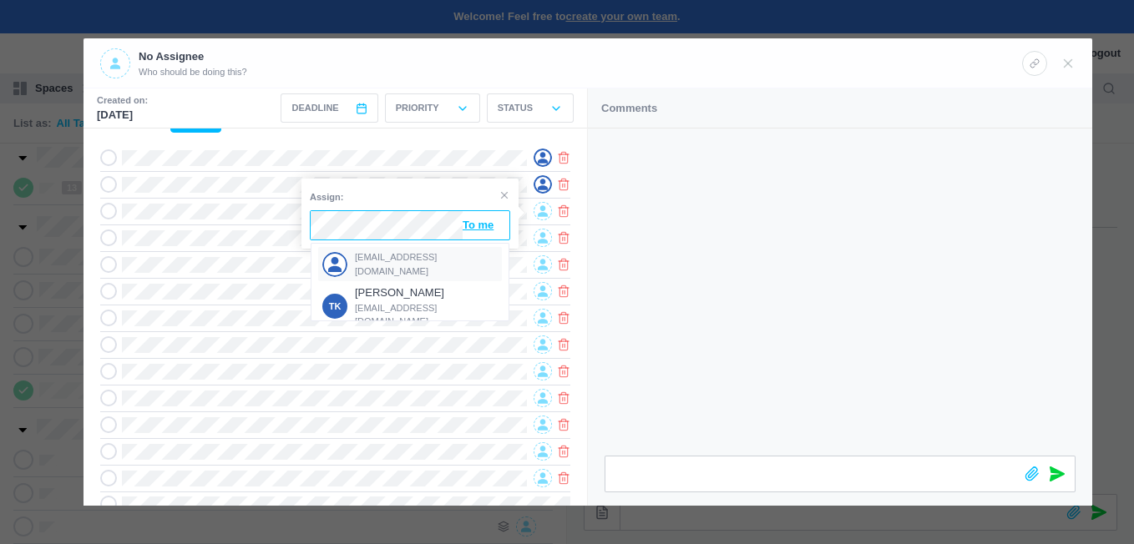
click at [392, 256] on div "[EMAIL_ADDRESS][DOMAIN_NAME]" at bounding box center [410, 264] width 184 height 34
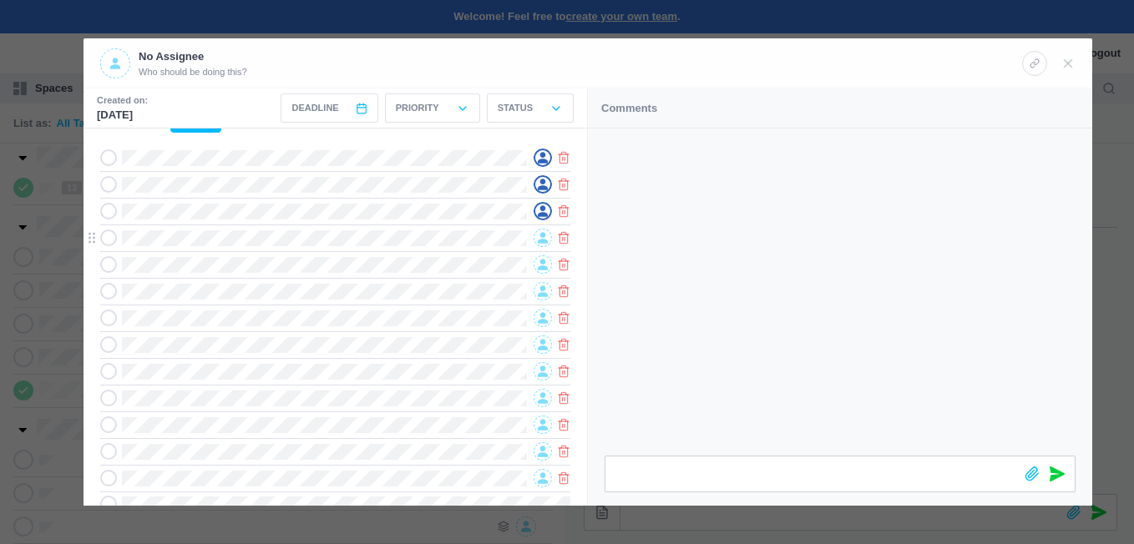
click at [537, 237] on span at bounding box center [543, 238] width 18 height 18
drag, startPoint x: 467, startPoint y: 253, endPoint x: 369, endPoint y: 292, distance: 105.3
click at [369, 292] on span "[EMAIL_ADDRESS][DOMAIN_NAME]" at bounding box center [427, 291] width 144 height 28
click at [541, 266] on icon at bounding box center [543, 265] width 10 height 11
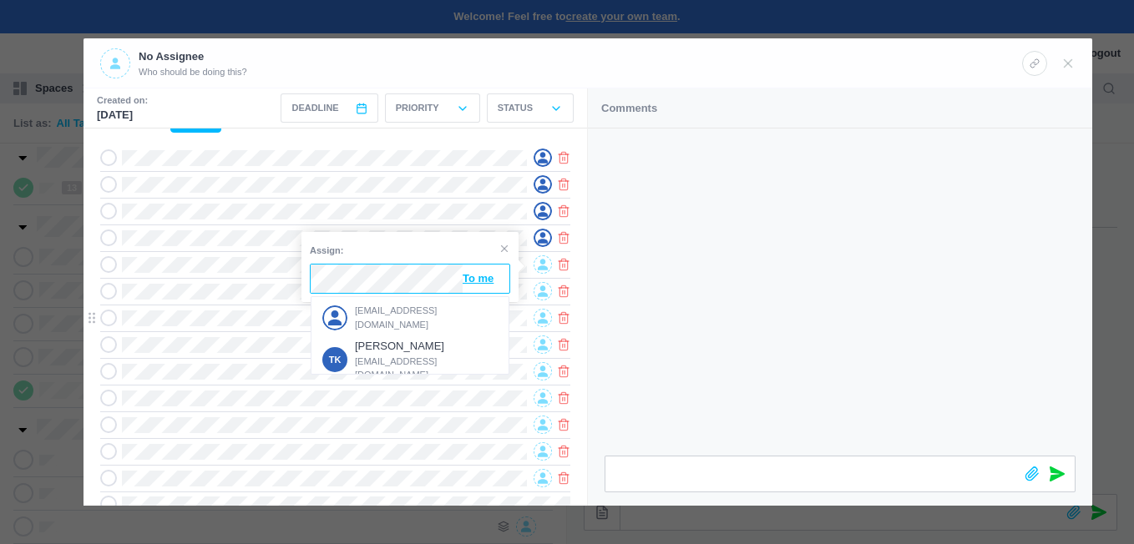
drag, startPoint x: 374, startPoint y: 311, endPoint x: 390, endPoint y: 307, distance: 16.4
click at [375, 311] on span "[EMAIL_ADDRESS][DOMAIN_NAME]" at bounding box center [427, 318] width 144 height 28
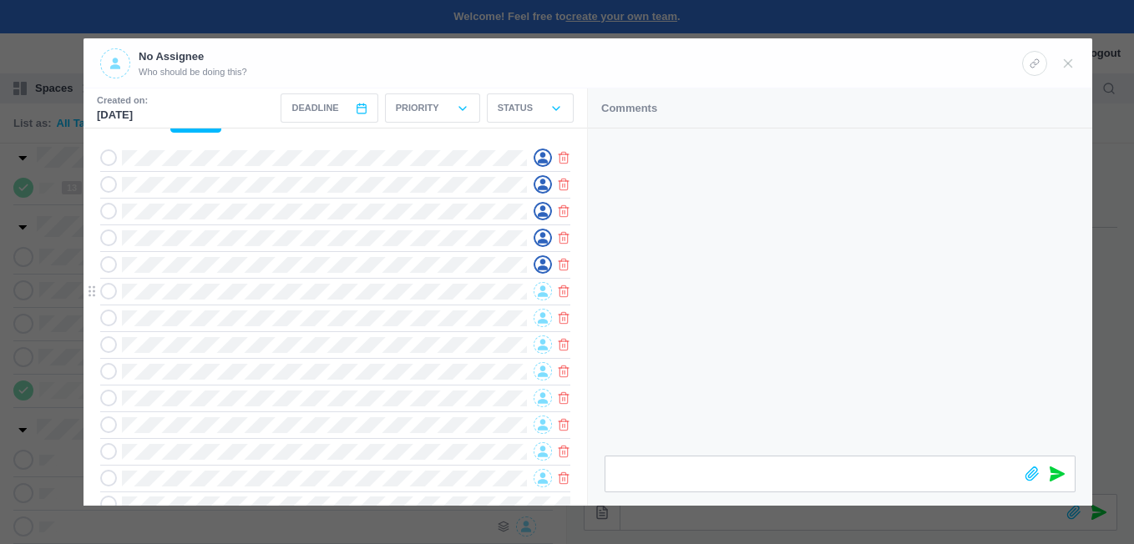
click at [537, 289] on span at bounding box center [543, 291] width 18 height 18
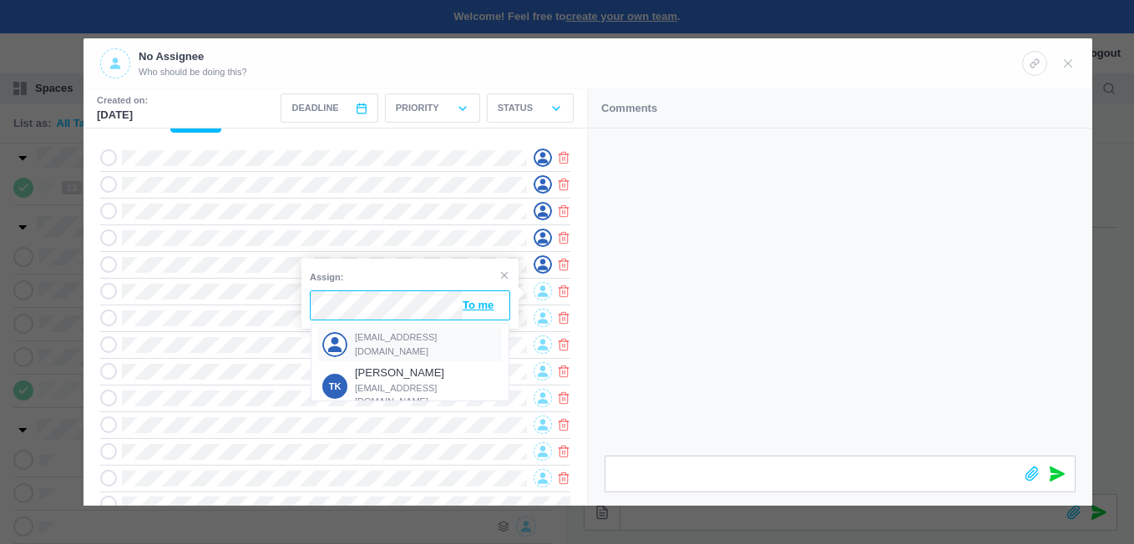
drag, startPoint x: 467, startPoint y: 300, endPoint x: 376, endPoint y: 342, distance: 100.1
click at [376, 342] on span "[EMAIL_ADDRESS][DOMAIN_NAME]" at bounding box center [427, 345] width 144 height 28
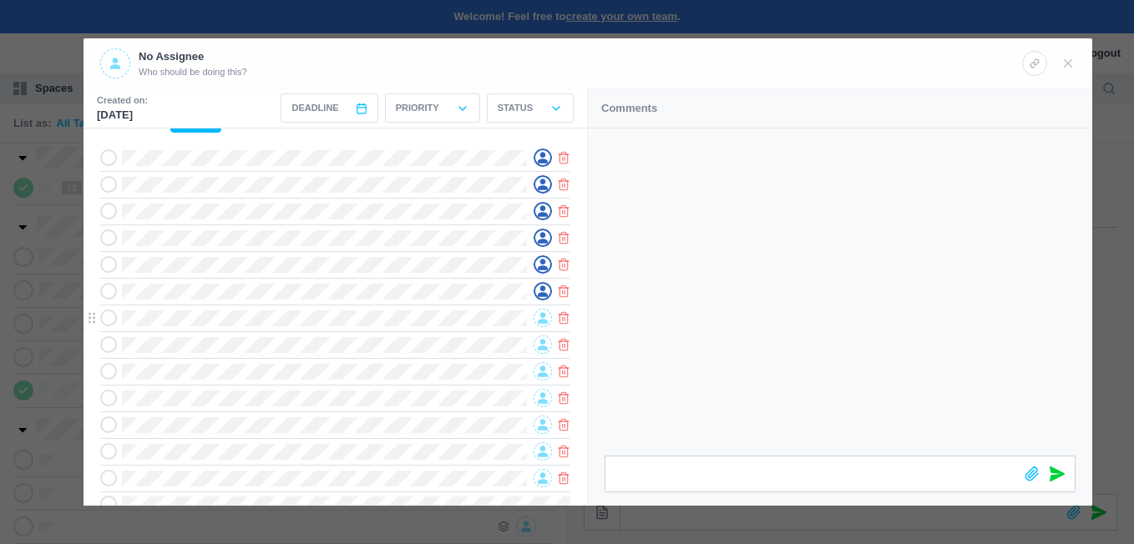
click at [538, 318] on icon at bounding box center [543, 318] width 10 height 12
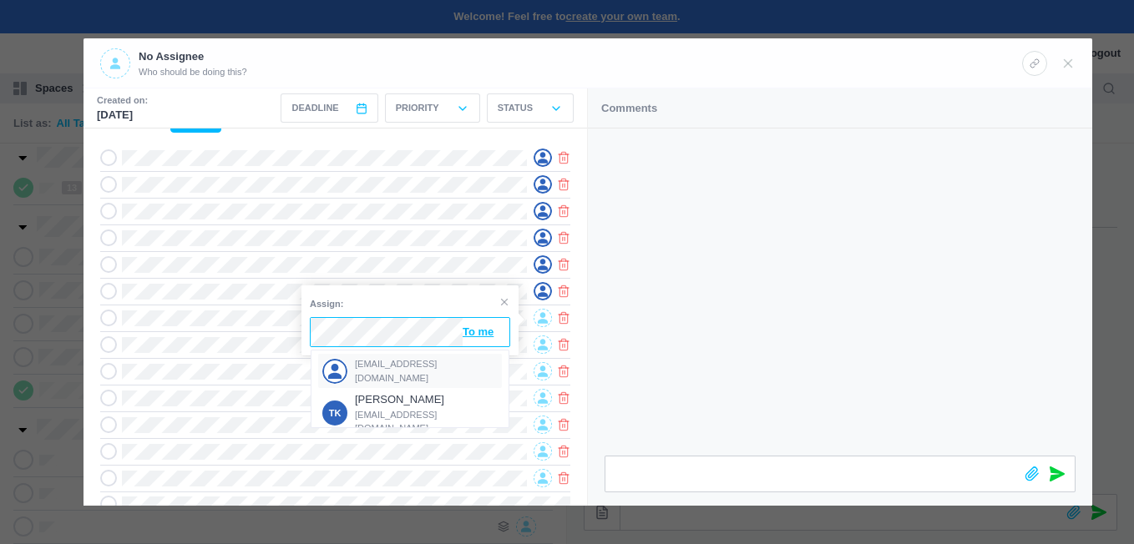
click at [392, 367] on span "[EMAIL_ADDRESS][DOMAIN_NAME]" at bounding box center [427, 371] width 144 height 28
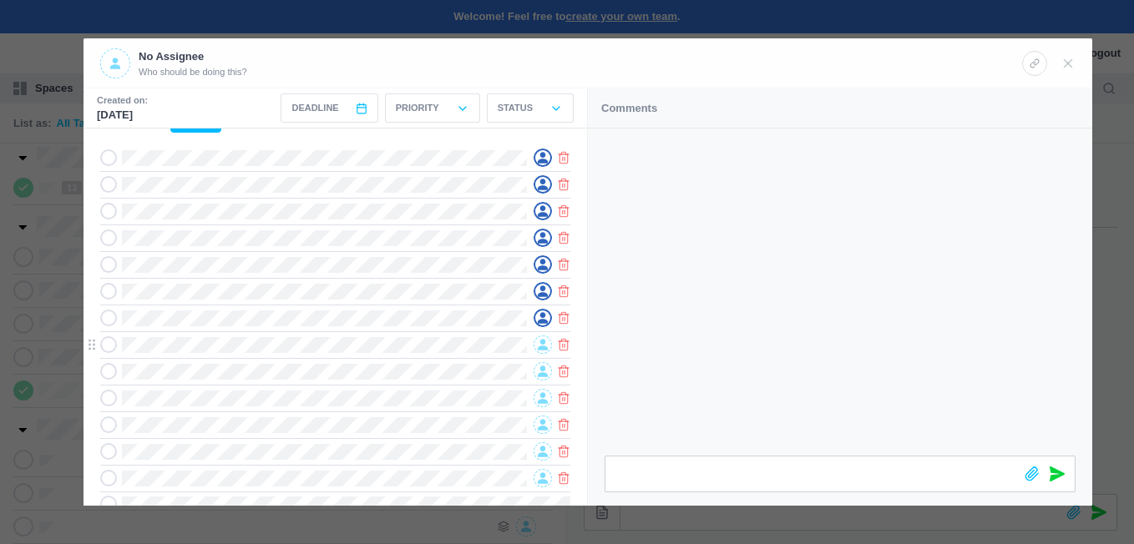
click at [539, 342] on icon at bounding box center [543, 345] width 10 height 12
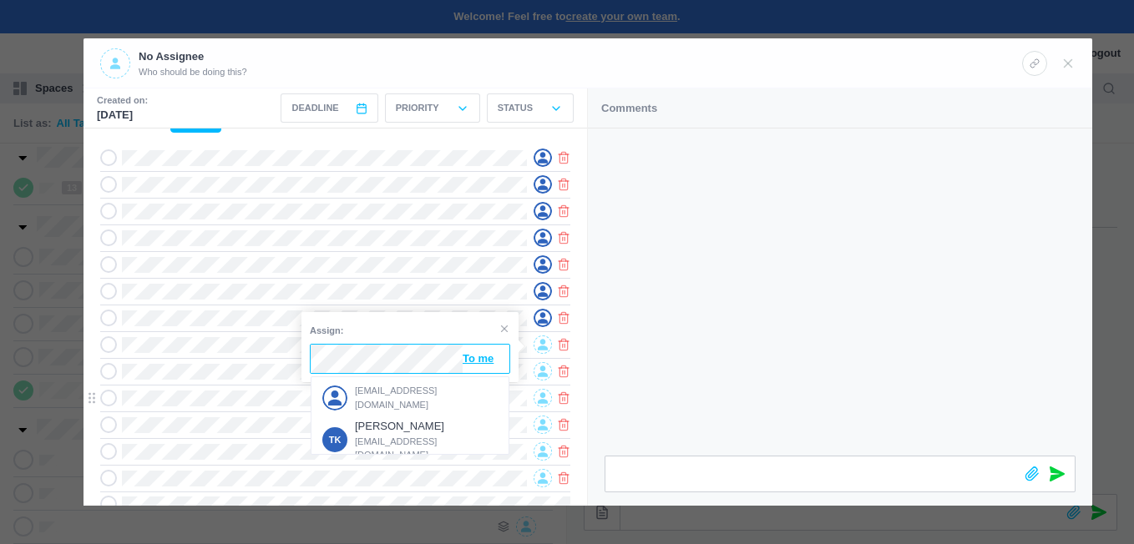
click at [412, 388] on div "[EMAIL_ADDRESS][DOMAIN_NAME]" at bounding box center [410, 398] width 184 height 34
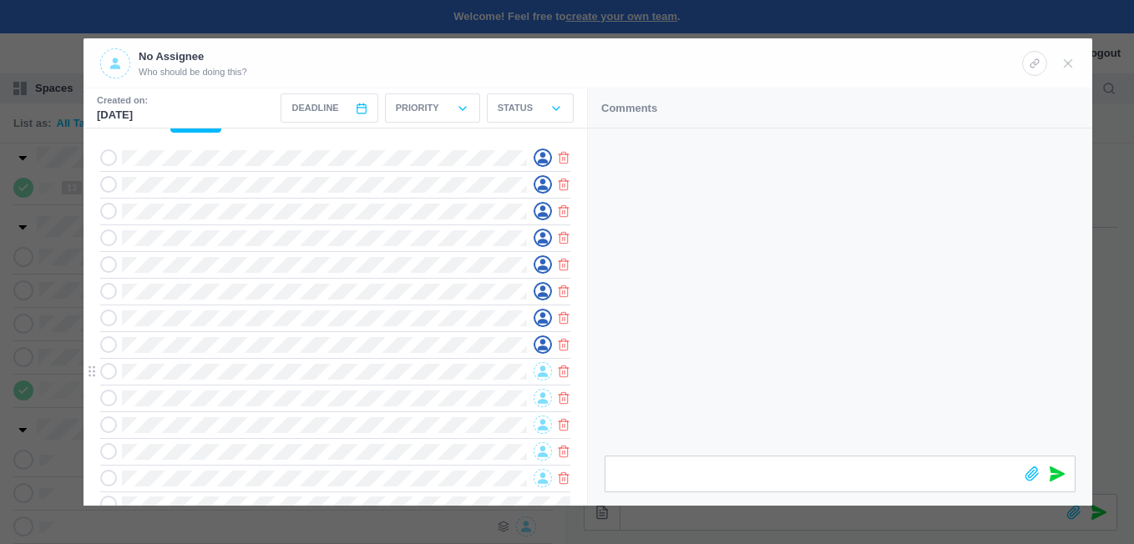
click at [545, 375] on icon at bounding box center [543, 372] width 10 height 12
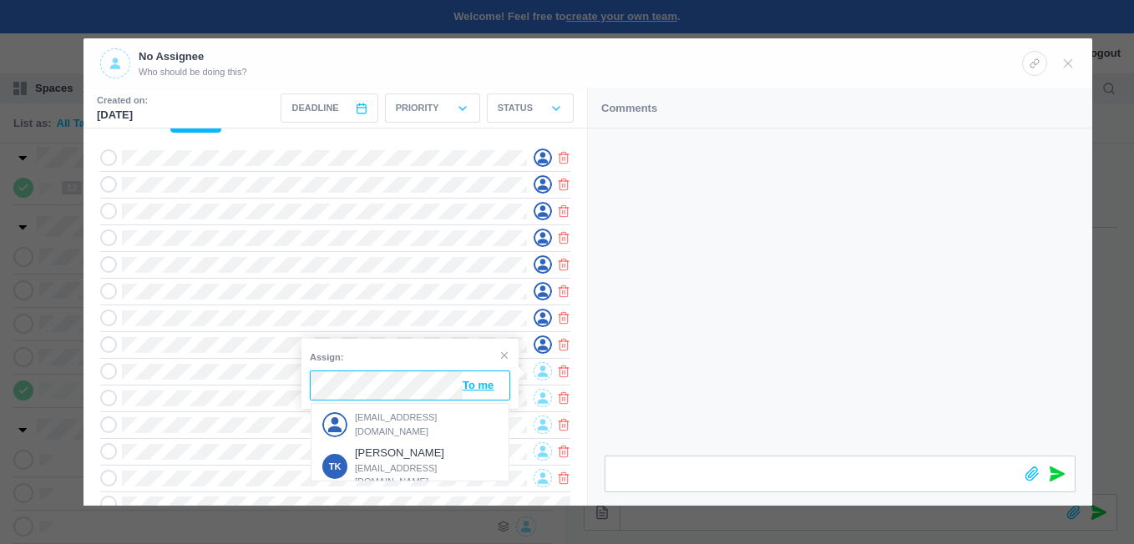
drag, startPoint x: 382, startPoint y: 413, endPoint x: 427, endPoint y: 405, distance: 45.0
click at [385, 413] on div "[EMAIL_ADDRESS][DOMAIN_NAME]" at bounding box center [410, 425] width 184 height 34
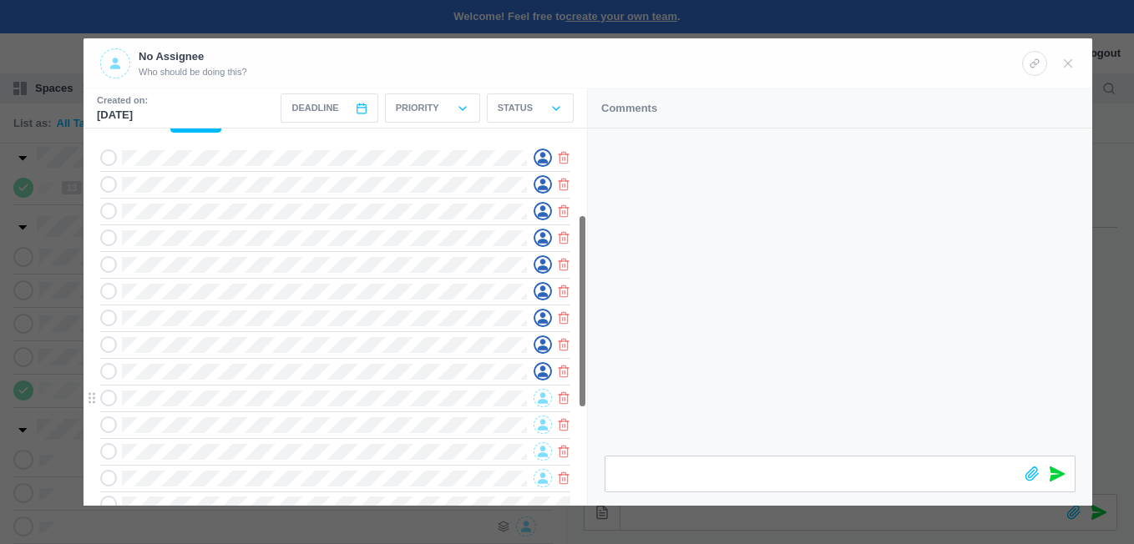
click at [544, 395] on icon at bounding box center [543, 398] width 10 height 12
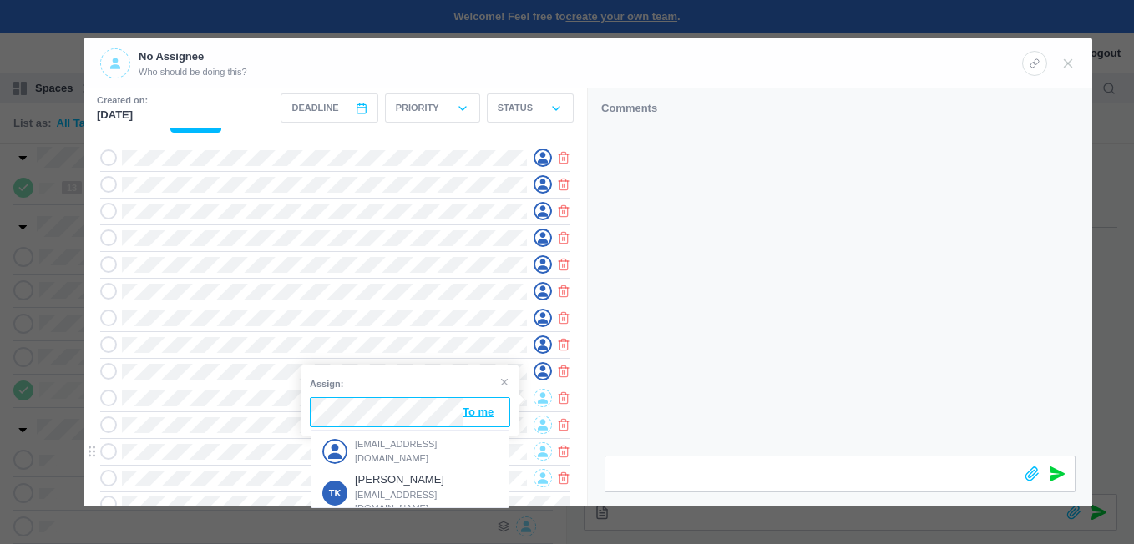
drag, startPoint x: 394, startPoint y: 446, endPoint x: 419, endPoint y: 444, distance: 25.1
click at [395, 445] on span "[EMAIL_ADDRESS][DOMAIN_NAME]" at bounding box center [427, 452] width 144 height 28
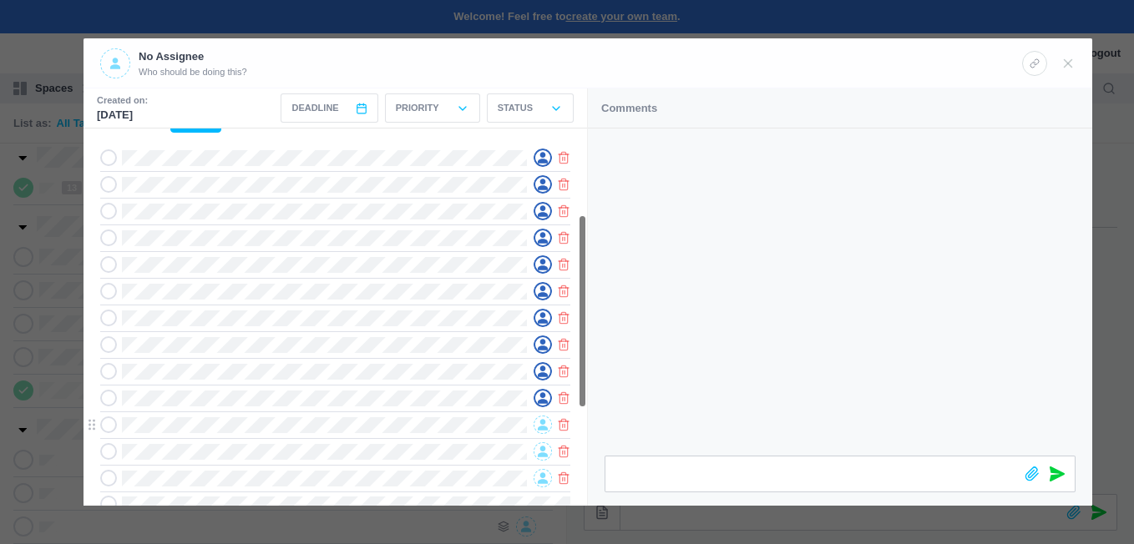
click at [539, 426] on icon at bounding box center [543, 425] width 10 height 12
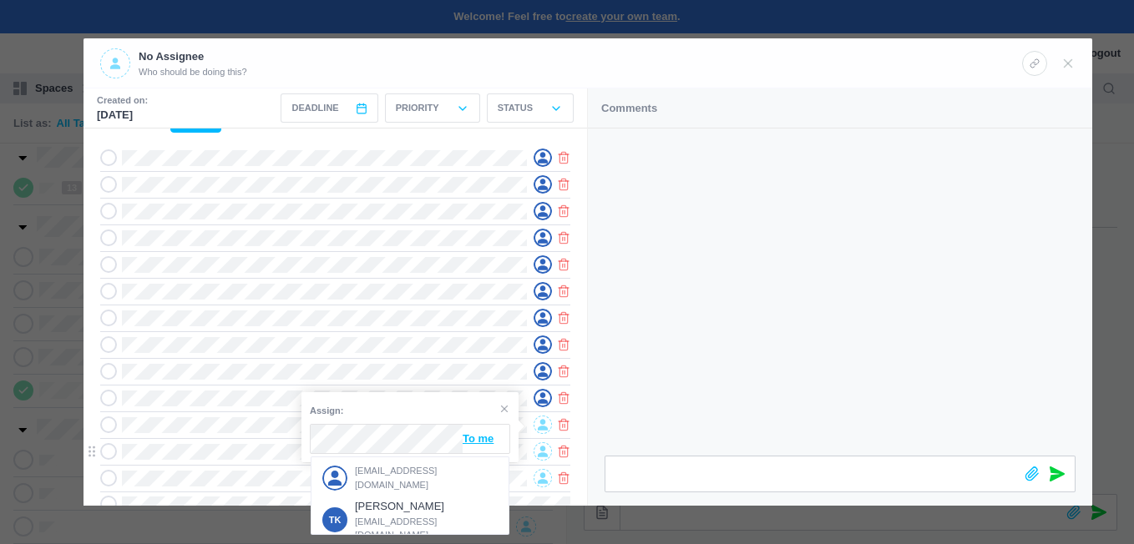
click at [381, 466] on div "[EMAIL_ADDRESS][DOMAIN_NAME]" at bounding box center [410, 478] width 184 height 34
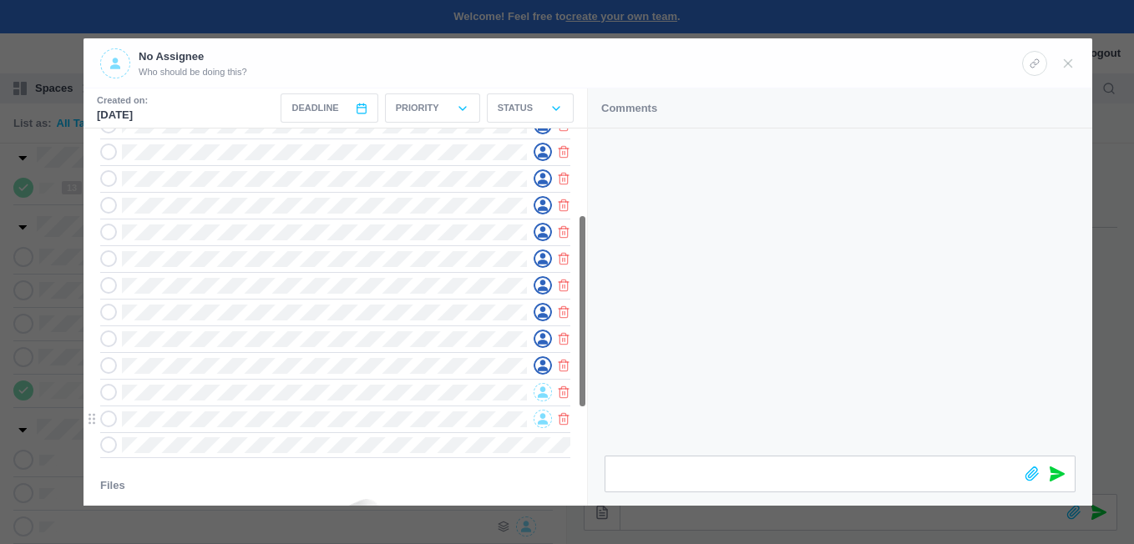
scroll to position [251, 0]
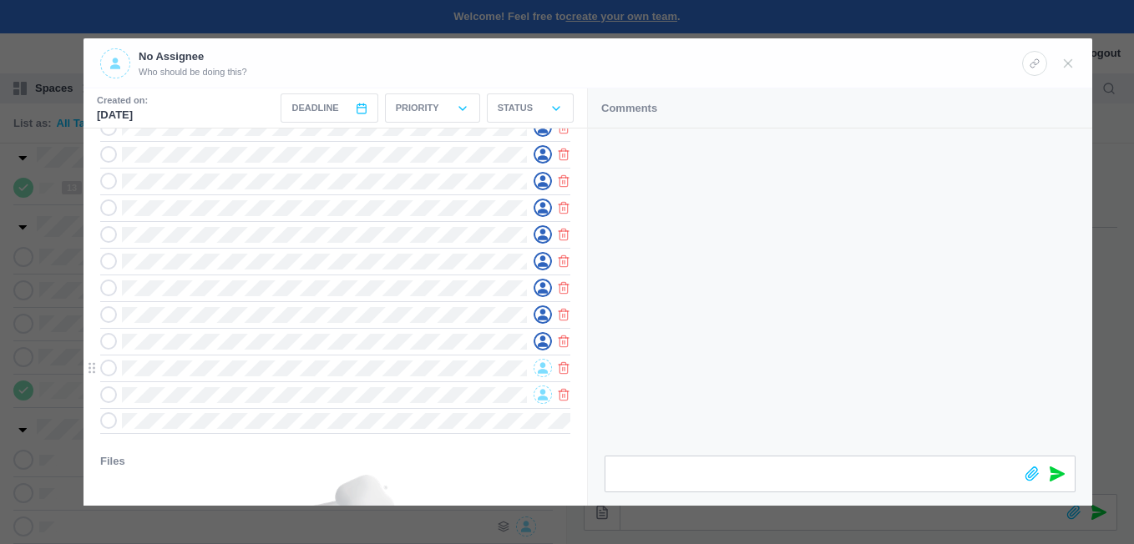
click at [537, 373] on span at bounding box center [543, 368] width 18 height 18
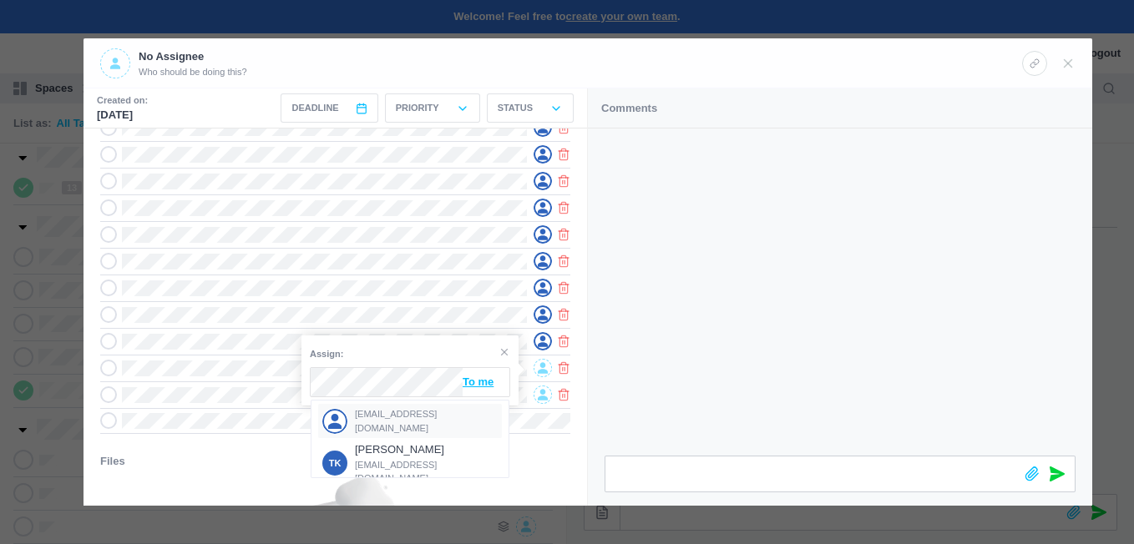
click at [389, 418] on span "[EMAIL_ADDRESS][DOMAIN_NAME]" at bounding box center [427, 422] width 144 height 28
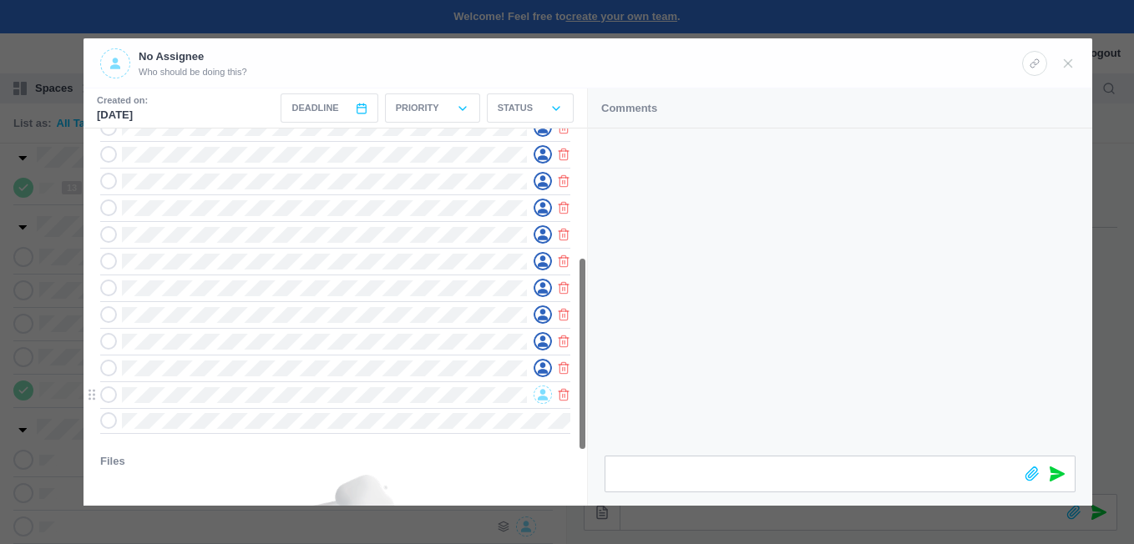
click at [539, 397] on icon at bounding box center [543, 395] width 10 height 12
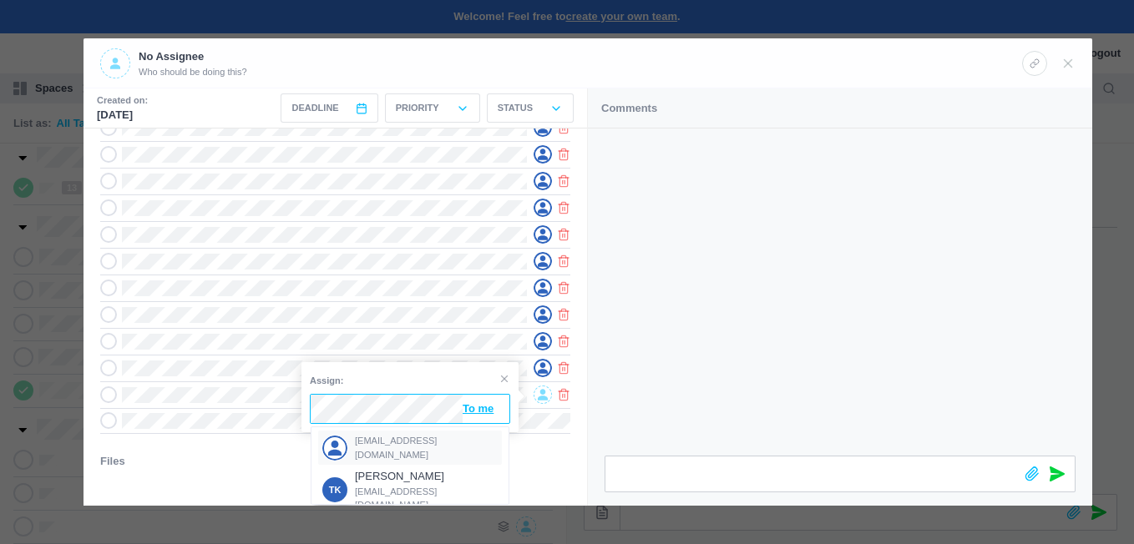
click at [406, 443] on span "[EMAIL_ADDRESS][DOMAIN_NAME]" at bounding box center [427, 448] width 144 height 28
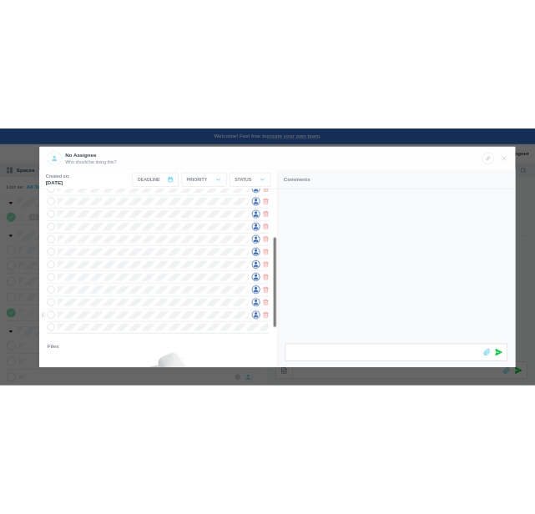
scroll to position [0, 0]
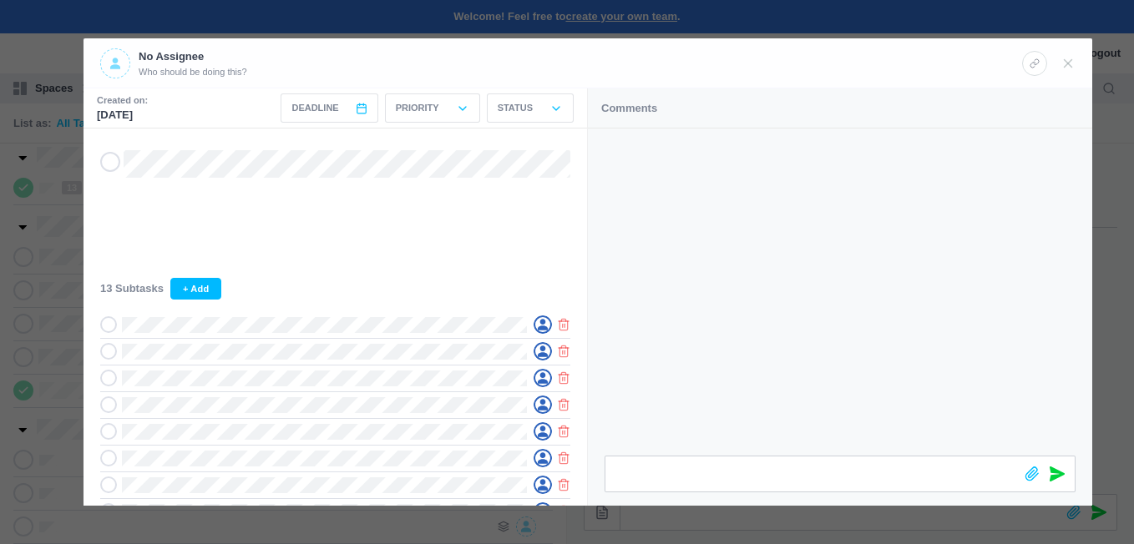
click at [114, 70] on span at bounding box center [115, 63] width 30 height 30
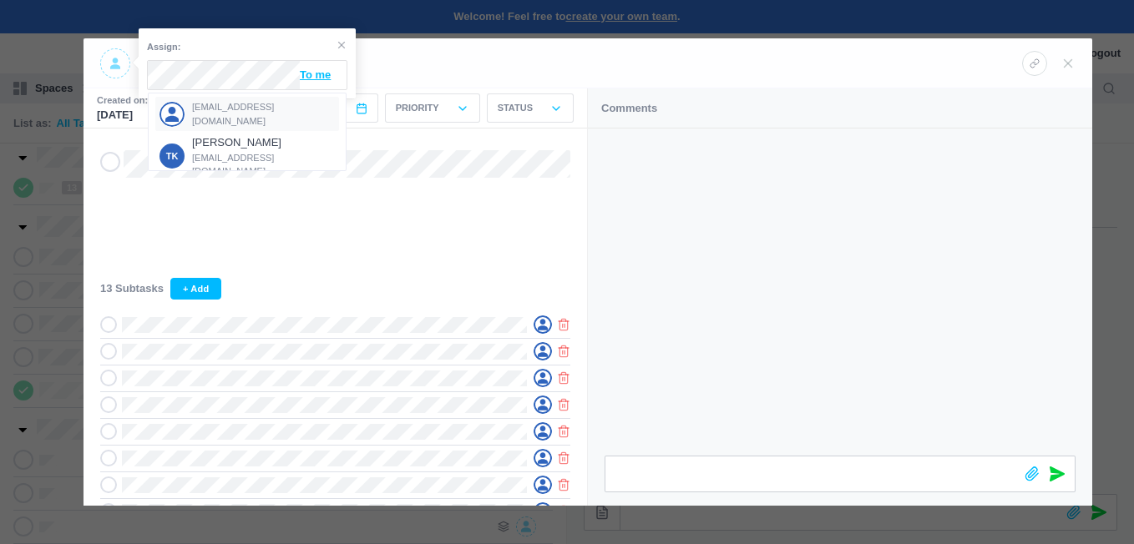
click at [251, 116] on span "[EMAIL_ADDRESS][DOMAIN_NAME]" at bounding box center [264, 114] width 144 height 28
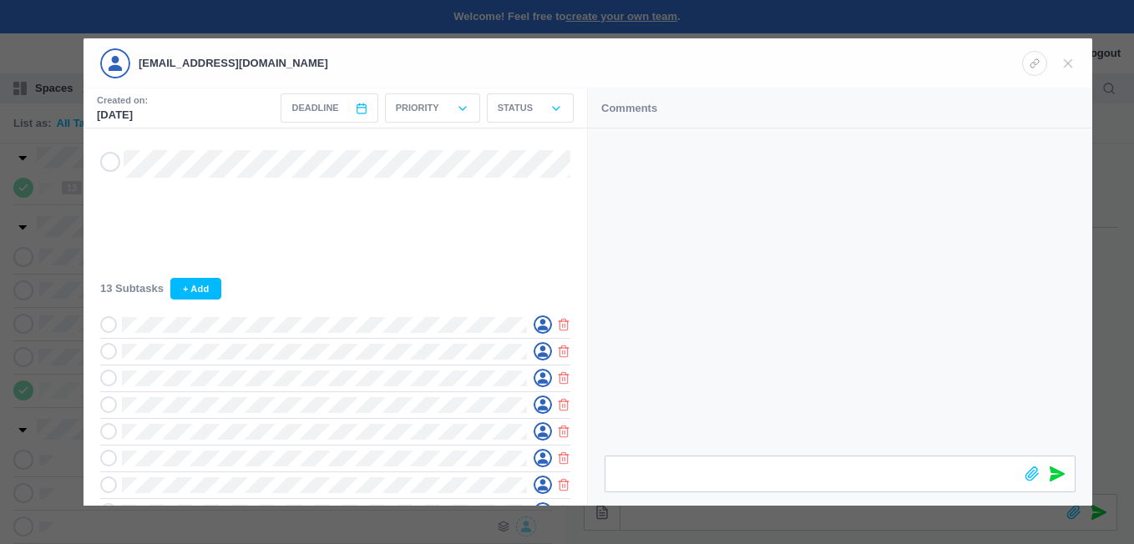
click at [114, 162] on icon at bounding box center [110, 162] width 13 height 12
click at [1070, 62] on use at bounding box center [1069, 63] width 8 height 8
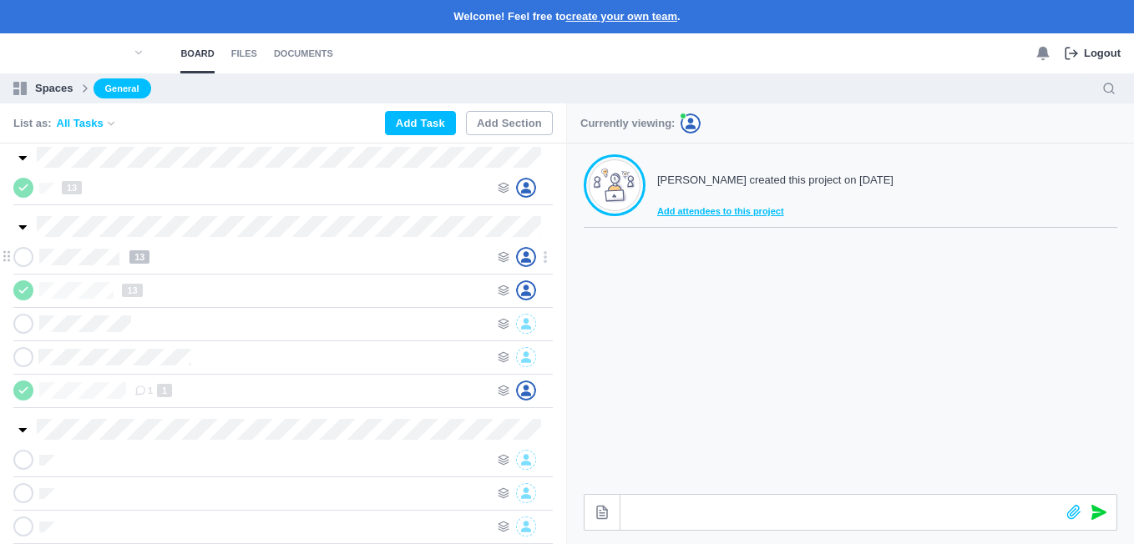
click at [14, 256] on span at bounding box center [23, 257] width 20 height 20
click at [502, 323] on use at bounding box center [504, 324] width 10 height 10
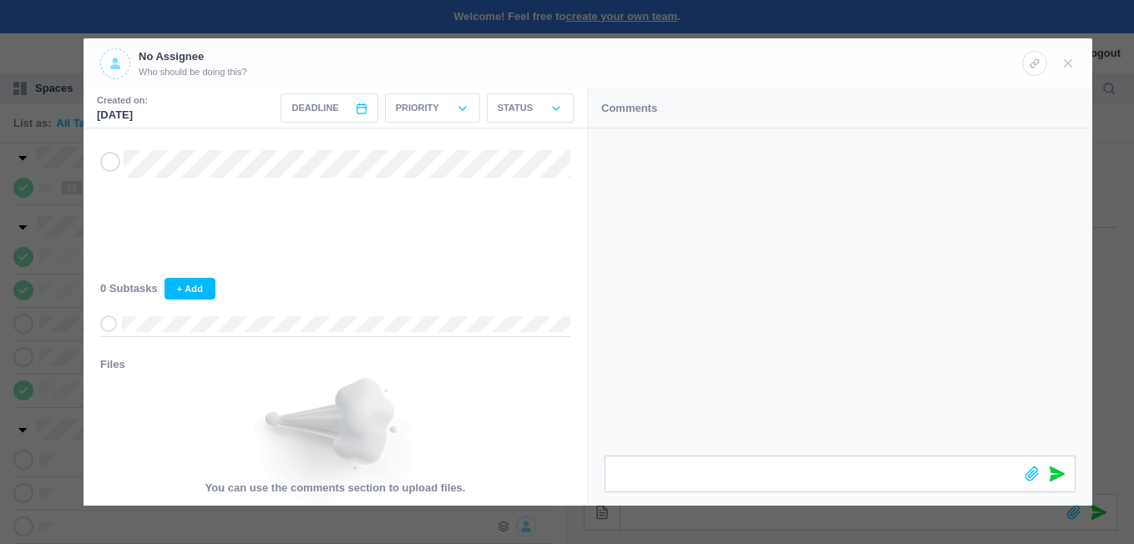
click at [33, 206] on div "No Assignee Who should be doing this? Created on: Oct 09, 2025 Deadline < Oct 2…" at bounding box center [567, 272] width 1134 height 544
click at [63, 292] on div at bounding box center [567, 272] width 1134 height 544
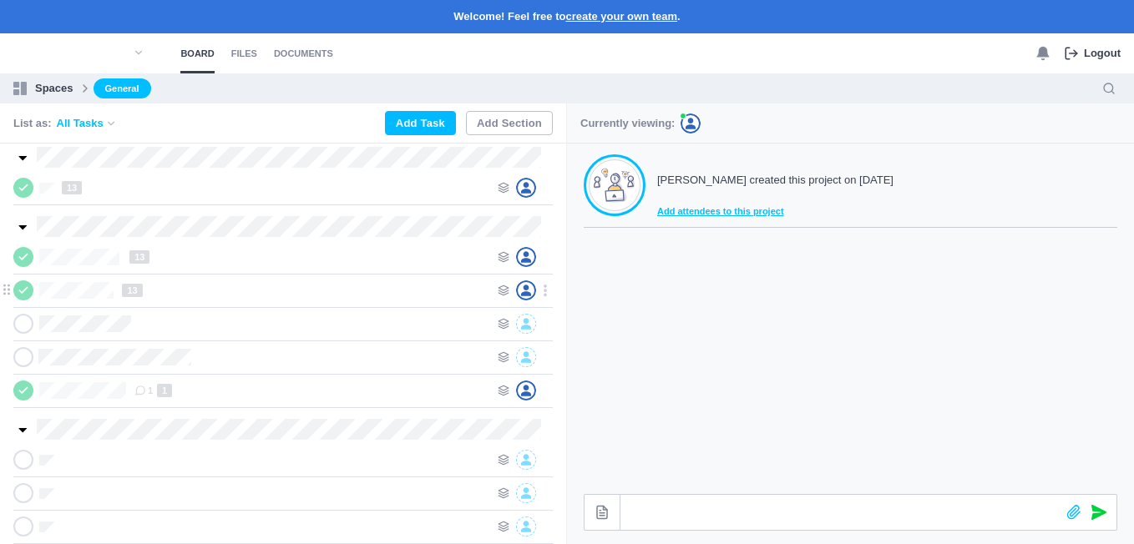
click at [497, 287] on div "CLASROOM #7 13" at bounding box center [255, 291] width 484 height 20
click at [502, 287] on icon at bounding box center [504, 291] width 12 height 12
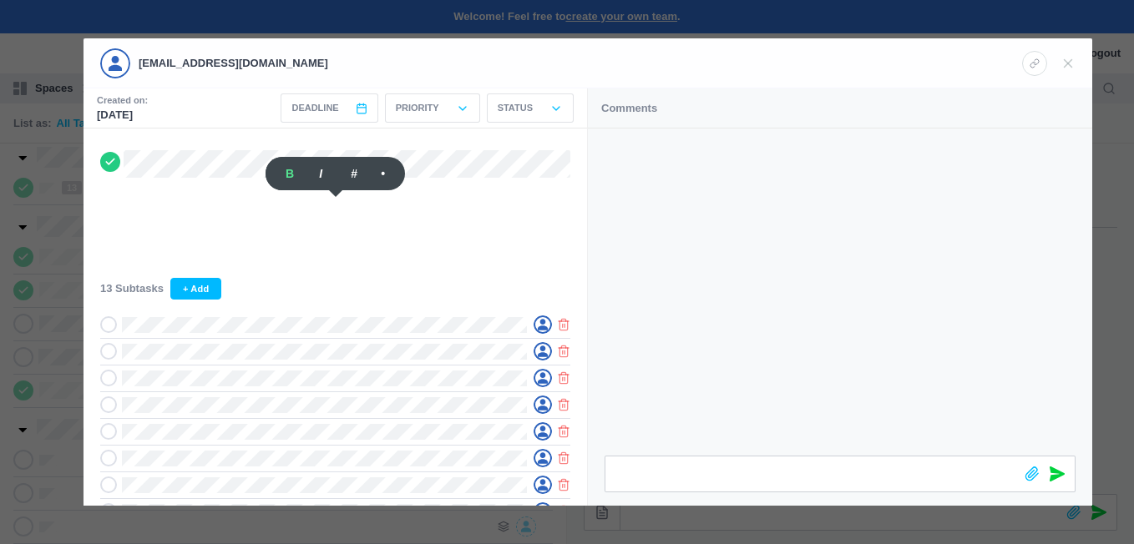
click at [54, 270] on div at bounding box center [567, 272] width 1134 height 544
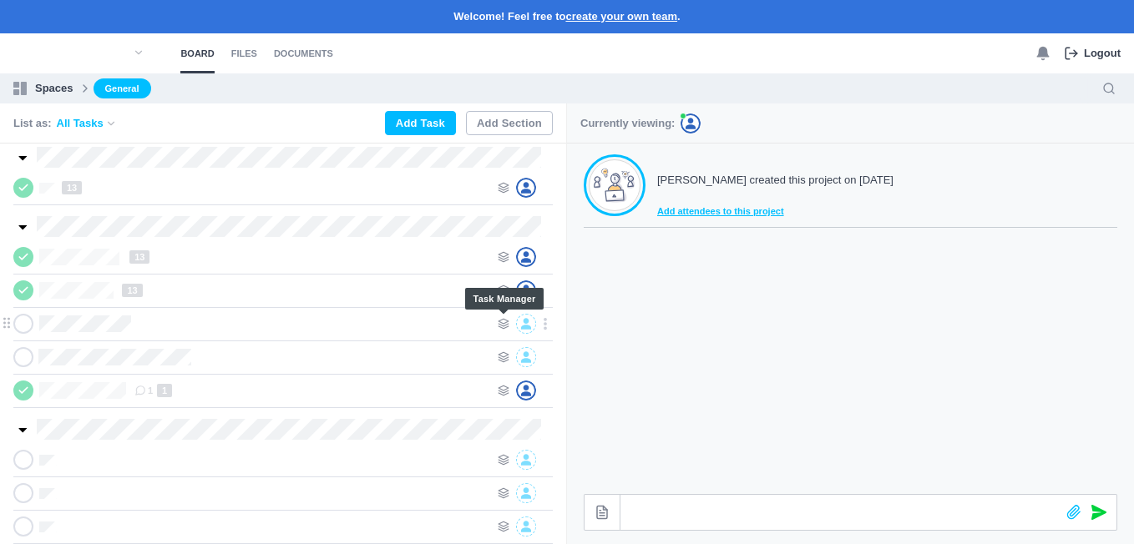
click at [502, 327] on icon at bounding box center [504, 324] width 12 height 12
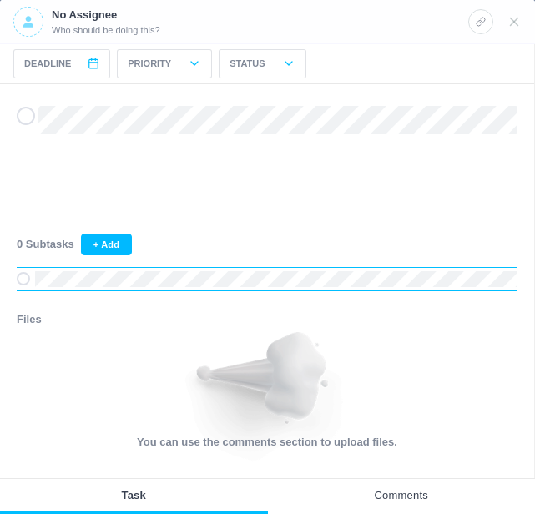
scroll to position [251, 0]
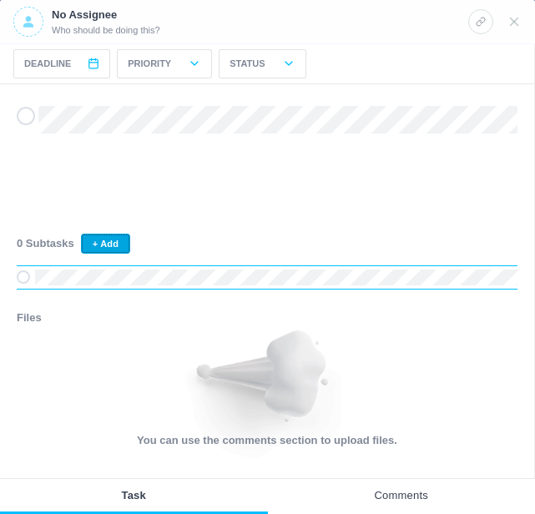
click at [100, 246] on button "+ Add" at bounding box center [105, 244] width 49 height 20
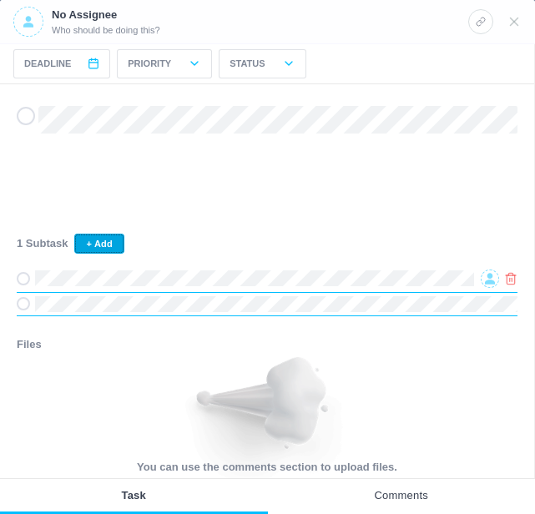
click at [105, 249] on button "+ Add" at bounding box center [98, 244] width 49 height 20
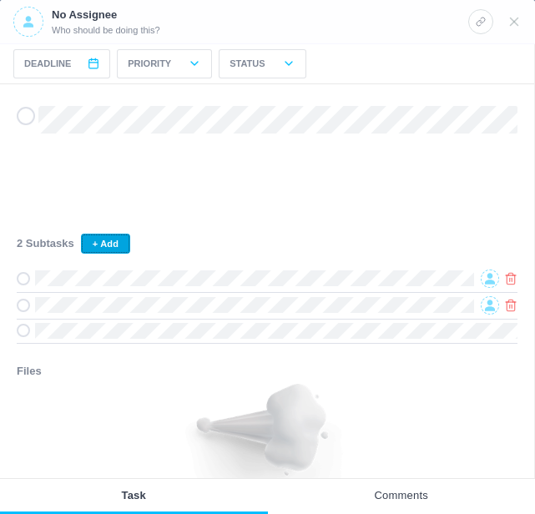
click at [103, 240] on button "+ Add" at bounding box center [105, 244] width 49 height 20
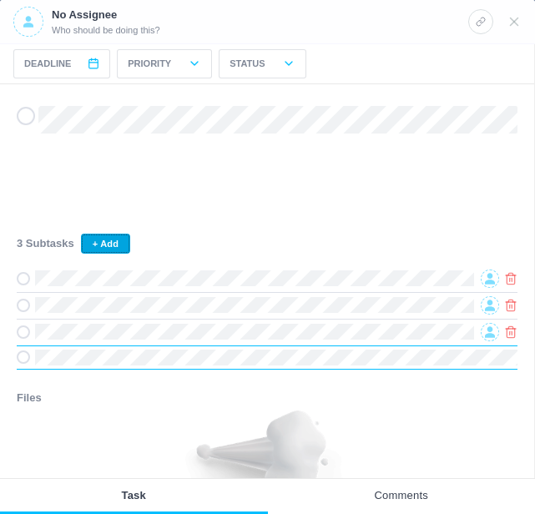
click at [109, 246] on button "+ Add" at bounding box center [105, 244] width 49 height 20
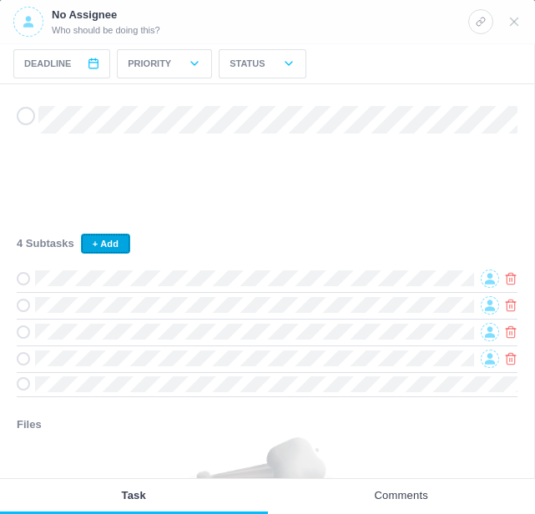
click at [119, 246] on button "+ Add" at bounding box center [105, 244] width 49 height 20
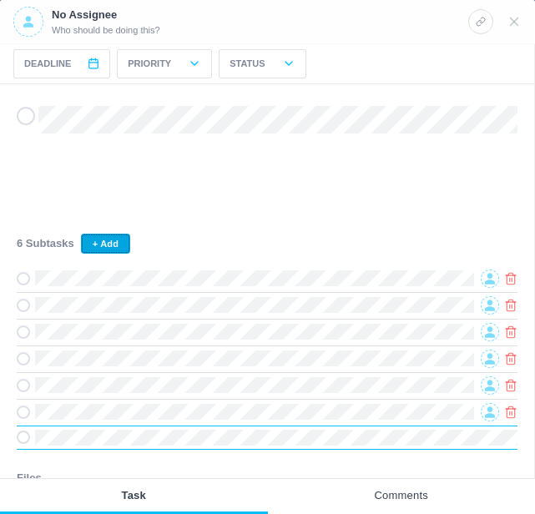
click at [116, 238] on button "+ Add" at bounding box center [105, 244] width 49 height 20
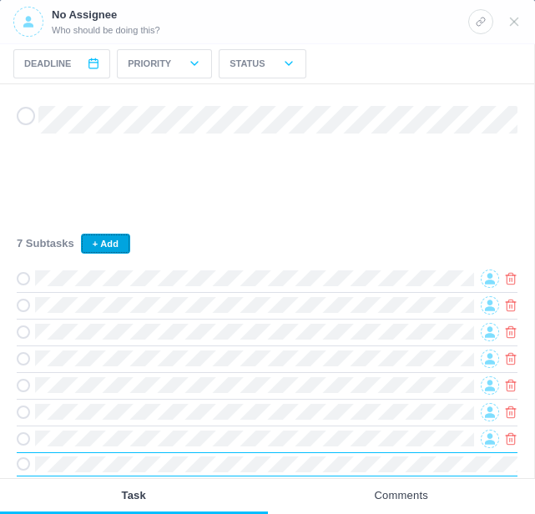
click at [116, 244] on button "+ Add" at bounding box center [105, 244] width 49 height 20
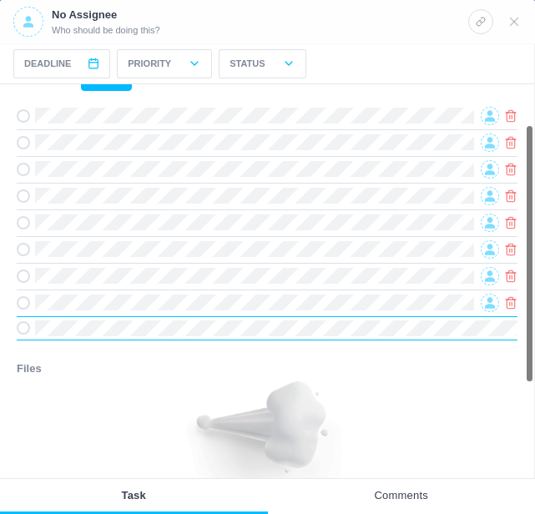
scroll to position [167, 0]
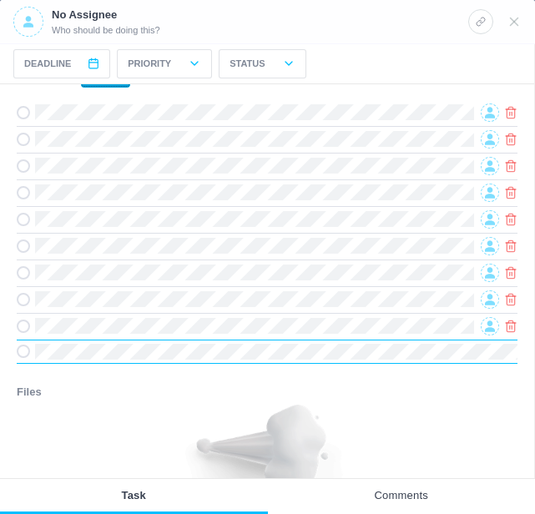
click at [112, 88] on button "+ Add" at bounding box center [105, 78] width 49 height 20
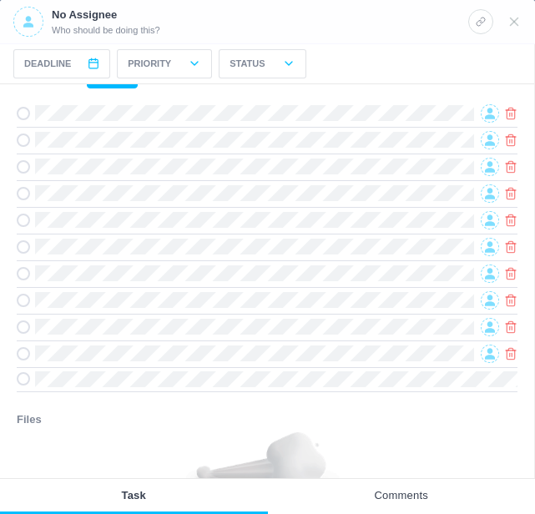
drag, startPoint x: 79, startPoint y: 390, endPoint x: 132, endPoint y: 416, distance: 58.6
click at [132, 416] on h3 "Files" at bounding box center [267, 420] width 501 height 17
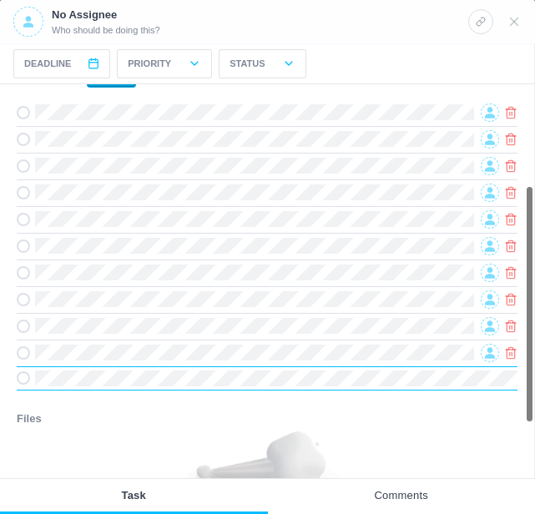
click at [113, 85] on button "+ Add" at bounding box center [111, 78] width 49 height 20
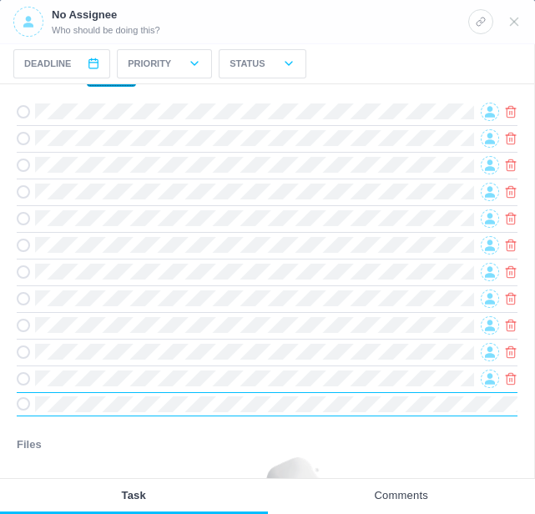
click at [110, 87] on button "+ Add" at bounding box center [111, 77] width 49 height 20
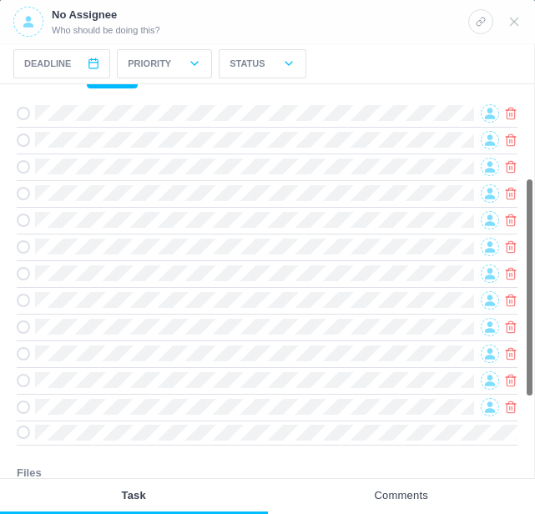
click at [390, 423] on div at bounding box center [267, 433] width 501 height 24
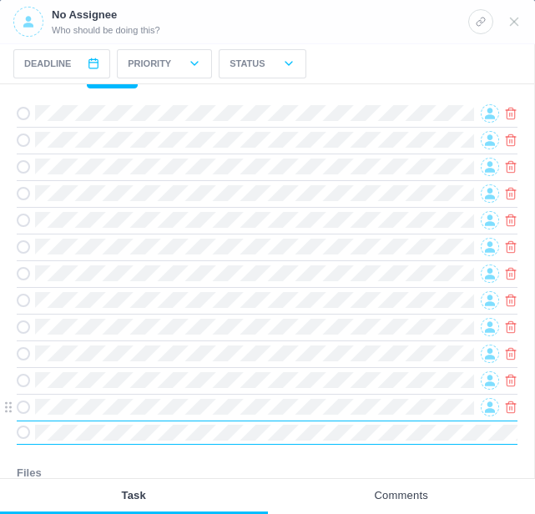
click at [358, 397] on div at bounding box center [267, 407] width 501 height 27
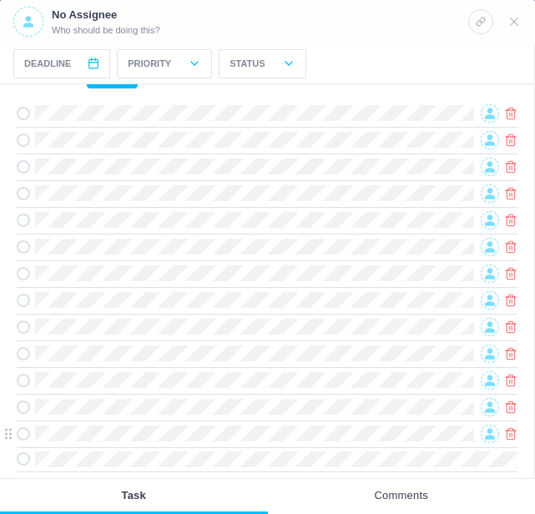
click at [488, 439] on icon at bounding box center [490, 433] width 10 height 11
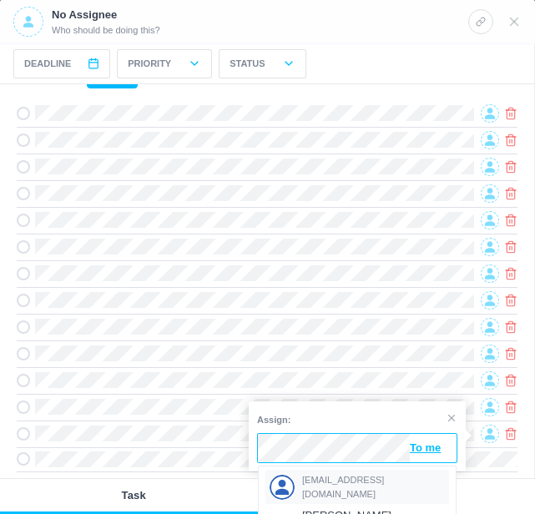
click at [334, 479] on div "[EMAIL_ADDRESS][DOMAIN_NAME]" at bounding box center [358, 487] width 184 height 34
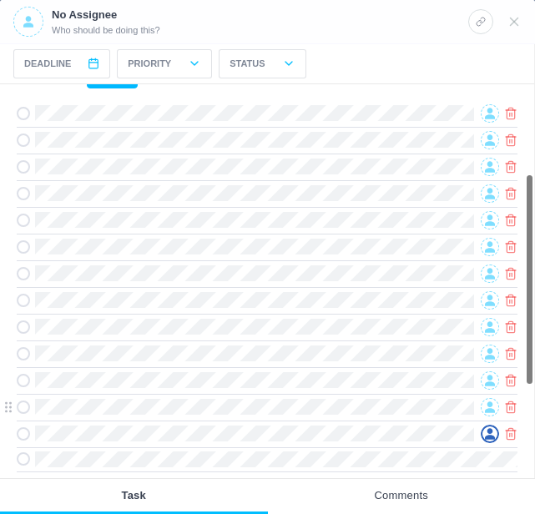
click at [489, 412] on icon at bounding box center [490, 407] width 10 height 11
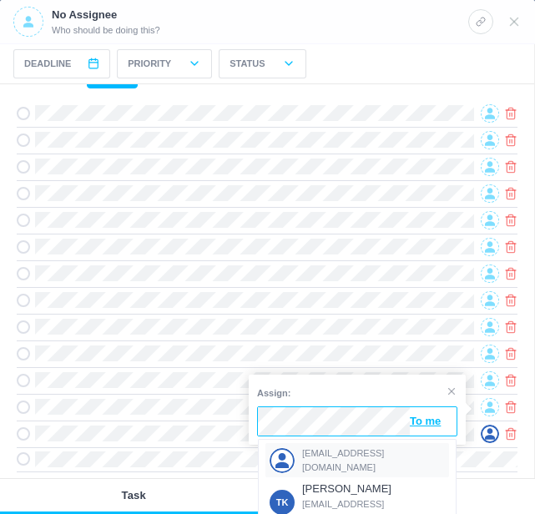
click at [329, 454] on span "[EMAIL_ADDRESS][DOMAIN_NAME]" at bounding box center [374, 461] width 144 height 28
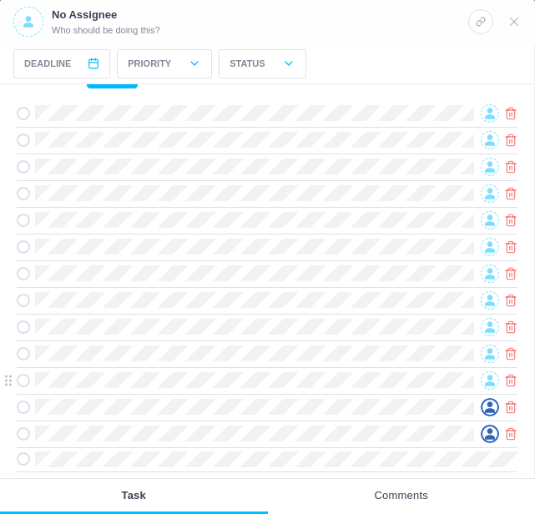
drag, startPoint x: 394, startPoint y: 366, endPoint x: 487, endPoint y: 386, distance: 94.8
click at [487, 386] on icon at bounding box center [490, 380] width 10 height 11
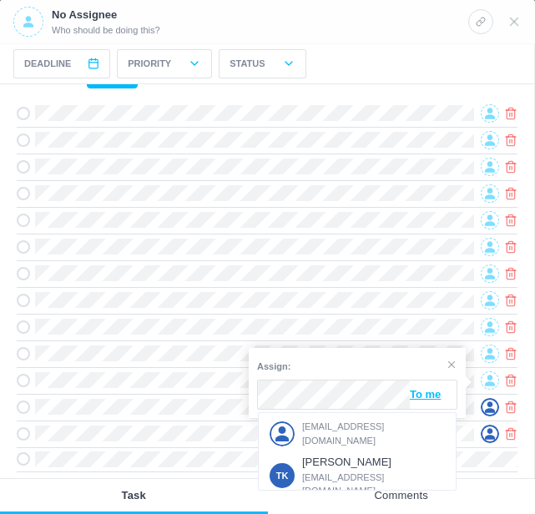
drag, startPoint x: 327, startPoint y: 433, endPoint x: 360, endPoint y: 397, distance: 49.7
click at [327, 433] on span "[EMAIL_ADDRESS][DOMAIN_NAME]" at bounding box center [374, 434] width 144 height 28
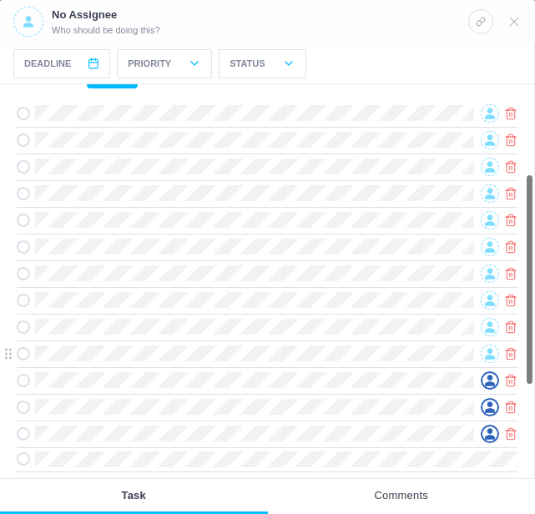
click at [489, 359] on icon at bounding box center [490, 353] width 10 height 11
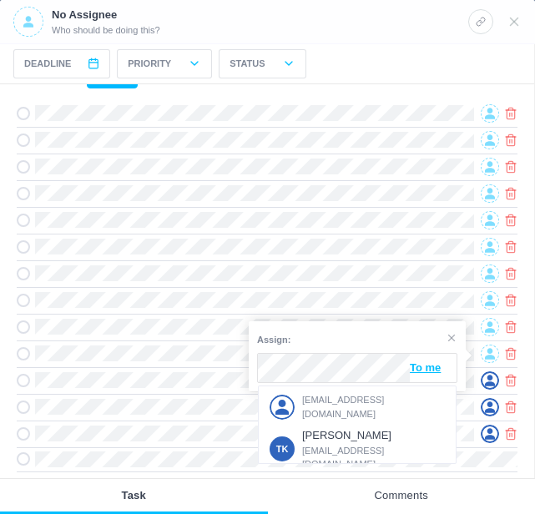
drag, startPoint x: 331, startPoint y: 402, endPoint x: 418, endPoint y: 357, distance: 97.9
click at [332, 402] on span "[EMAIL_ADDRESS][DOMAIN_NAME]" at bounding box center [374, 407] width 144 height 28
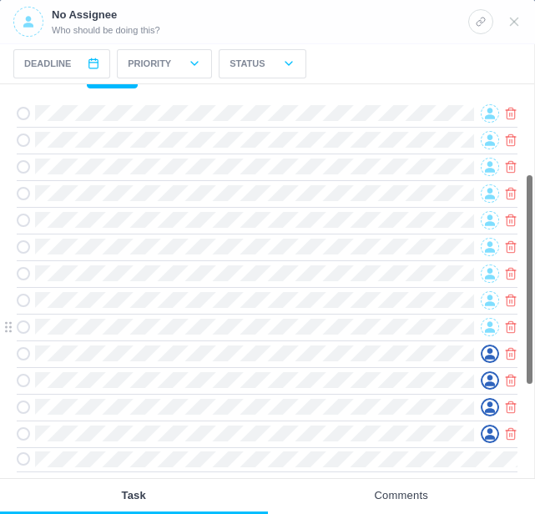
click at [488, 332] on icon at bounding box center [490, 327] width 10 height 11
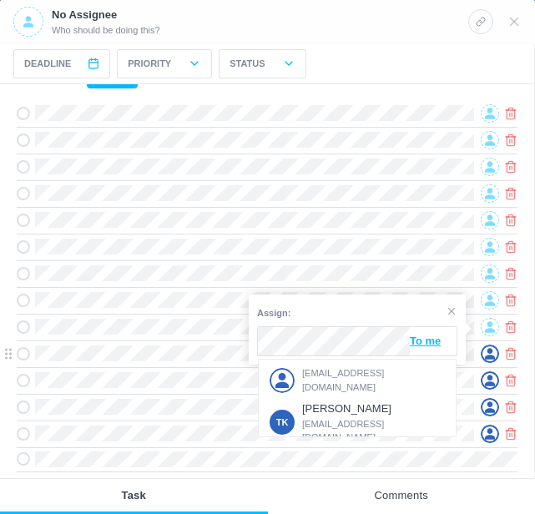
click at [346, 372] on div "[EMAIL_ADDRESS][DOMAIN_NAME]" at bounding box center [358, 380] width 184 height 34
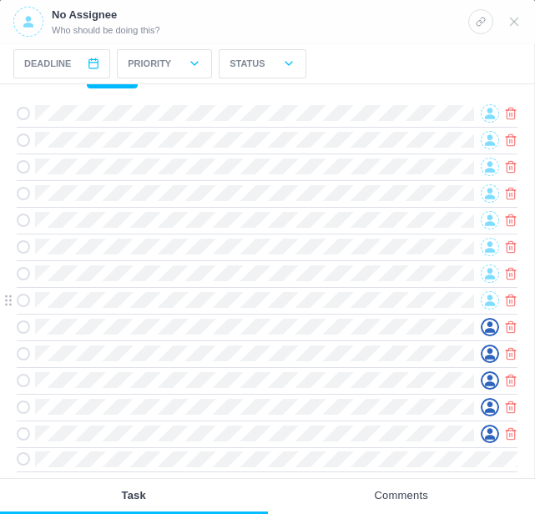
click at [491, 306] on icon at bounding box center [490, 300] width 10 height 11
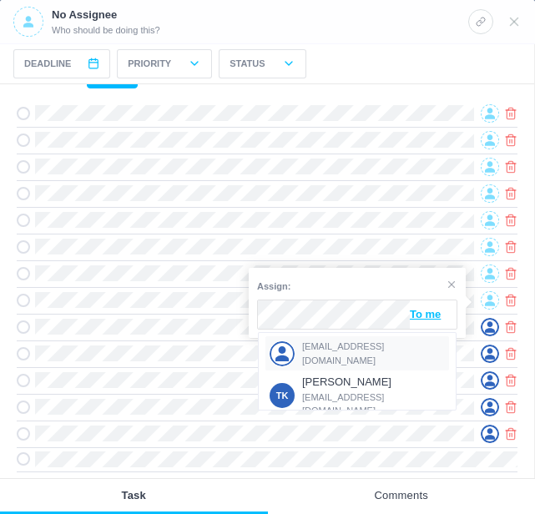
click at [343, 343] on div "[EMAIL_ADDRESS][DOMAIN_NAME]" at bounding box center [358, 354] width 184 height 34
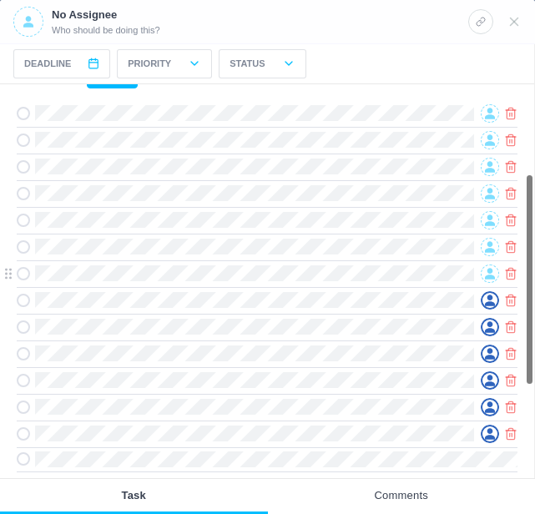
click at [492, 283] on span at bounding box center [490, 274] width 18 height 18
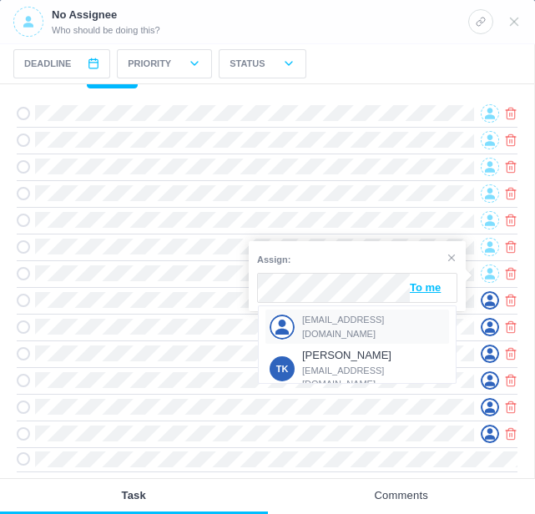
click at [327, 325] on span "[EMAIL_ADDRESS][DOMAIN_NAME]" at bounding box center [374, 327] width 144 height 28
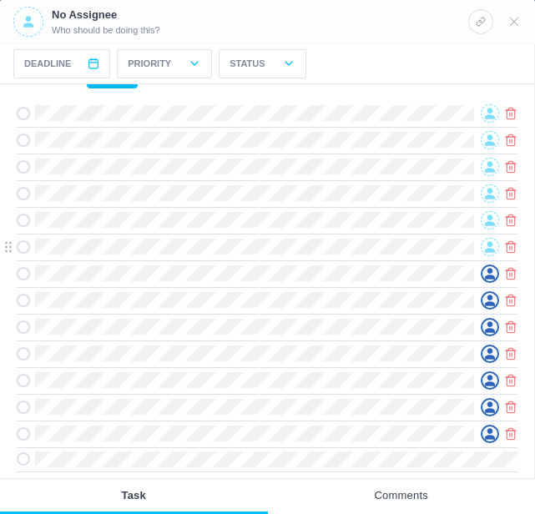
click at [484, 249] on span at bounding box center [490, 247] width 18 height 18
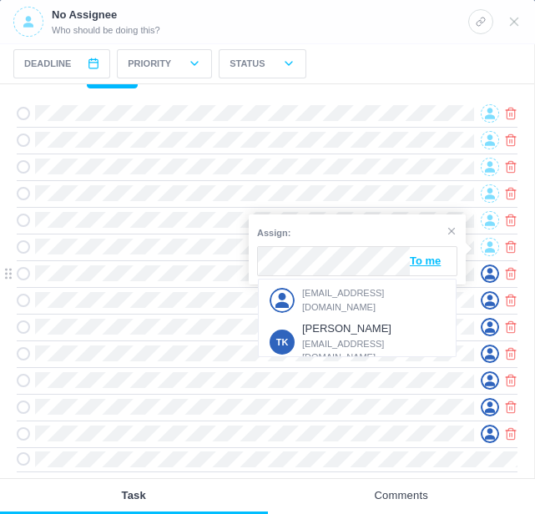
drag, startPoint x: 312, startPoint y: 295, endPoint x: 322, endPoint y: 288, distance: 11.4
click at [314, 294] on span "[EMAIL_ADDRESS][DOMAIN_NAME]" at bounding box center [374, 300] width 144 height 28
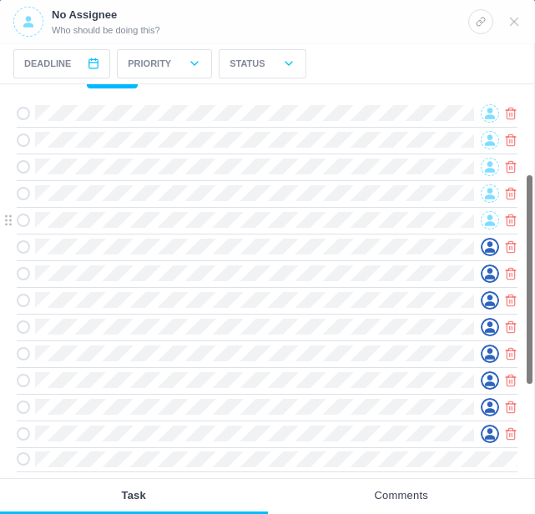
click at [484, 225] on span at bounding box center [490, 220] width 18 height 18
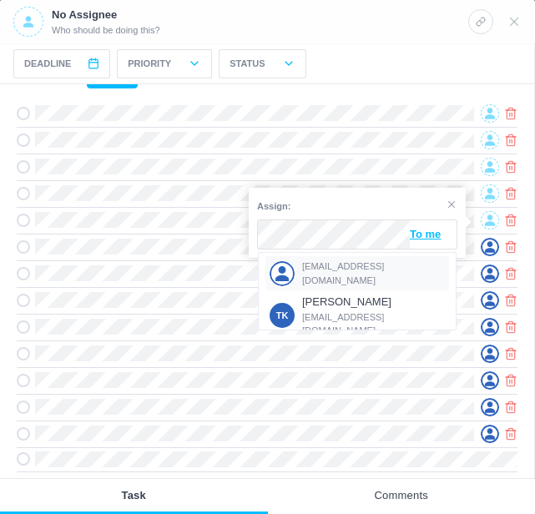
click at [354, 270] on span "[EMAIL_ADDRESS][DOMAIN_NAME]" at bounding box center [374, 274] width 144 height 28
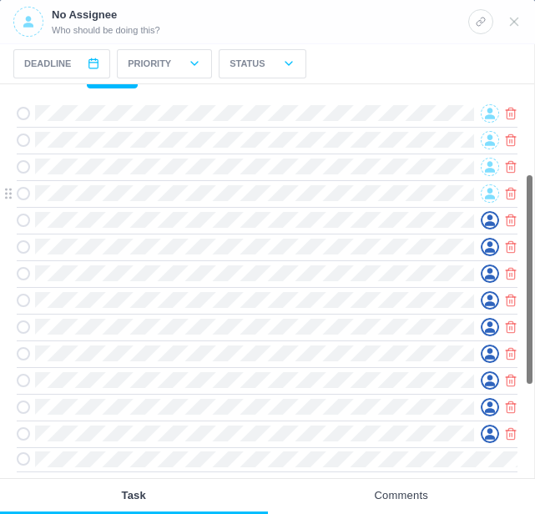
click at [486, 192] on icon at bounding box center [490, 194] width 10 height 12
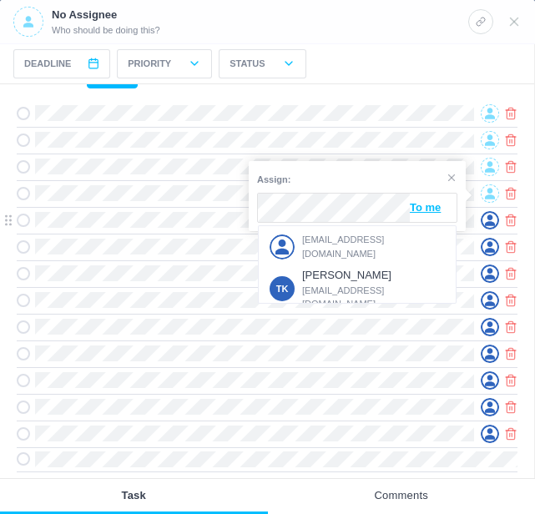
drag, startPoint x: 324, startPoint y: 237, endPoint x: 347, endPoint y: 233, distance: 23.8
click at [325, 237] on div "[EMAIL_ADDRESS][DOMAIN_NAME]" at bounding box center [358, 247] width 184 height 34
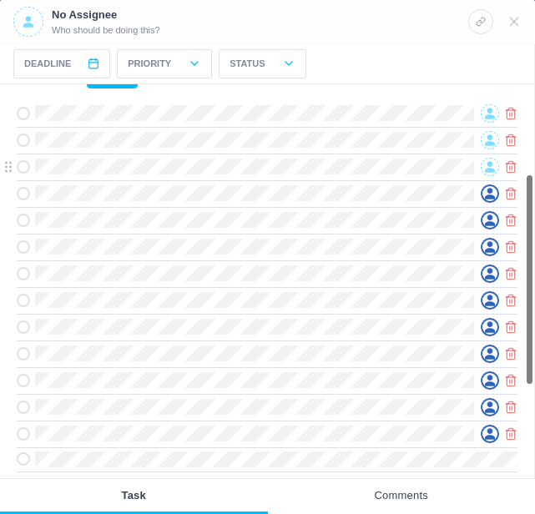
click at [488, 168] on icon at bounding box center [490, 167] width 10 height 12
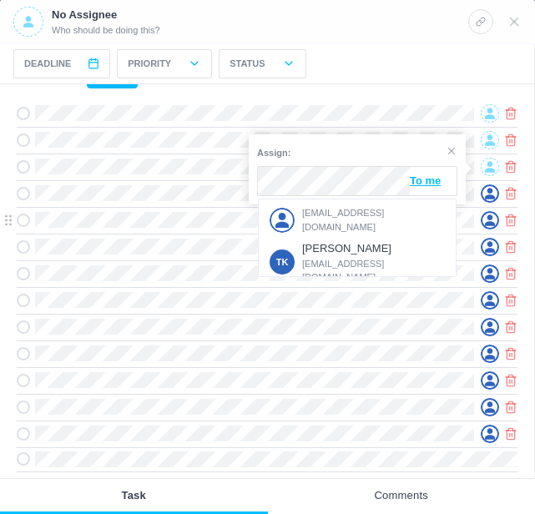
click at [329, 215] on span "[EMAIL_ADDRESS][DOMAIN_NAME]" at bounding box center [374, 220] width 144 height 28
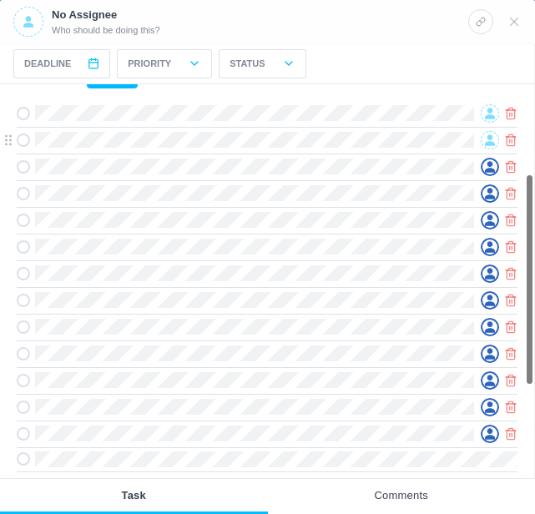
click at [490, 142] on icon at bounding box center [490, 139] width 10 height 11
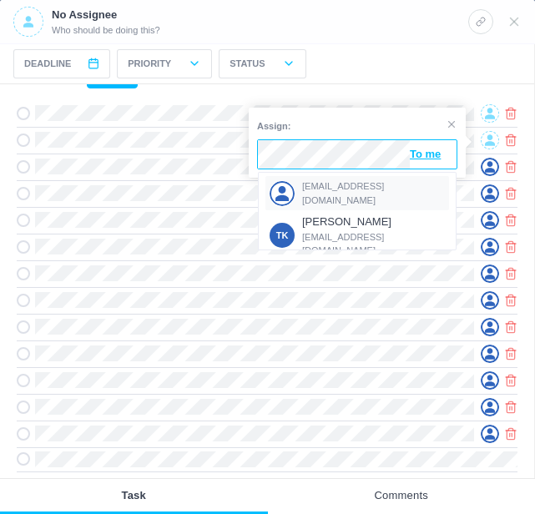
click at [347, 185] on span "[EMAIL_ADDRESS][DOMAIN_NAME]" at bounding box center [374, 194] width 144 height 28
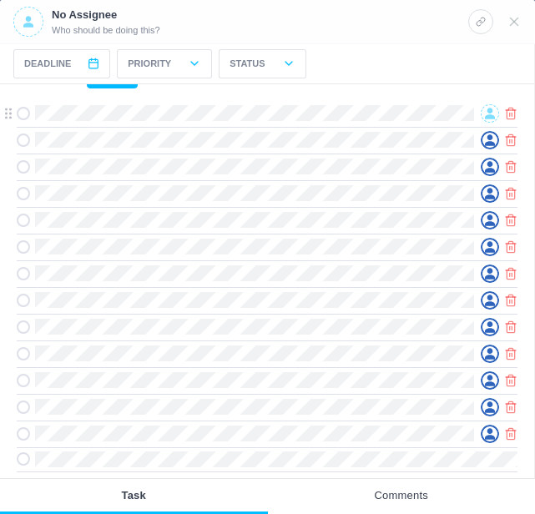
click at [485, 118] on icon at bounding box center [490, 114] width 10 height 12
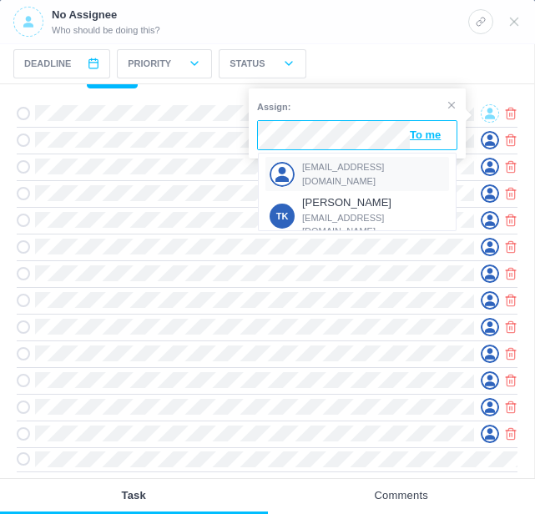
click at [322, 166] on span "[EMAIL_ADDRESS][DOMAIN_NAME]" at bounding box center [374, 174] width 144 height 28
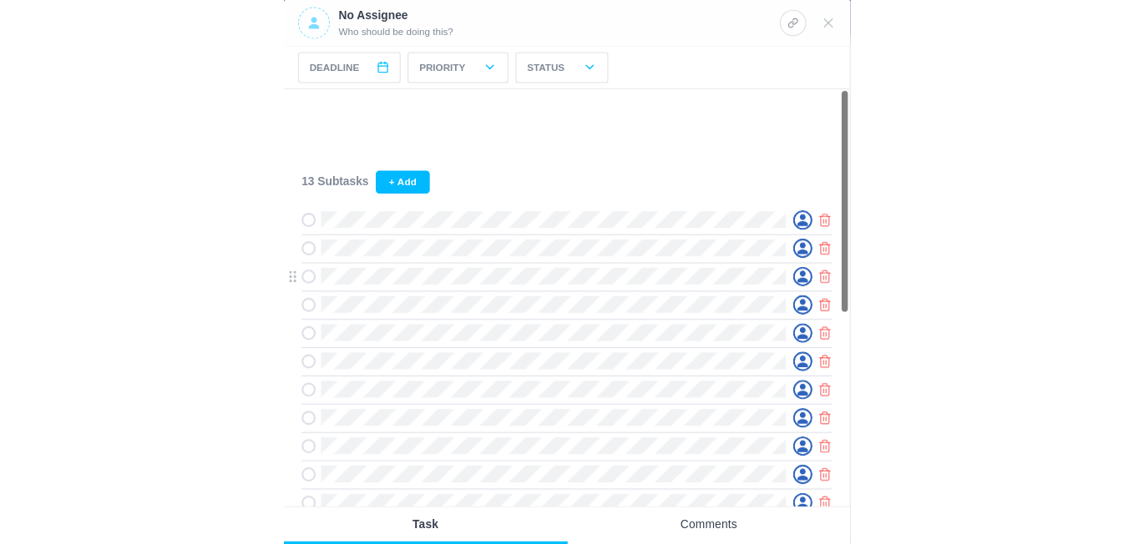
scroll to position [0, 0]
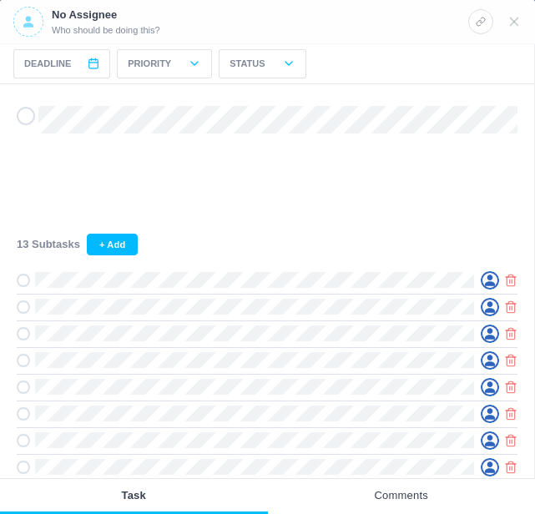
click at [31, 18] on icon at bounding box center [28, 21] width 10 height 11
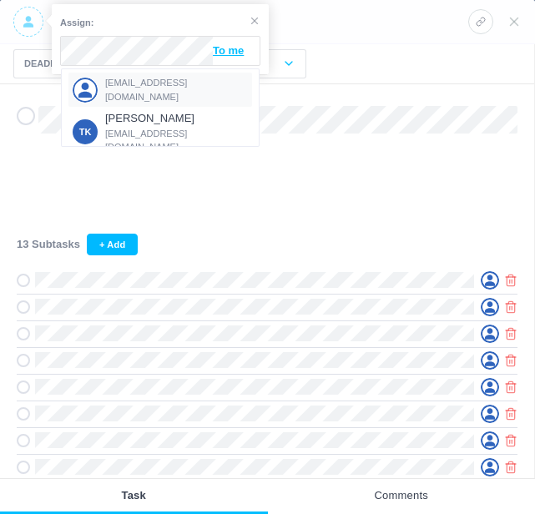
click at [128, 78] on div "[EMAIL_ADDRESS][DOMAIN_NAME]" at bounding box center [160, 90] width 184 height 34
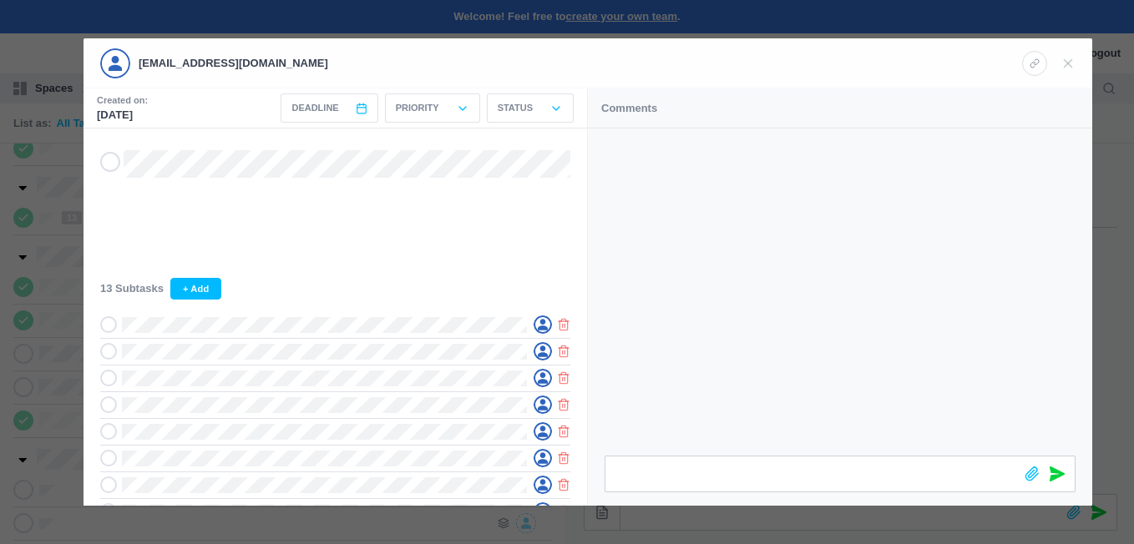
scroll to position [281, 0]
click at [60, 227] on div at bounding box center [567, 272] width 1134 height 544
